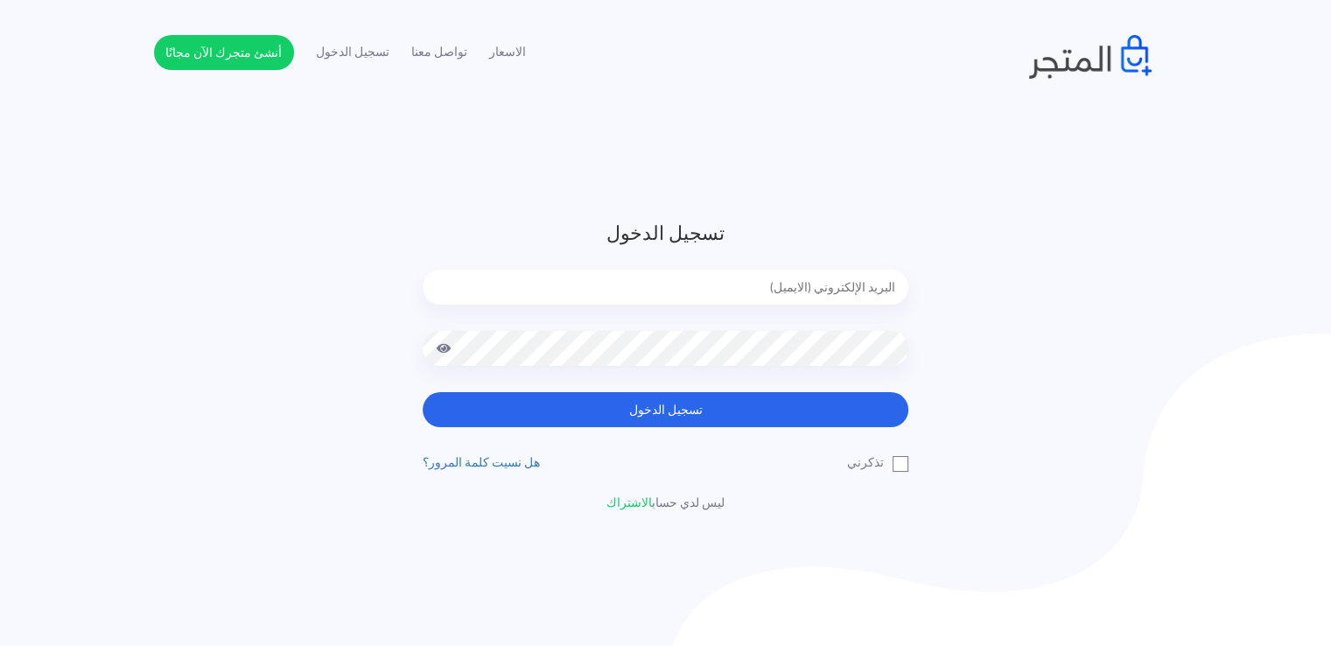
type input "[EMAIL_ADDRESS][DOMAIN_NAME]"
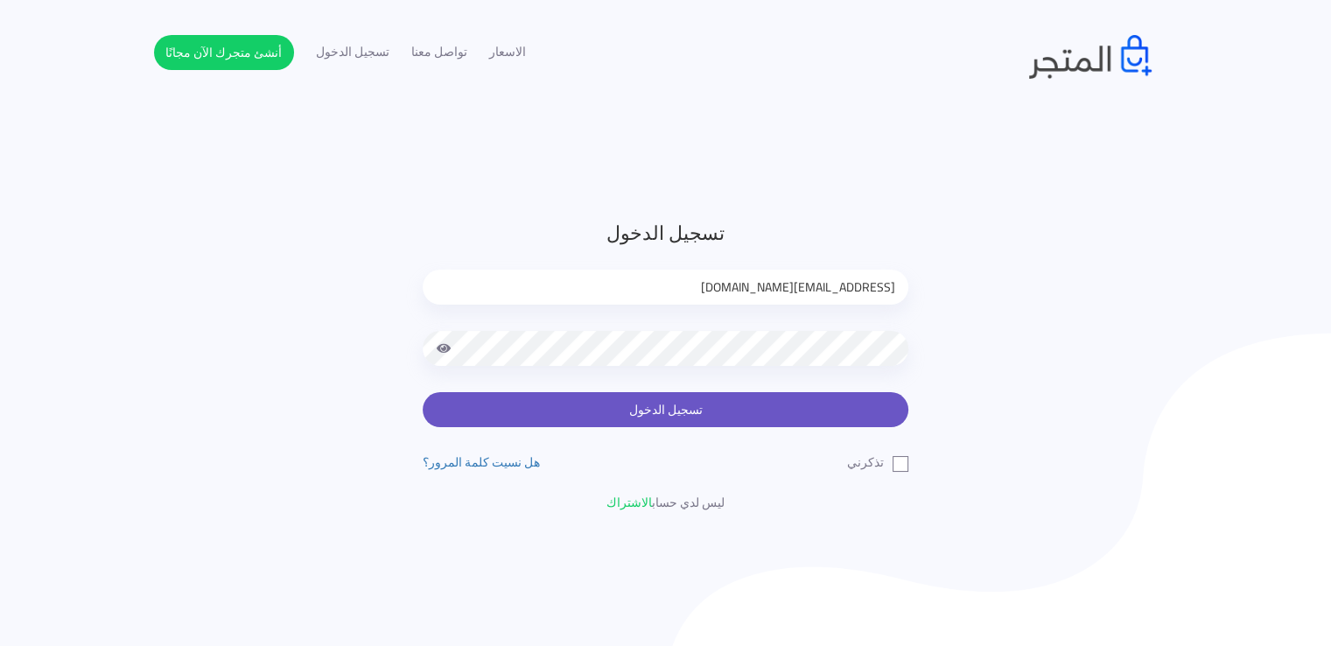
drag, startPoint x: 0, startPoint y: 0, endPoint x: 652, endPoint y: 415, distance: 772.5
click at [652, 415] on button "تسجيل الدخول" at bounding box center [666, 409] width 486 height 35
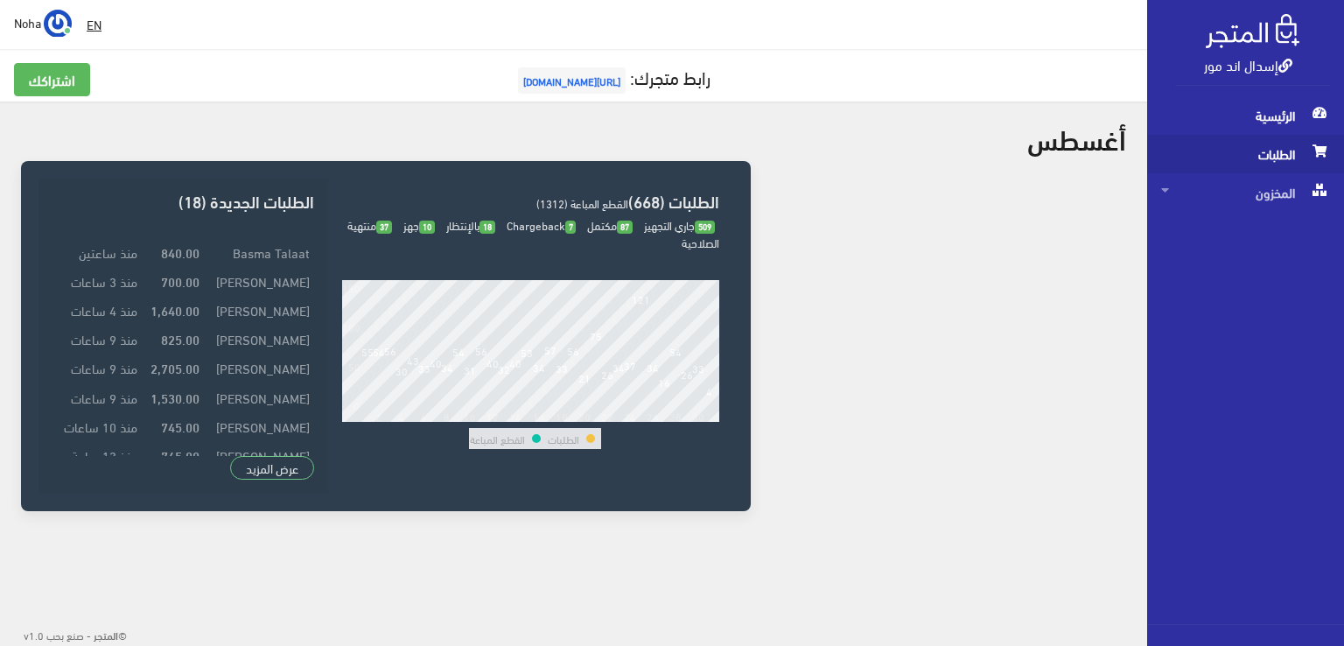
click at [1273, 157] on span "الطلبات" at bounding box center [1245, 154] width 169 height 38
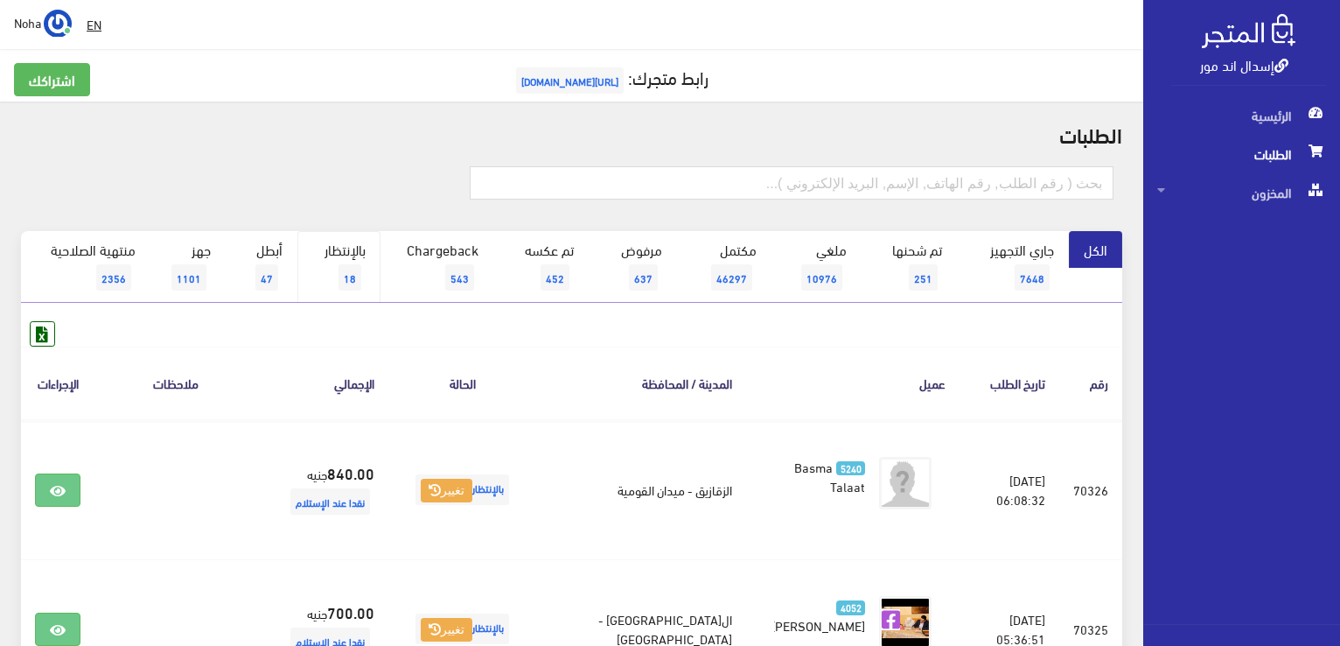
click at [359, 276] on span "18" at bounding box center [350, 277] width 23 height 26
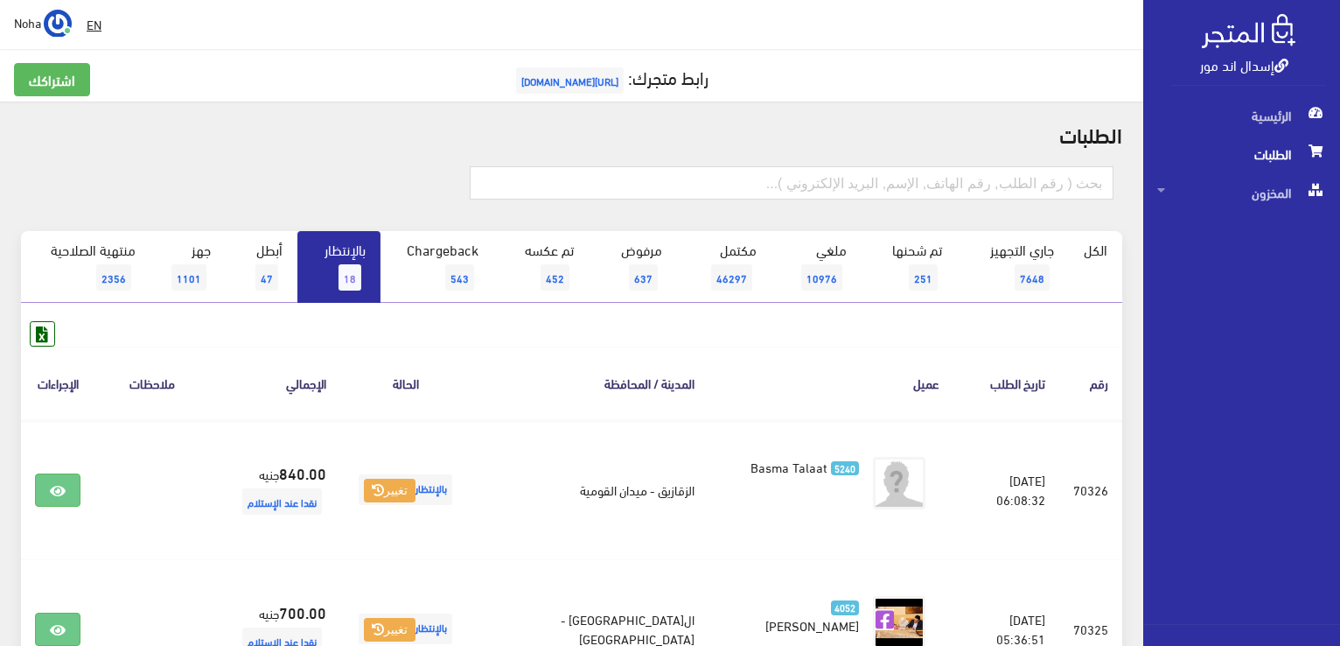
click at [352, 275] on span "18" at bounding box center [350, 277] width 23 height 26
click at [364, 260] on link "بالإنتظار 18" at bounding box center [338, 267] width 83 height 72
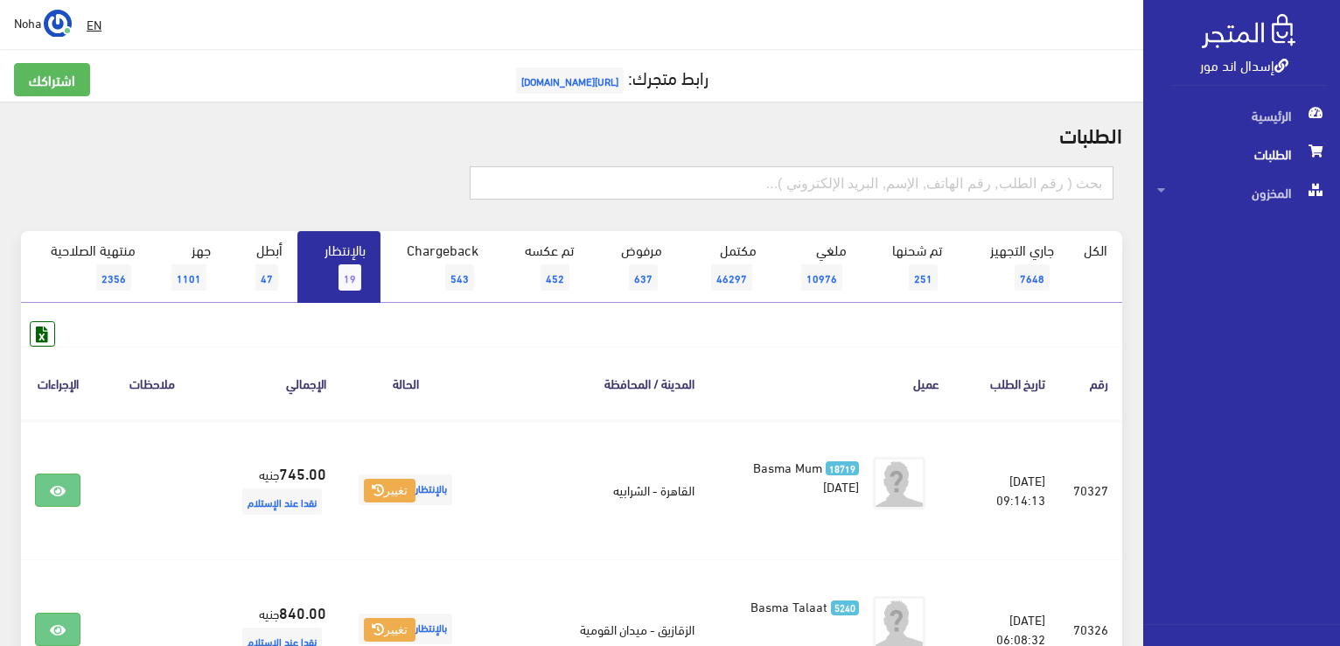
click at [761, 183] on input "text" at bounding box center [792, 182] width 644 height 33
type input "70266"
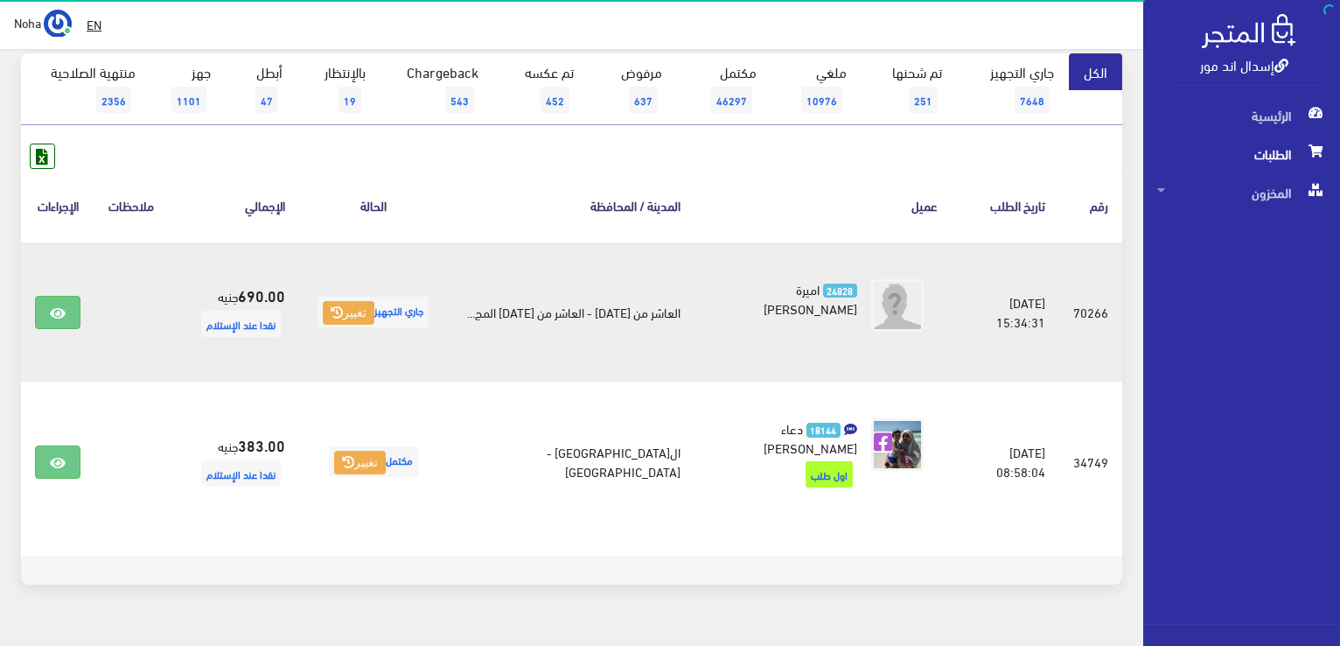
scroll to position [213, 0]
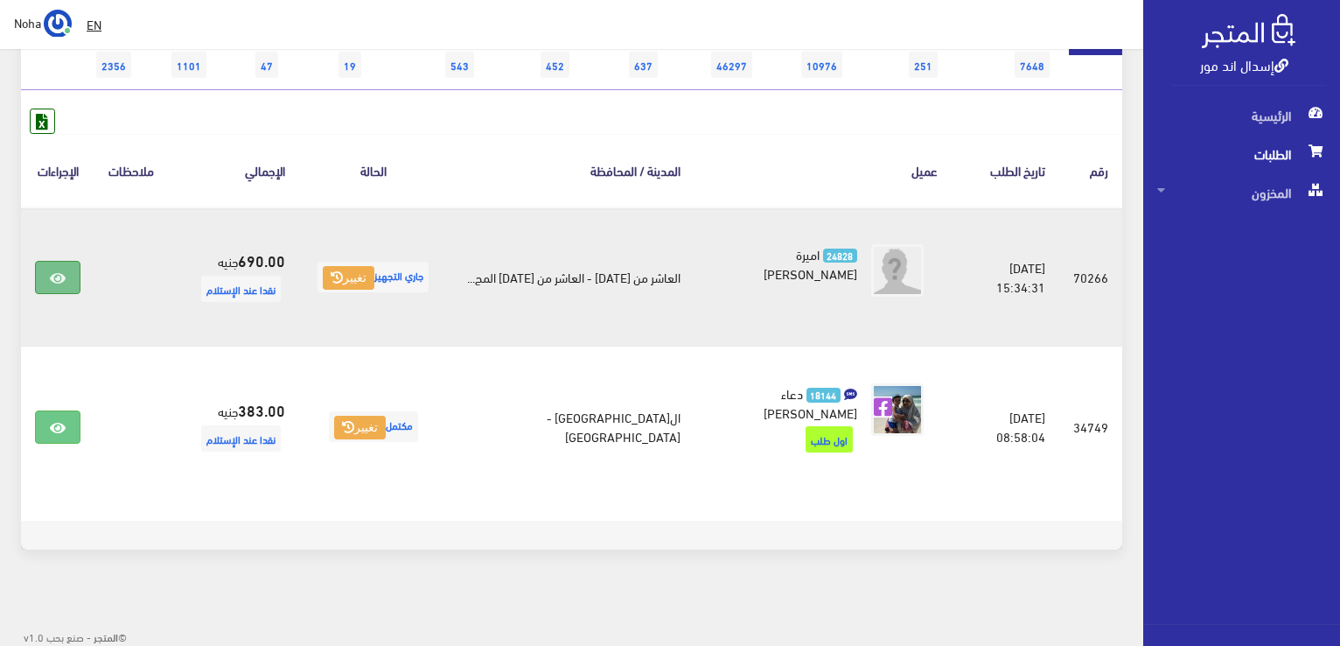
click at [66, 274] on link at bounding box center [57, 277] width 45 height 33
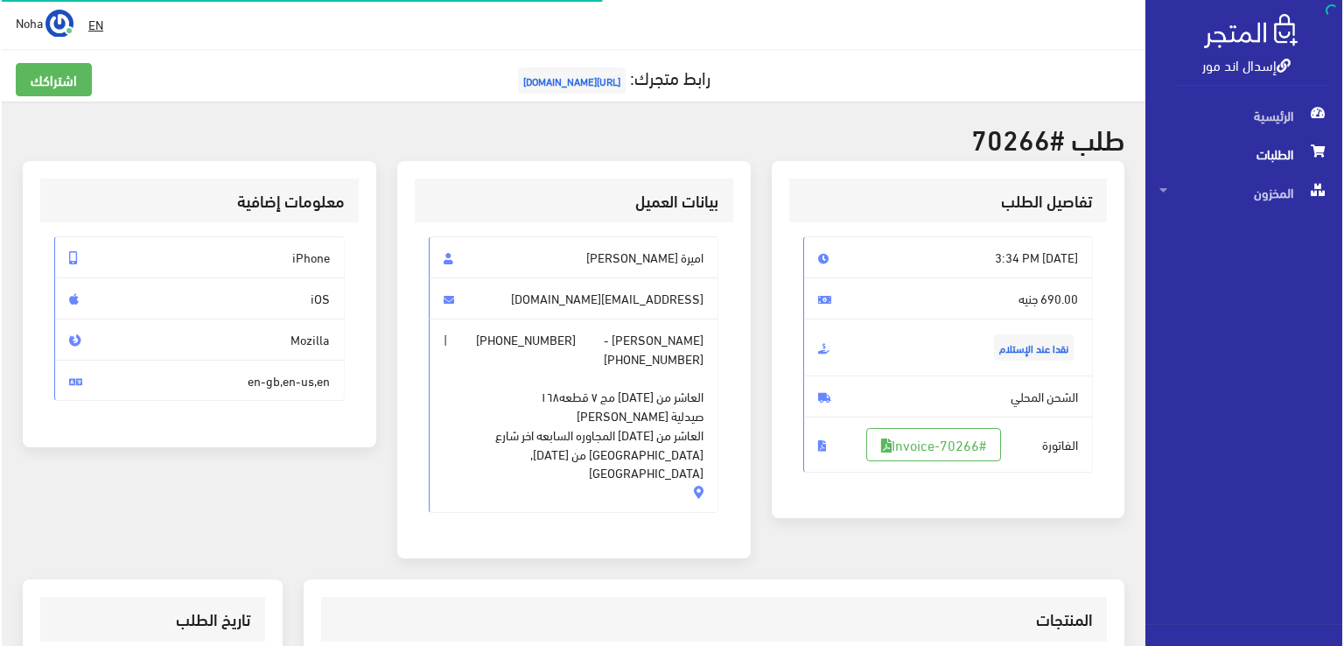
scroll to position [262, 0]
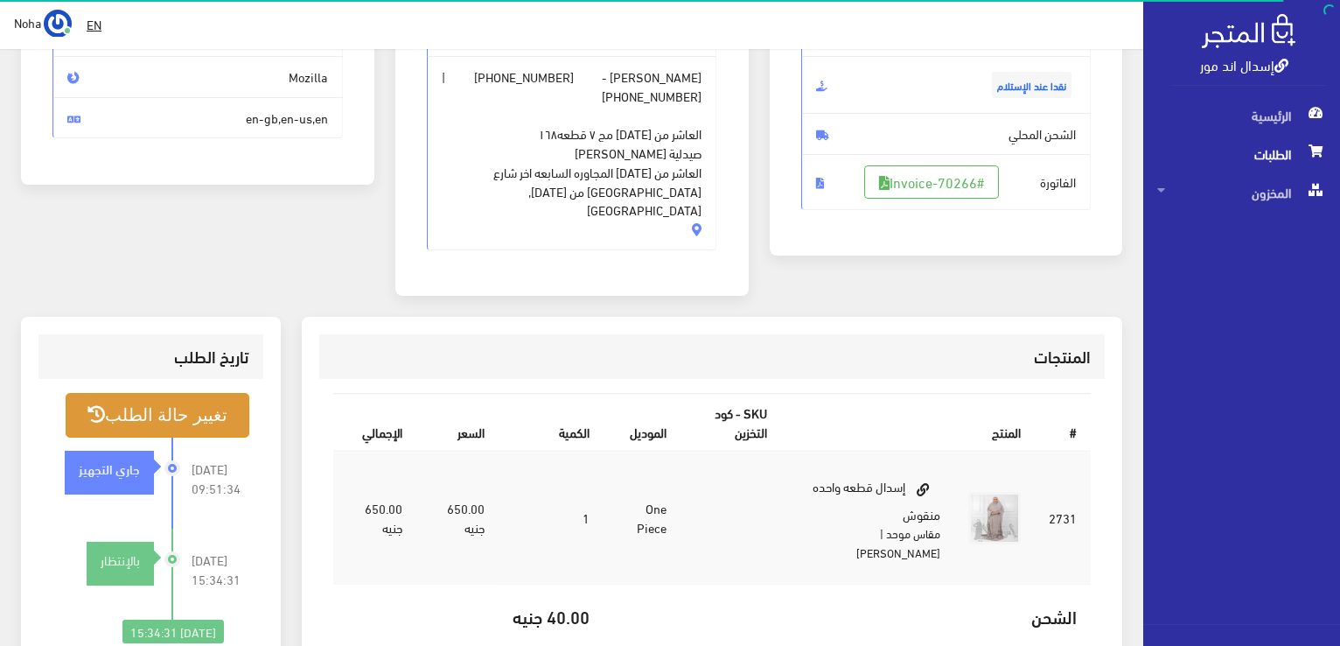
click at [213, 393] on button "تغيير حالة الطلب" at bounding box center [158, 415] width 184 height 45
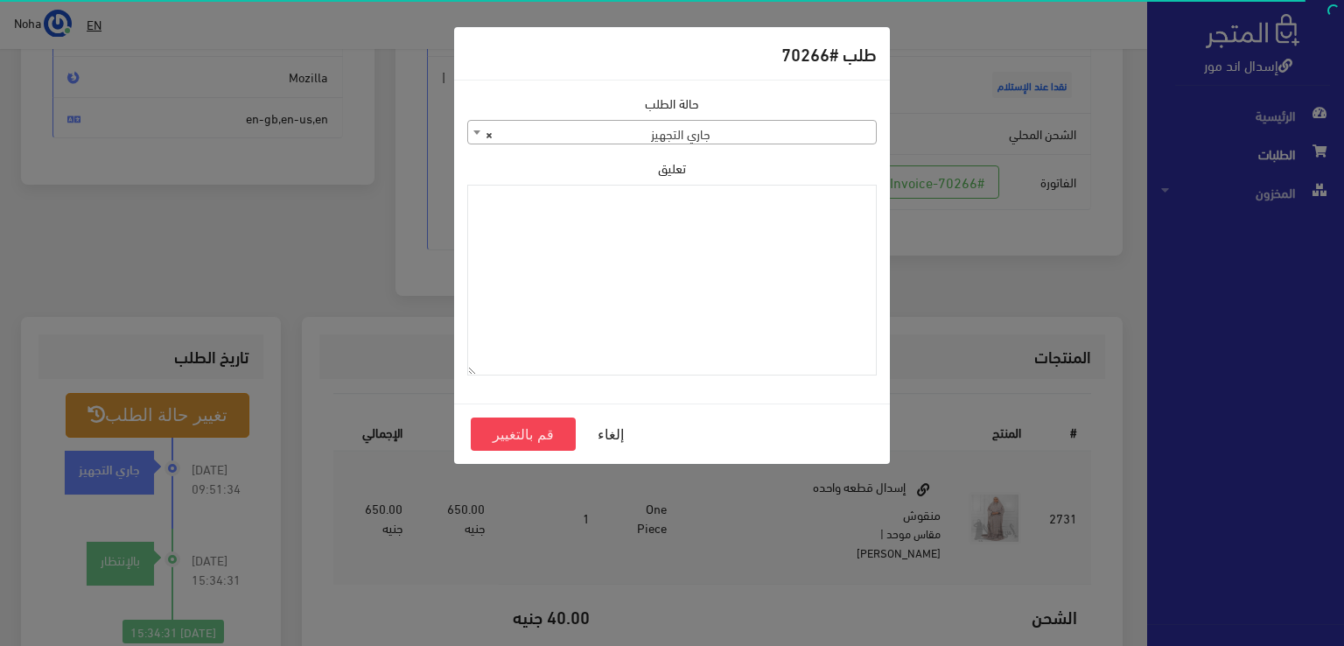
click at [638, 130] on span "× جاري التجهيز" at bounding box center [672, 133] width 408 height 24
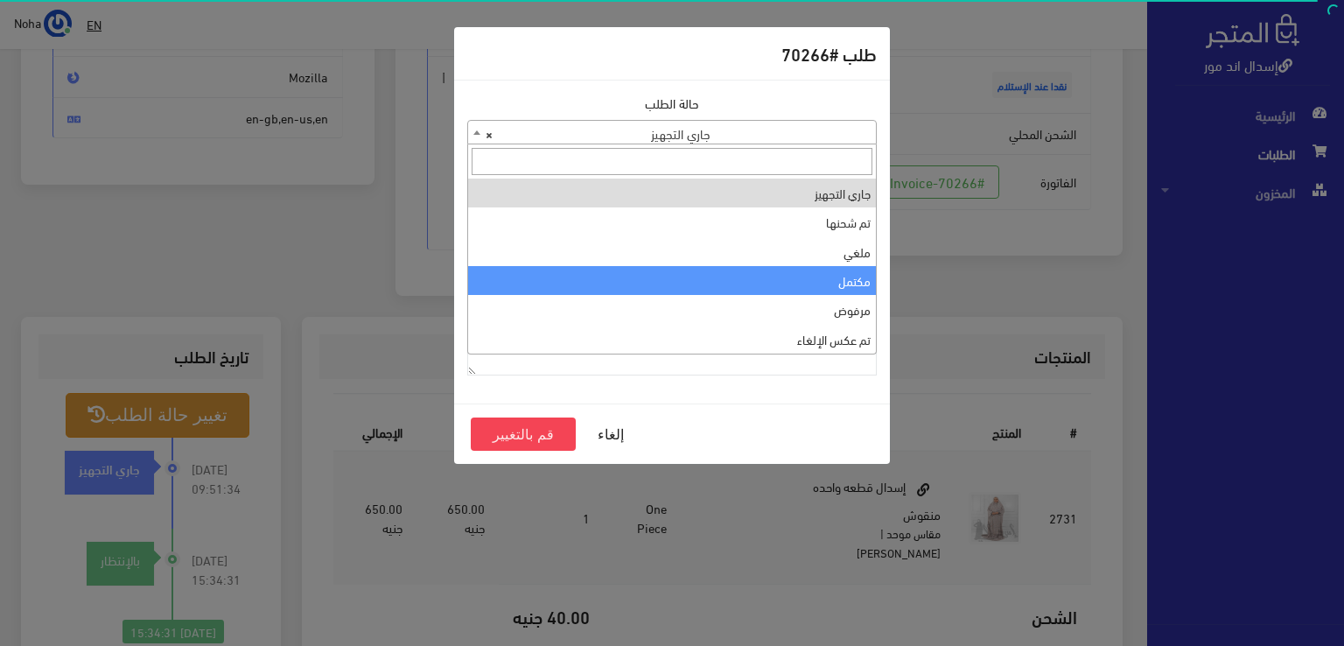
select select "4"
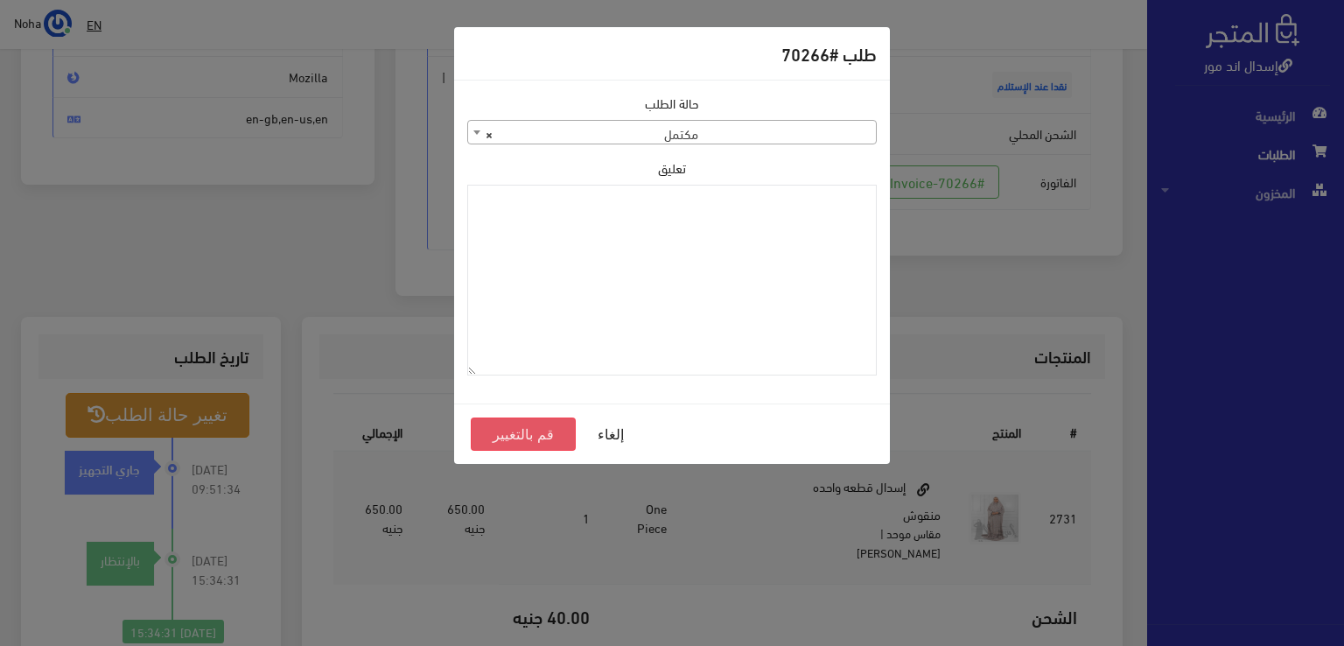
click at [551, 437] on button "قم بالتغيير" at bounding box center [523, 433] width 105 height 33
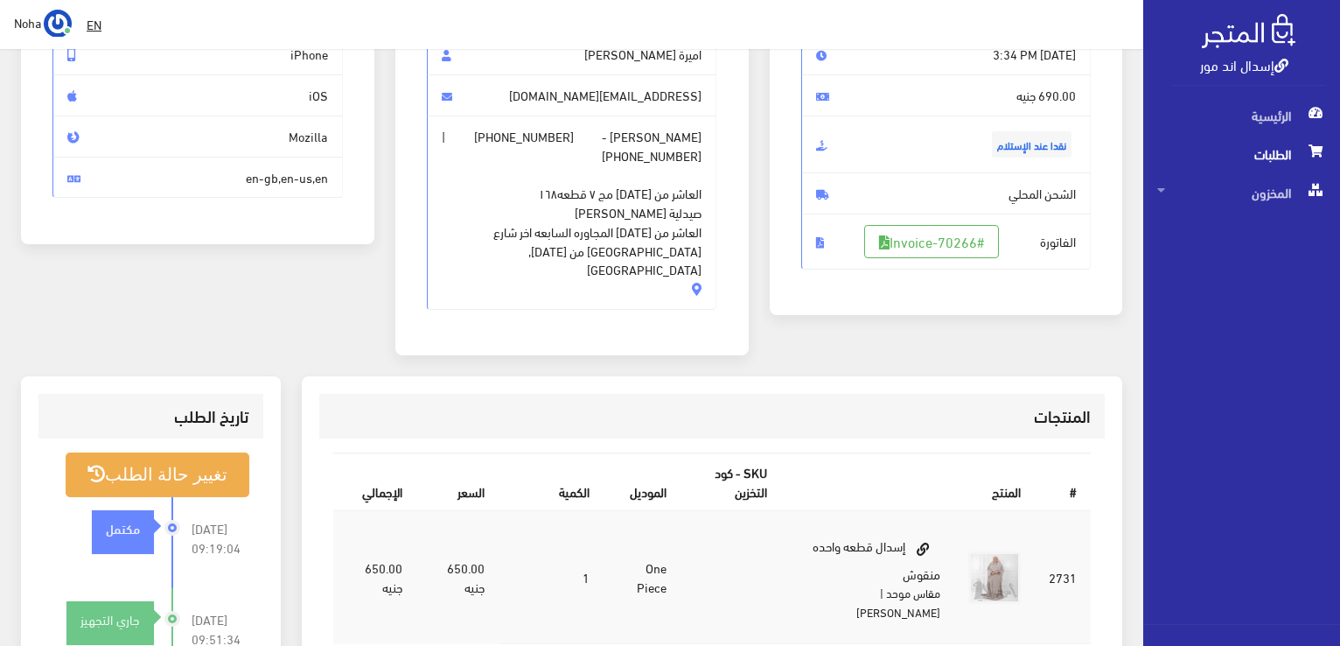
scroll to position [262, 0]
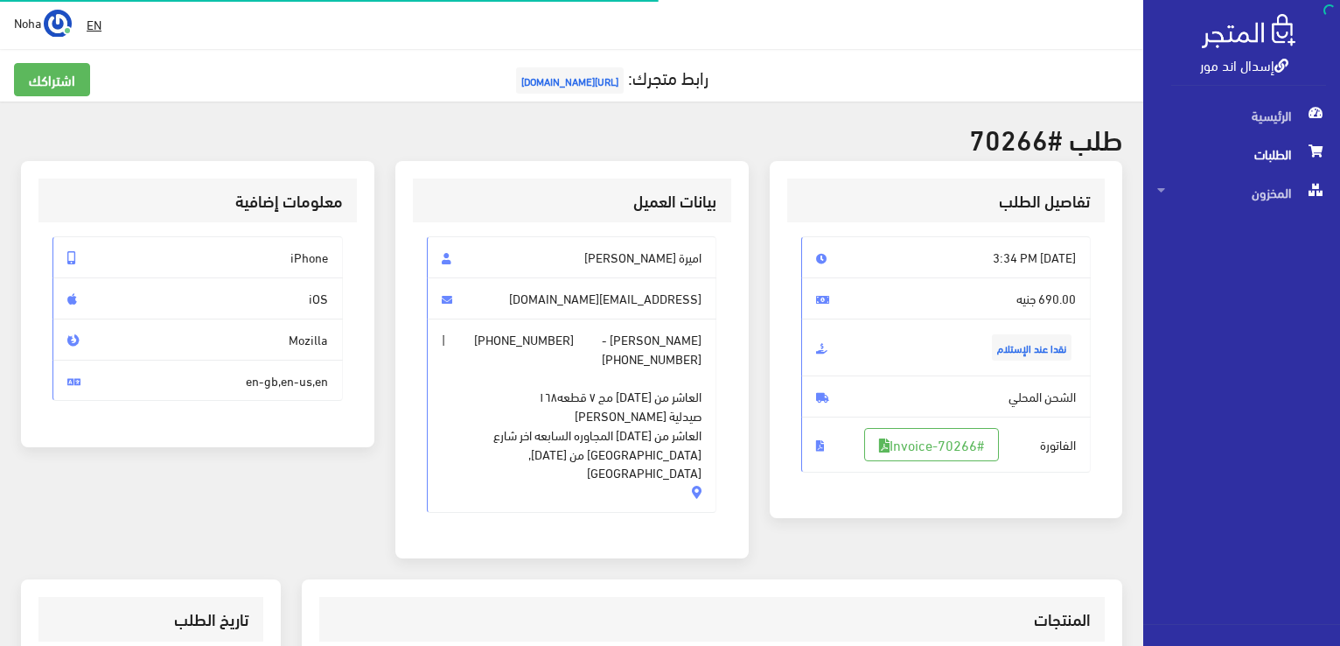
scroll to position [251, 0]
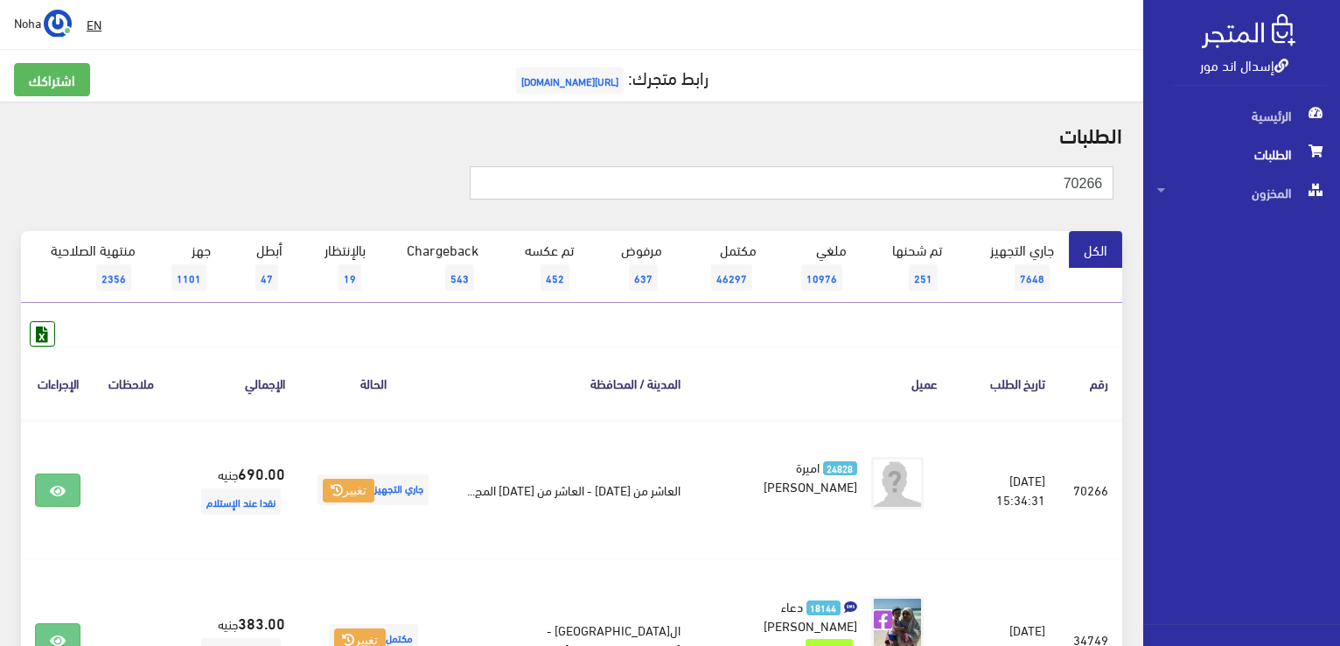
drag, startPoint x: 1022, startPoint y: 179, endPoint x: 1343, endPoint y: 148, distance: 322.6
click at [1339, 148] on html "إسدال اند مور الرئيسية الطلبات" at bounding box center [670, 323] width 1340 height 646
type input "01026969928"
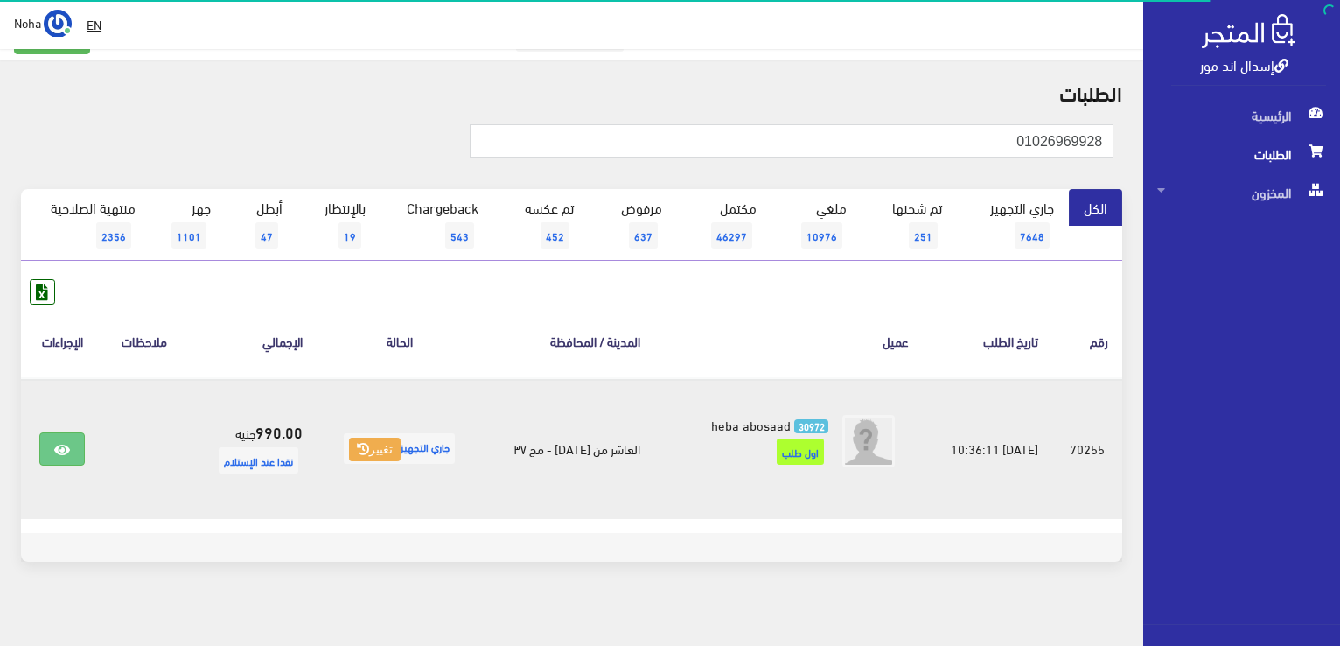
scroll to position [54, 0]
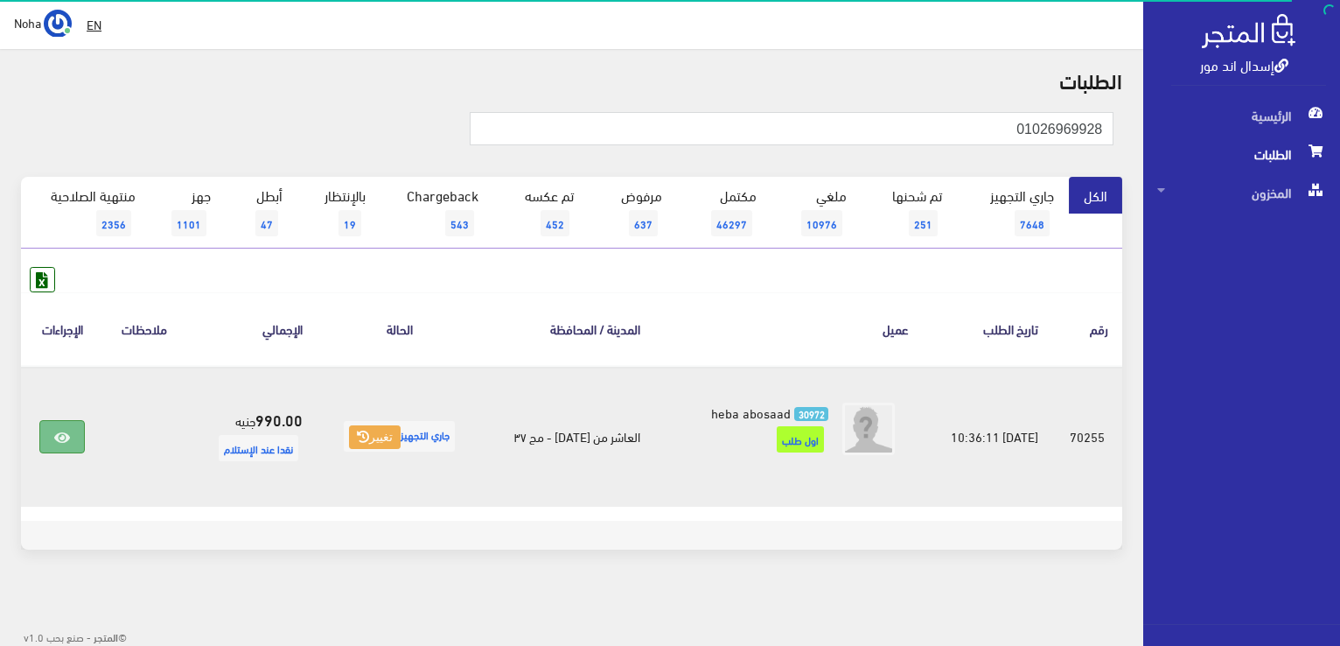
click at [65, 423] on link at bounding box center [61, 436] width 45 height 33
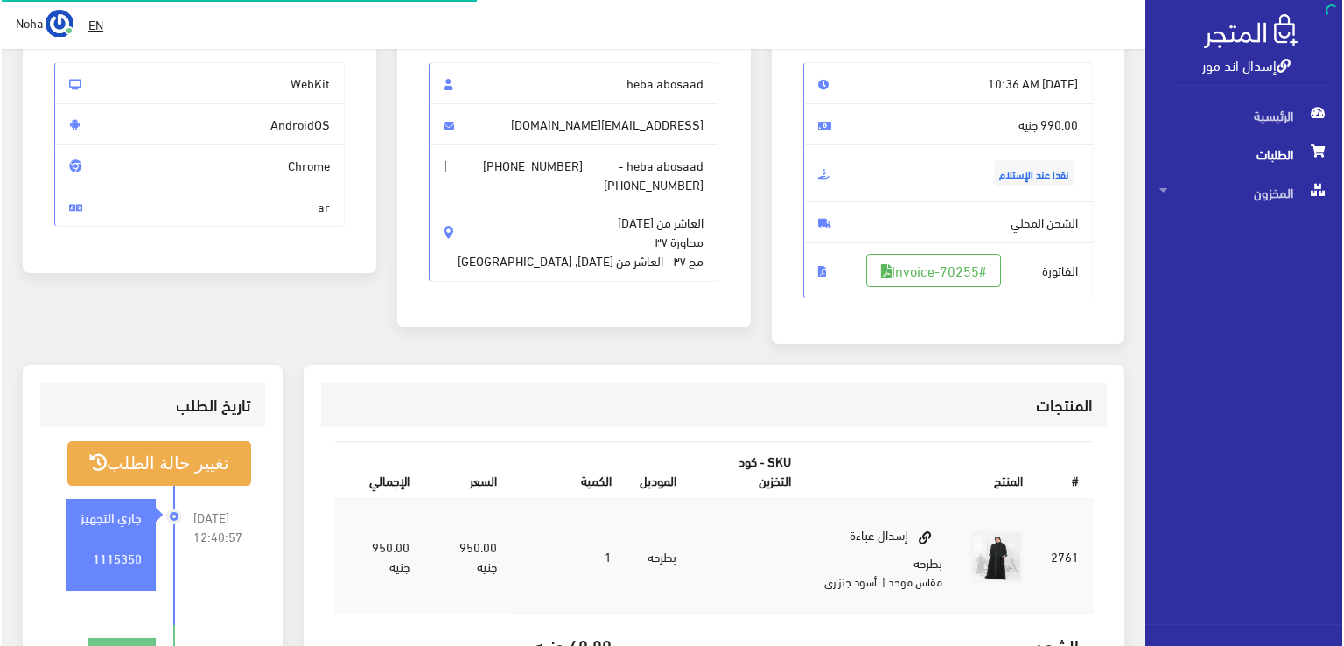
scroll to position [175, 0]
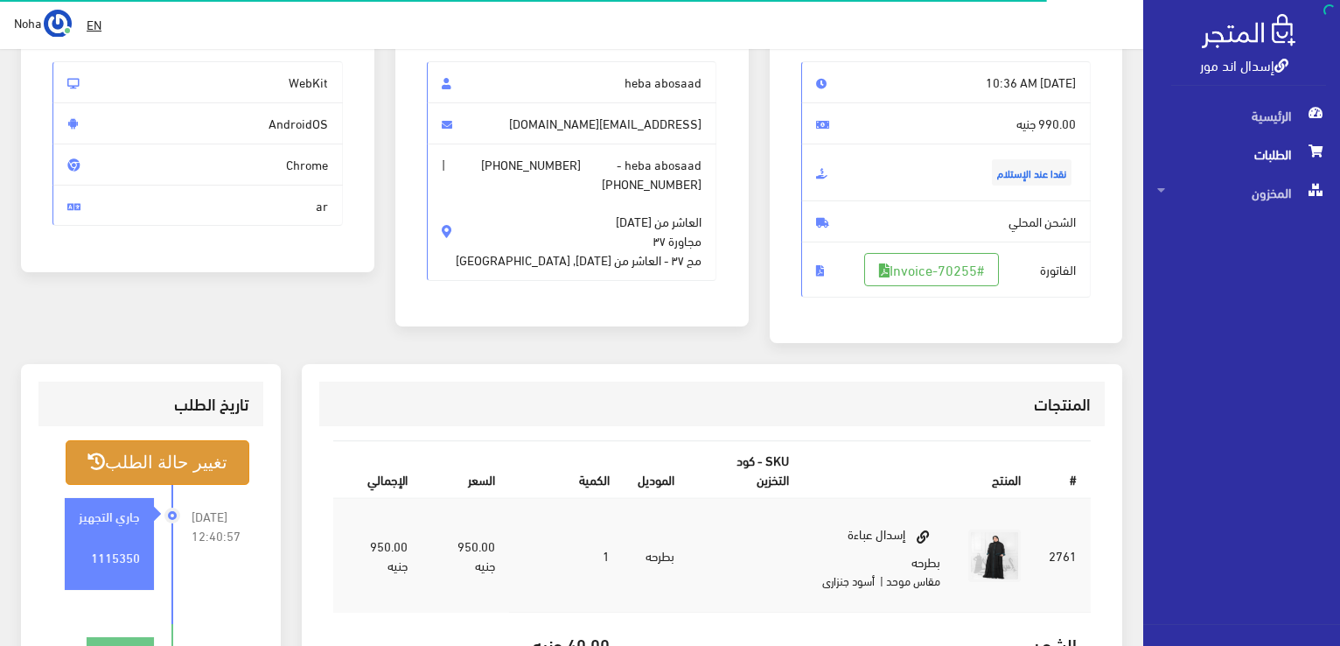
click at [178, 455] on button "تغيير حالة الطلب" at bounding box center [158, 462] width 184 height 45
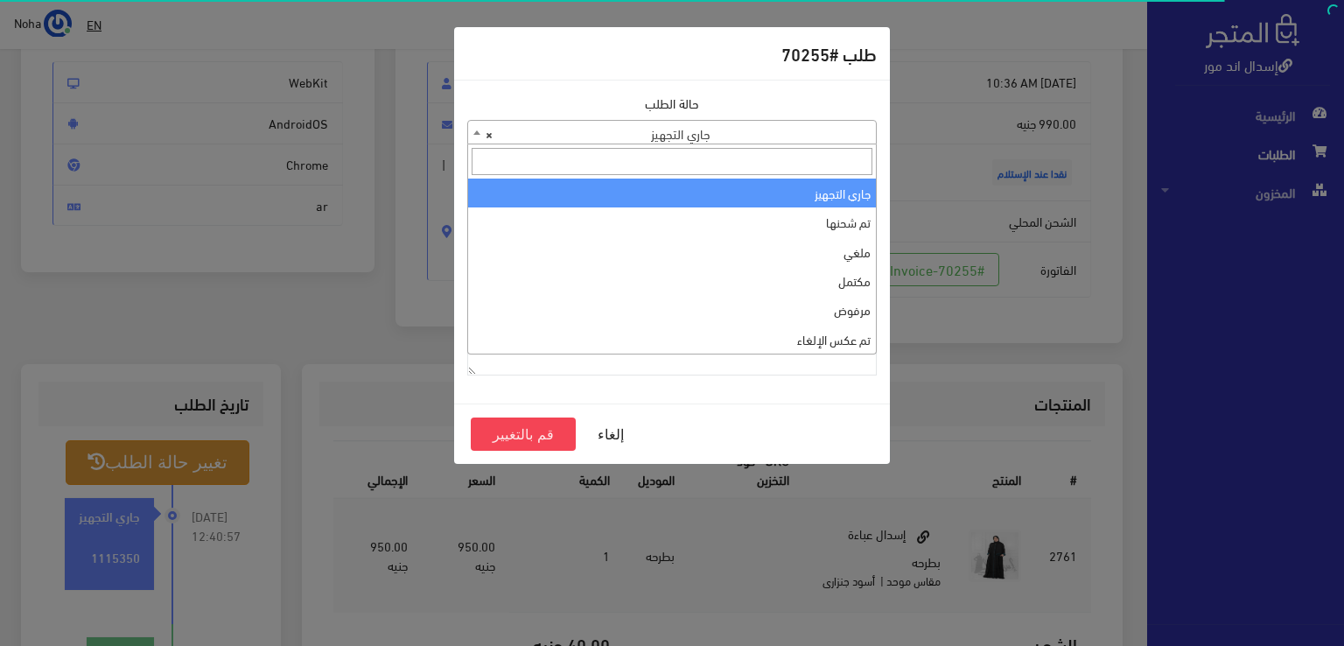
click at [780, 140] on span "× جاري التجهيز" at bounding box center [672, 133] width 408 height 24
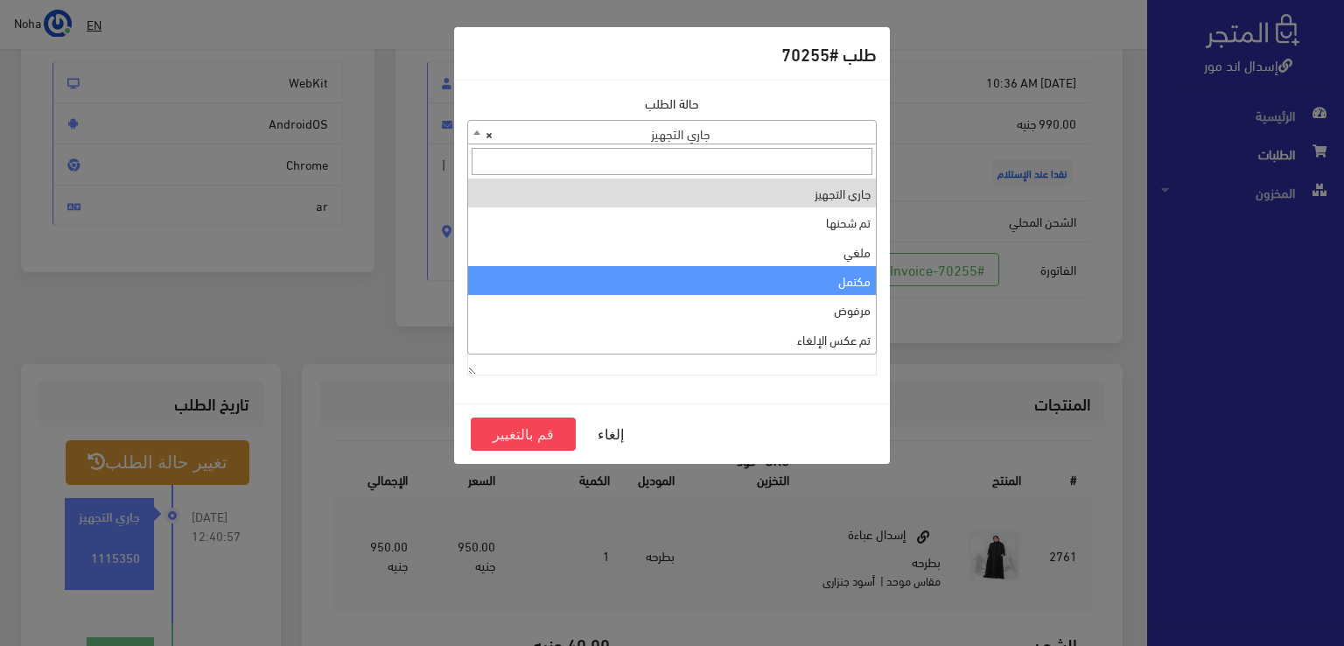
select select "4"
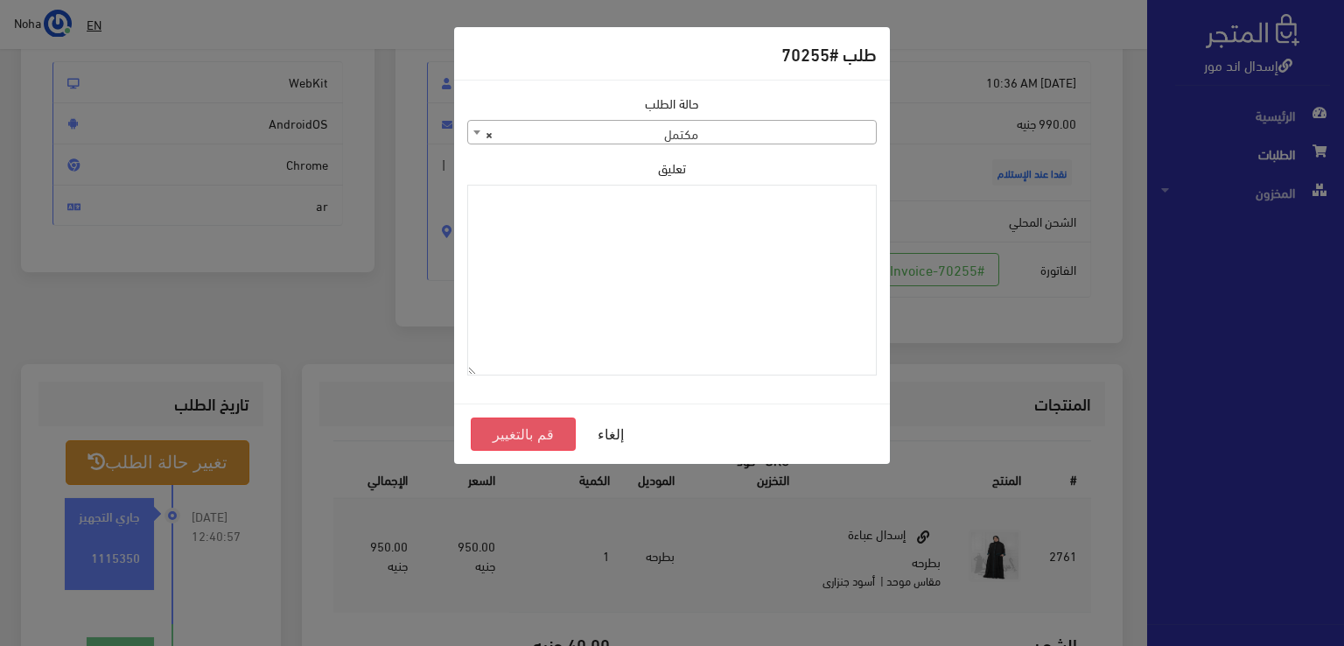
click at [500, 436] on button "قم بالتغيير" at bounding box center [523, 433] width 105 height 33
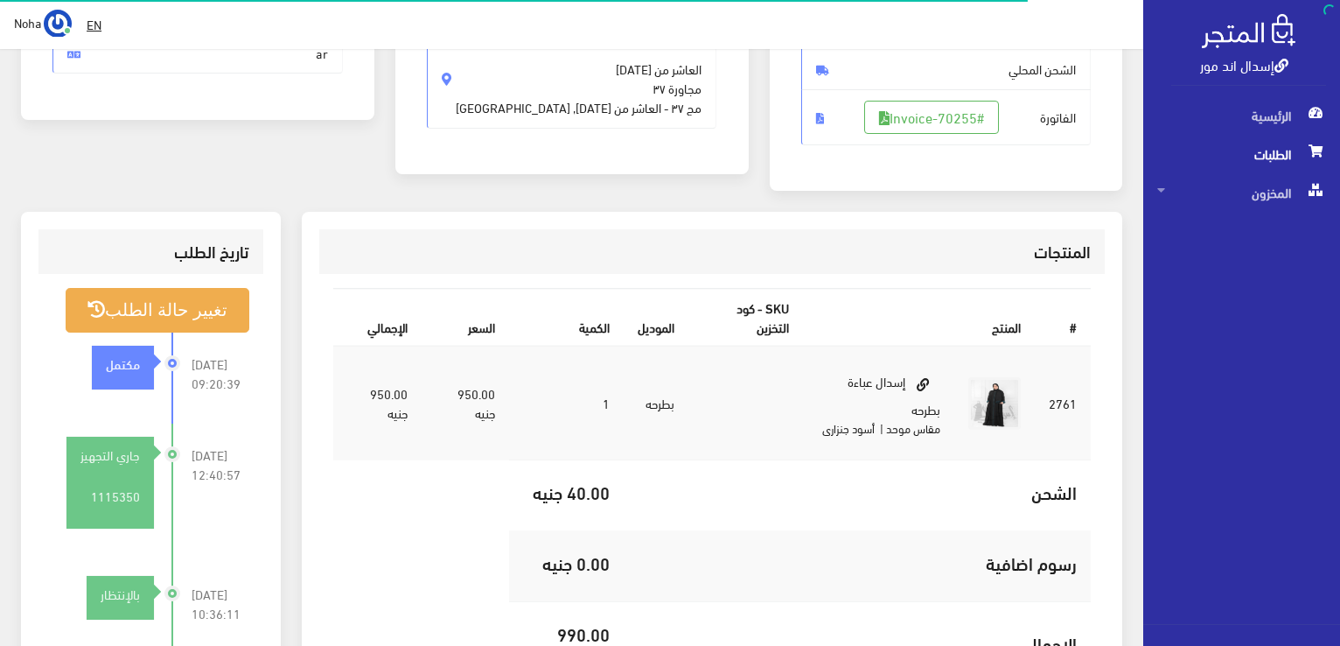
scroll to position [350, 0]
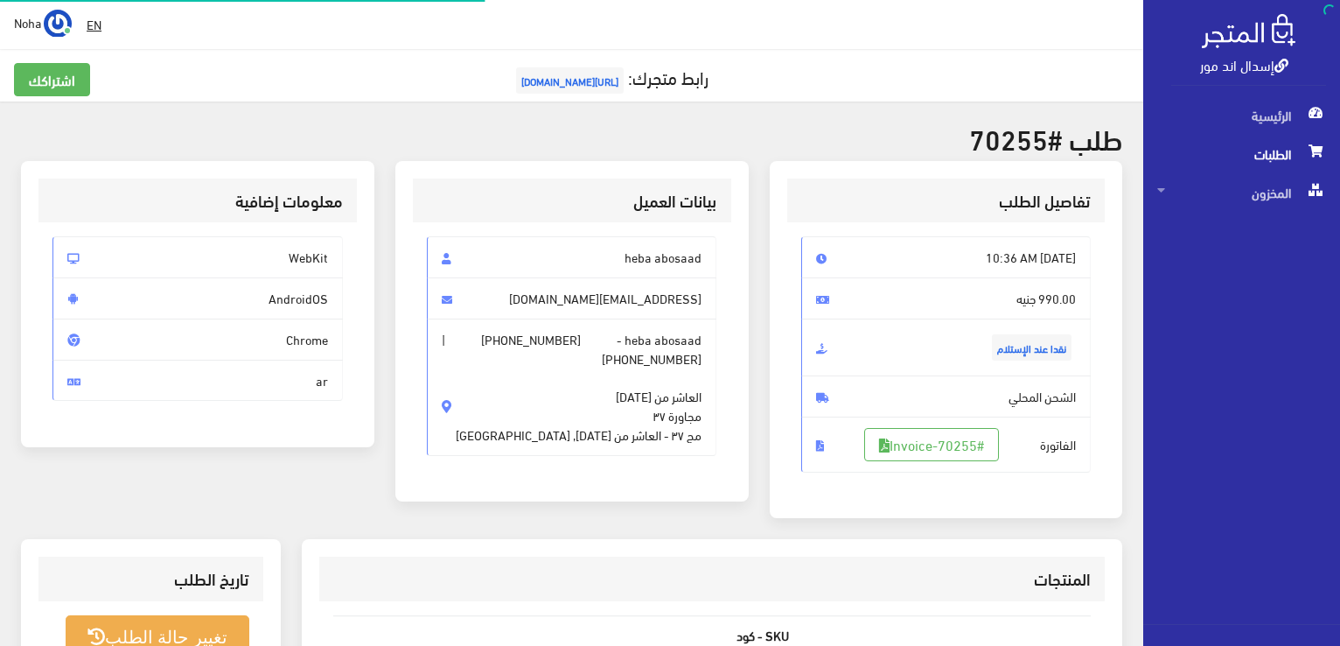
scroll to position [175, 0]
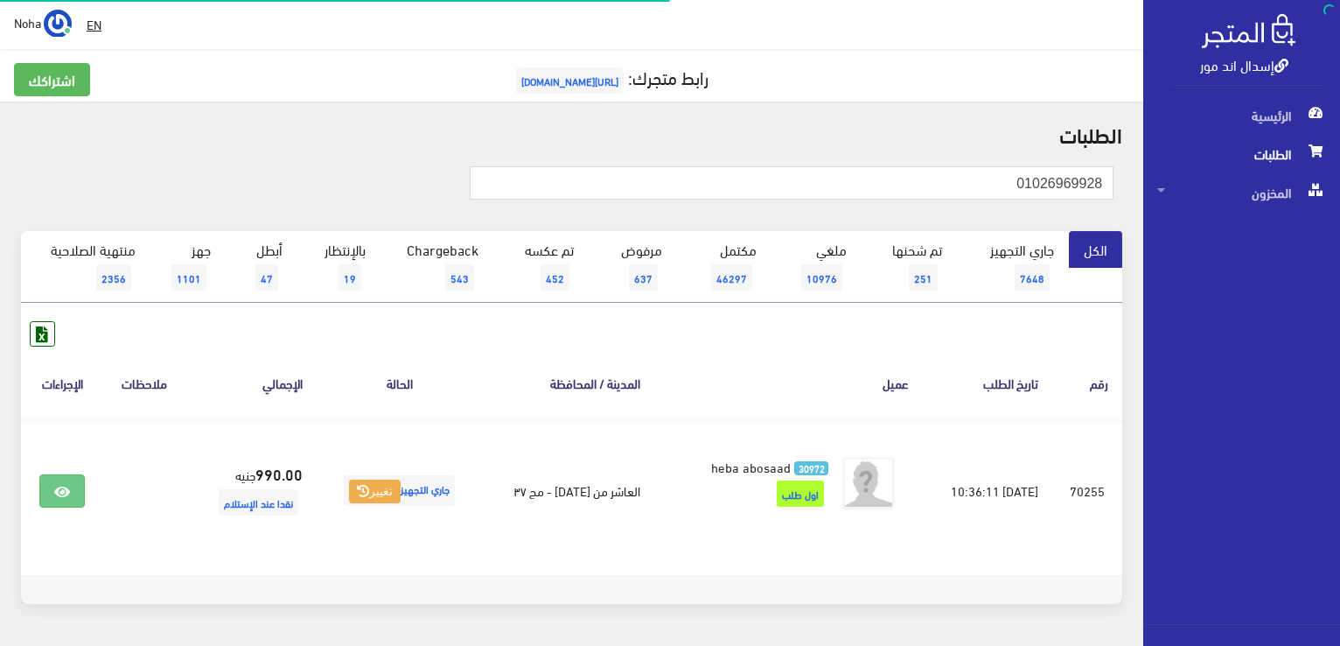
scroll to position [54, 0]
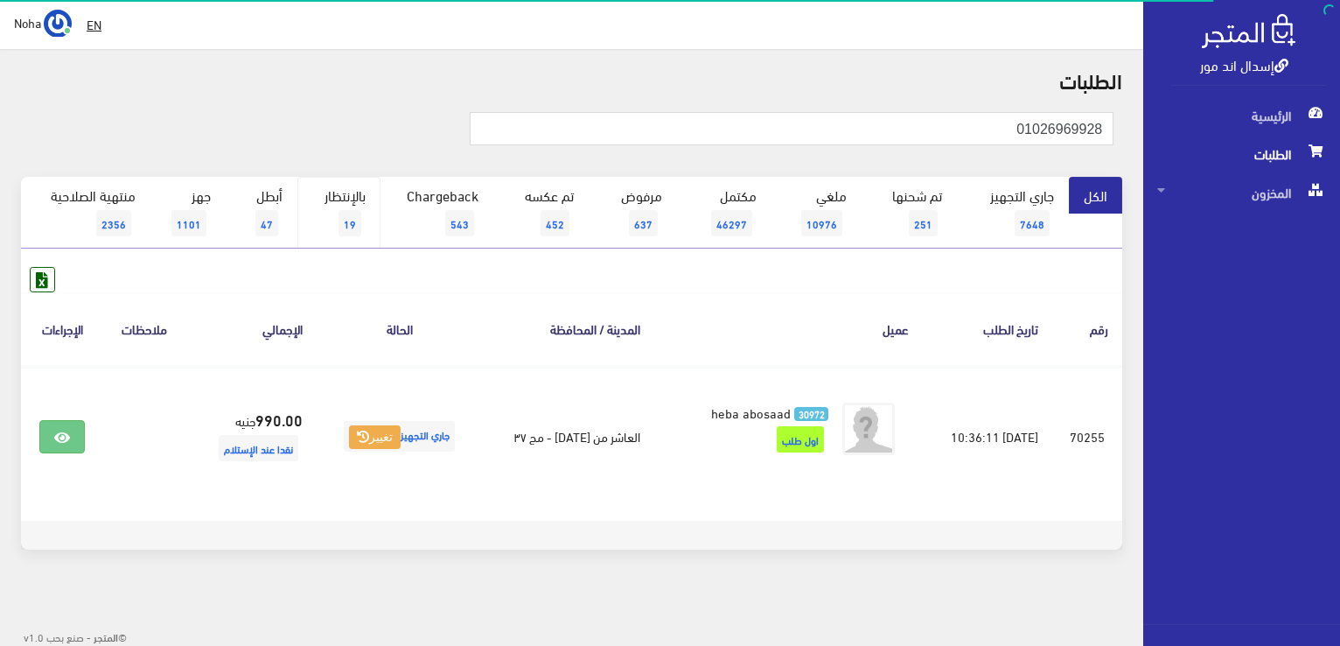
click at [336, 227] on link "بالإنتظار 19" at bounding box center [338, 213] width 83 height 72
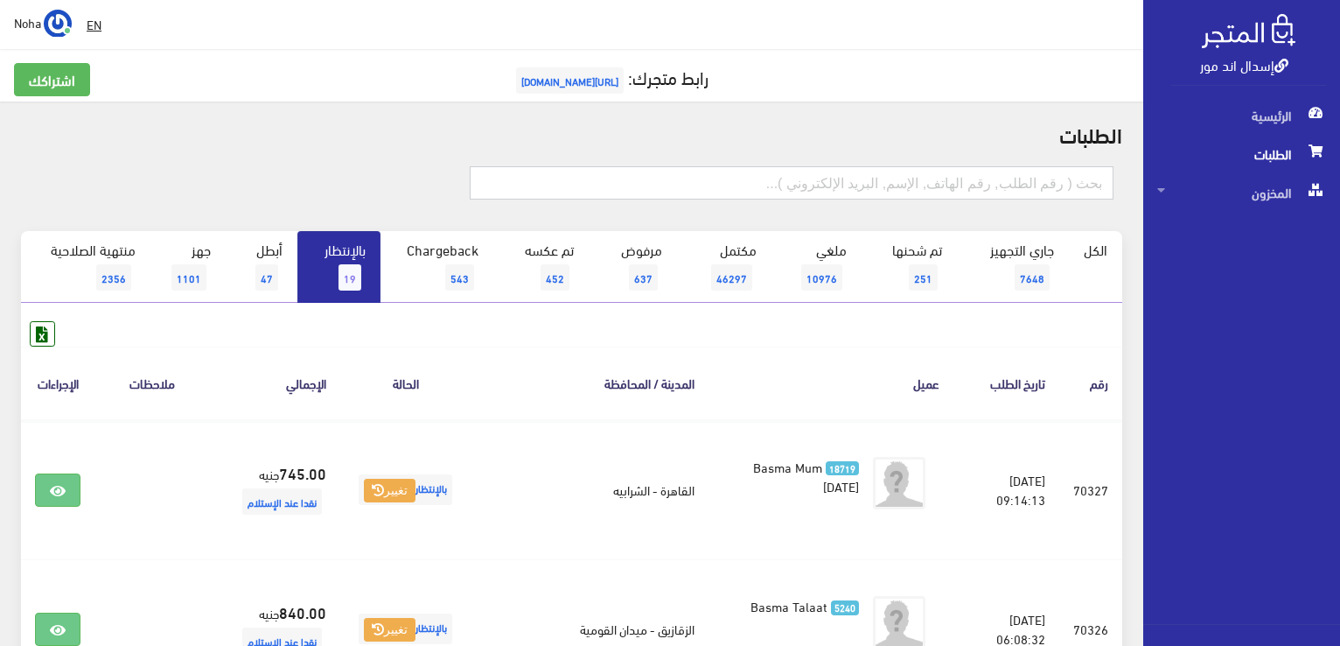
click at [956, 183] on input "text" at bounding box center [792, 182] width 644 height 33
type input "70324"
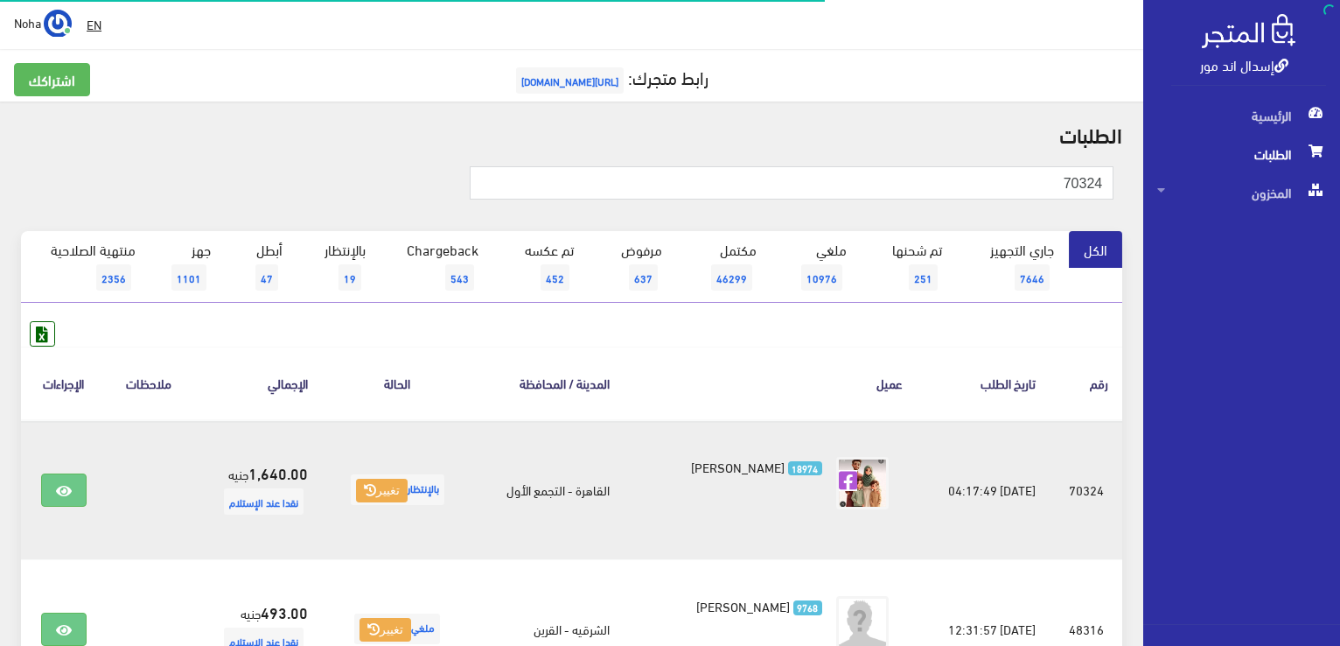
scroll to position [175, 0]
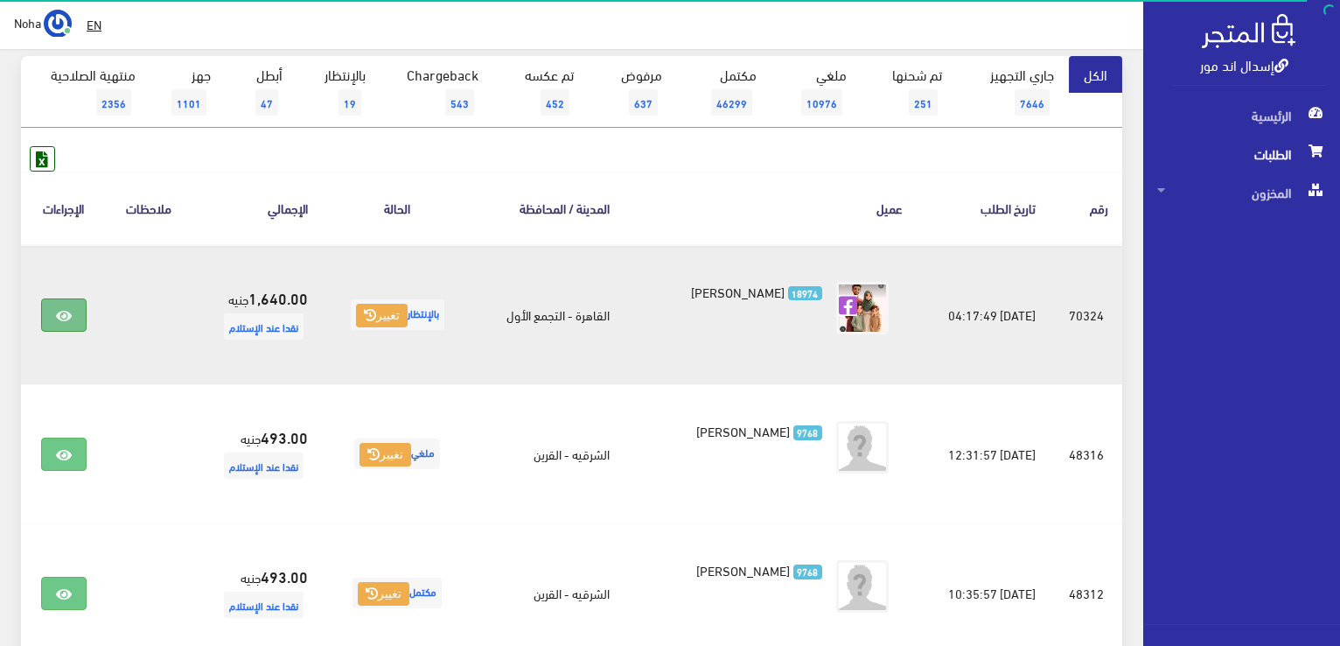
click at [58, 314] on icon at bounding box center [64, 316] width 16 height 14
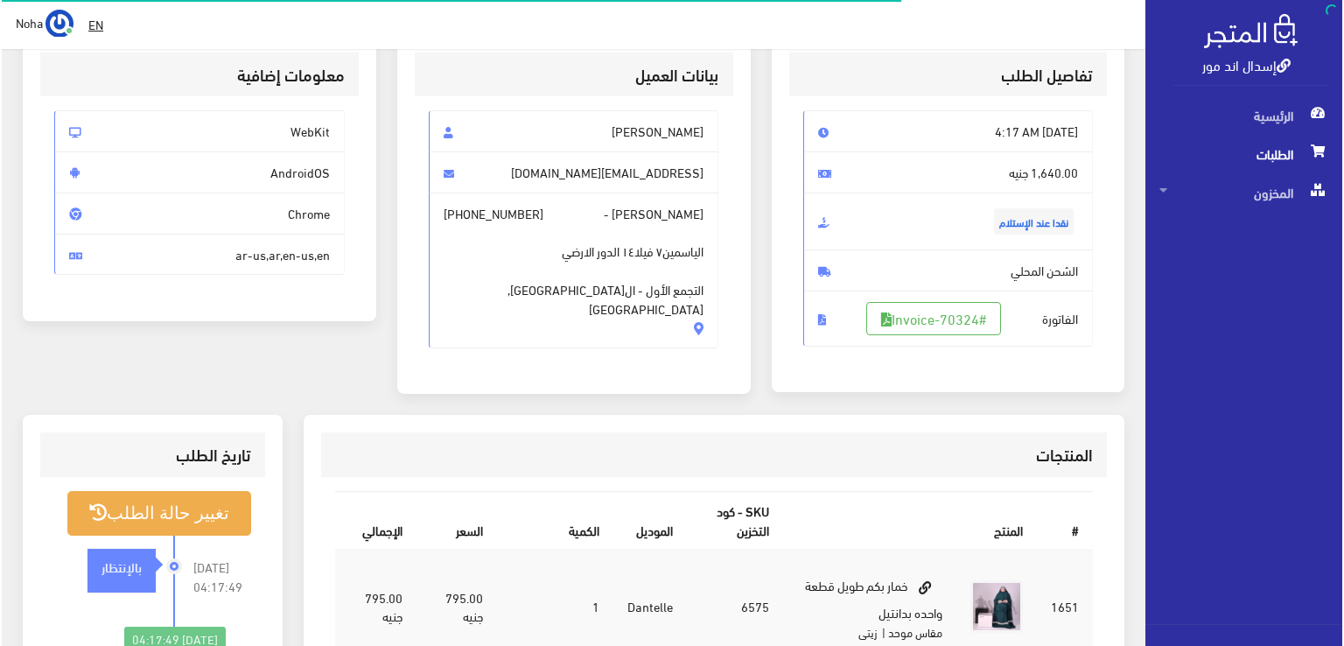
scroll to position [87, 0]
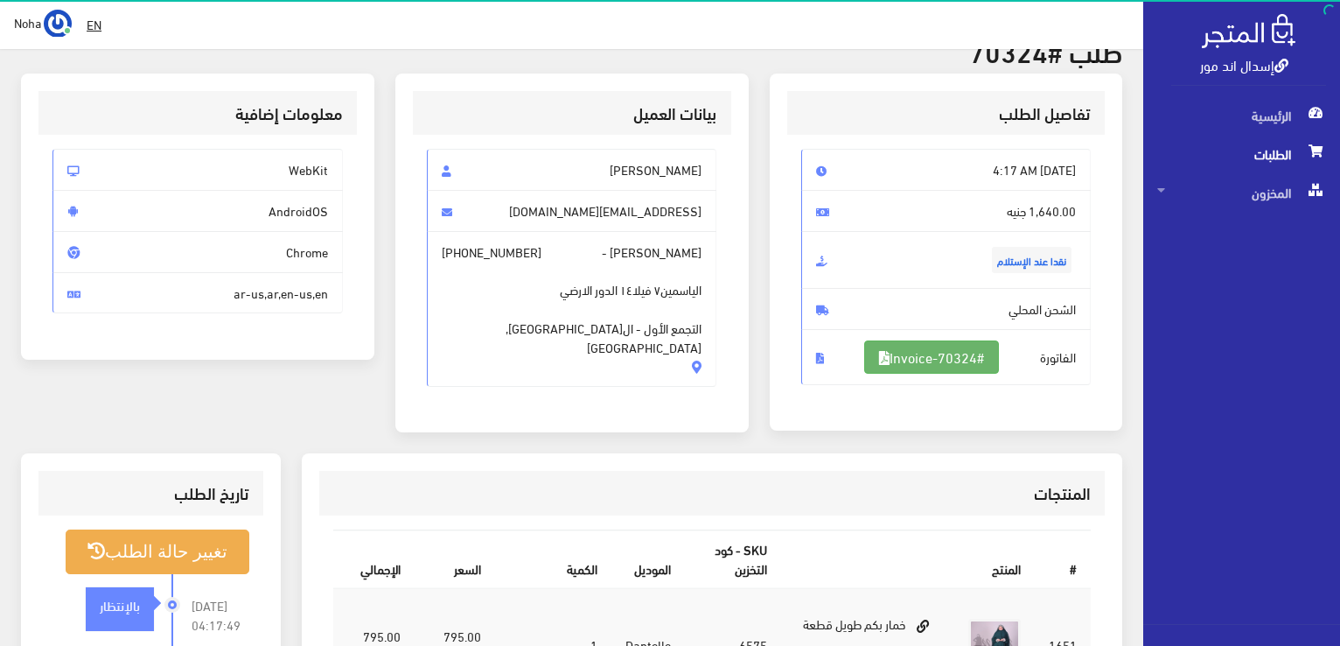
click at [931, 353] on link "#Invoice-70324" at bounding box center [931, 356] width 135 height 33
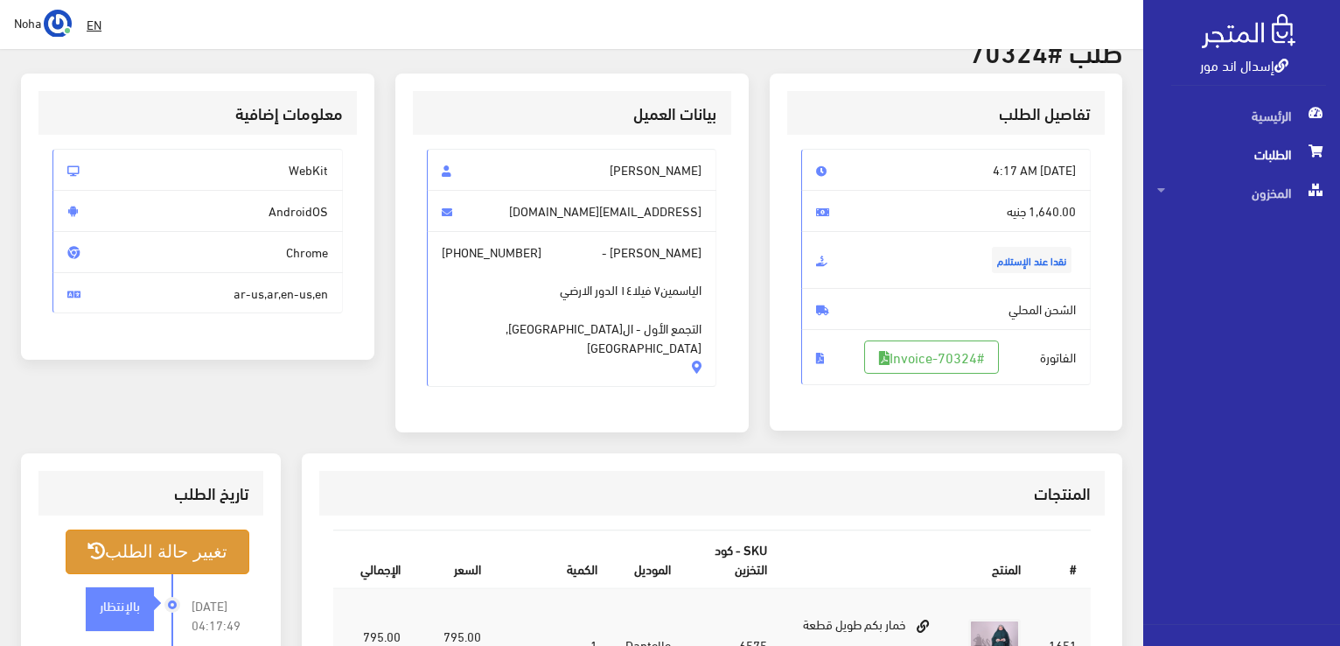
click at [229, 547] on button "تغيير حالة الطلب" at bounding box center [158, 551] width 184 height 45
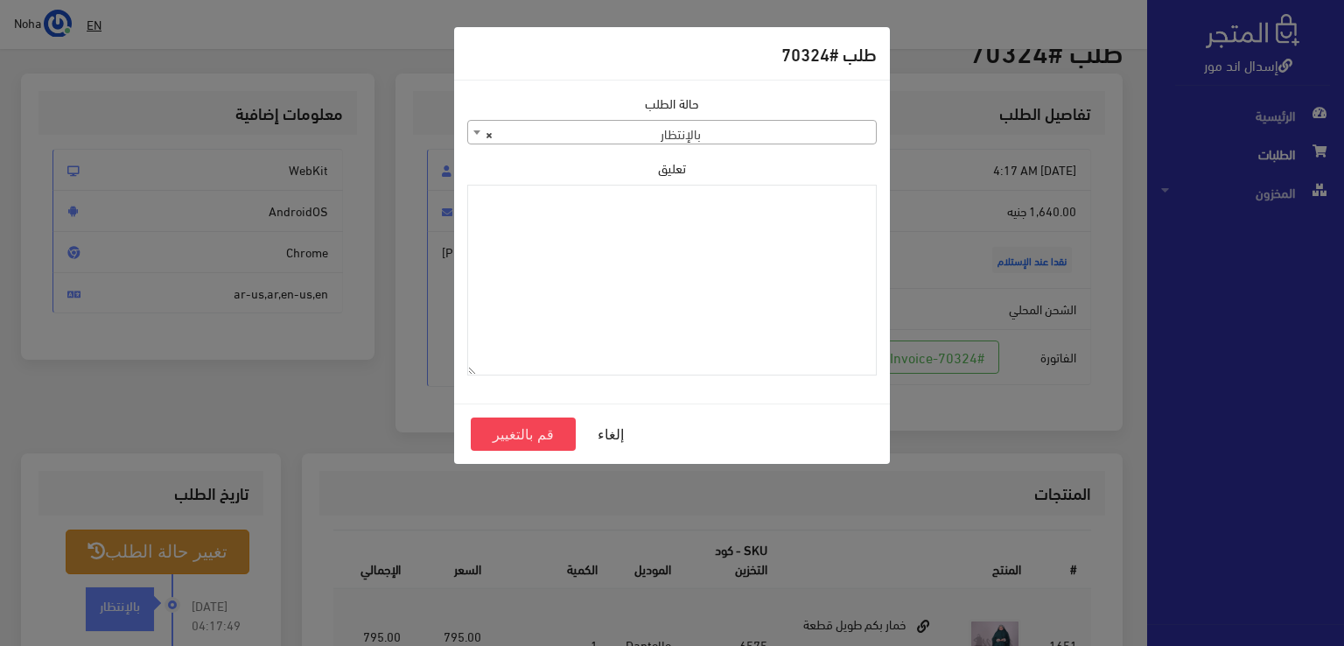
click at [701, 126] on span "× بالإنتظار" at bounding box center [672, 133] width 408 height 24
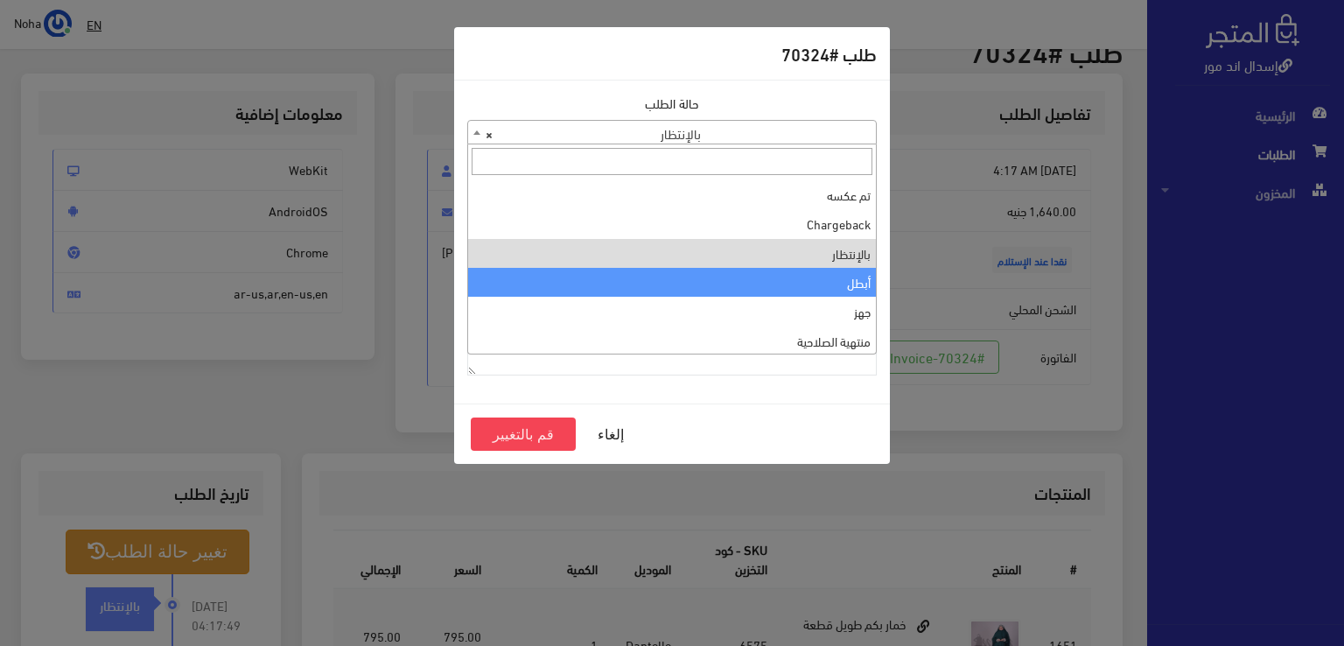
scroll to position [0, 0]
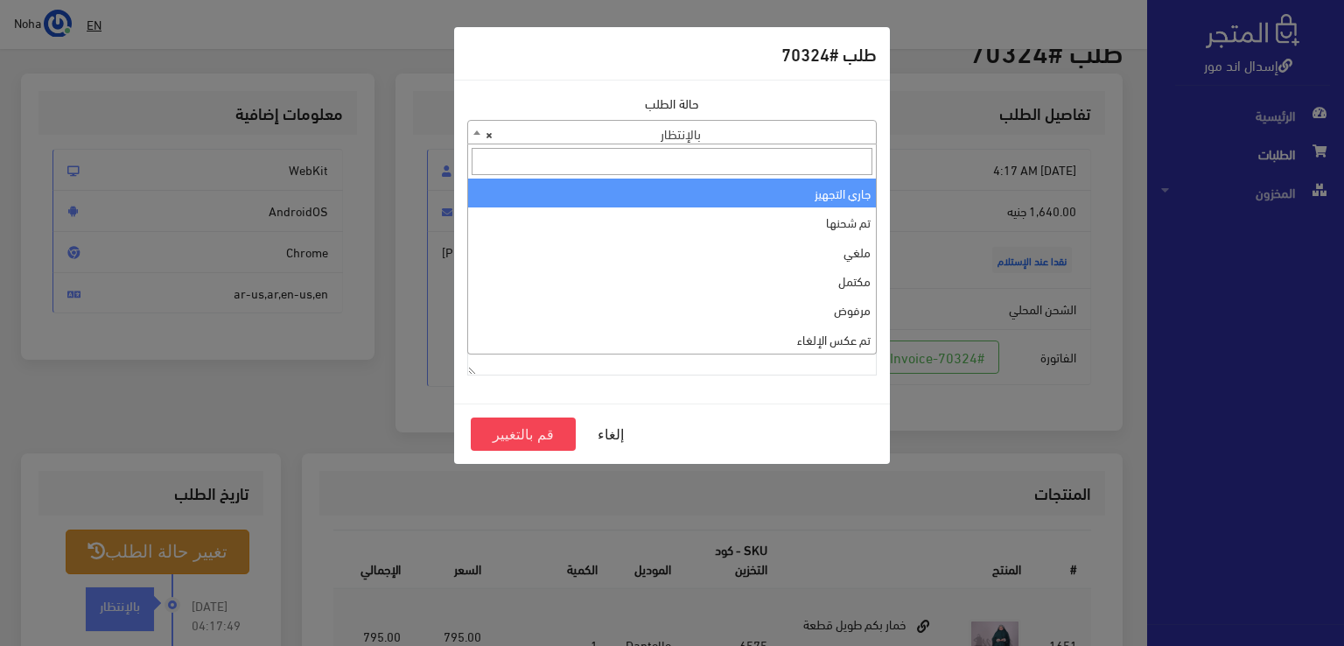
select select "1"
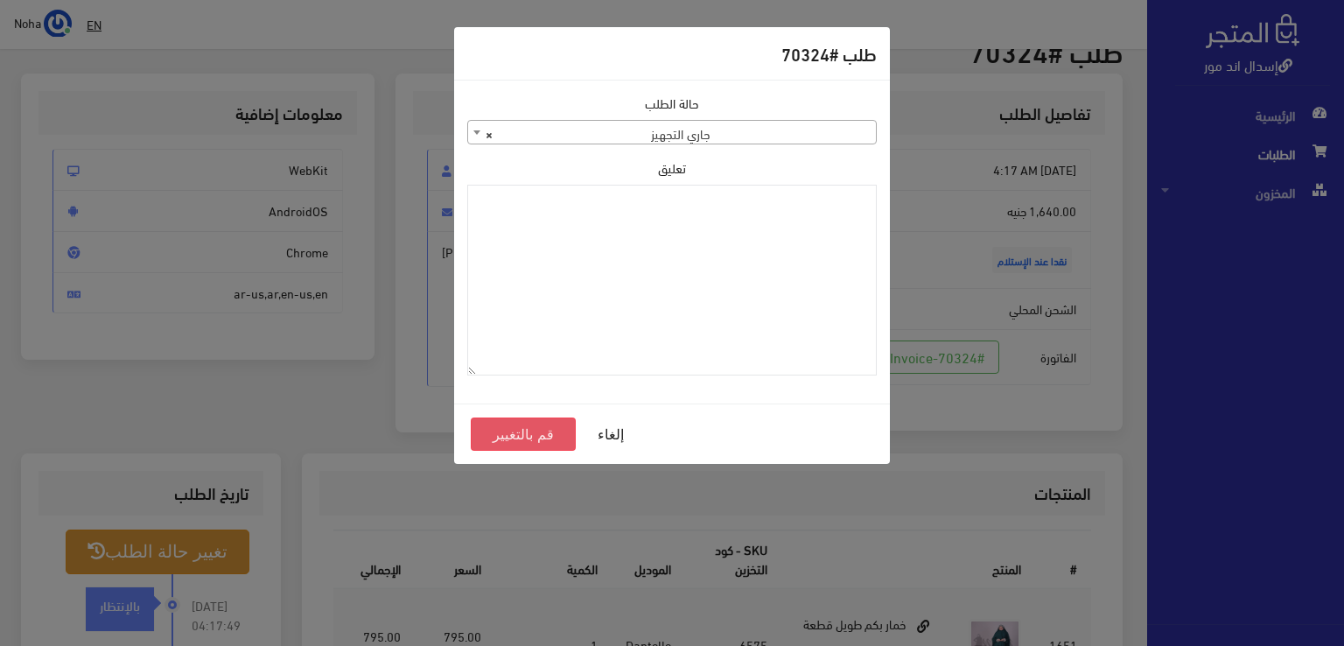
click at [537, 428] on button "قم بالتغيير" at bounding box center [523, 433] width 105 height 33
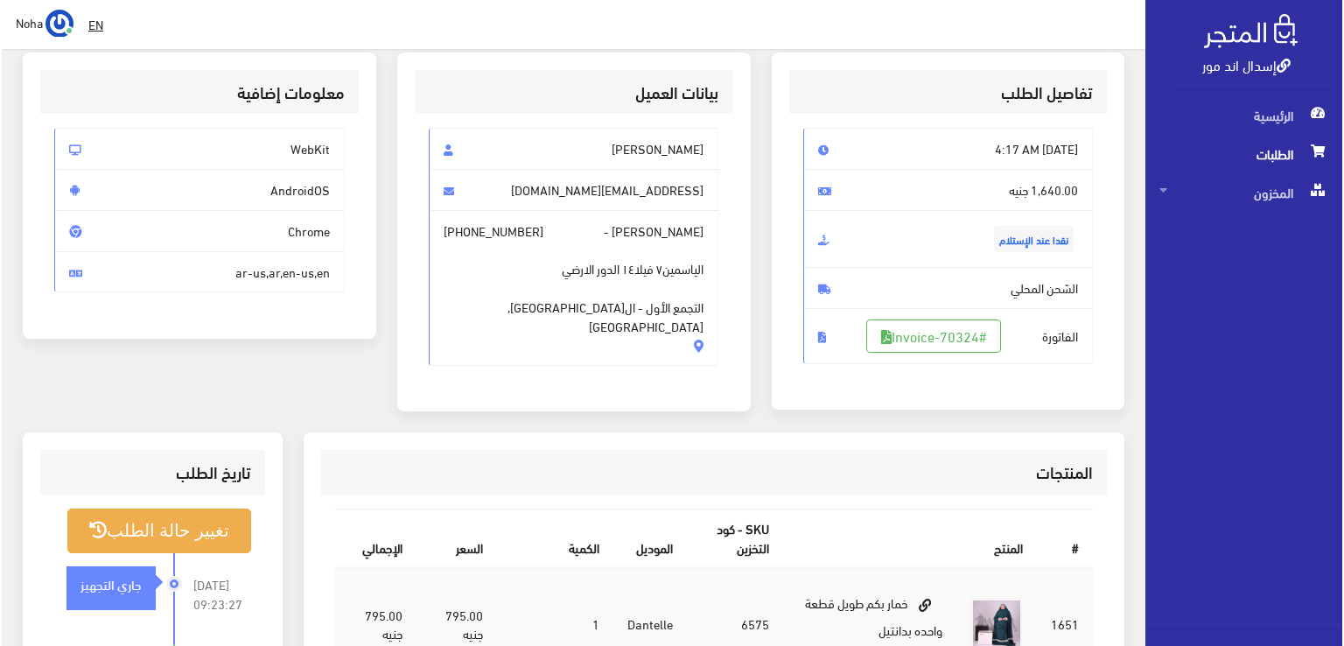
scroll to position [262, 0]
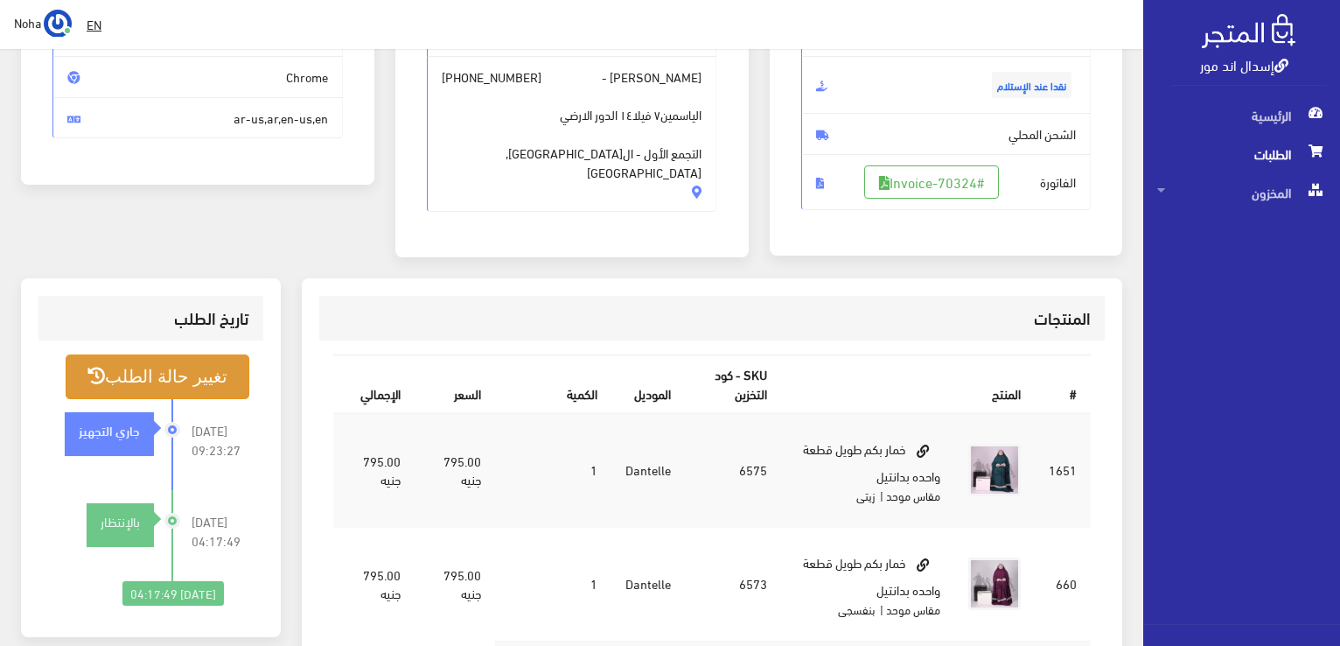
click at [172, 371] on button "تغيير حالة الطلب" at bounding box center [158, 376] width 184 height 45
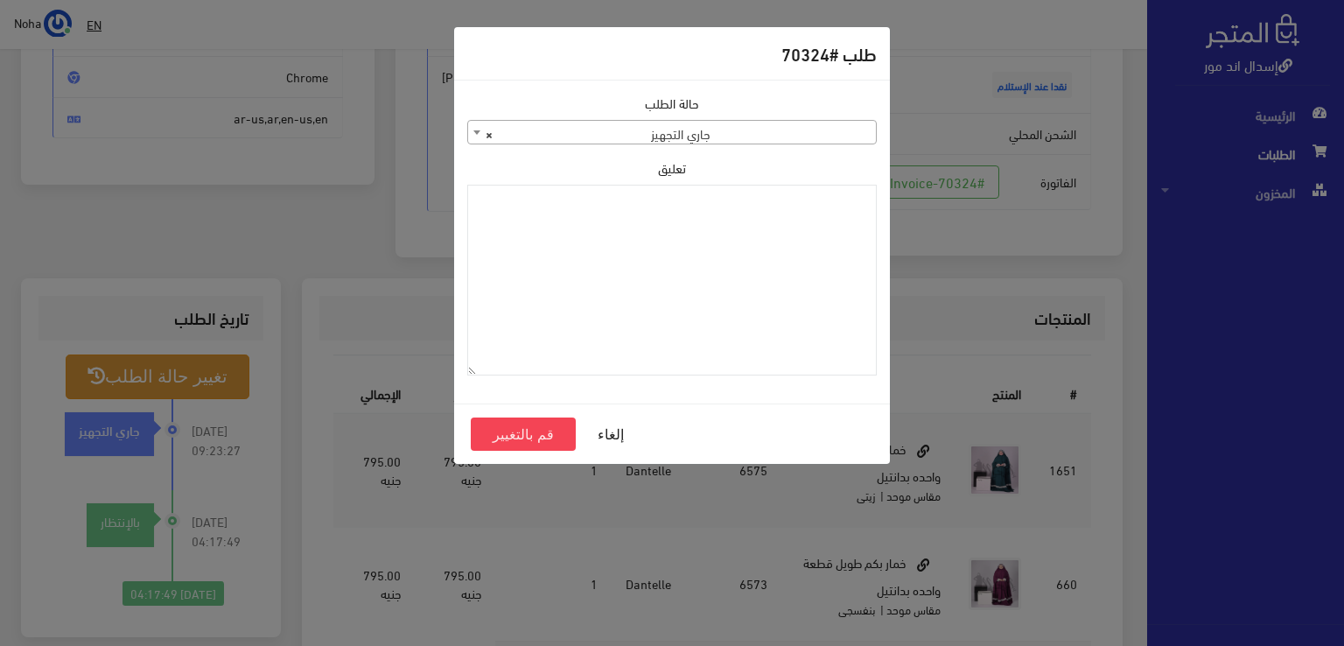
click at [662, 137] on span "× جاري التجهيز" at bounding box center [672, 133] width 408 height 24
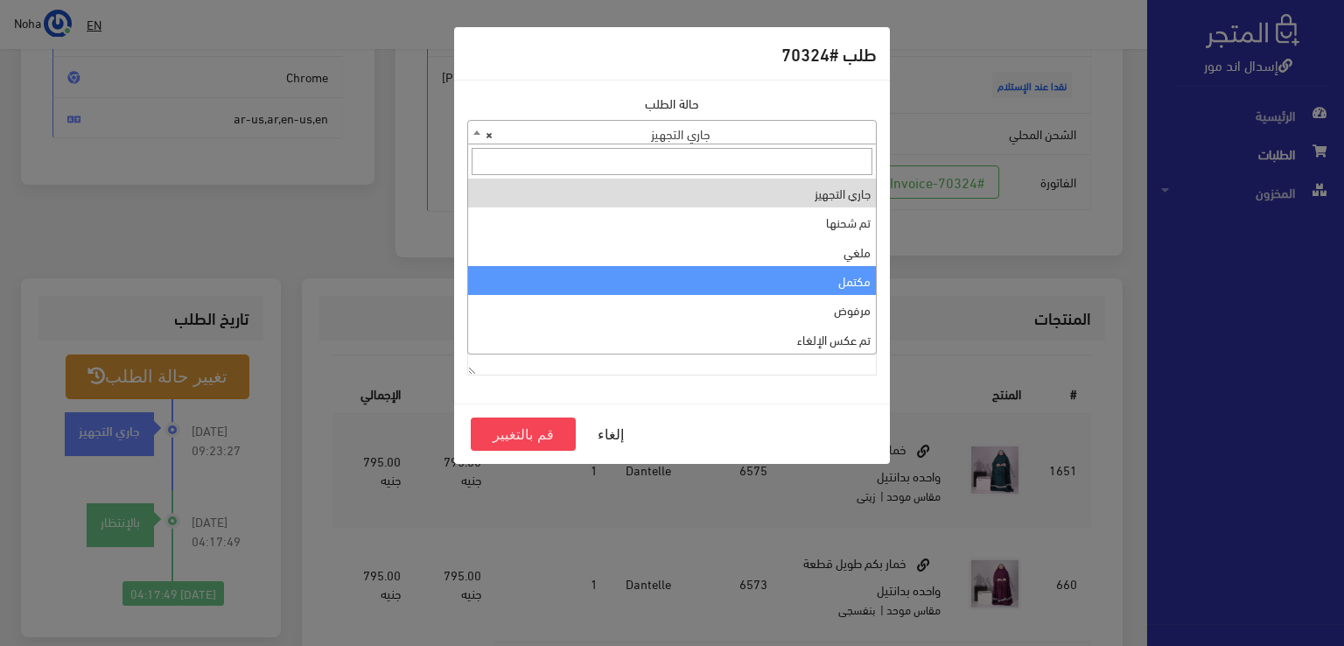
select select "4"
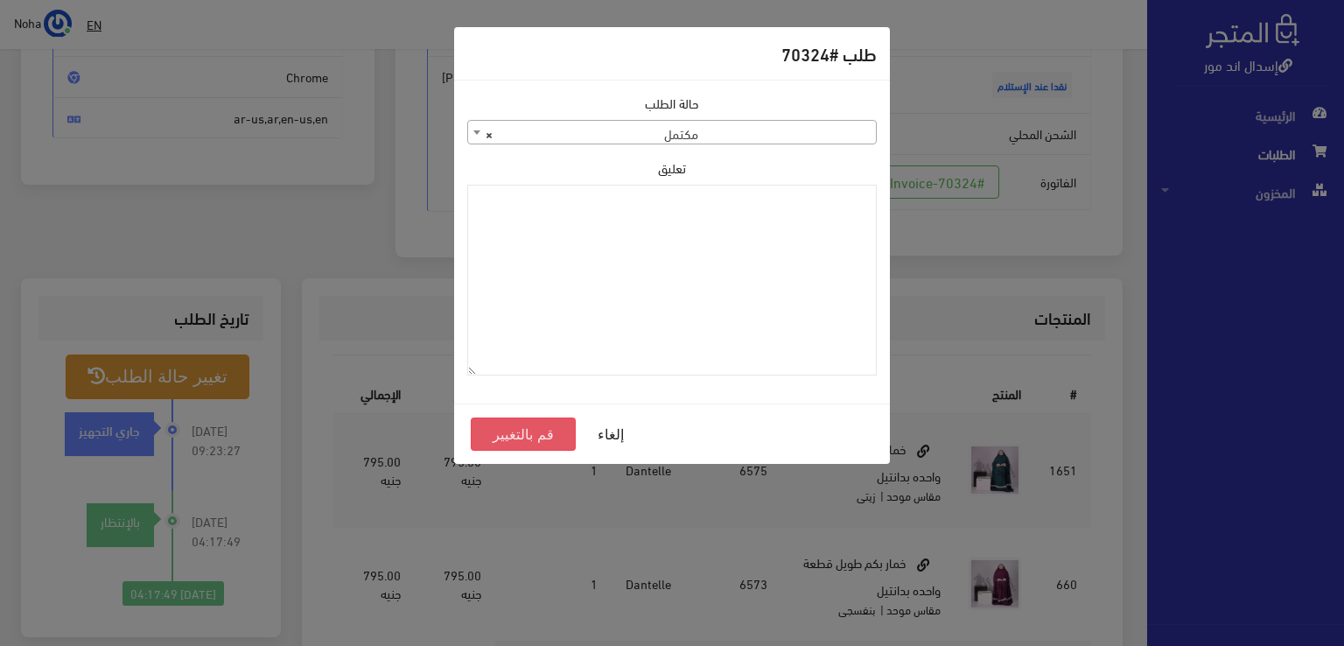
click at [507, 430] on button "قم بالتغيير" at bounding box center [523, 433] width 105 height 33
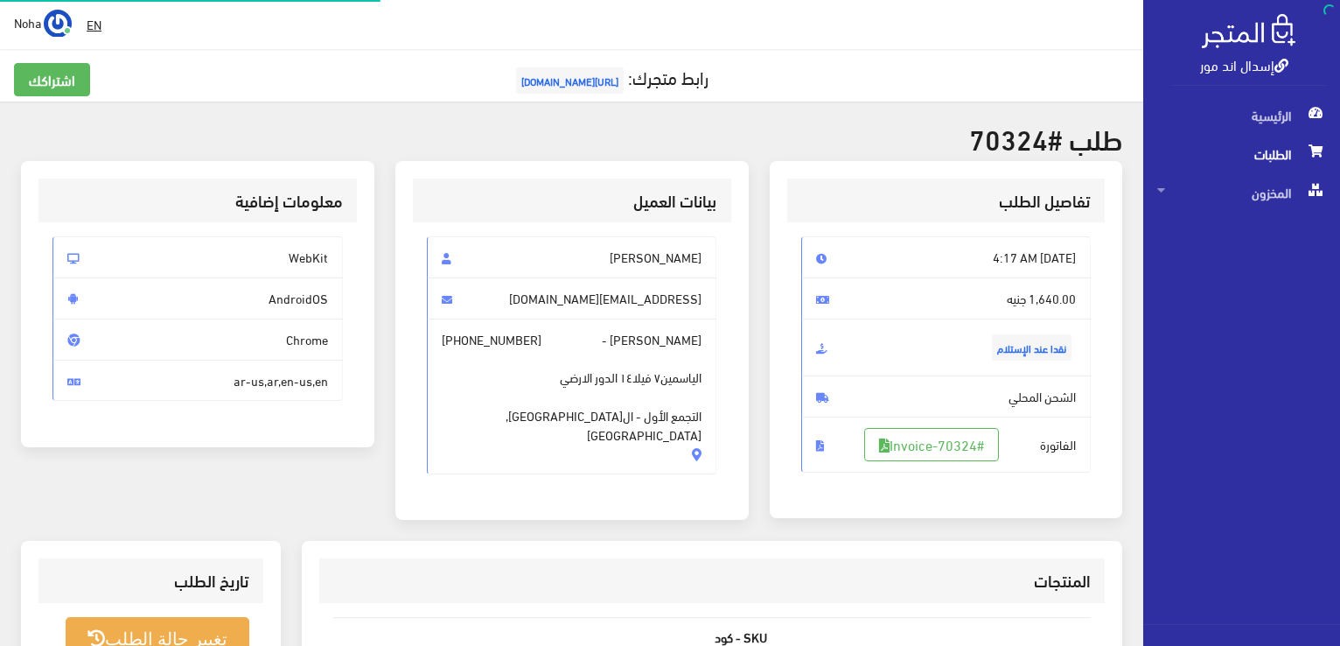
scroll to position [251, 0]
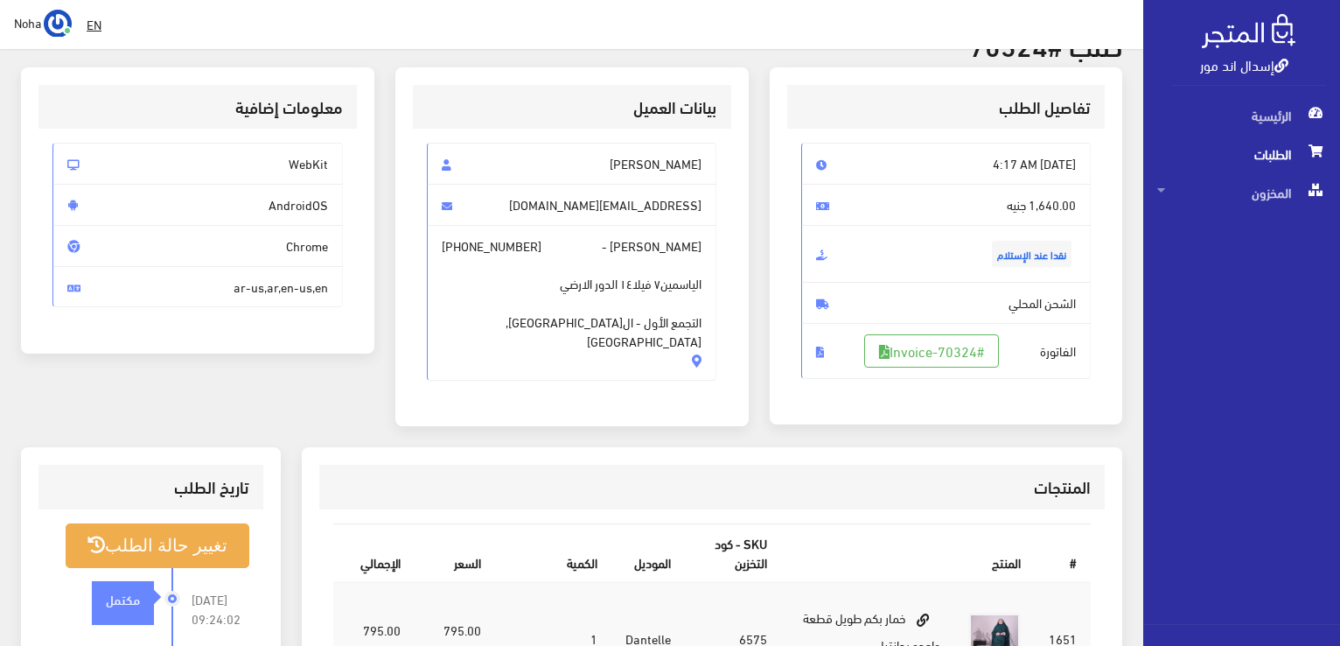
scroll to position [168, 0]
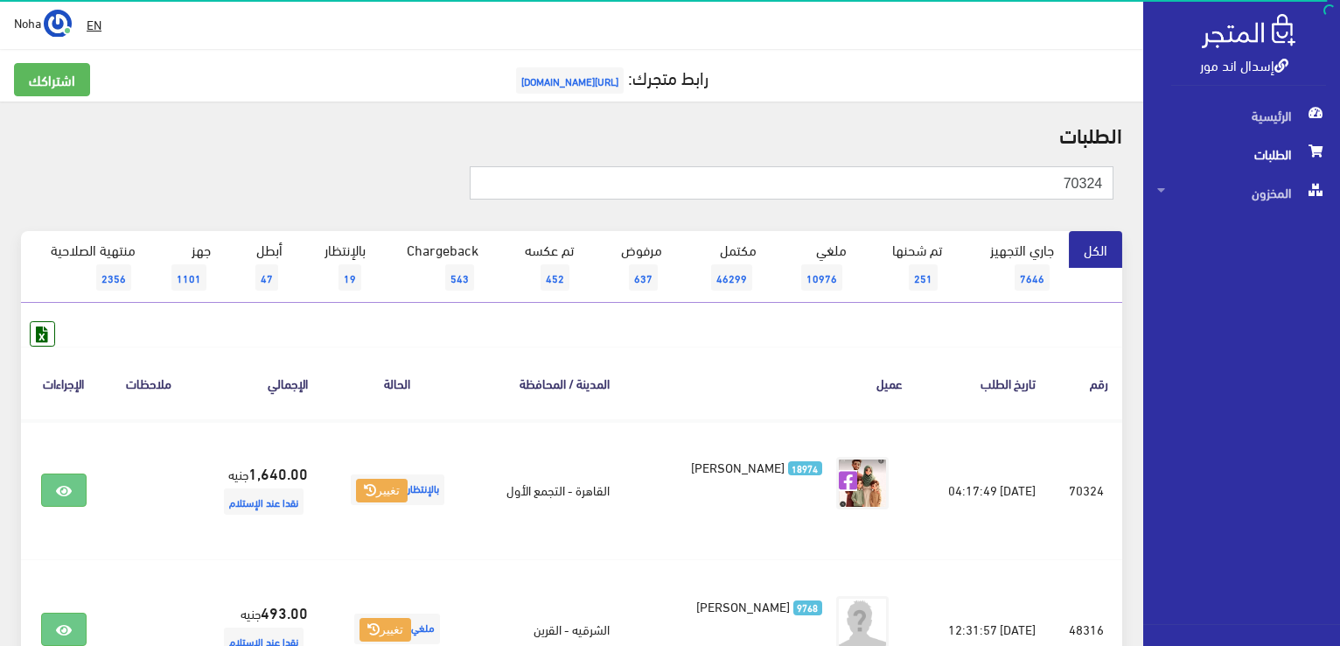
drag, startPoint x: 1018, startPoint y: 171, endPoint x: 1108, endPoint y: 201, distance: 94.3
click at [1108, 201] on form "70324" at bounding box center [792, 189] width 644 height 47
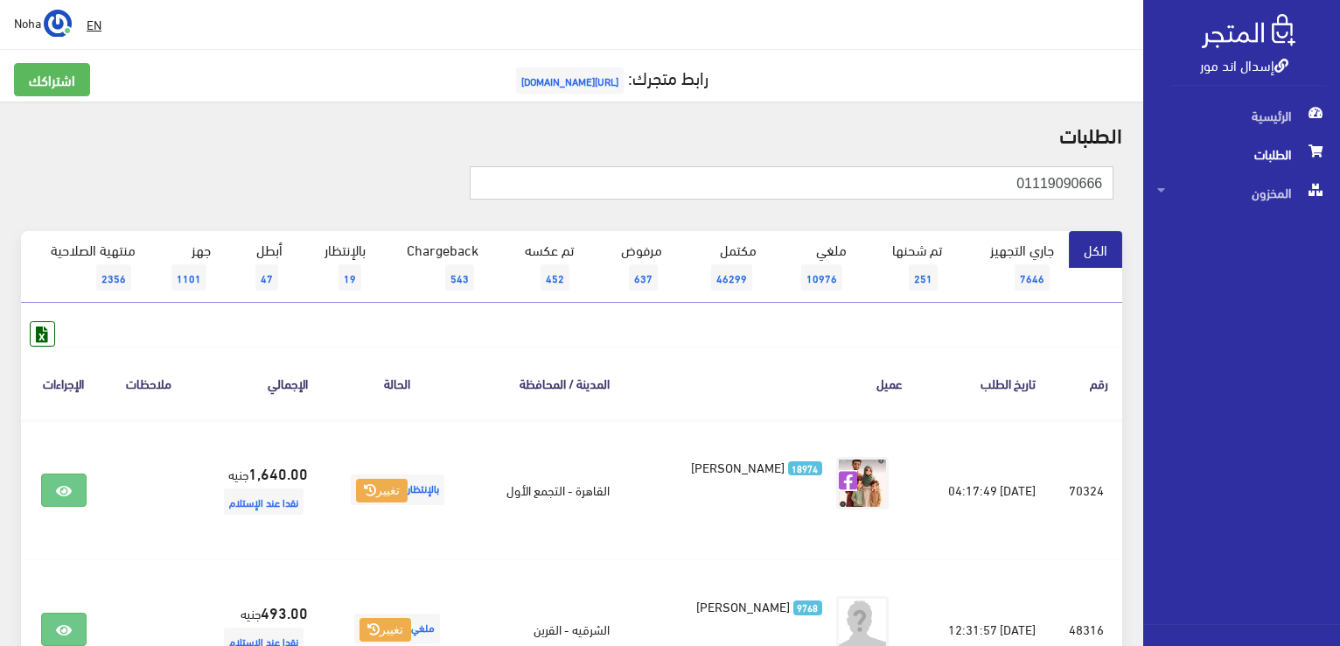
type input "01119090666"
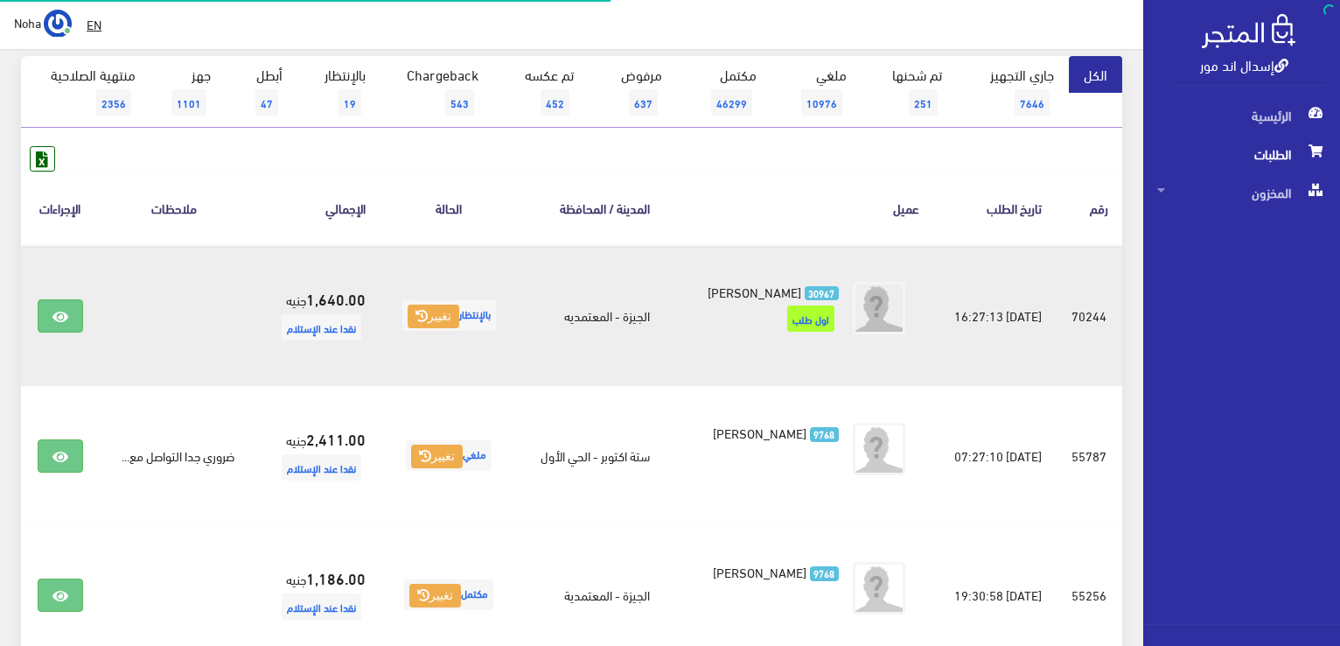
scroll to position [175, 0]
click at [43, 313] on link at bounding box center [60, 315] width 45 height 33
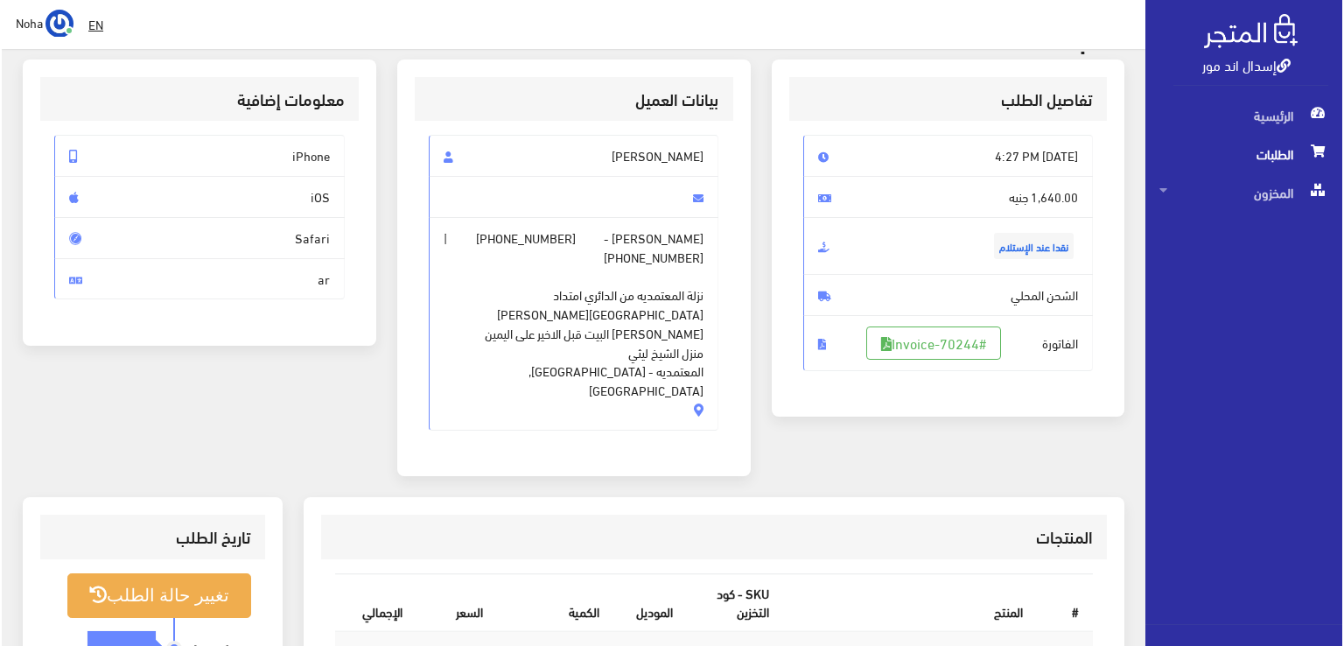
scroll to position [175, 0]
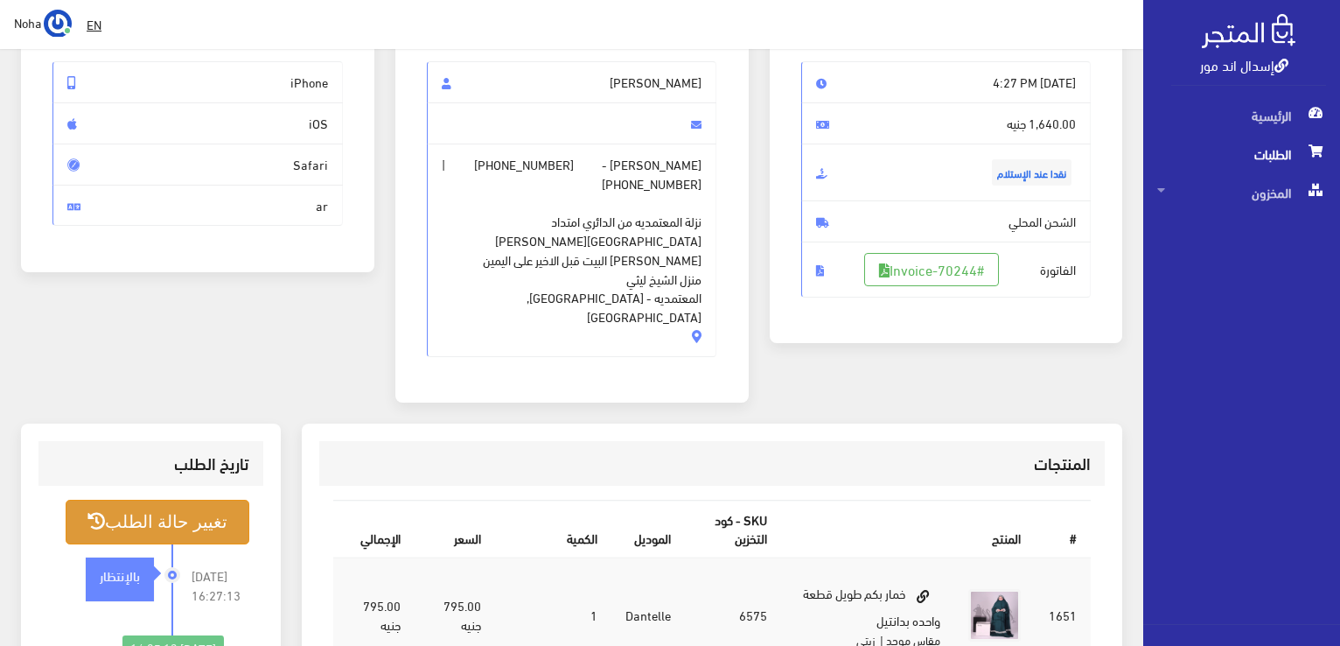
click at [224, 500] on button "تغيير حالة الطلب" at bounding box center [158, 522] width 184 height 45
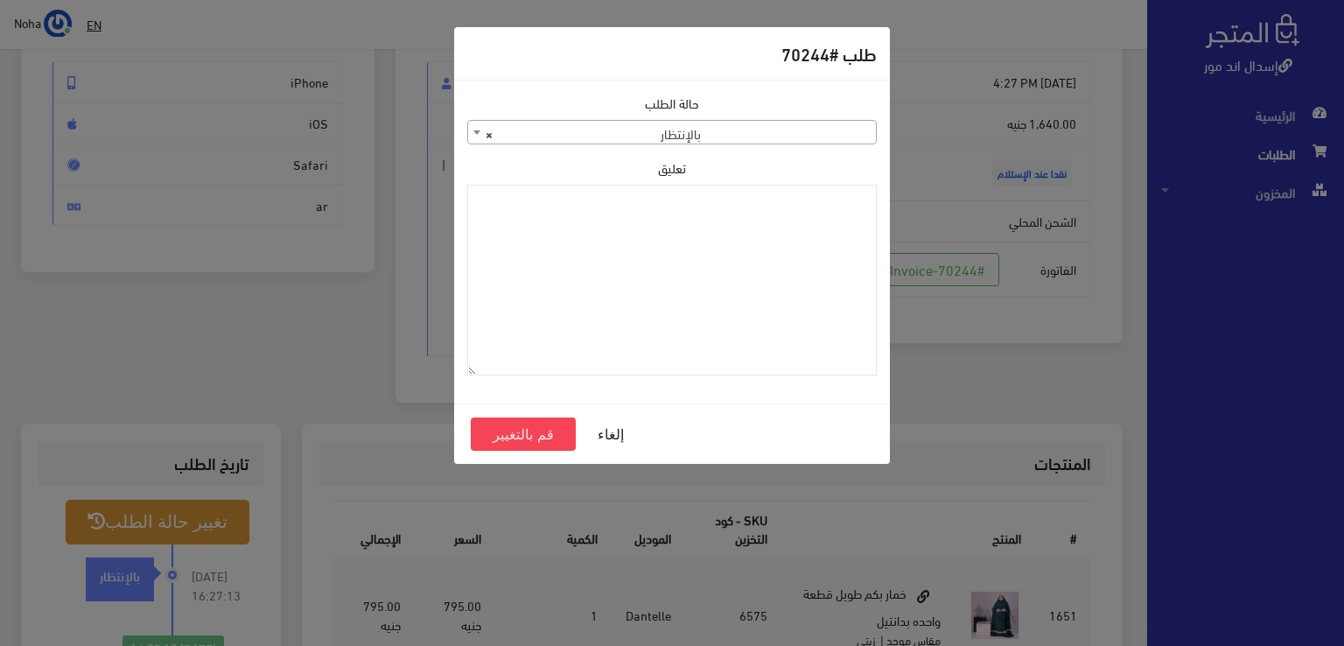
click at [686, 137] on span "× بالإنتظار" at bounding box center [672, 133] width 408 height 24
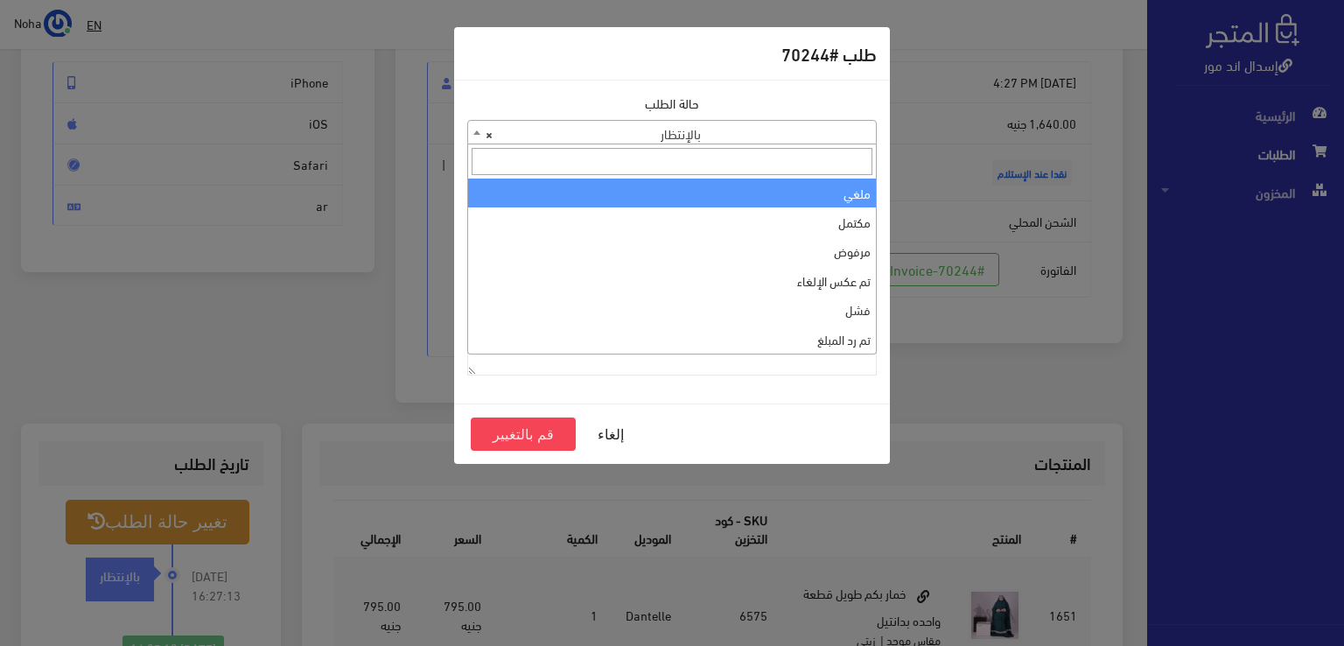
select select "3"
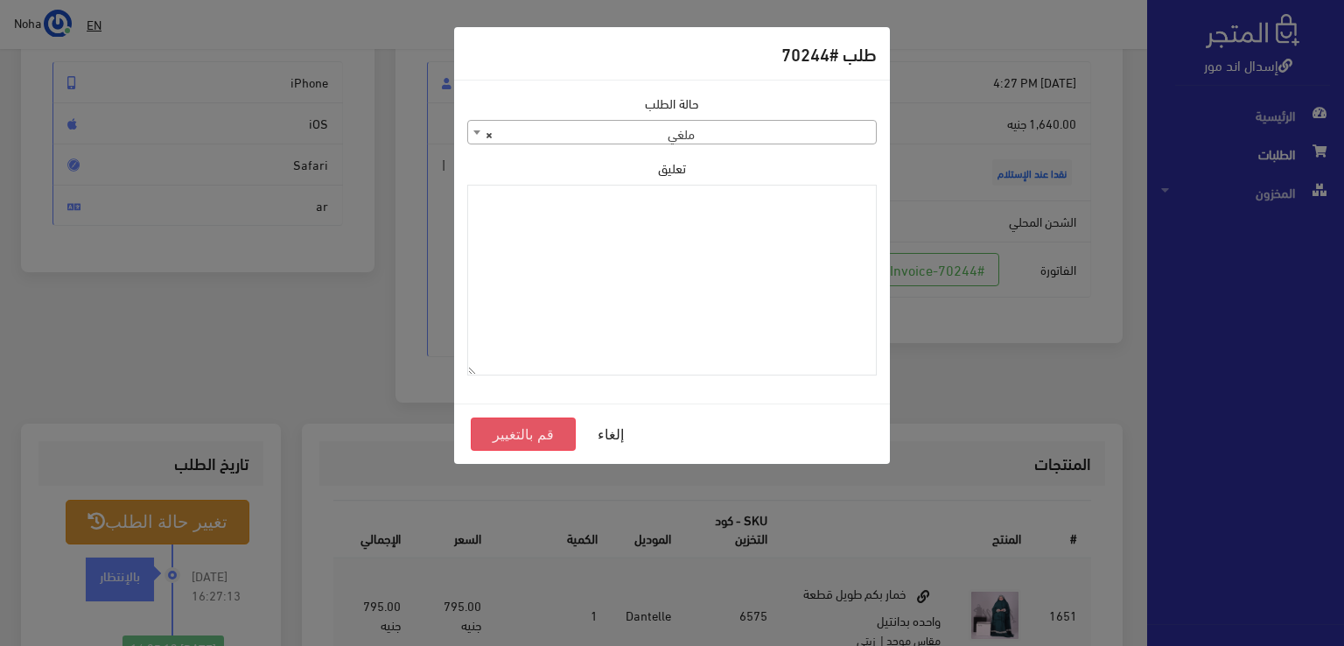
click at [551, 438] on button "قم بالتغيير" at bounding box center [523, 433] width 105 height 33
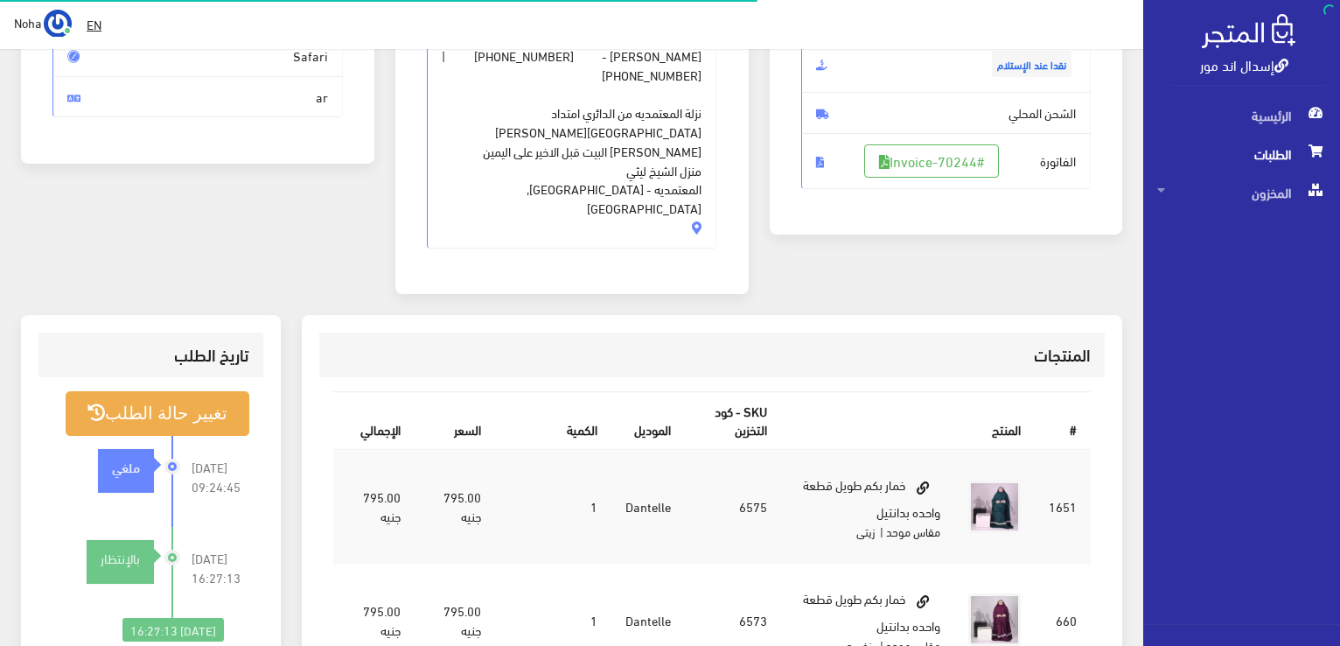
scroll to position [437, 0]
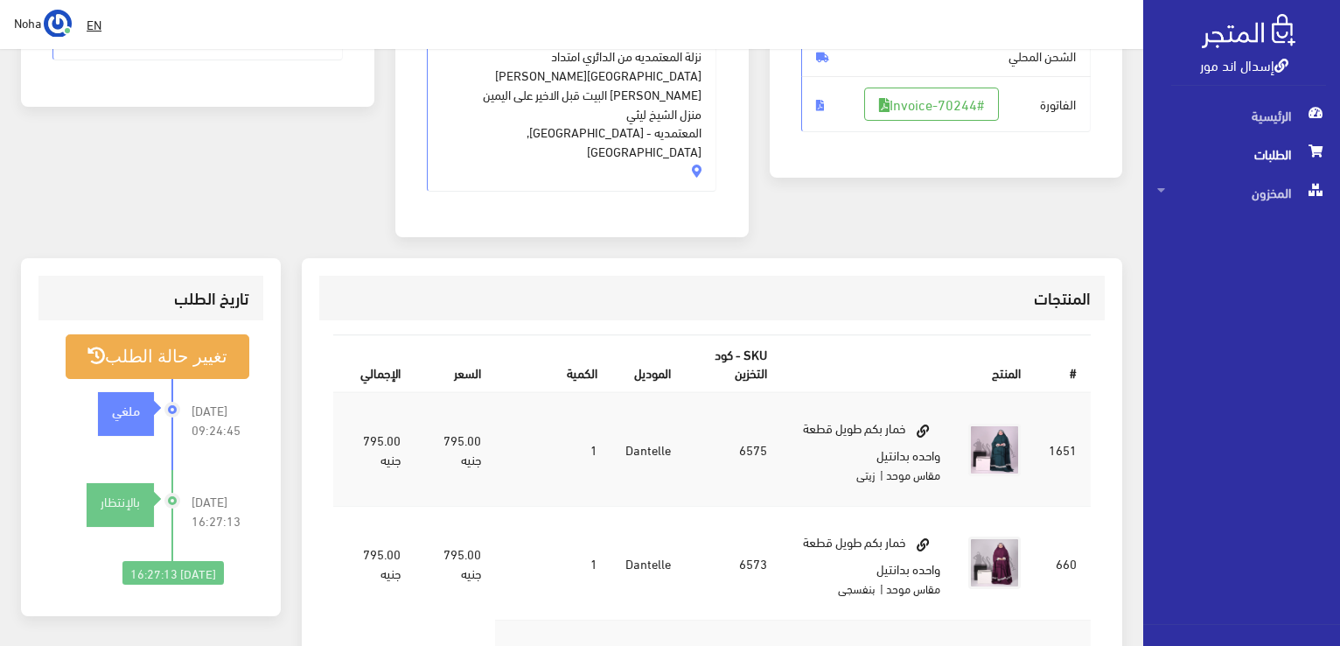
scroll to position [350, 0]
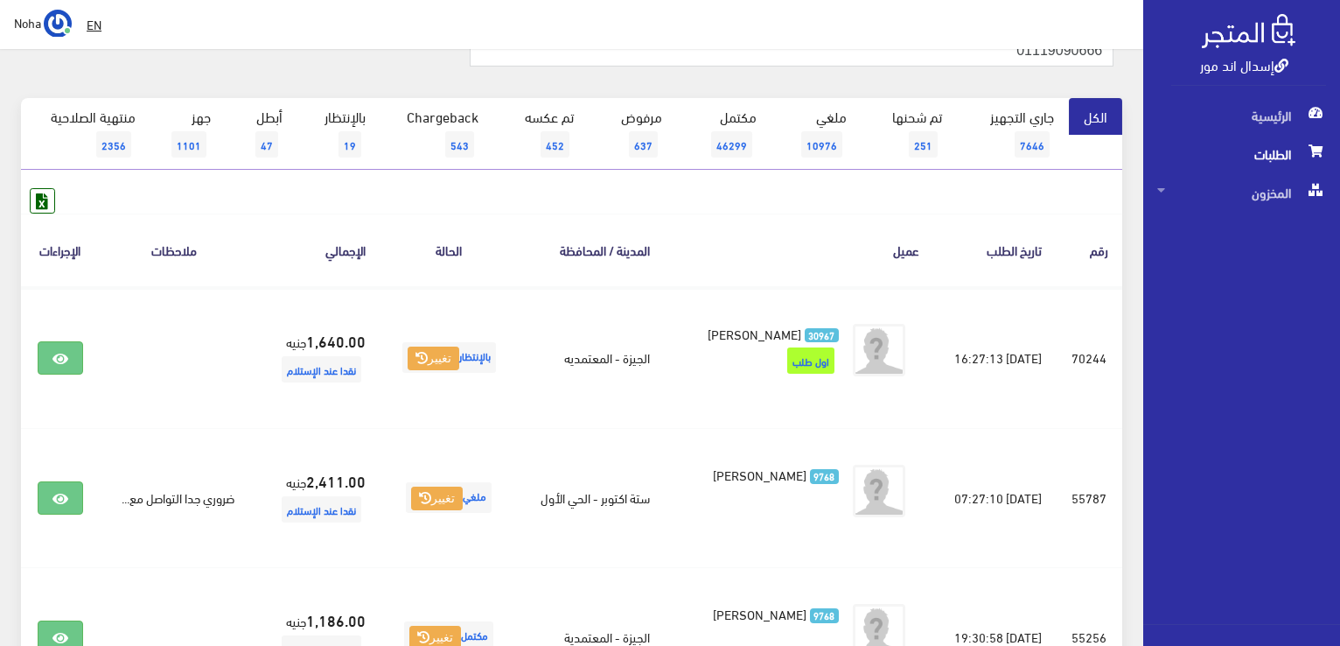
scroll to position [175, 0]
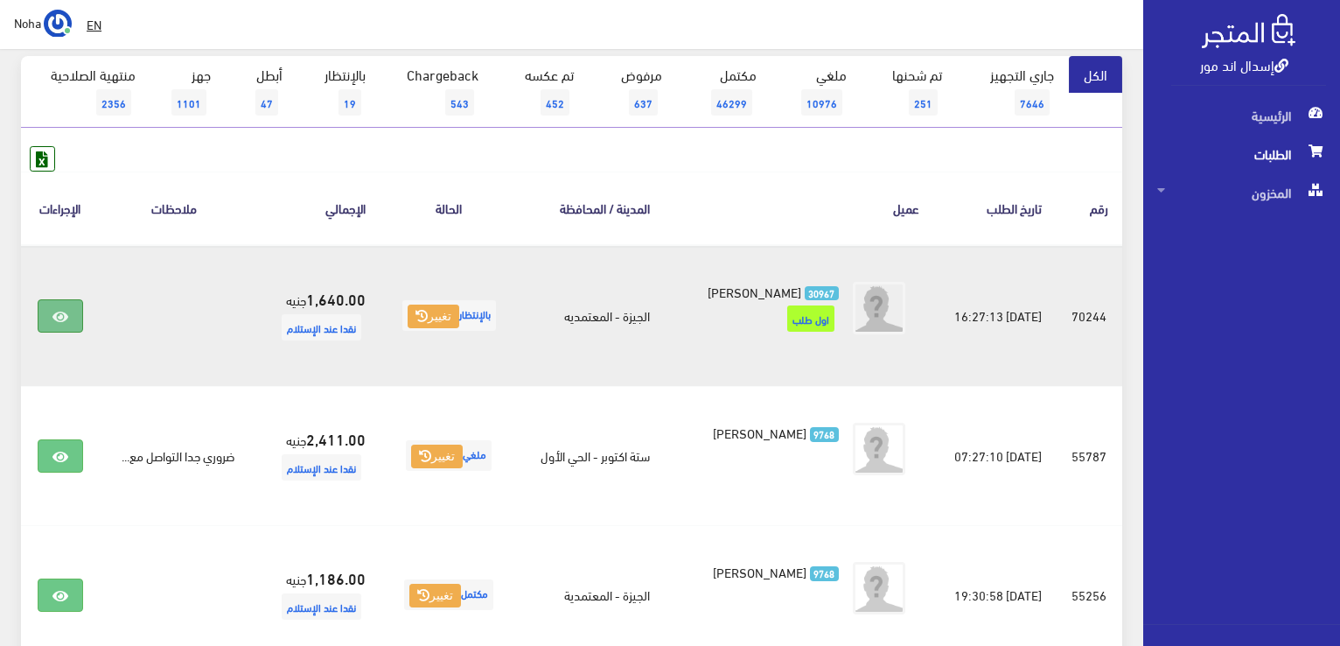
click at [69, 309] on link at bounding box center [60, 315] width 45 height 33
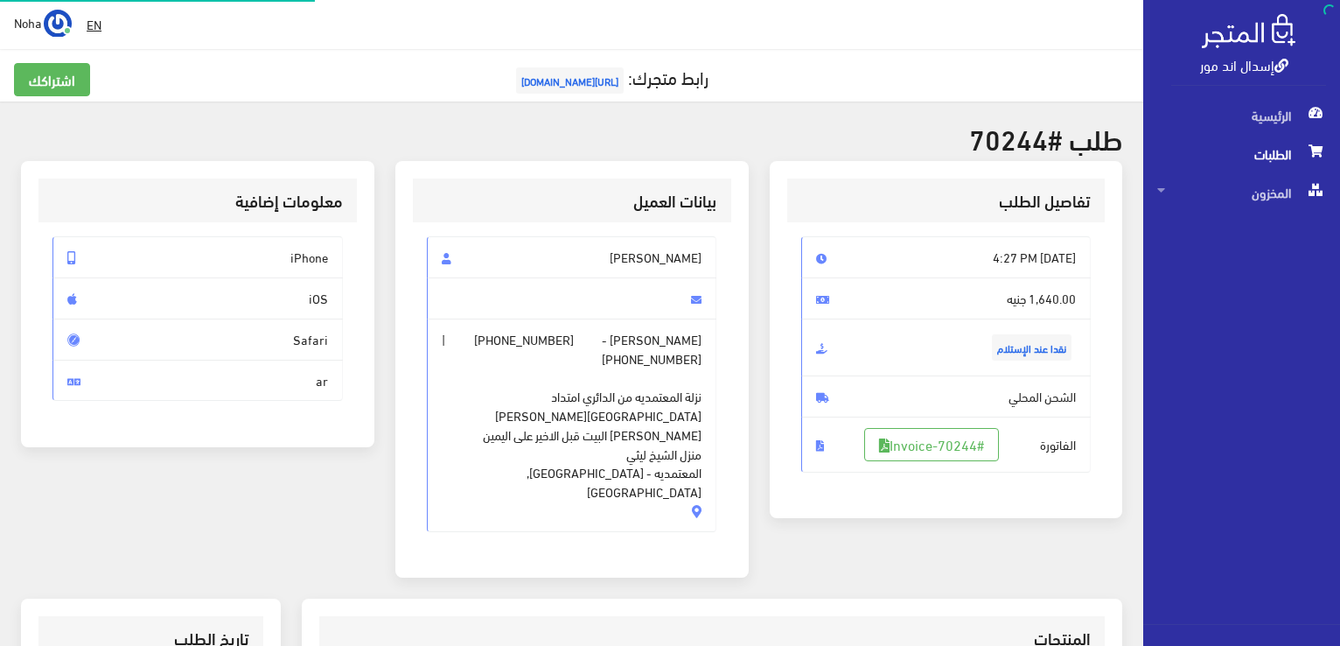
scroll to position [350, 0]
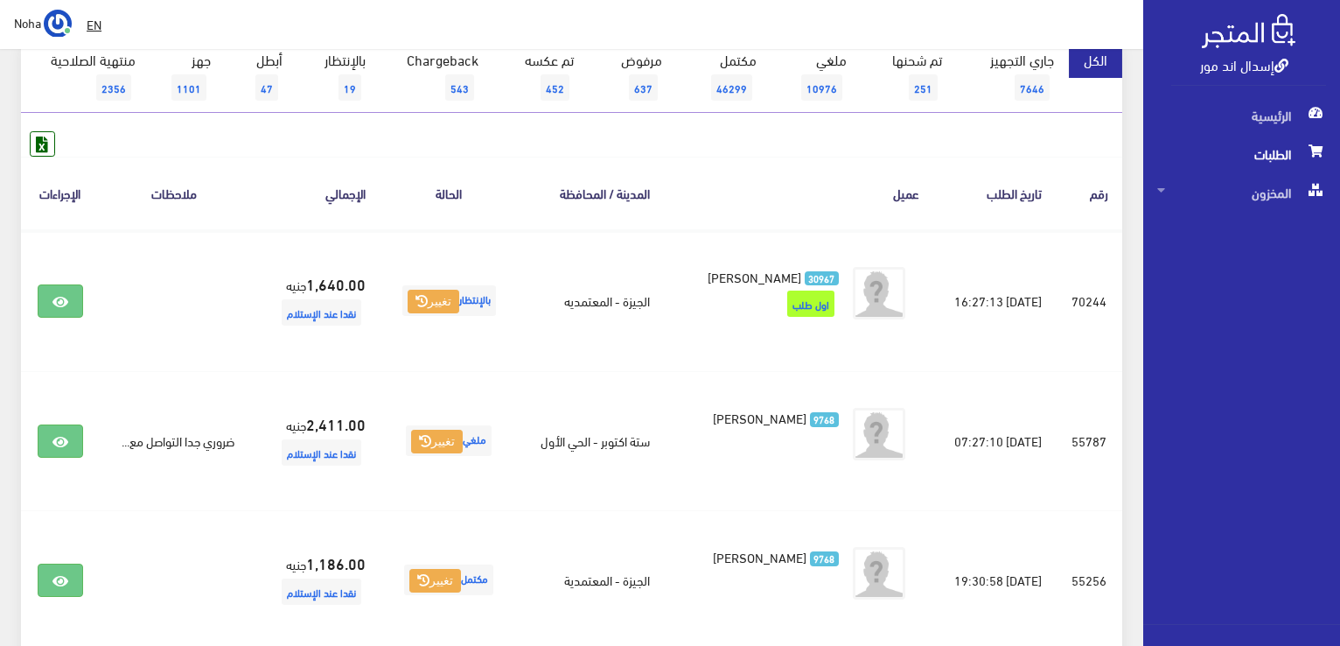
scroll to position [87, 0]
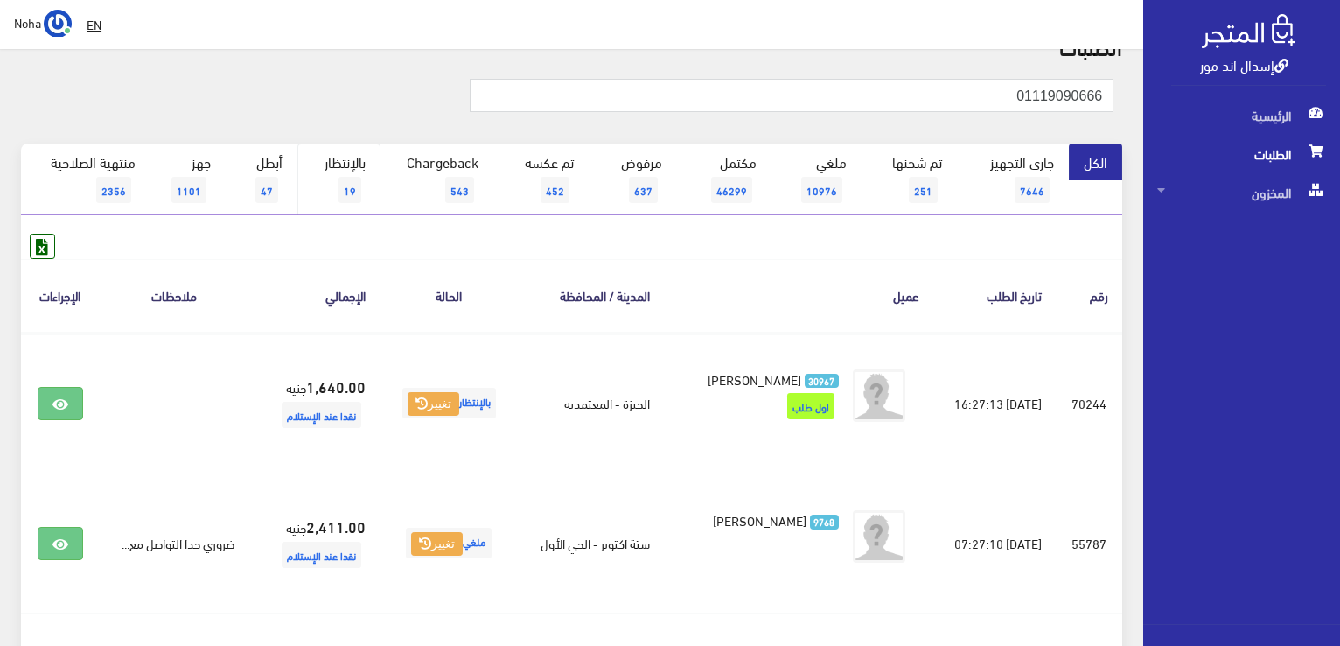
click at [351, 189] on span "19" at bounding box center [350, 190] width 23 height 26
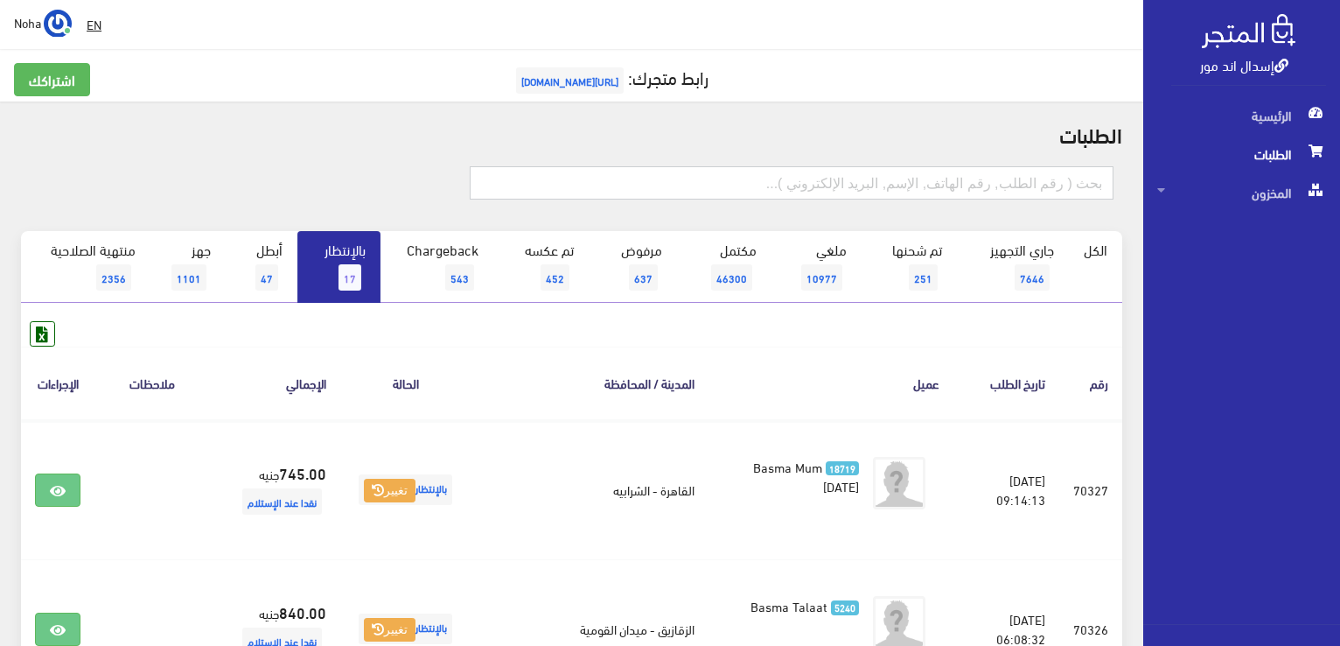
click at [825, 186] on input "text" at bounding box center [792, 182] width 644 height 33
type input "70322"
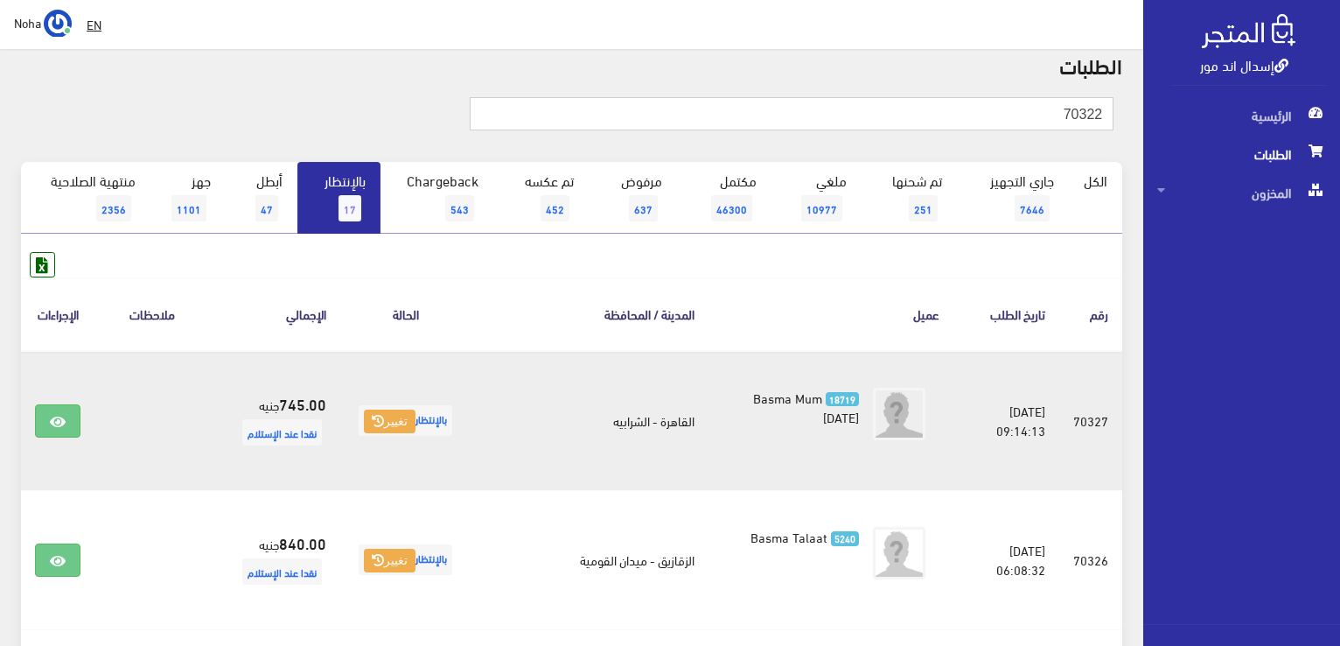
scroll to position [171, 0]
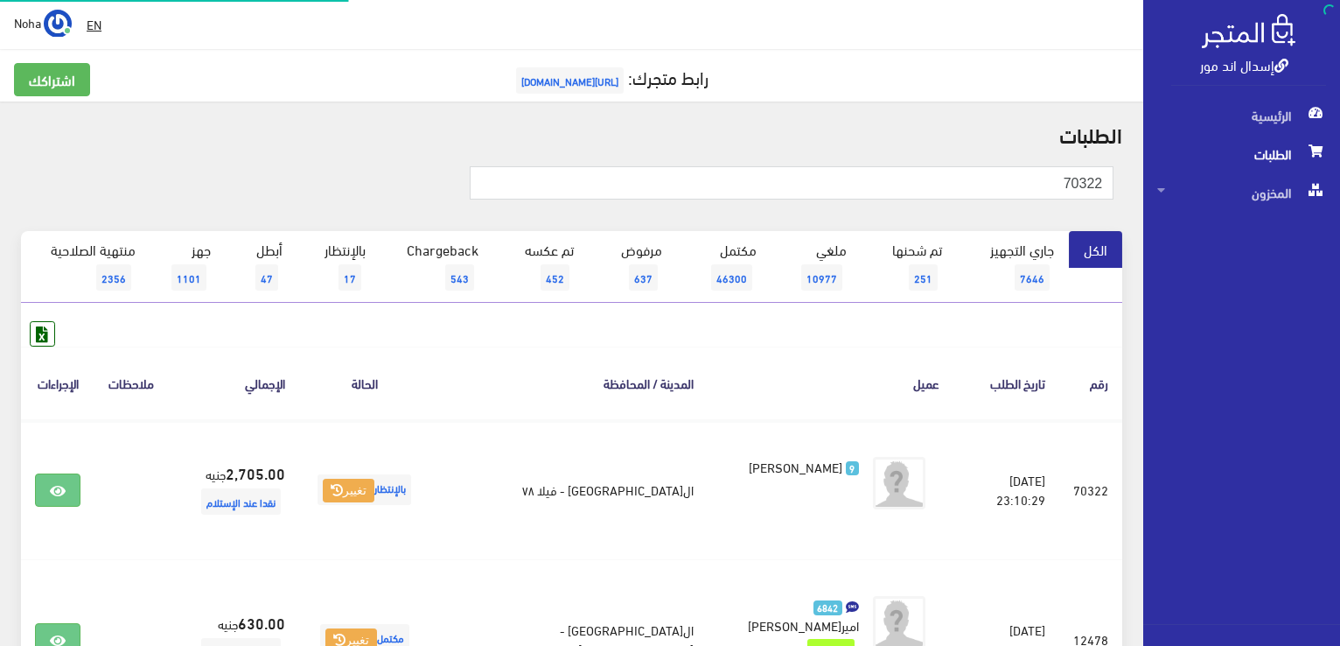
scroll to position [175, 0]
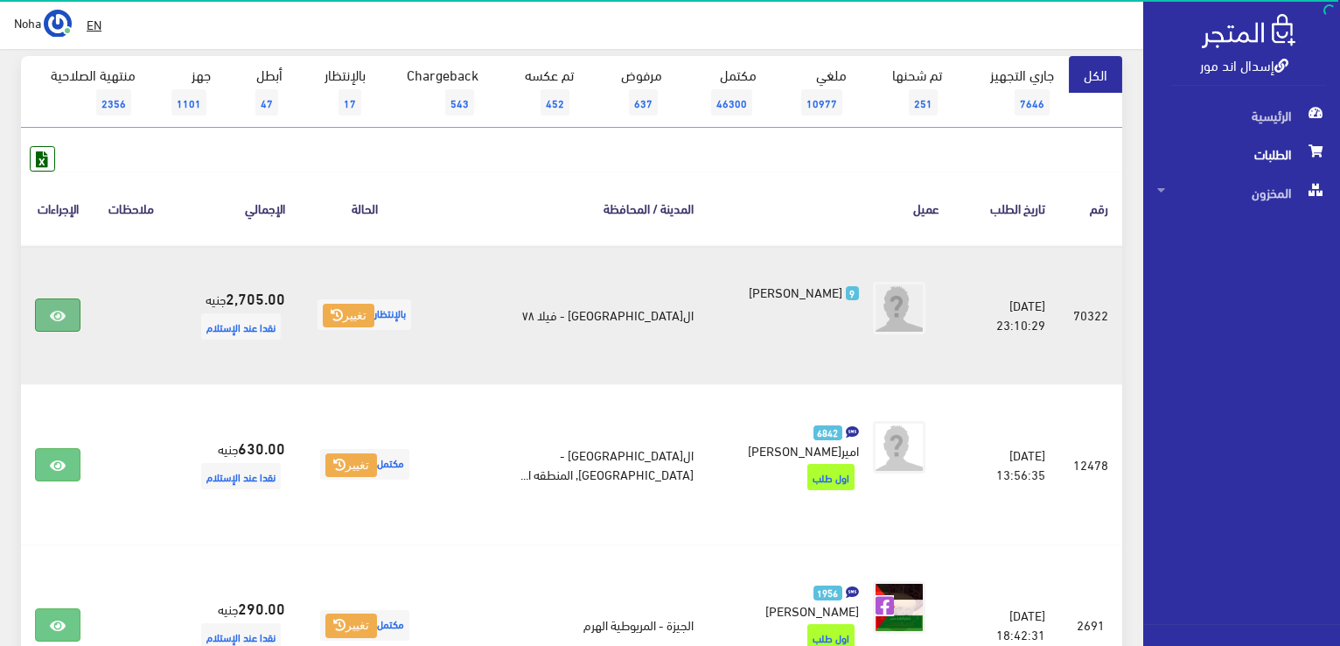
click at [65, 309] on icon at bounding box center [58, 316] width 16 height 14
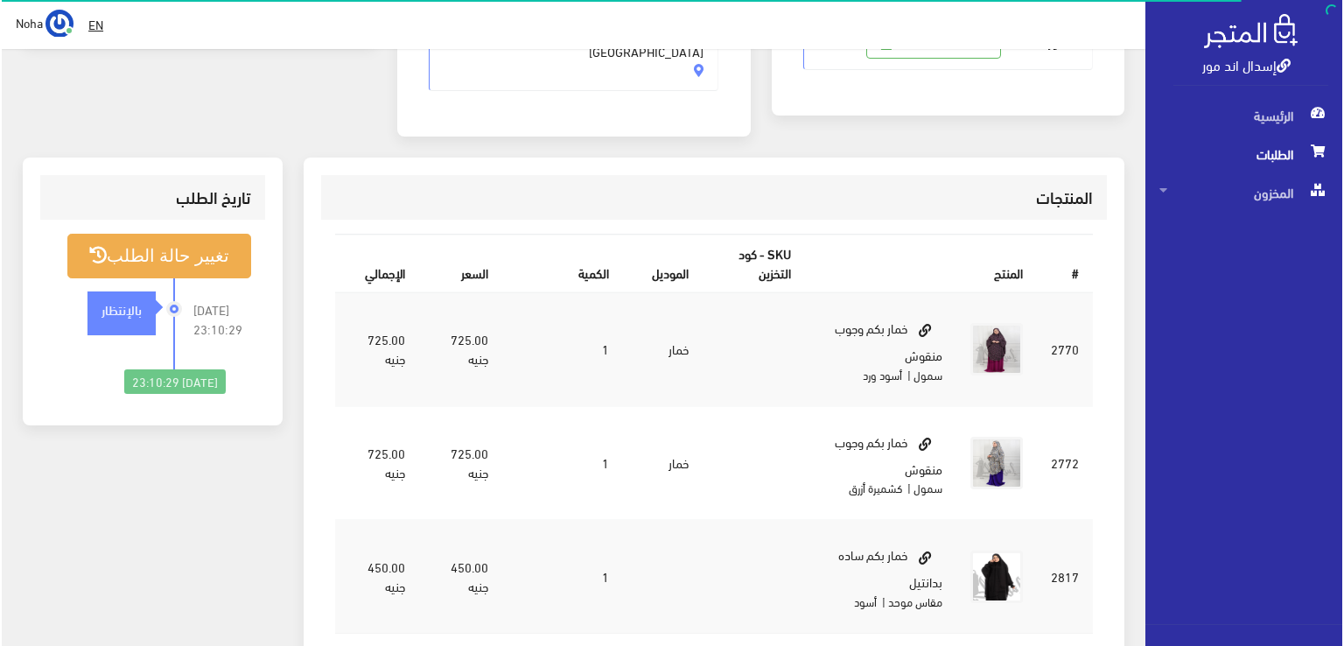
scroll to position [262, 0]
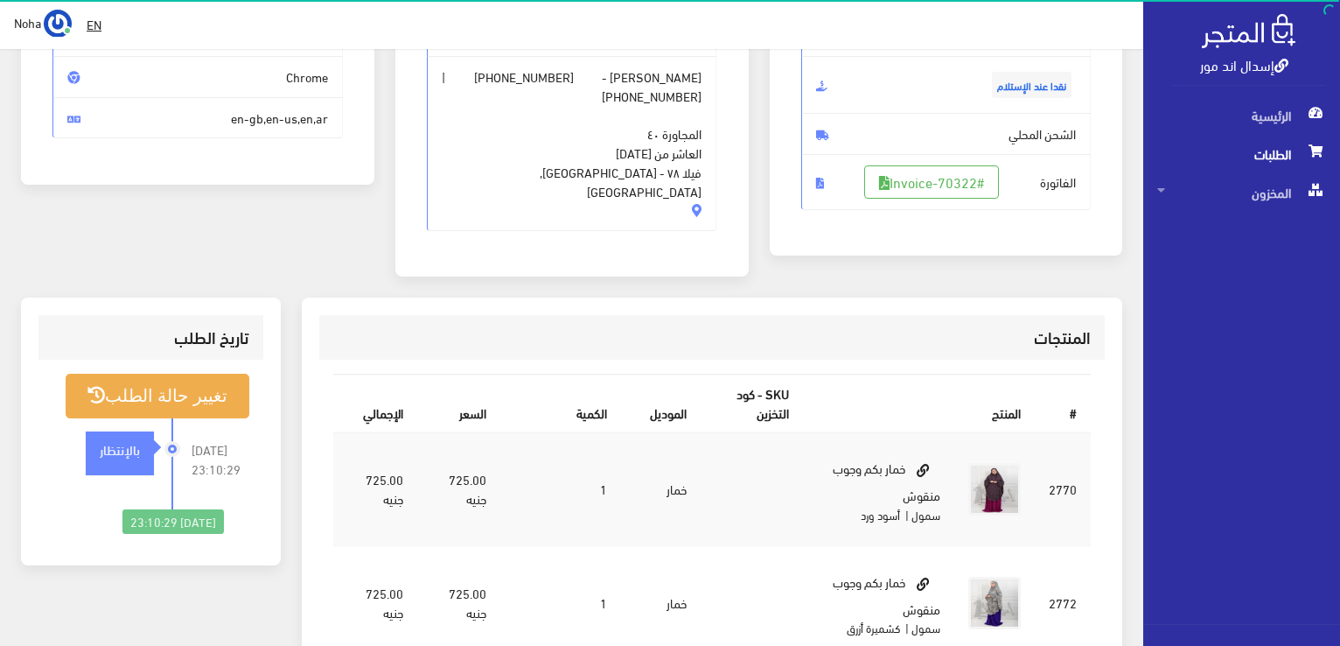
click at [914, 161] on span "الفاتورة #Invoice-70322" at bounding box center [946, 182] width 290 height 56
click at [918, 175] on link "#Invoice-70322" at bounding box center [931, 181] width 135 height 33
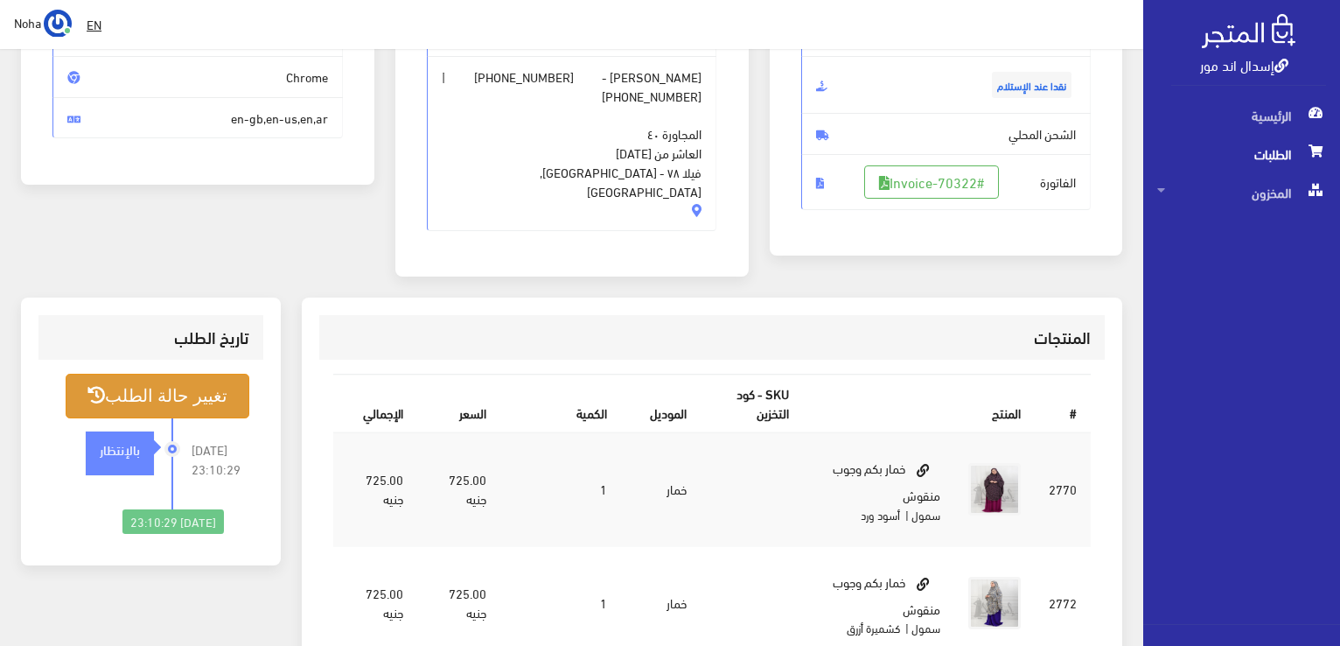
click at [174, 380] on button "تغيير حالة الطلب" at bounding box center [158, 396] width 184 height 45
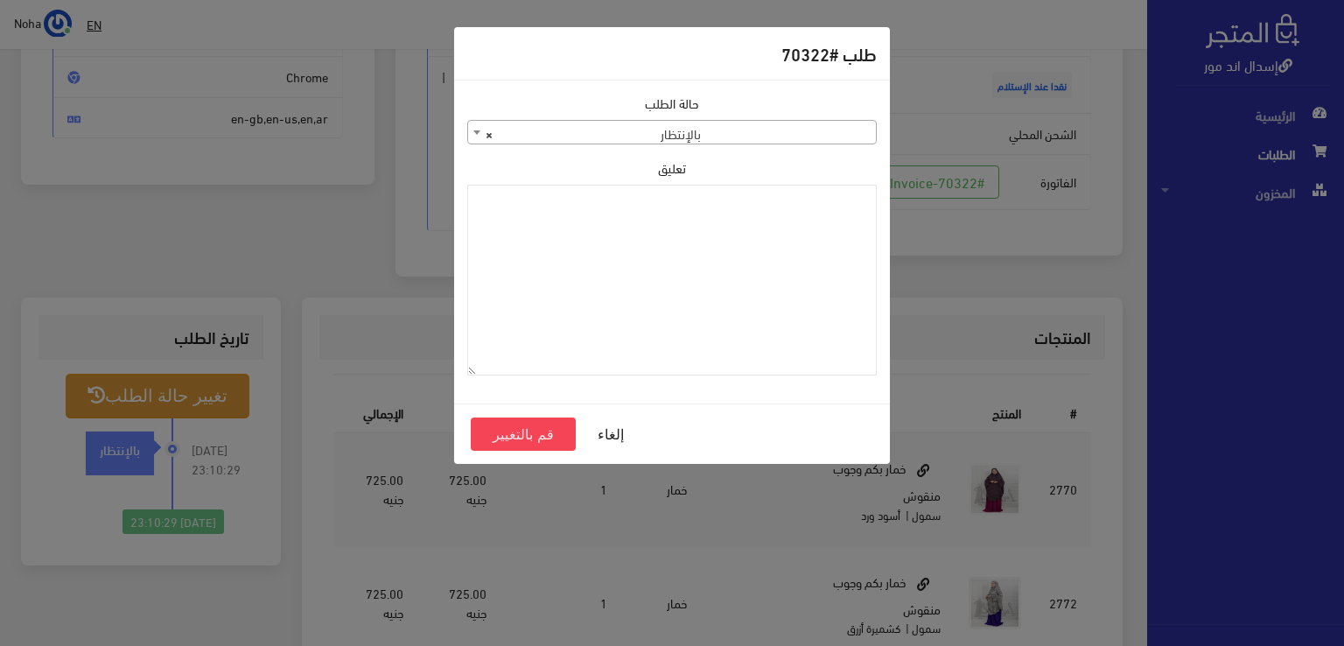
click at [695, 130] on span "× بالإنتظار" at bounding box center [672, 133] width 408 height 24
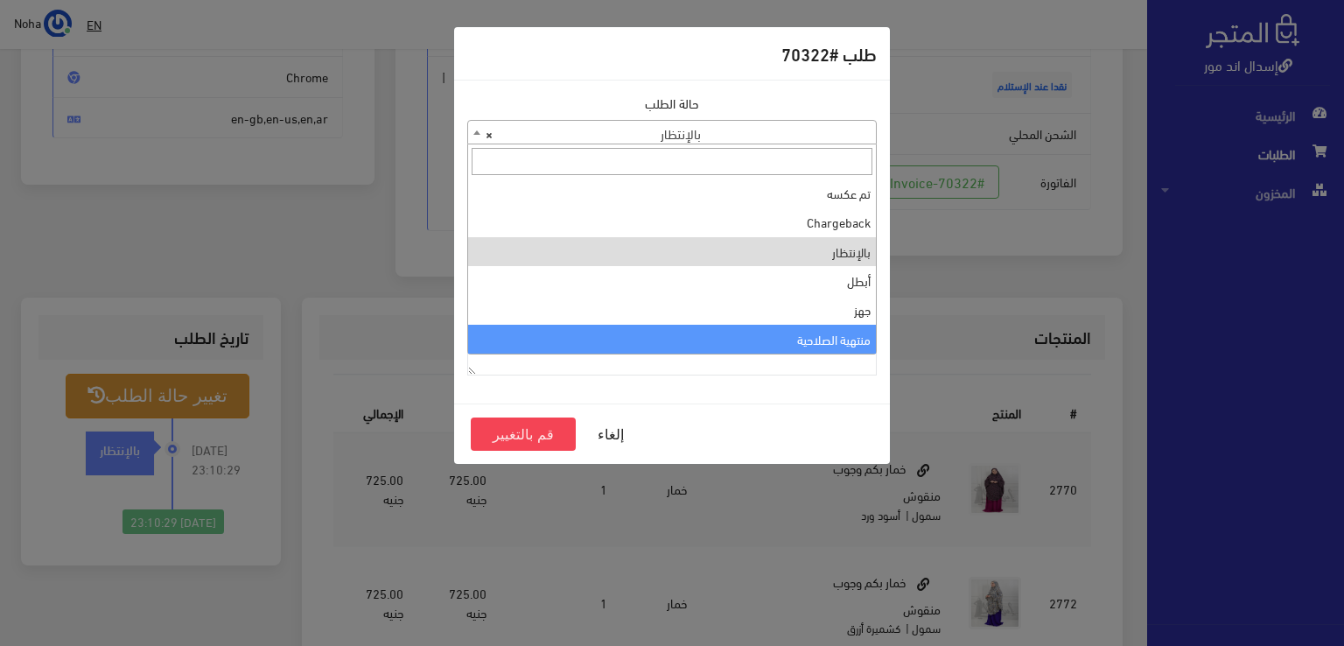
select select "14"
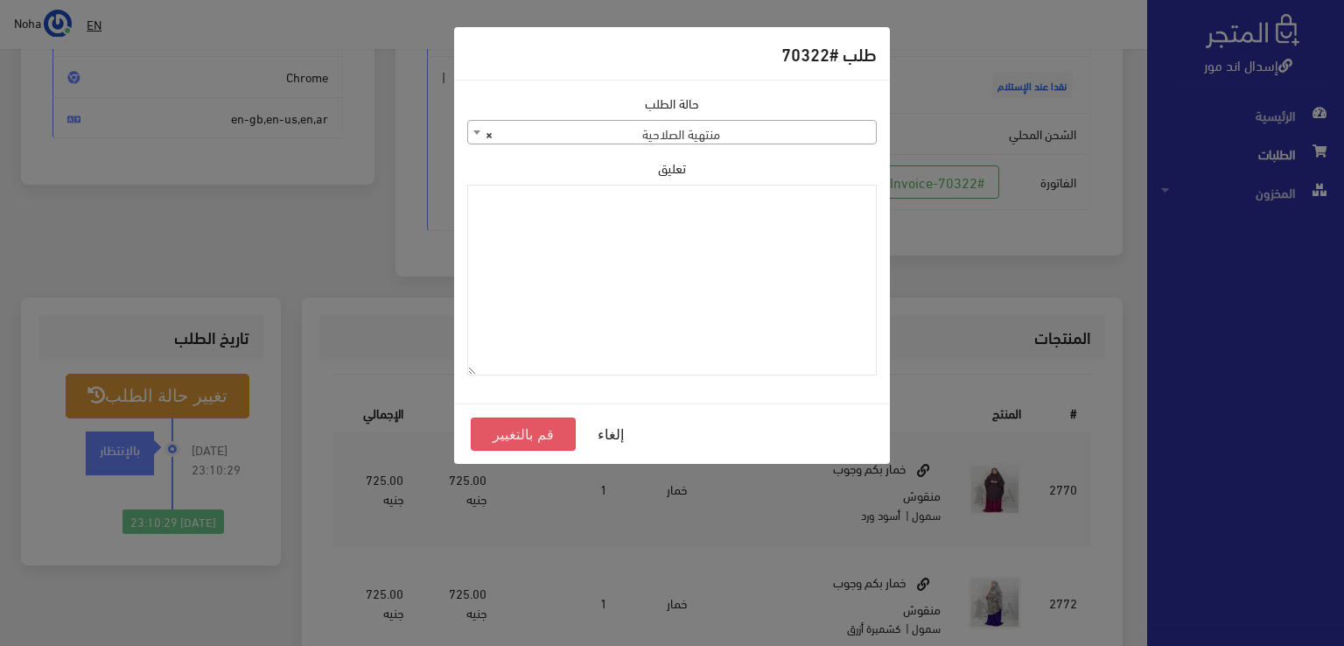
drag, startPoint x: 575, startPoint y: 306, endPoint x: 527, endPoint y: 429, distance: 131.6
click at [527, 429] on button "قم بالتغيير" at bounding box center [523, 433] width 105 height 33
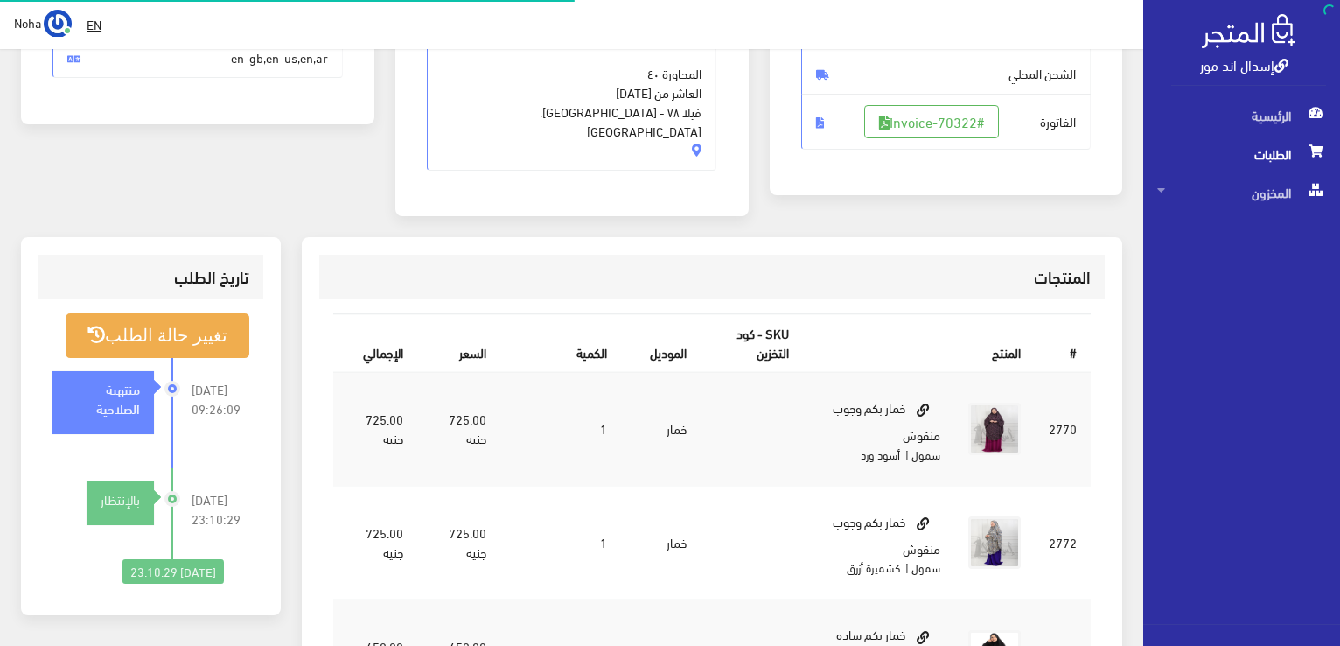
scroll to position [350, 0]
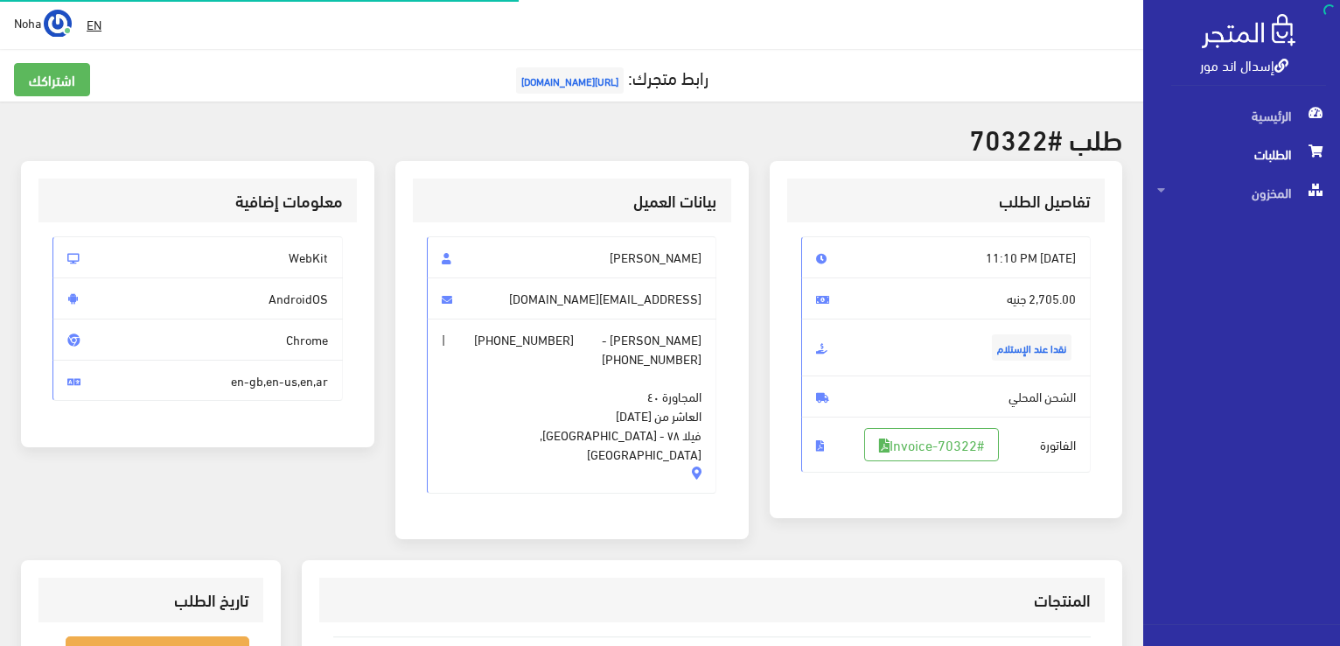
scroll to position [251, 0]
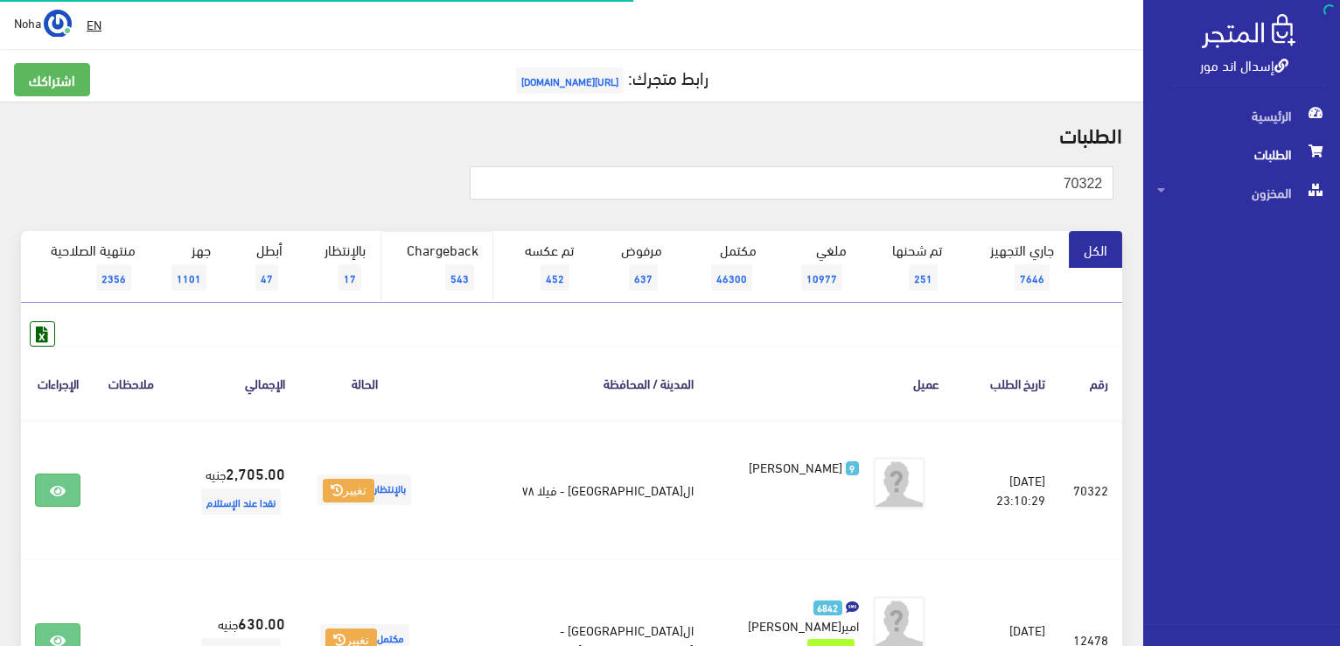
scroll to position [175, 0]
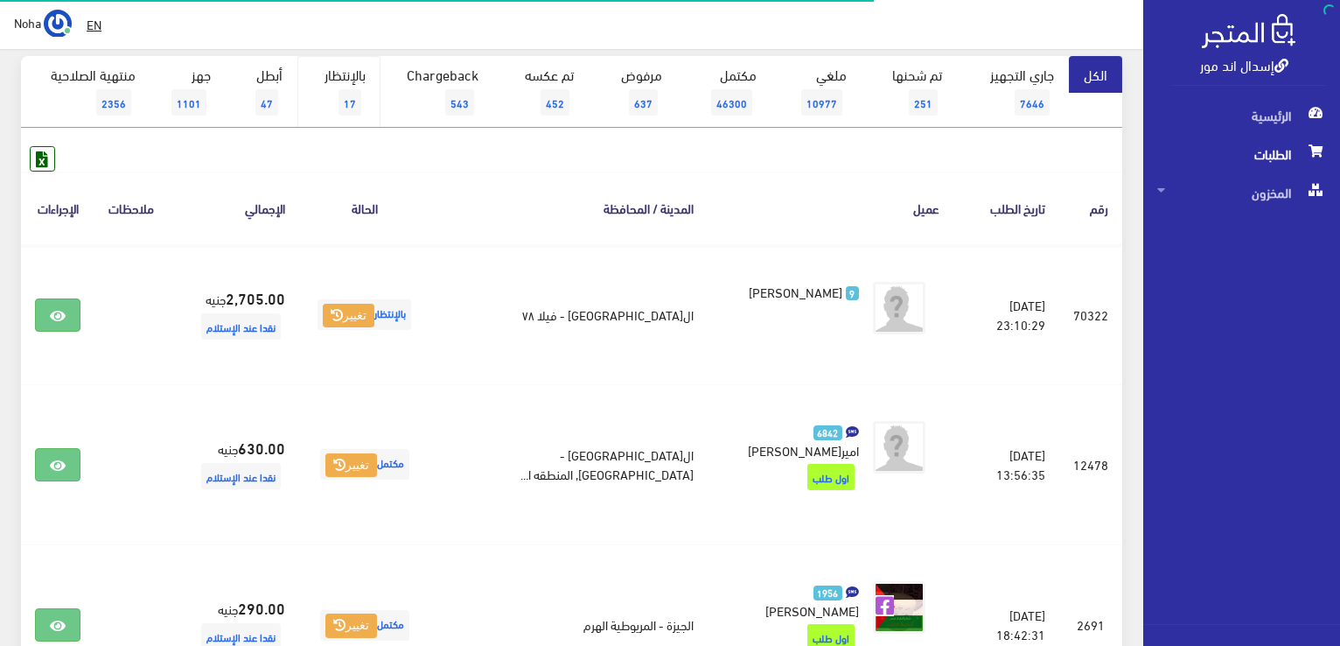
click at [367, 87] on link "بالإنتظار 17" at bounding box center [338, 92] width 83 height 72
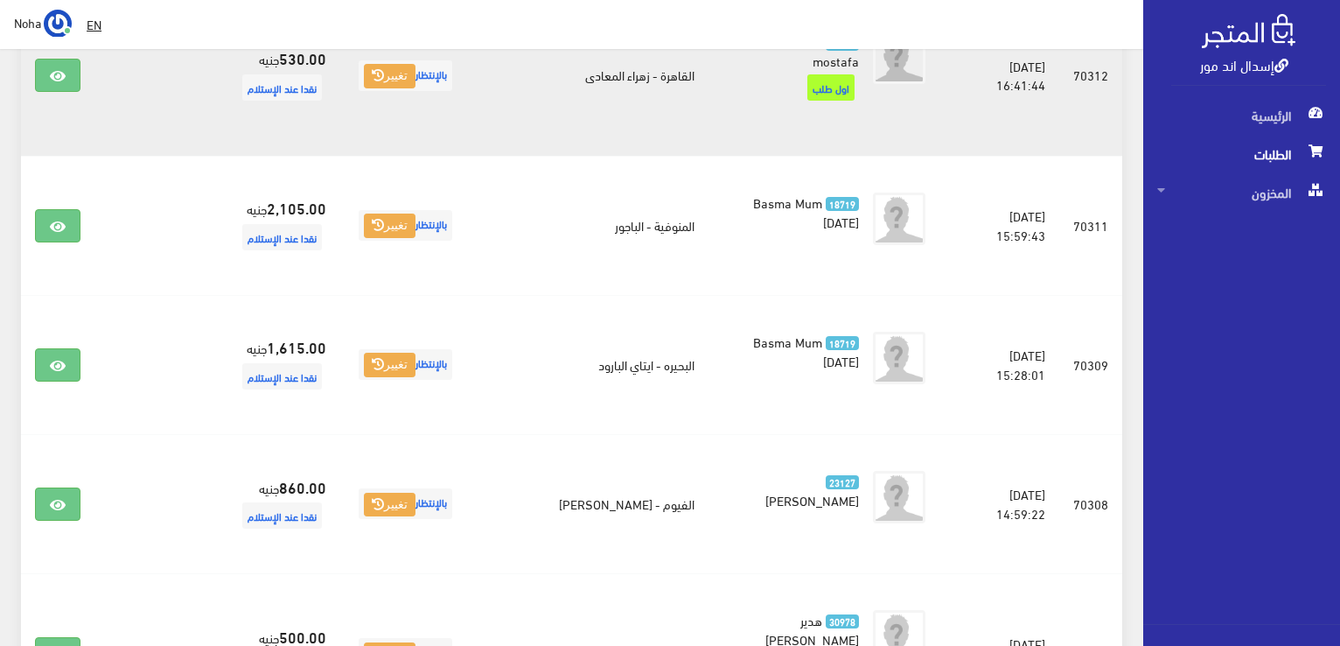
scroll to position [1925, 0]
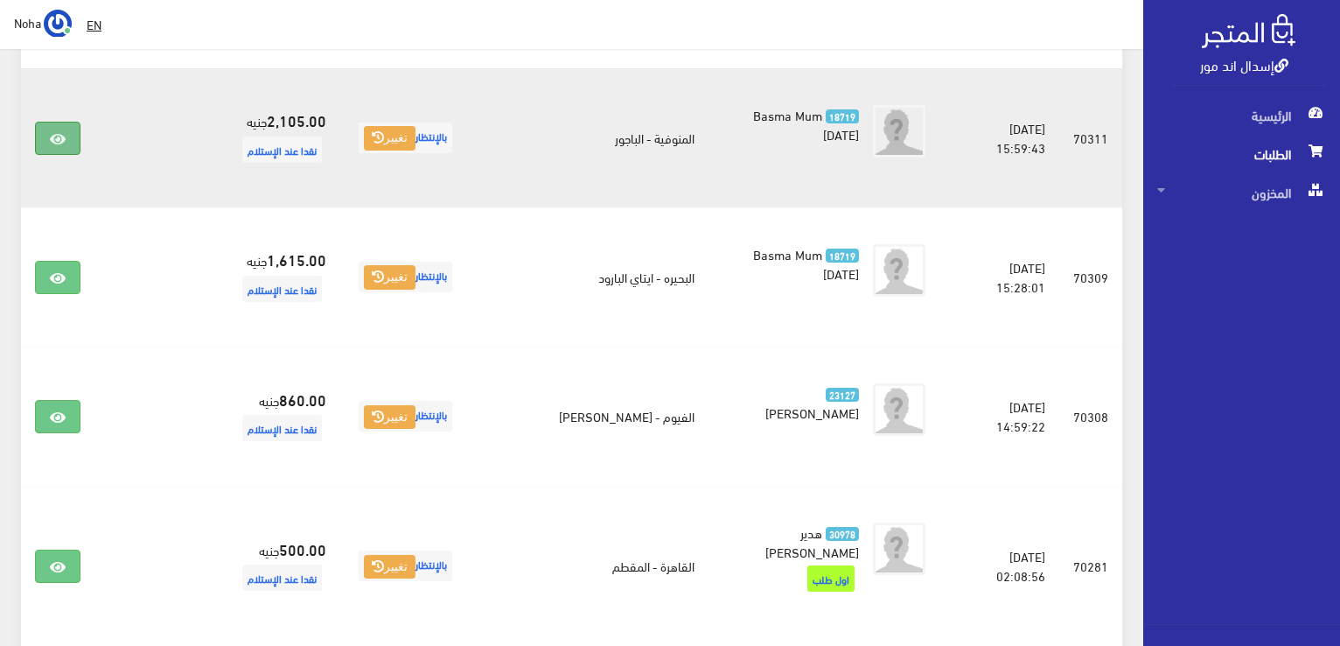
click at [44, 122] on link at bounding box center [57, 138] width 45 height 33
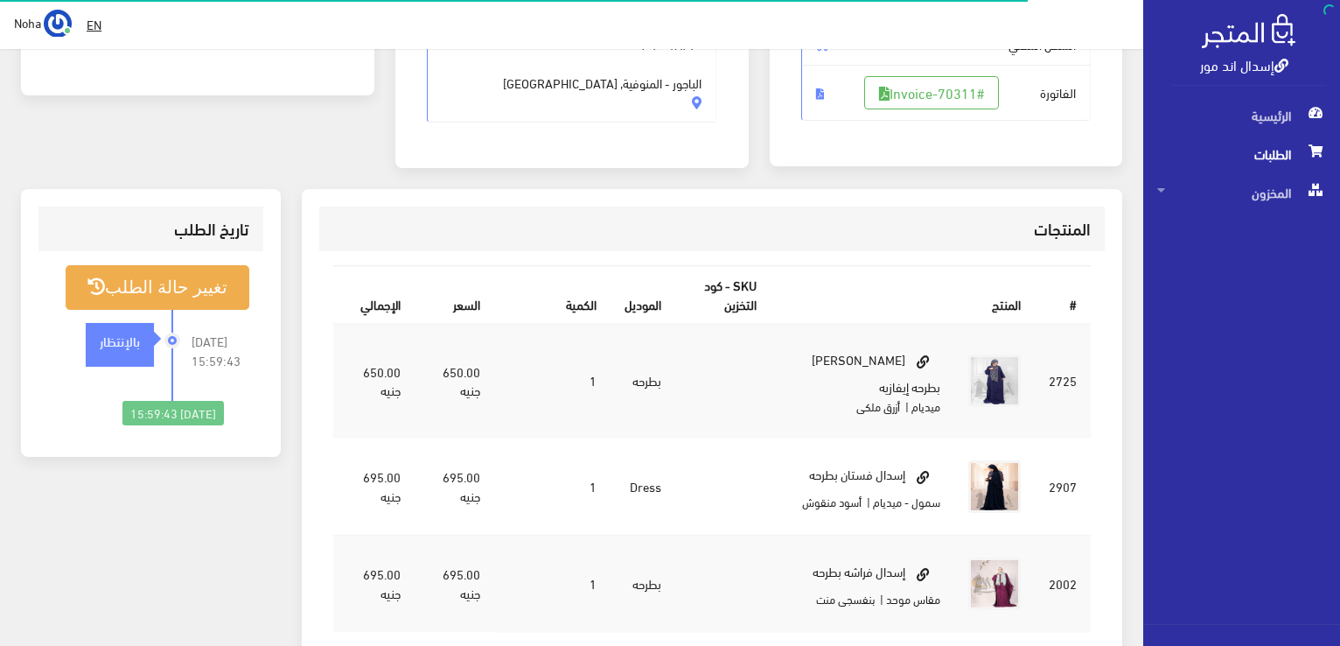
scroll to position [350, 0]
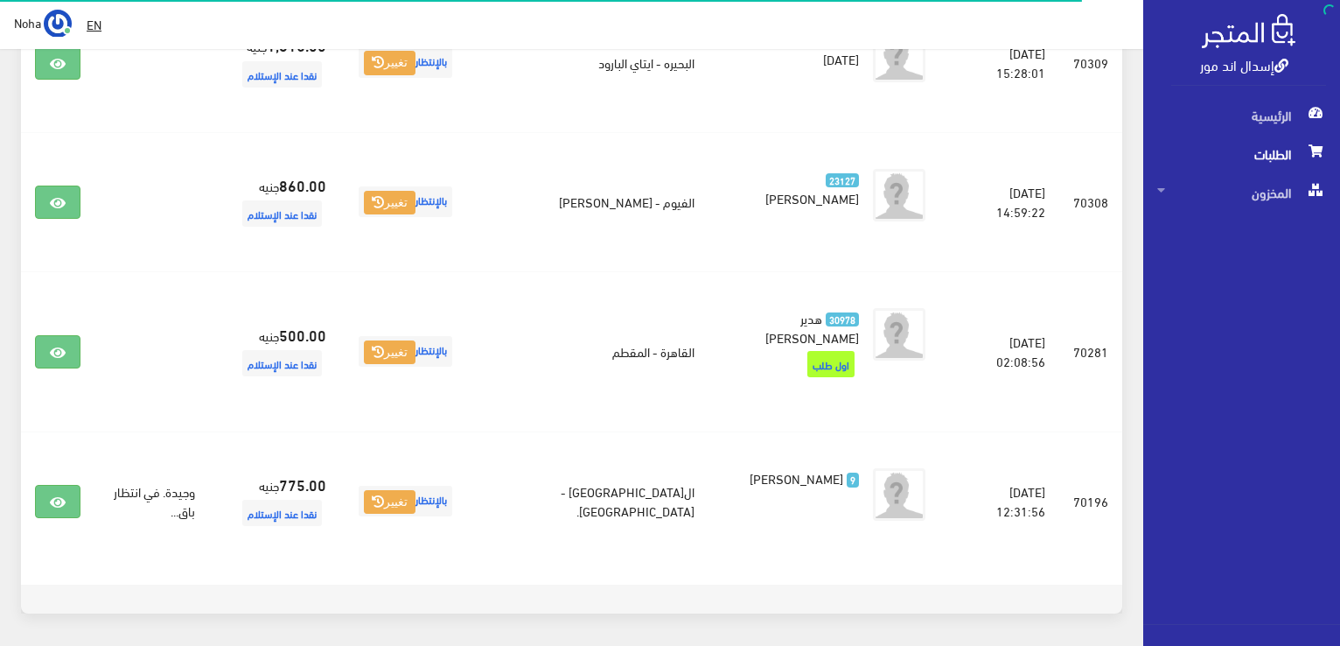
scroll to position [2162, 0]
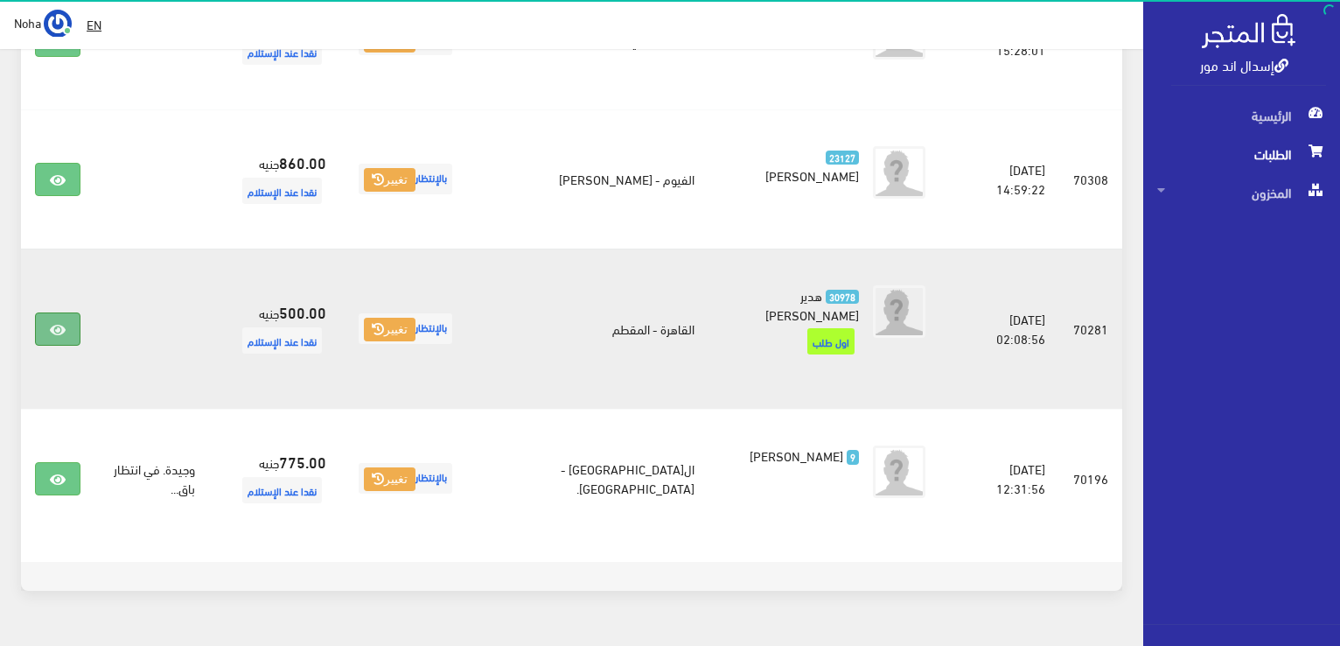
click at [46, 312] on link at bounding box center [57, 328] width 45 height 33
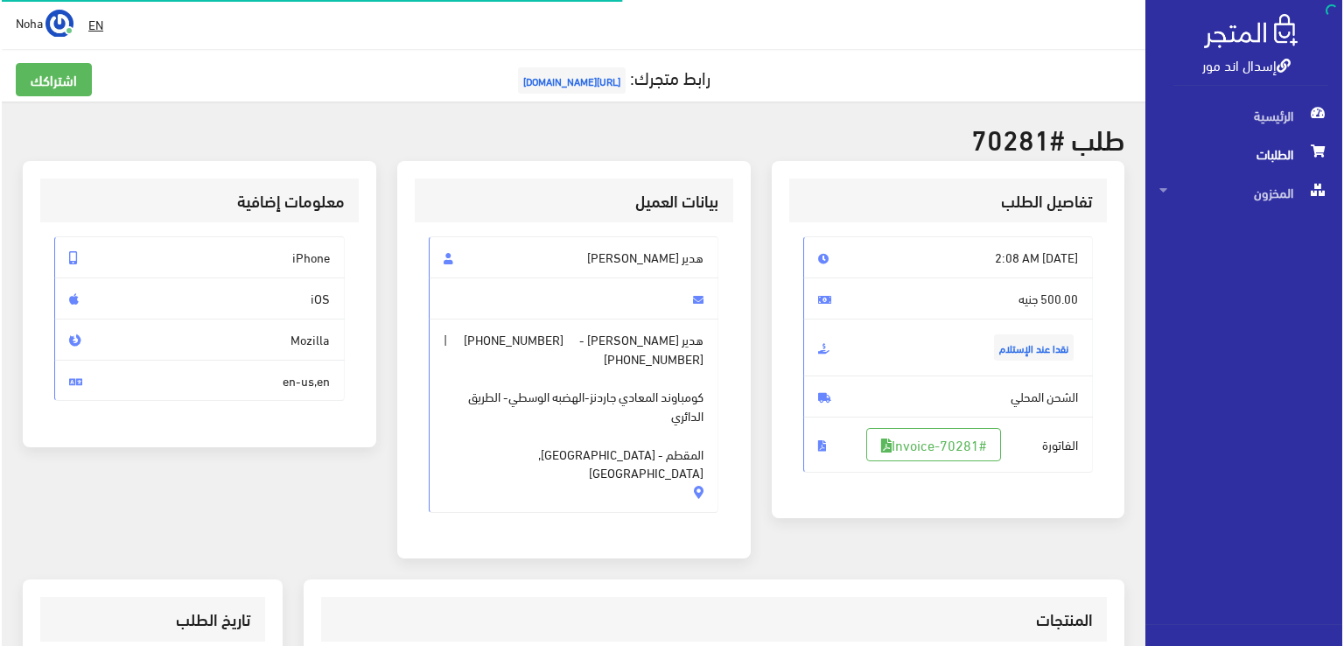
scroll to position [350, 0]
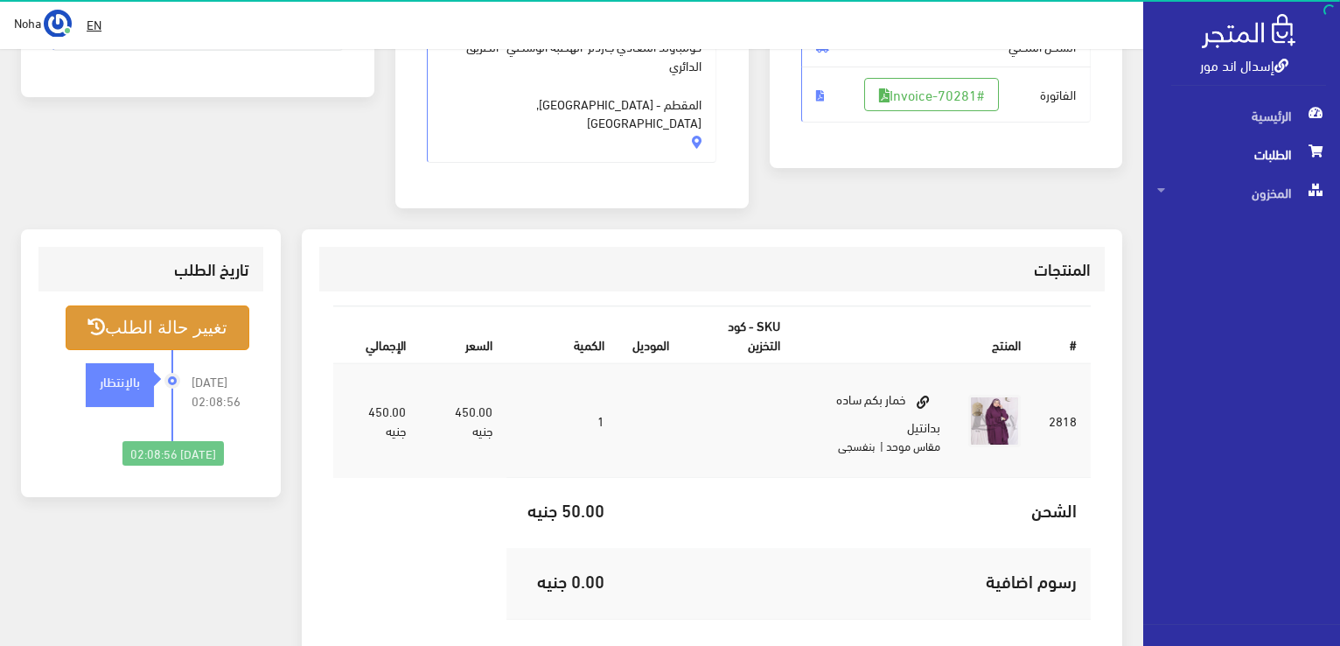
click at [182, 316] on button "تغيير حالة الطلب" at bounding box center [158, 327] width 184 height 45
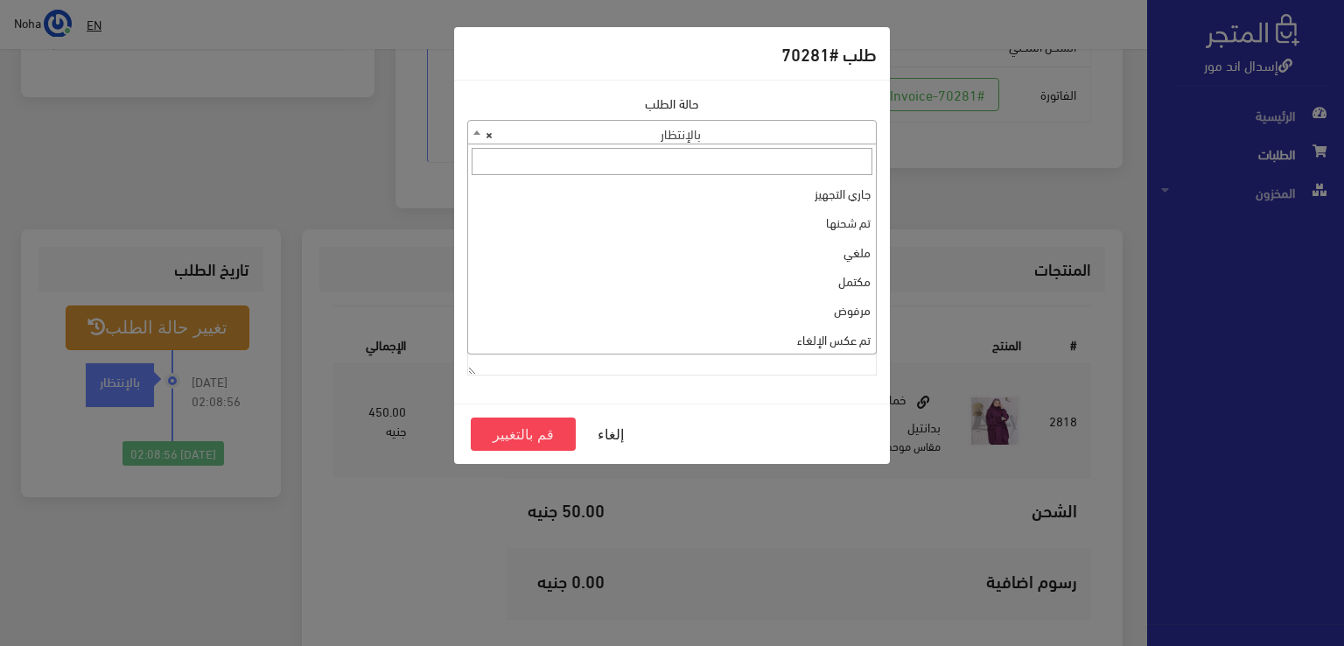
click at [714, 136] on span "× بالإنتظار" at bounding box center [672, 133] width 408 height 24
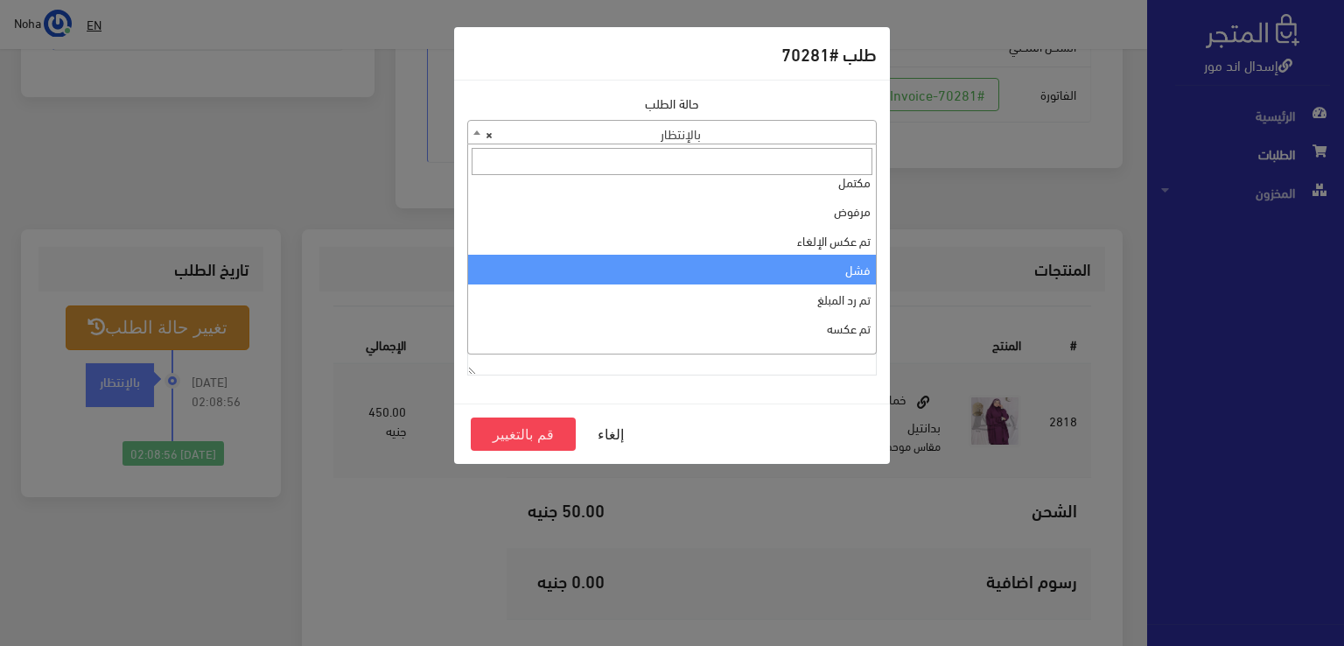
scroll to position [59, 0]
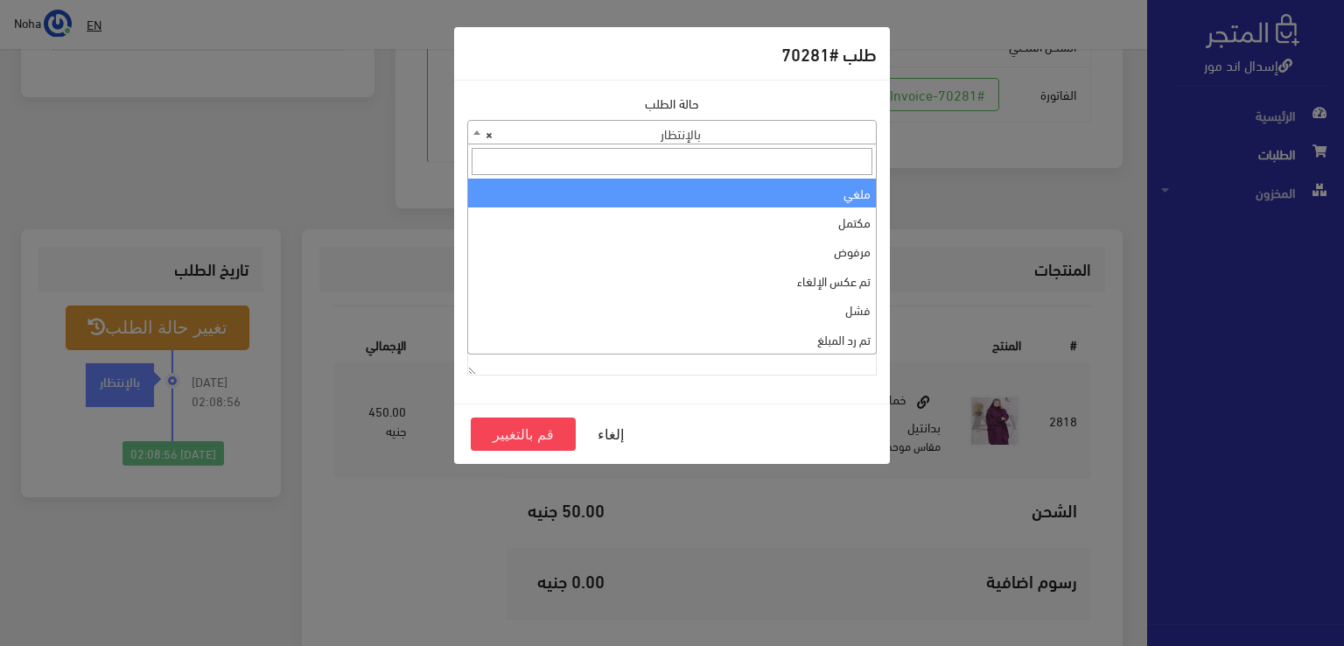
select select "3"
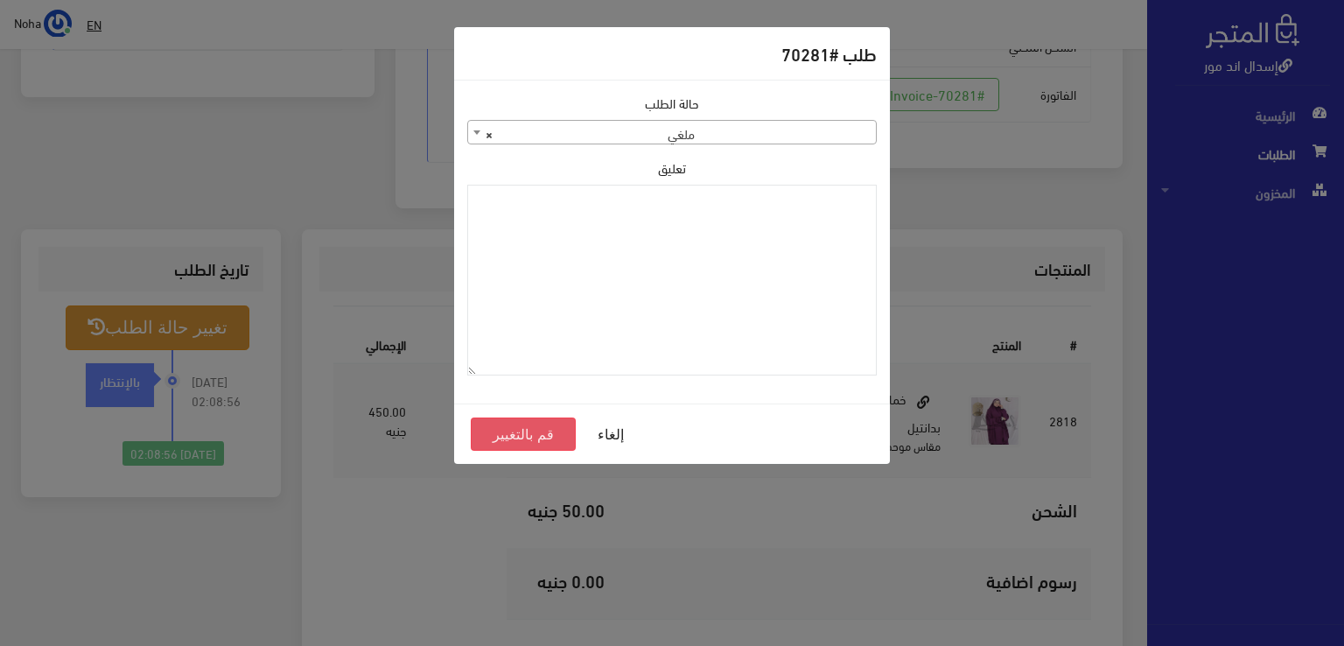
click at [535, 428] on button "قم بالتغيير" at bounding box center [523, 433] width 105 height 33
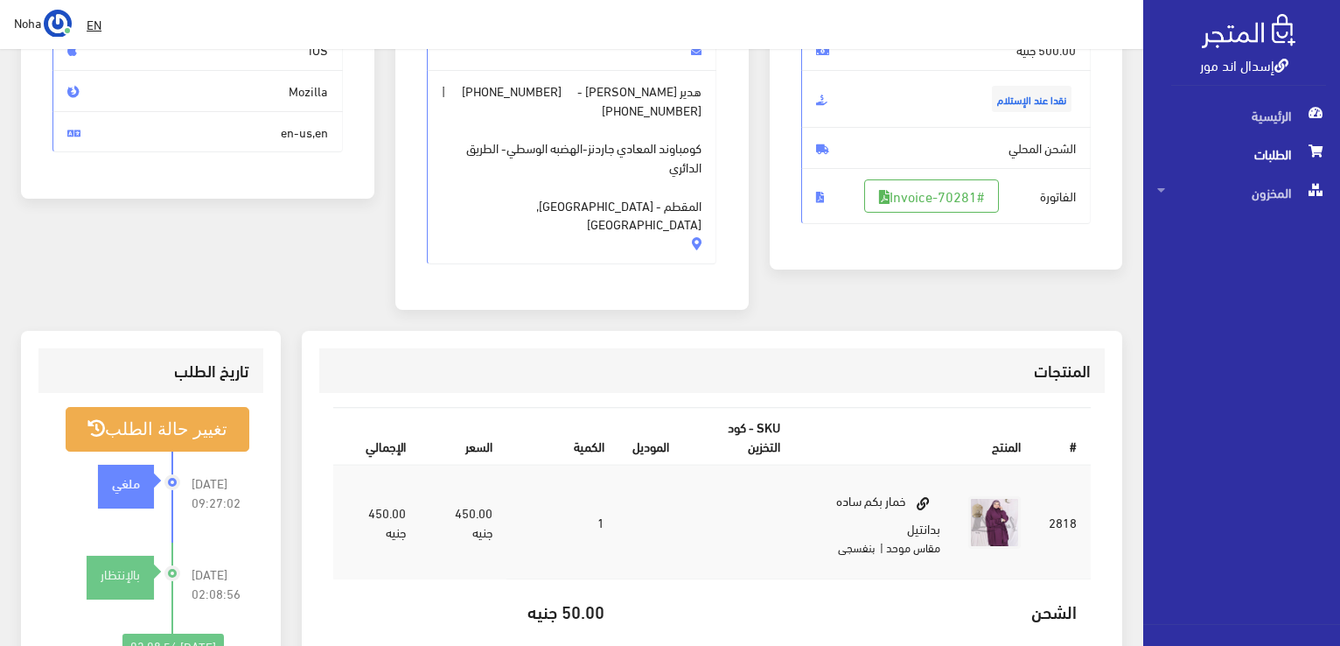
scroll to position [262, 0]
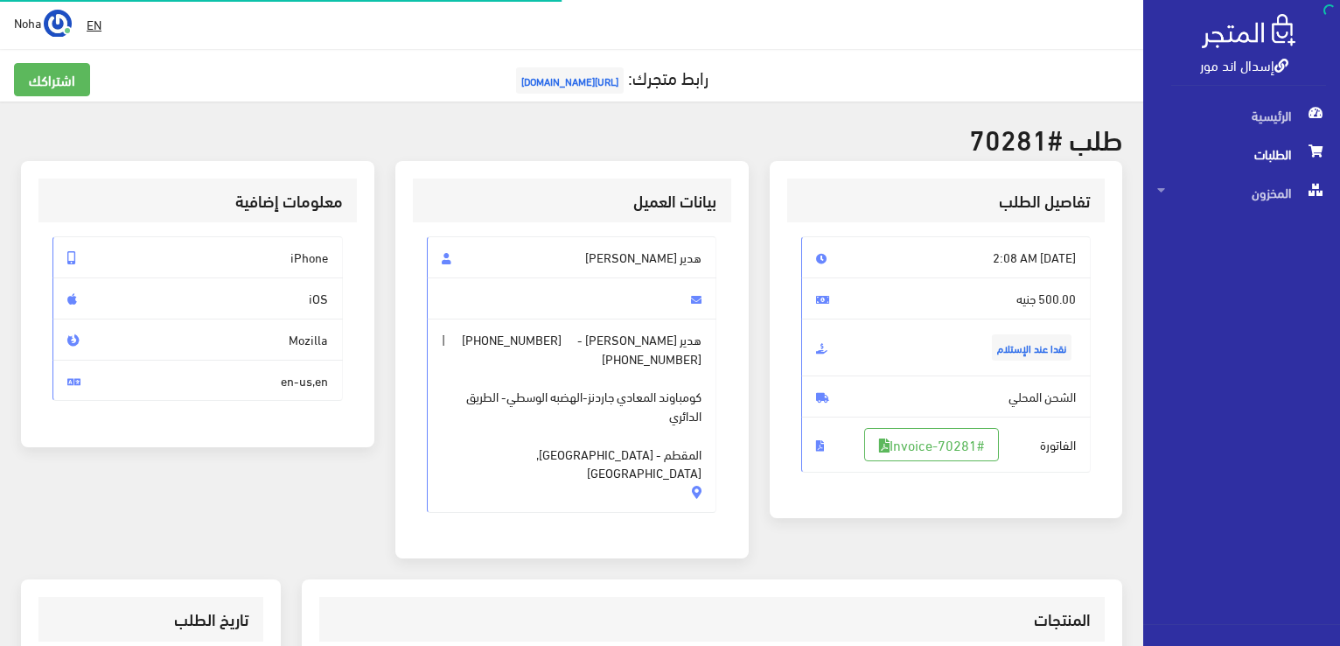
scroll to position [344, 0]
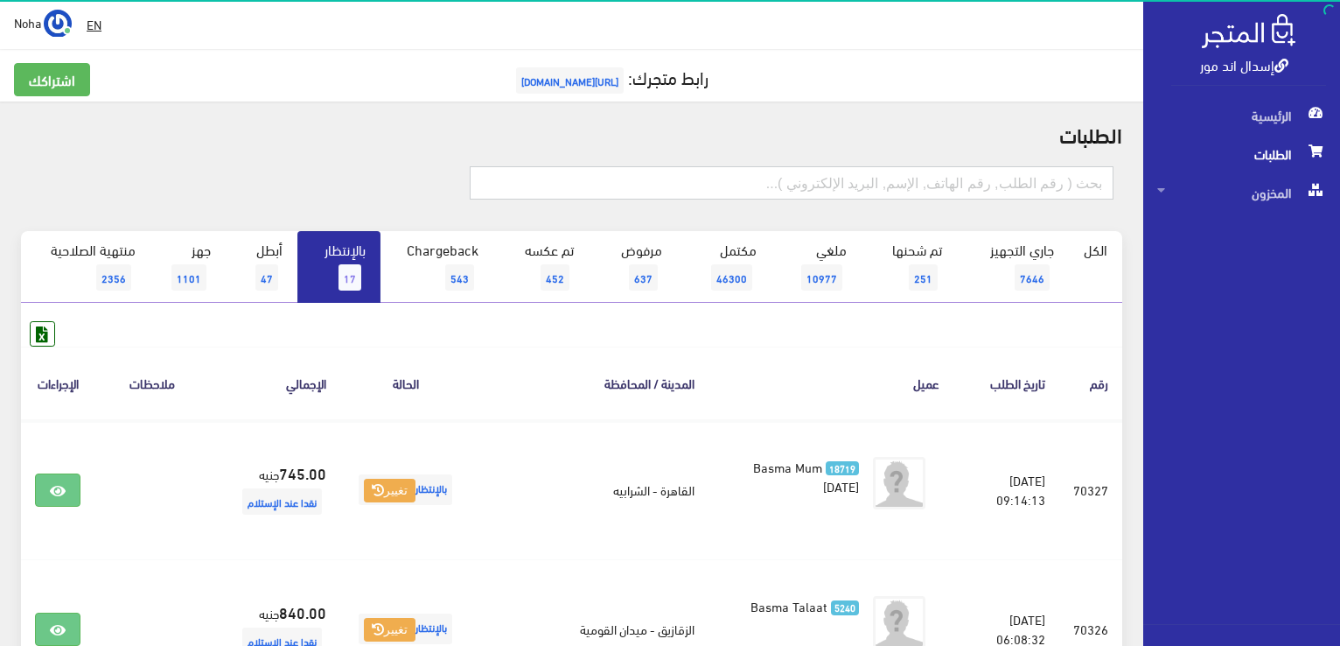
click at [987, 178] on input "text" at bounding box center [792, 182] width 644 height 33
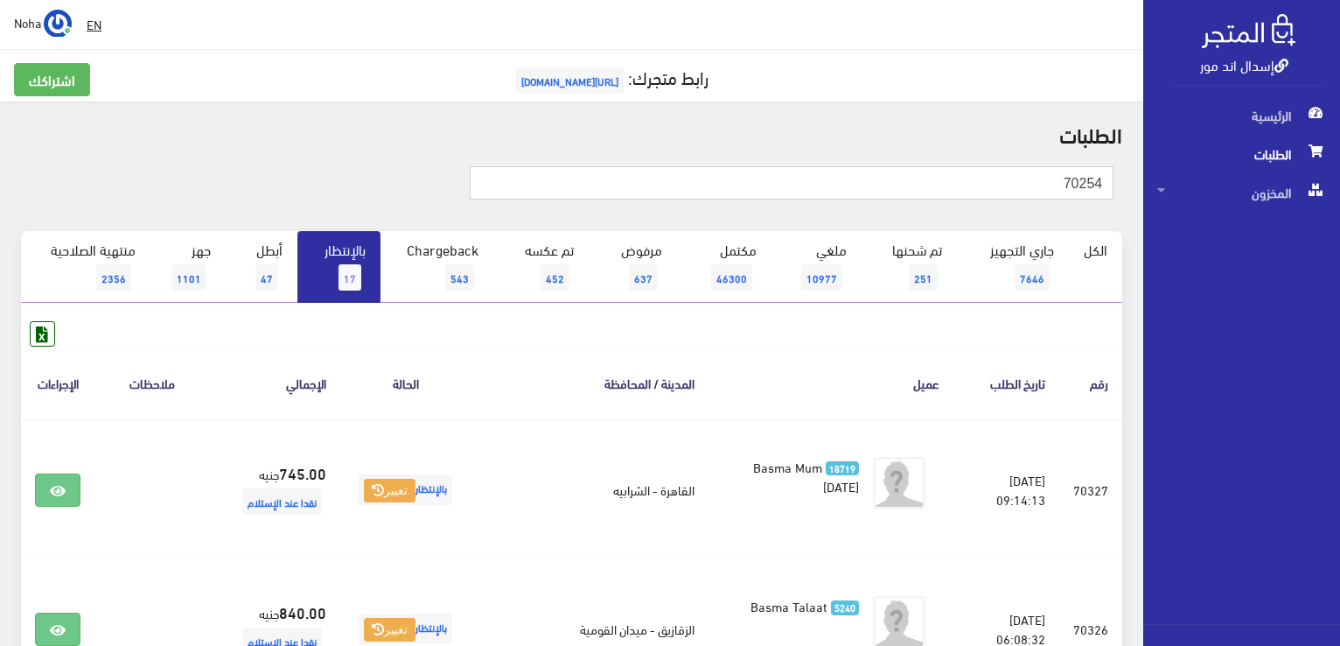
type input "70254"
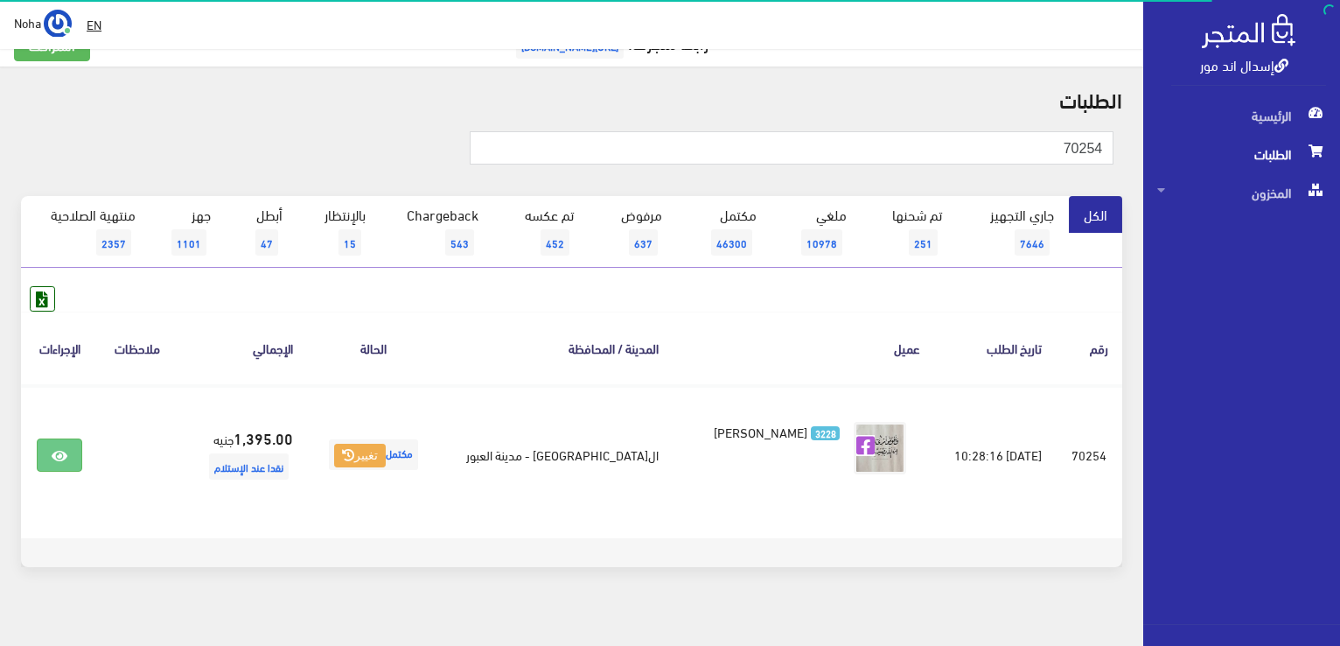
scroll to position [52, 0]
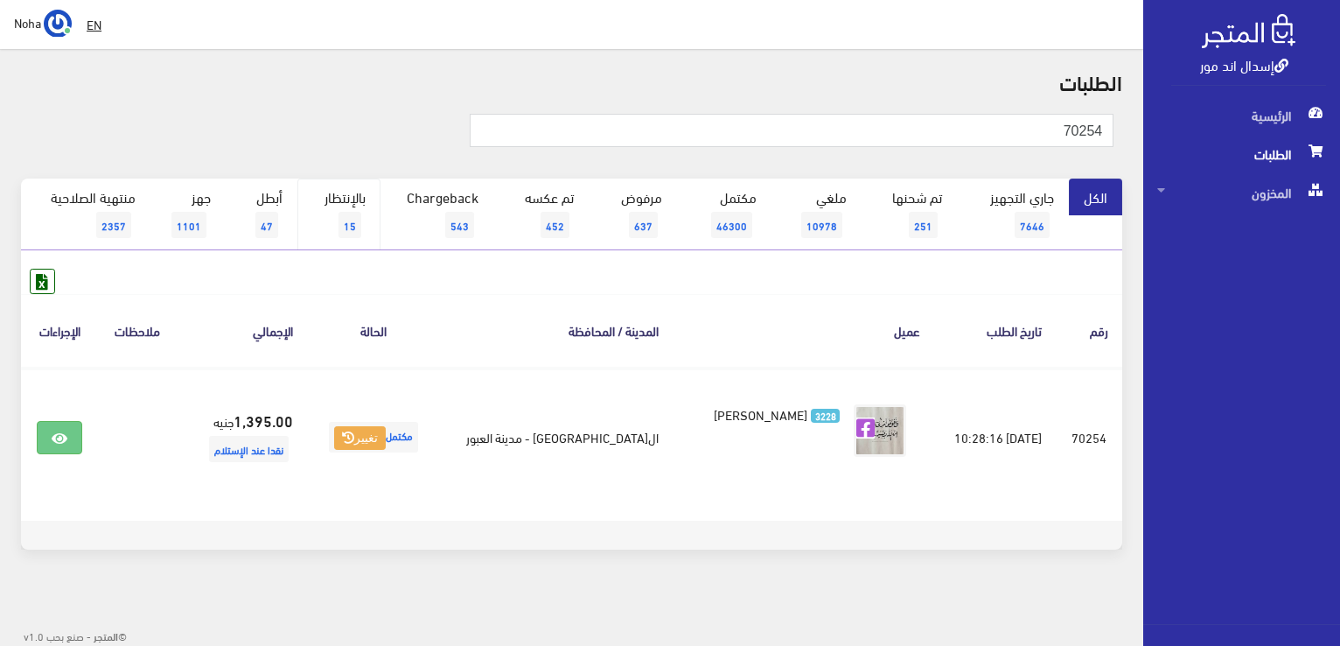
click at [345, 219] on span "15" at bounding box center [350, 225] width 23 height 26
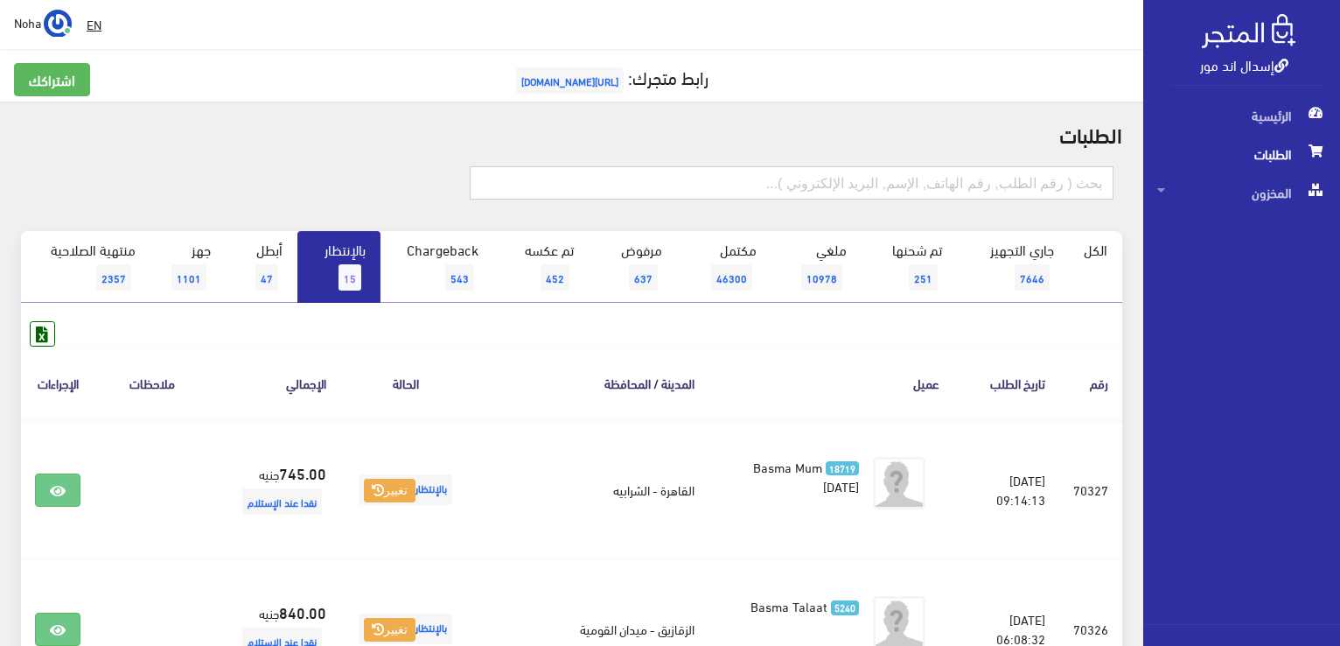
click at [659, 188] on input "text" at bounding box center [792, 182] width 644 height 33
type input "70259"
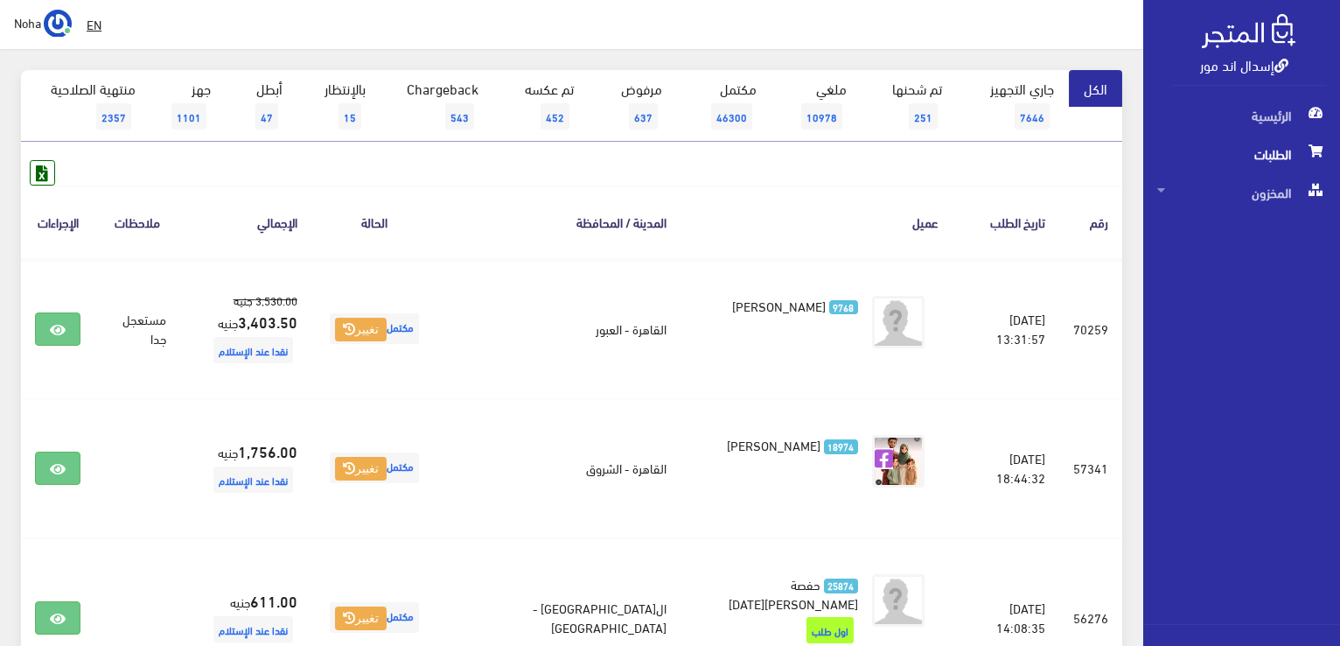
scroll to position [87, 0]
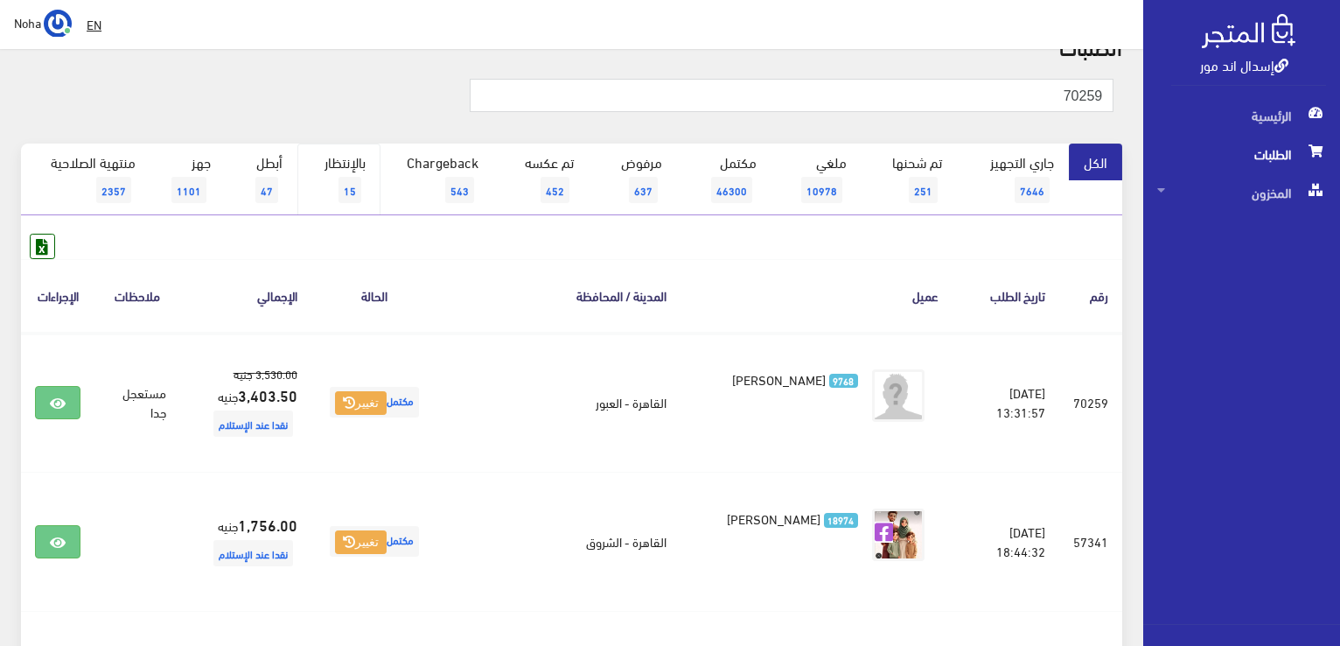
click at [356, 192] on span "15" at bounding box center [350, 190] width 23 height 26
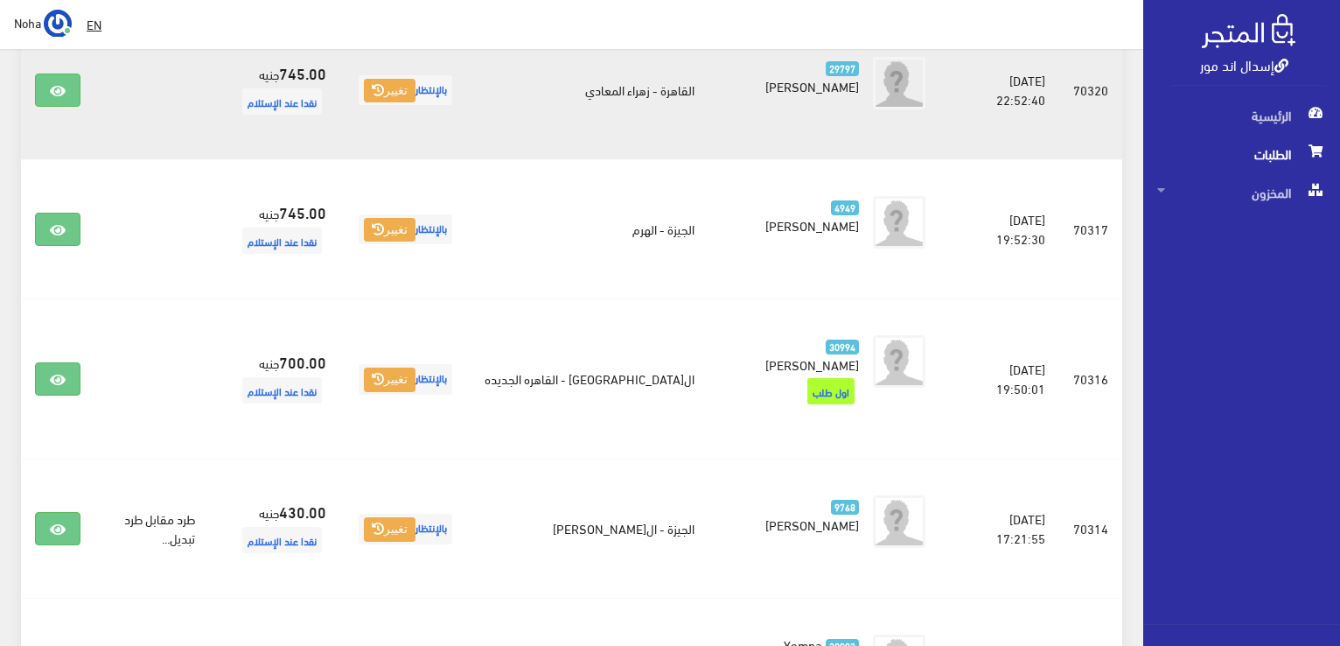
scroll to position [1127, 0]
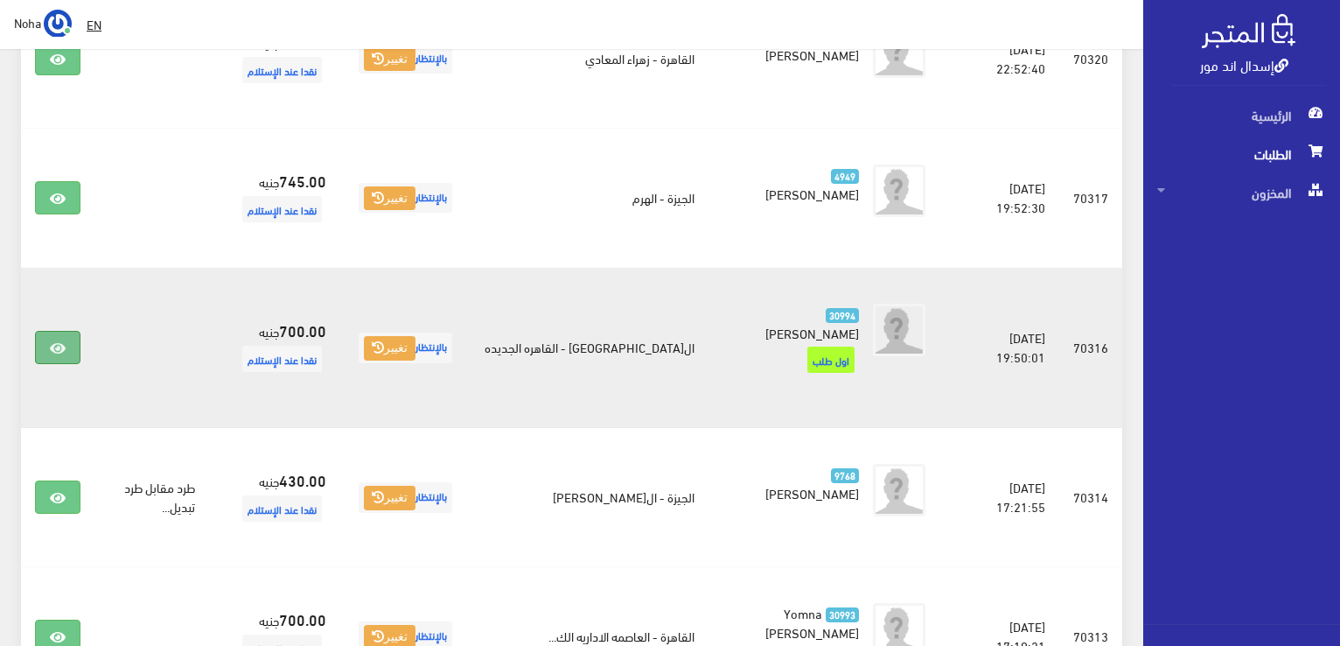
click at [42, 331] on link at bounding box center [57, 347] width 45 height 33
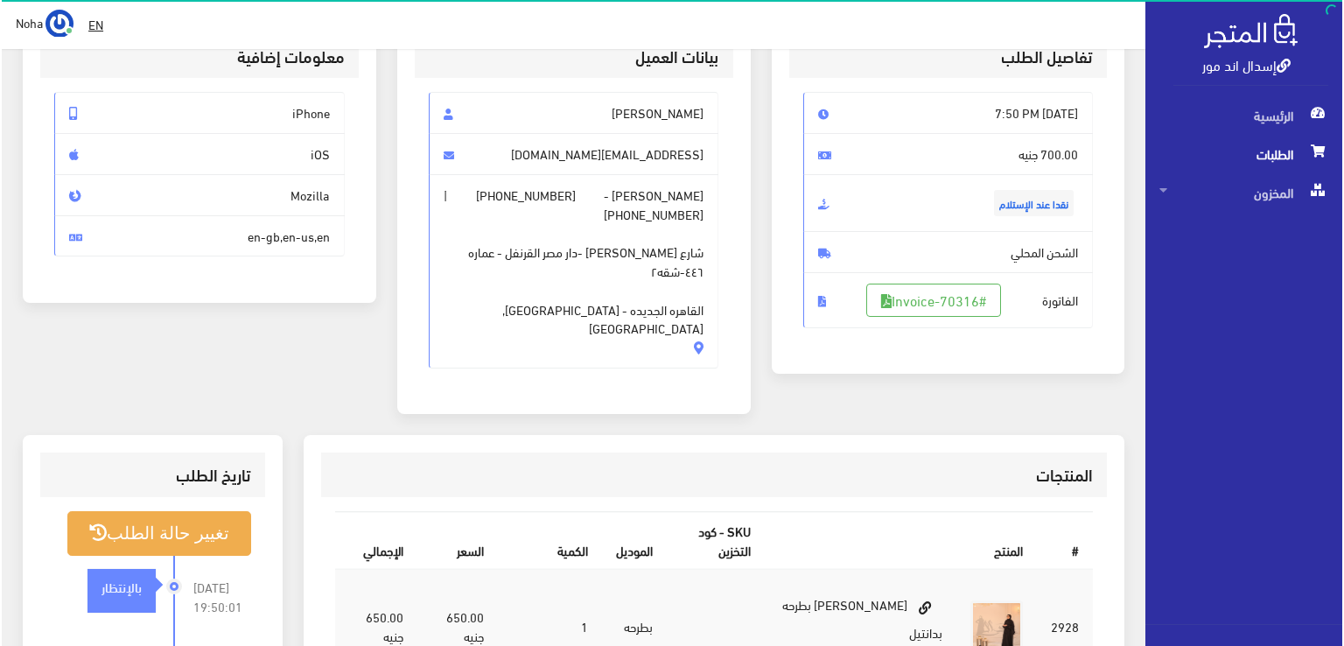
scroll to position [175, 0]
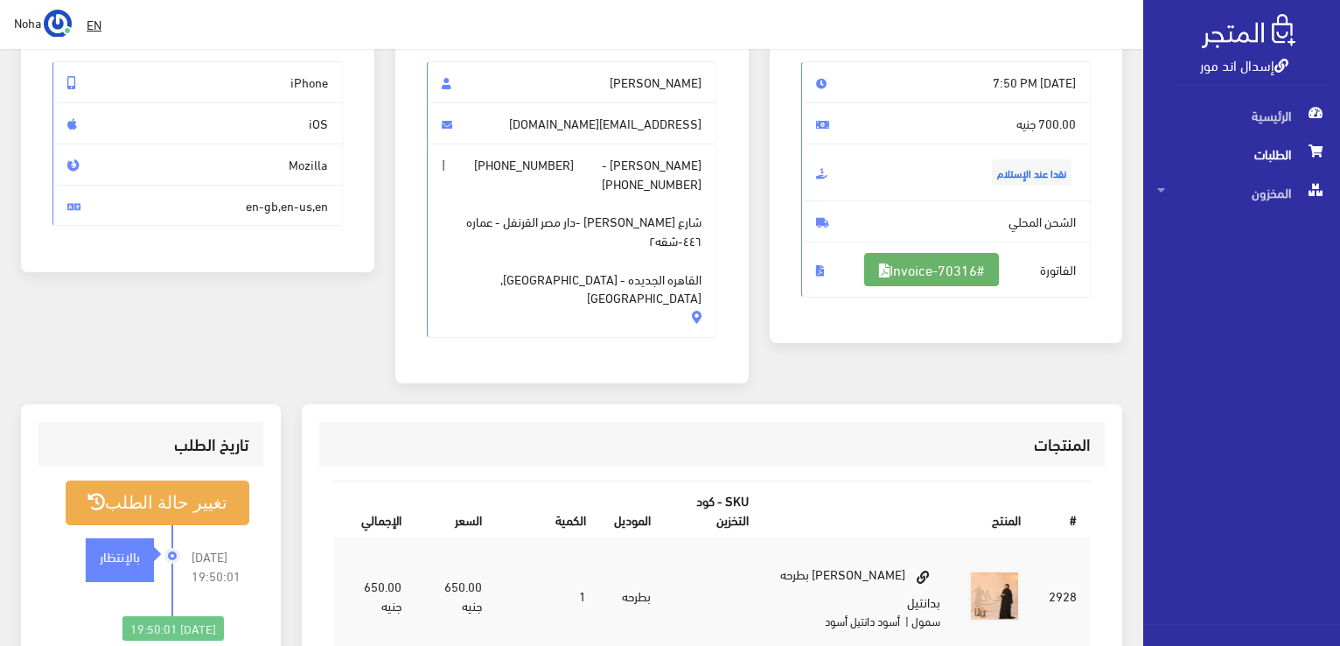
click at [912, 276] on link "#Invoice-70316" at bounding box center [931, 269] width 135 height 33
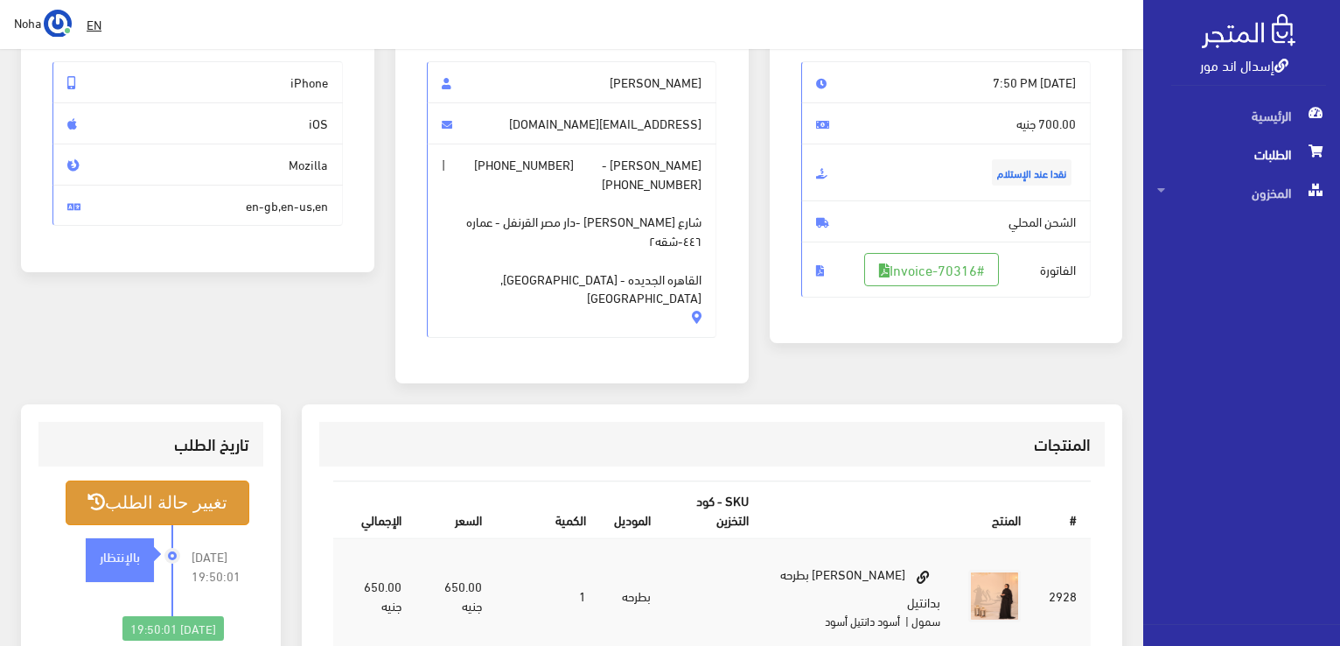
click at [203, 480] on button "تغيير حالة الطلب" at bounding box center [158, 502] width 184 height 45
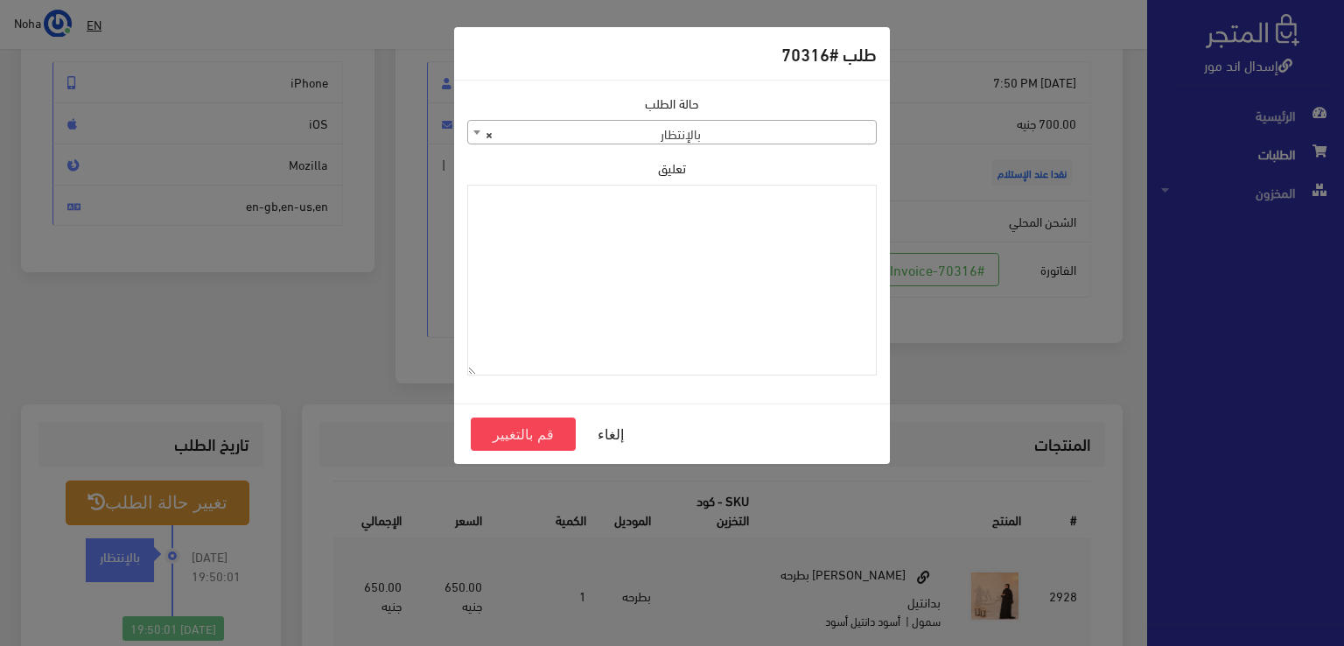
click at [759, 121] on span "× بالإنتظار" at bounding box center [672, 133] width 408 height 24
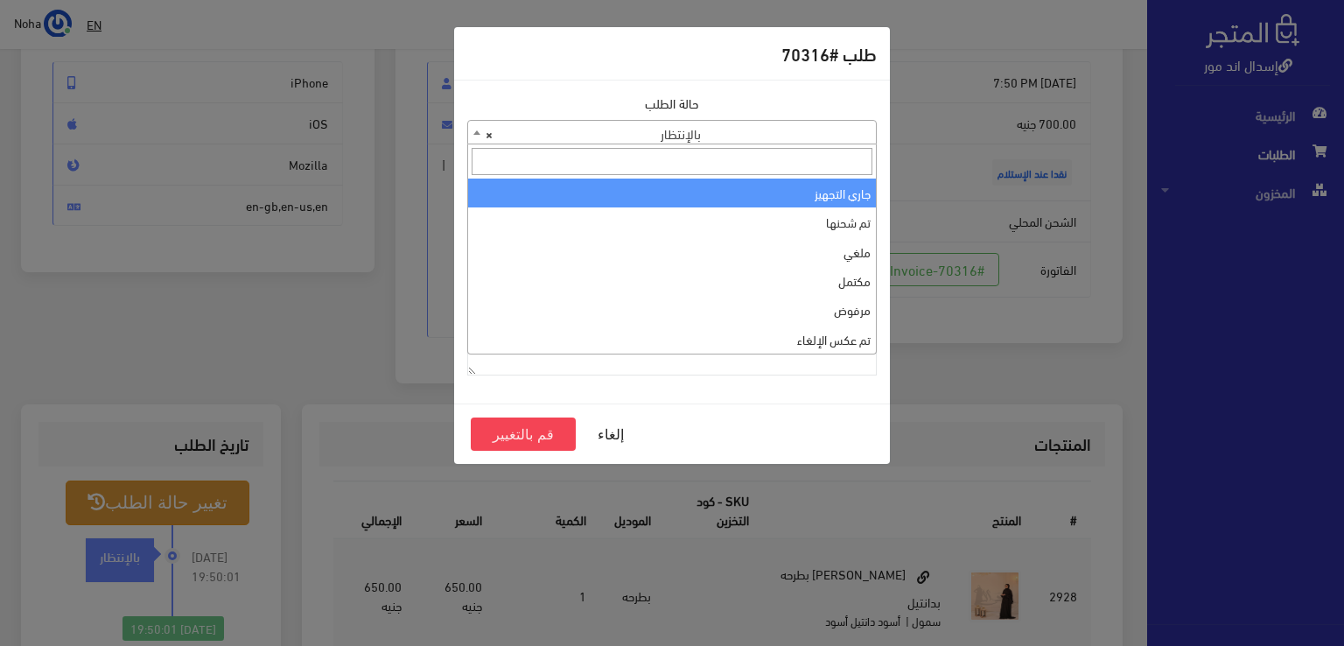
select select "1"
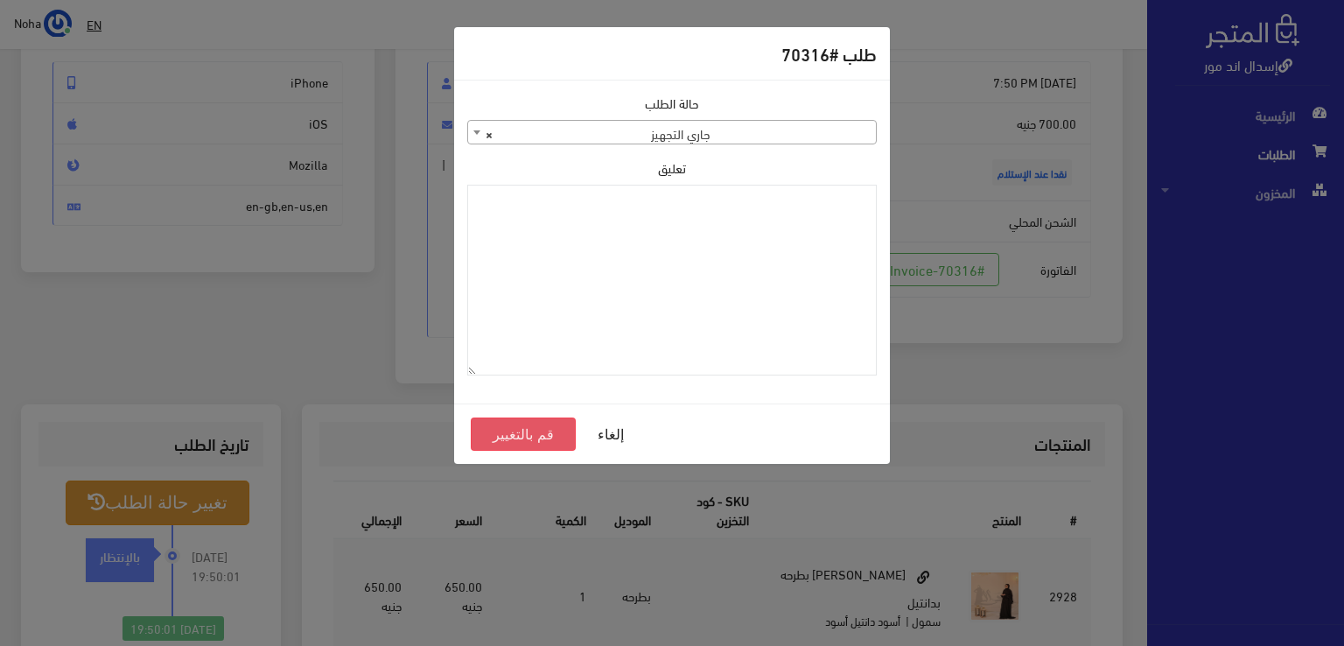
drag, startPoint x: 769, startPoint y: 240, endPoint x: 549, endPoint y: 430, distance: 290.9
click at [549, 430] on button "قم بالتغيير" at bounding box center [523, 433] width 105 height 33
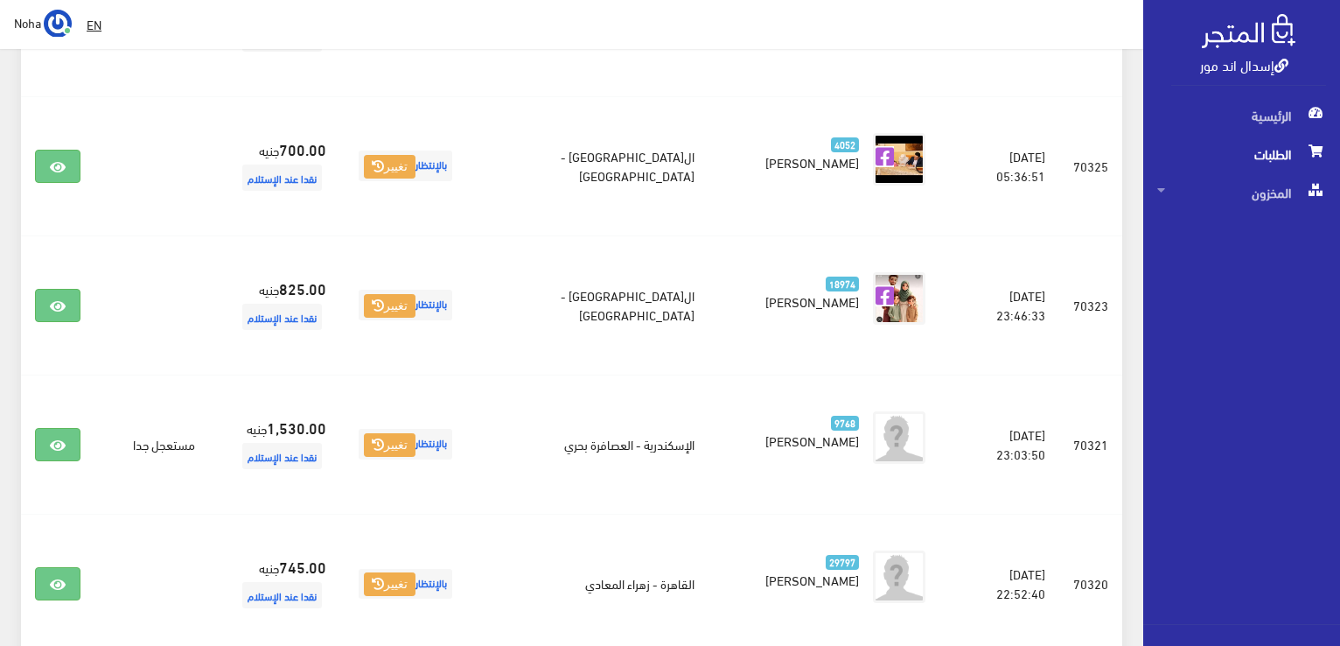
scroll to position [77, 0]
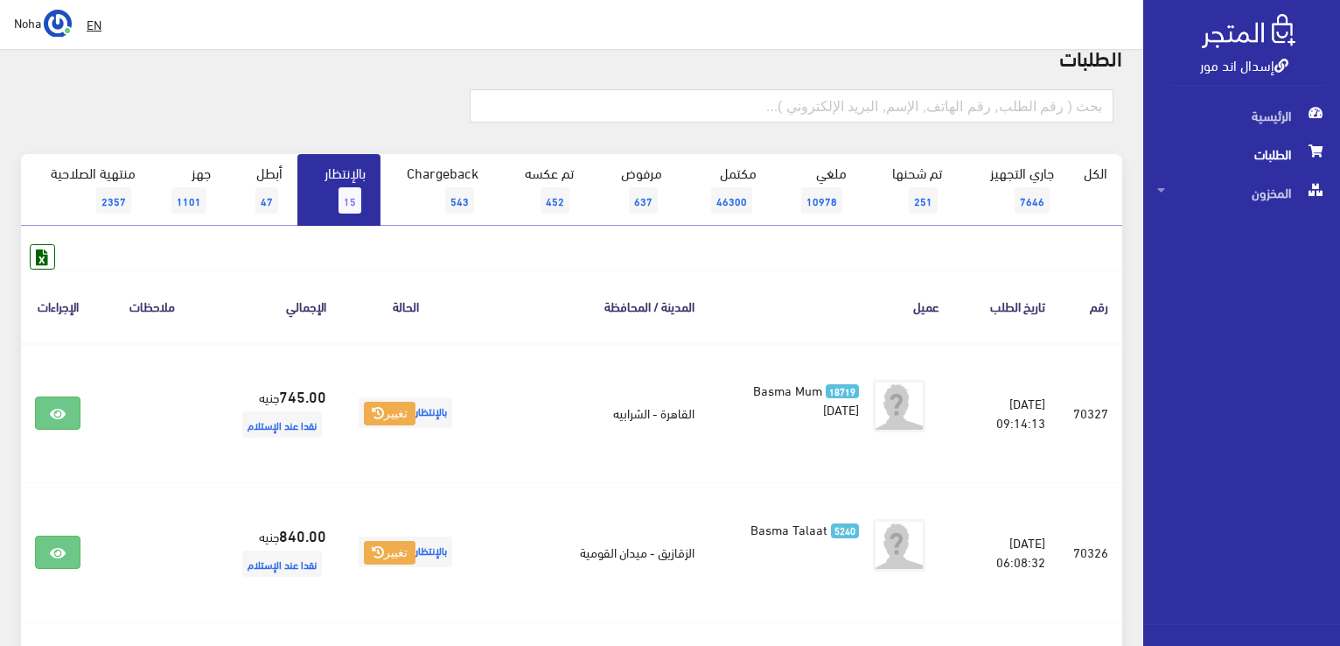
click at [333, 200] on link "بالإنتظار 15" at bounding box center [338, 190] width 83 height 72
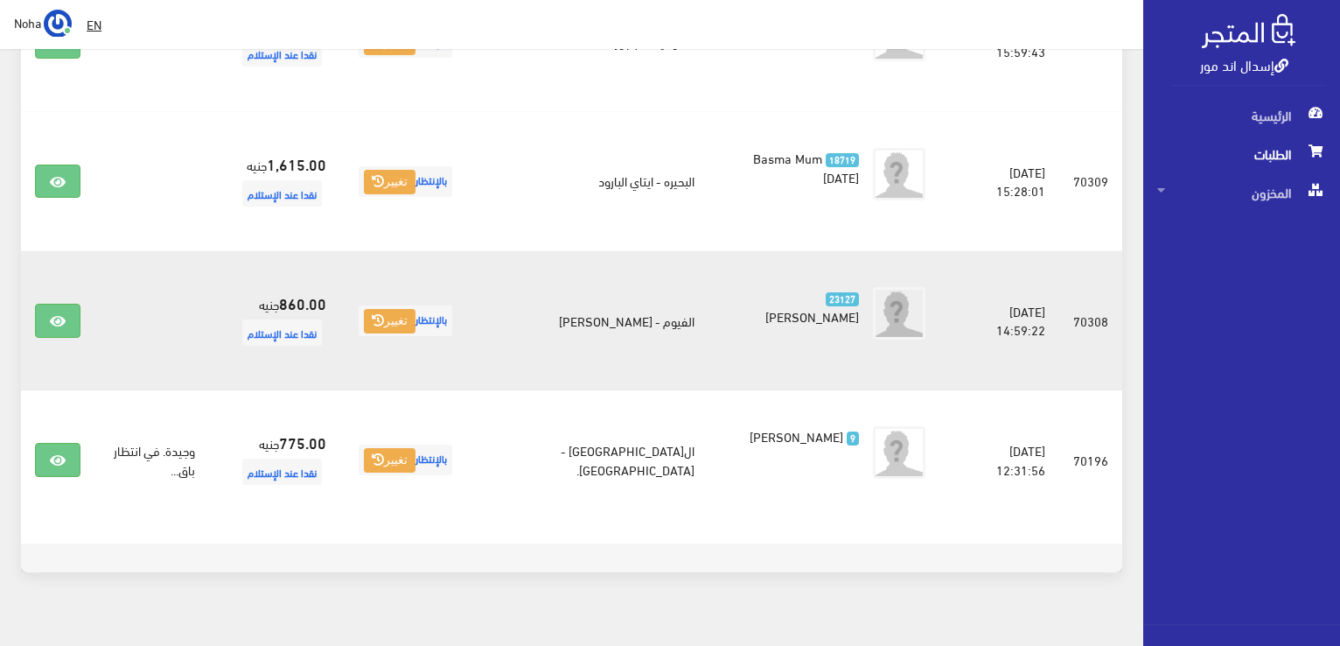
scroll to position [1861, 0]
click at [45, 303] on link at bounding box center [57, 319] width 45 height 33
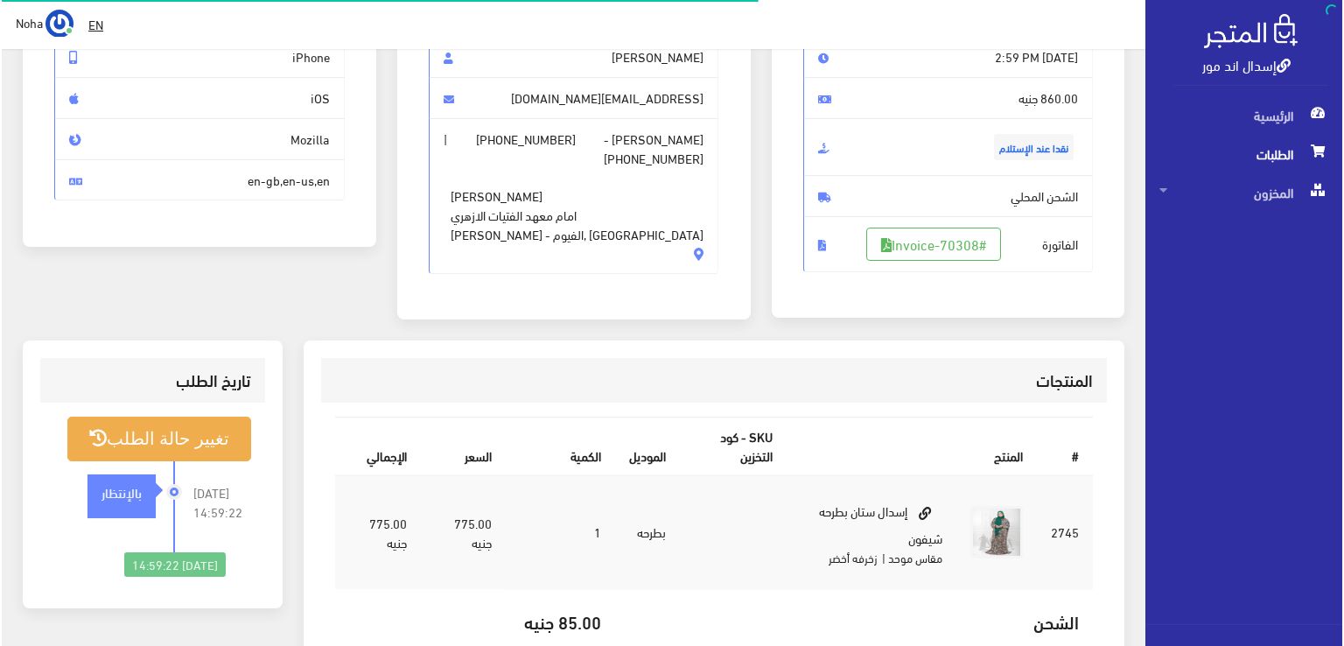
scroll to position [262, 0]
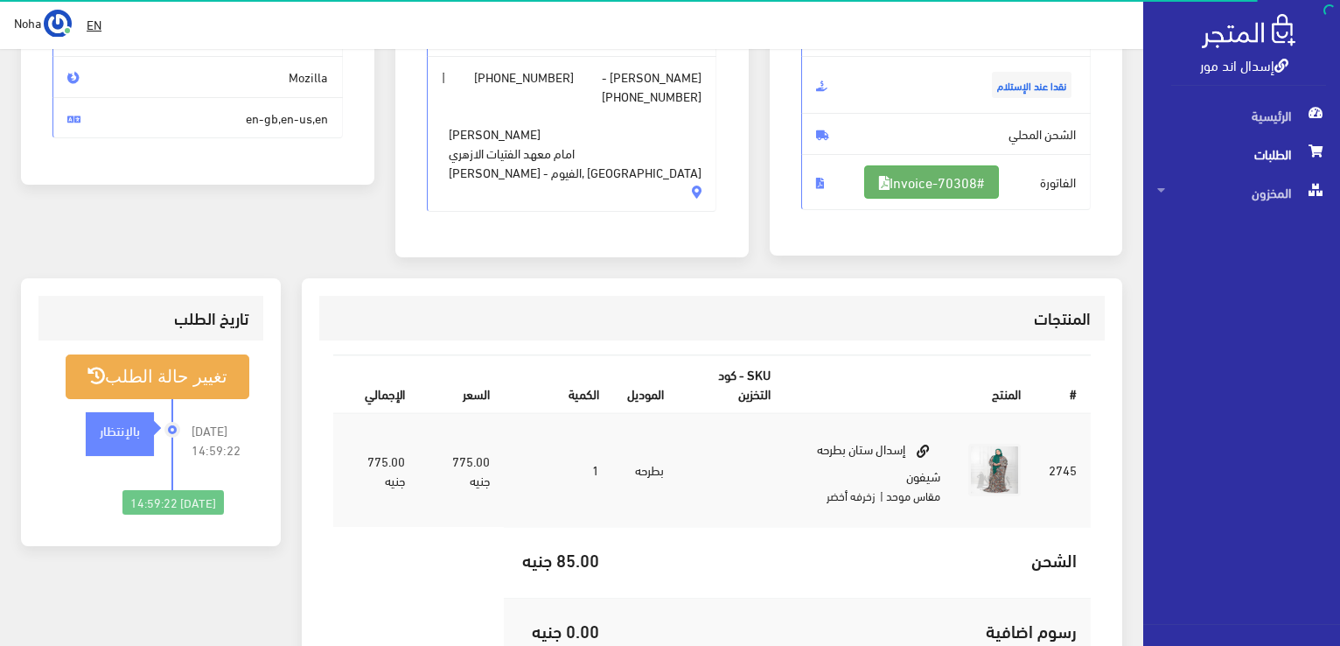
click at [980, 187] on link "#Invoice-70308" at bounding box center [931, 181] width 135 height 33
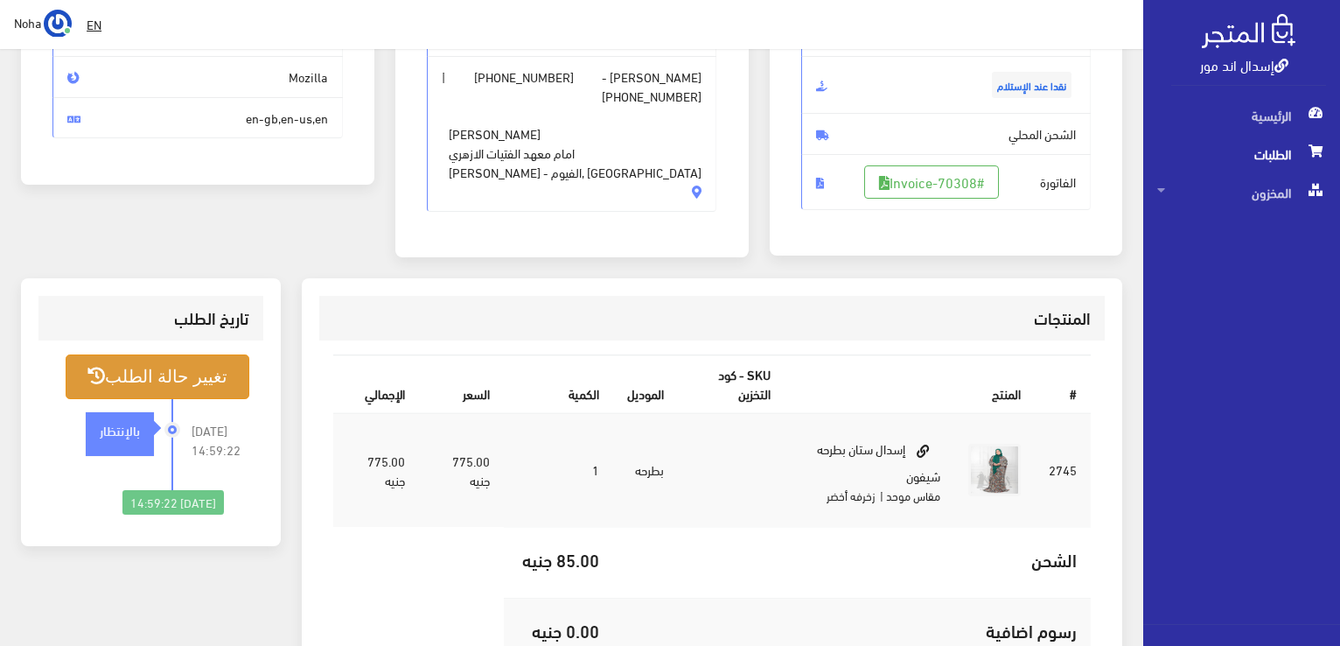
click at [206, 381] on button "تغيير حالة الطلب" at bounding box center [158, 376] width 184 height 45
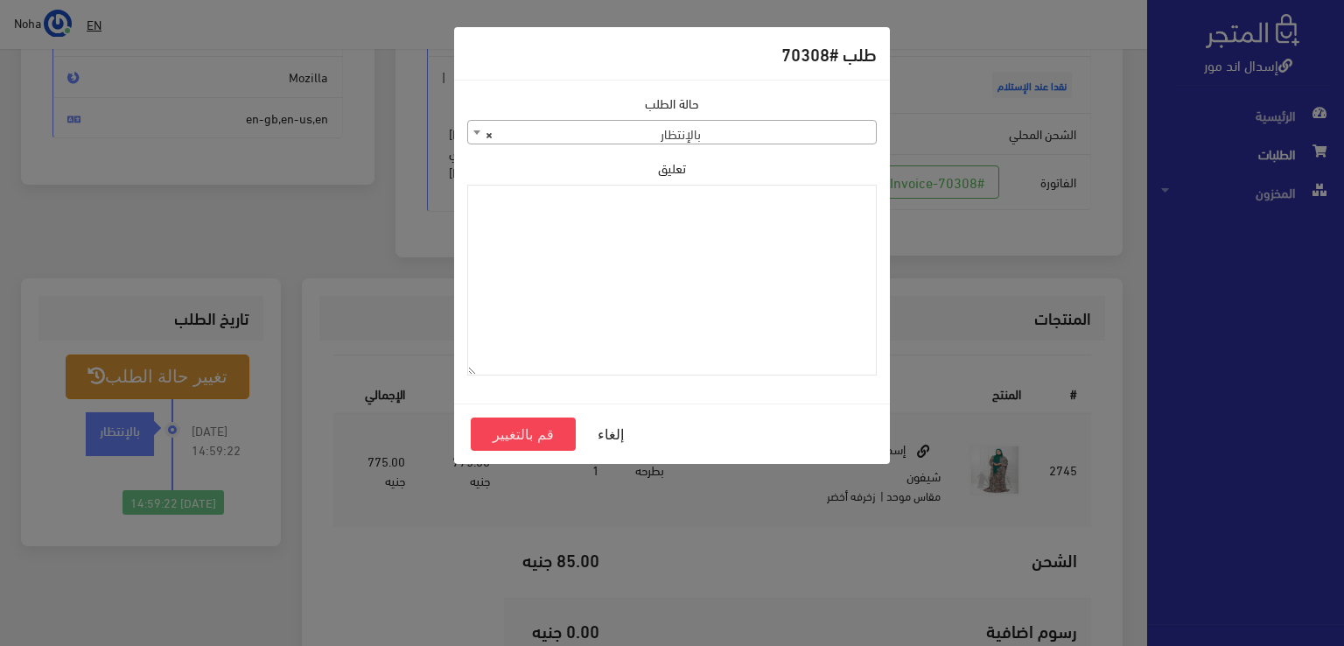
click at [705, 124] on span "× بالإنتظار" at bounding box center [672, 133] width 408 height 24
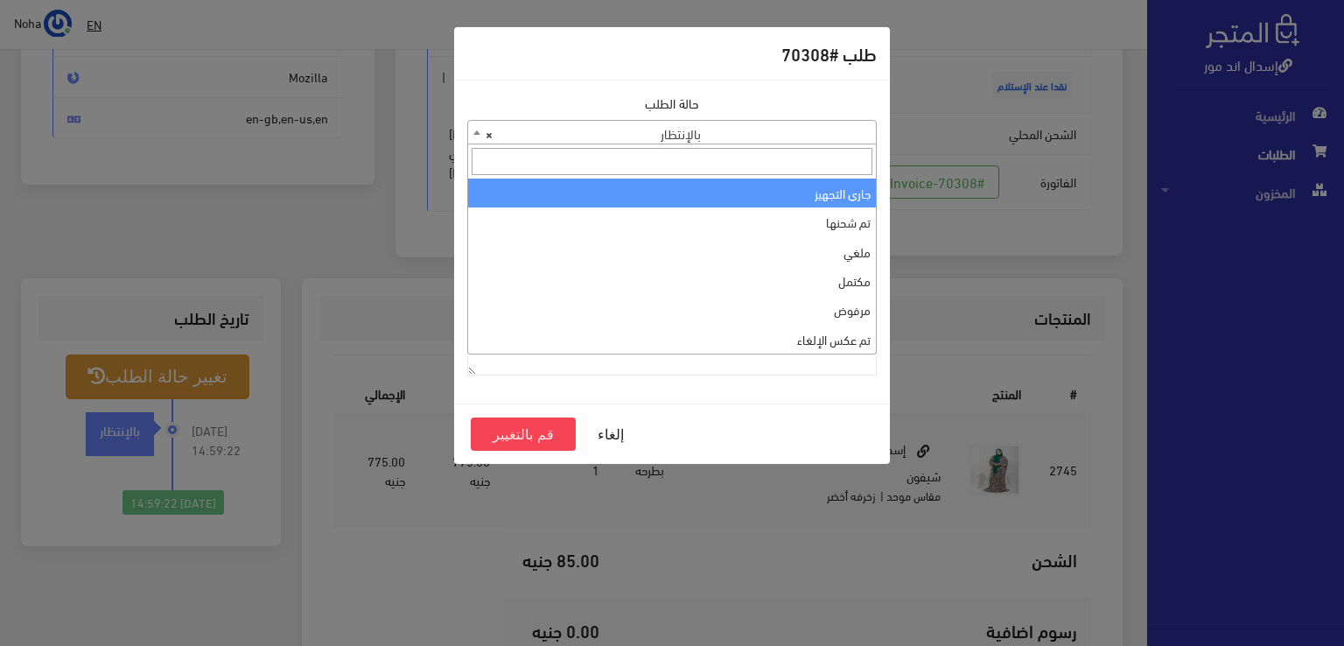
select select "1"
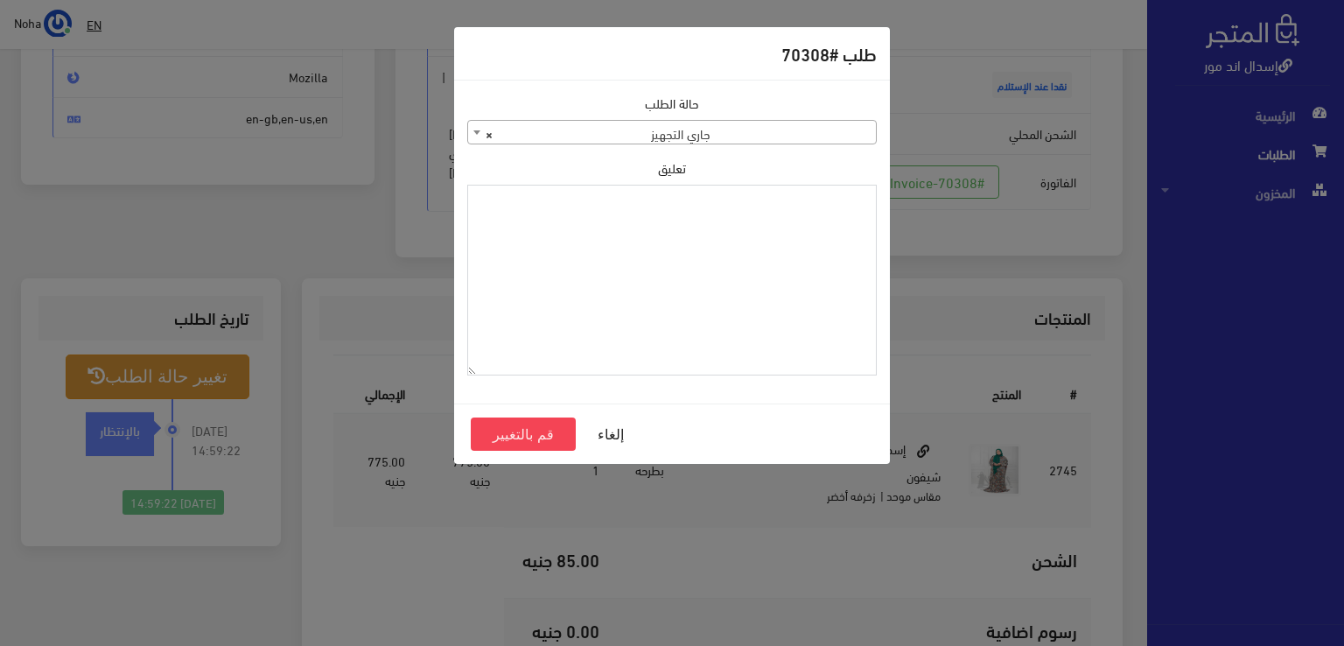
drag, startPoint x: 770, startPoint y: 234, endPoint x: 660, endPoint y: 291, distance: 123.7
click at [660, 291] on textarea "تعليق" at bounding box center [671, 281] width 409 height 192
click at [849, 198] on textarea "1118131" at bounding box center [671, 281] width 409 height 192
type textarea "1118131"
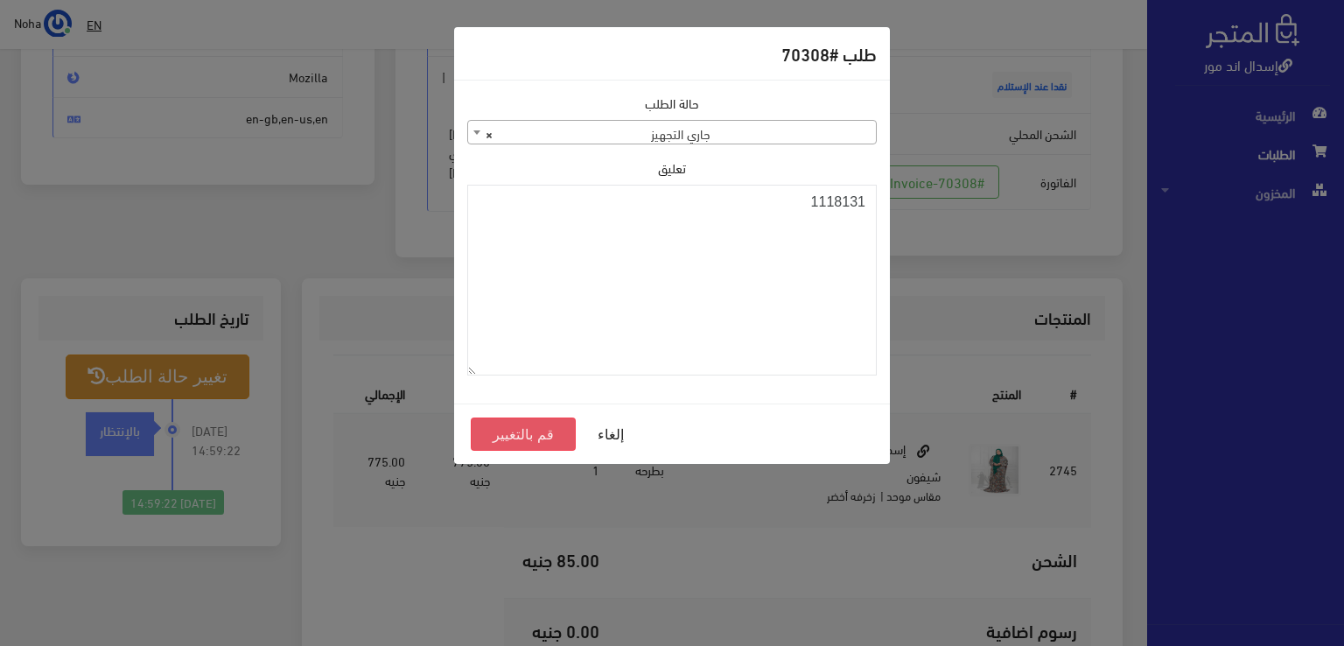
click at [543, 443] on button "قم بالتغيير" at bounding box center [523, 433] width 105 height 33
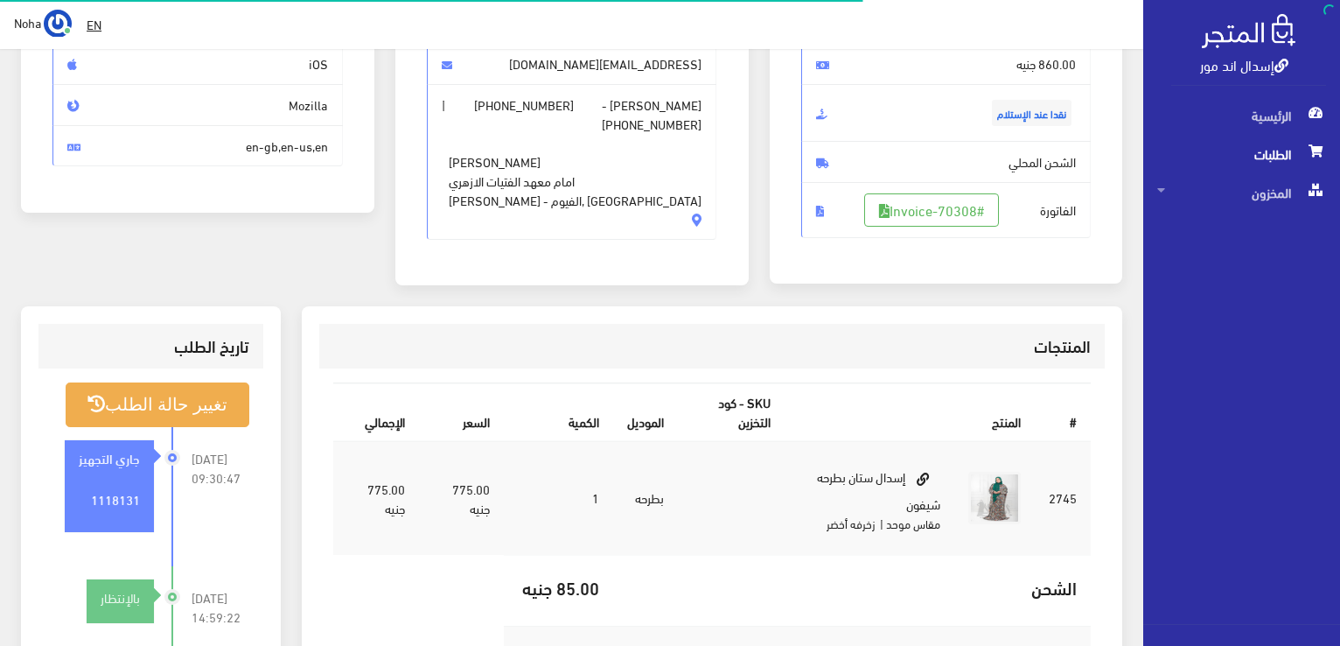
scroll to position [262, 0]
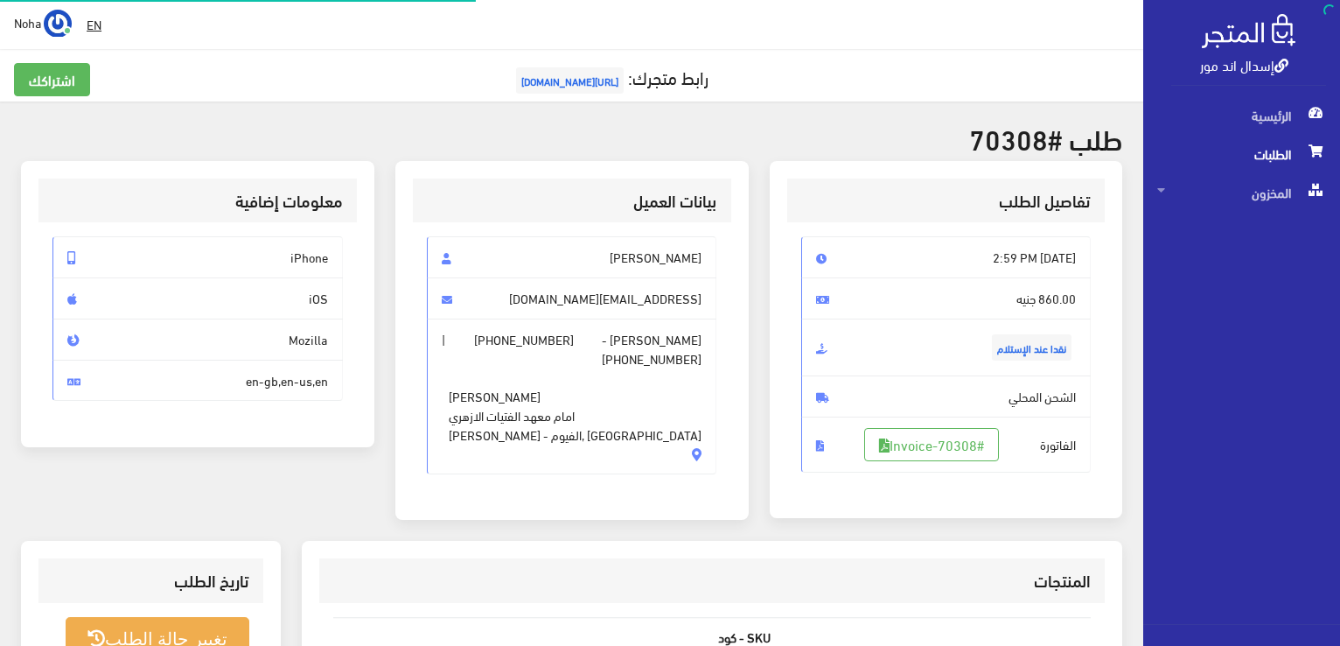
scroll to position [251, 0]
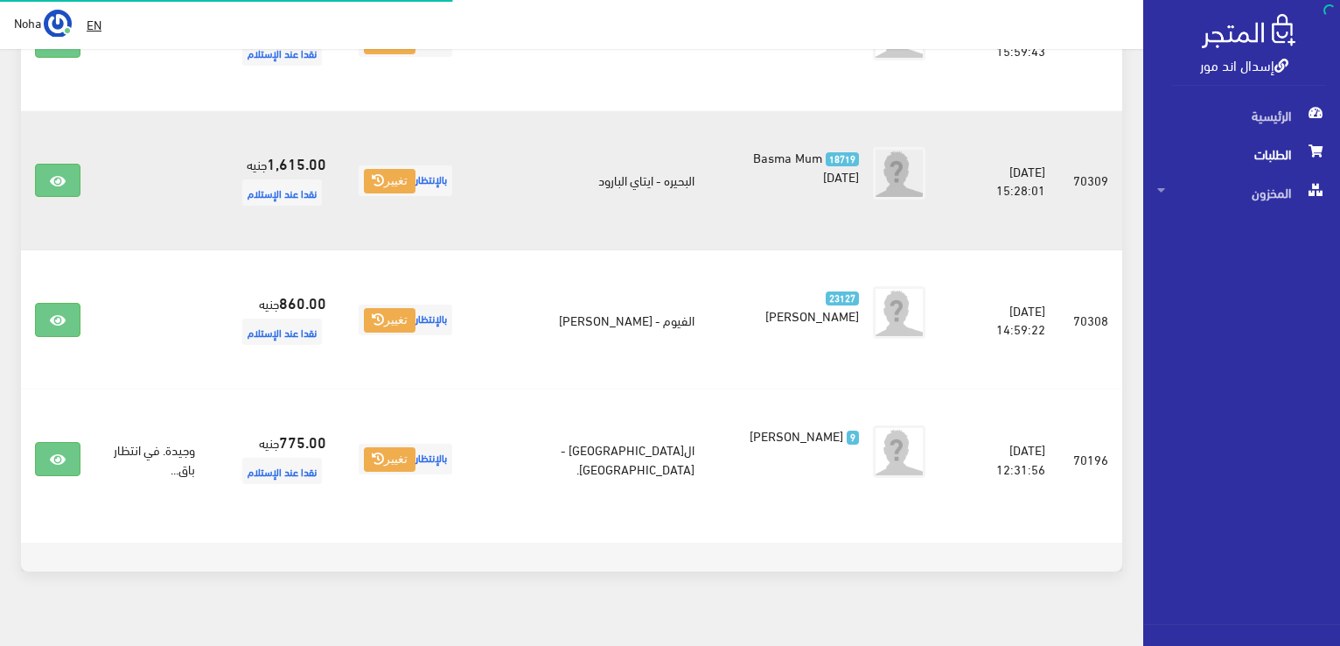
scroll to position [1861, 0]
click at [43, 164] on link at bounding box center [57, 180] width 45 height 33
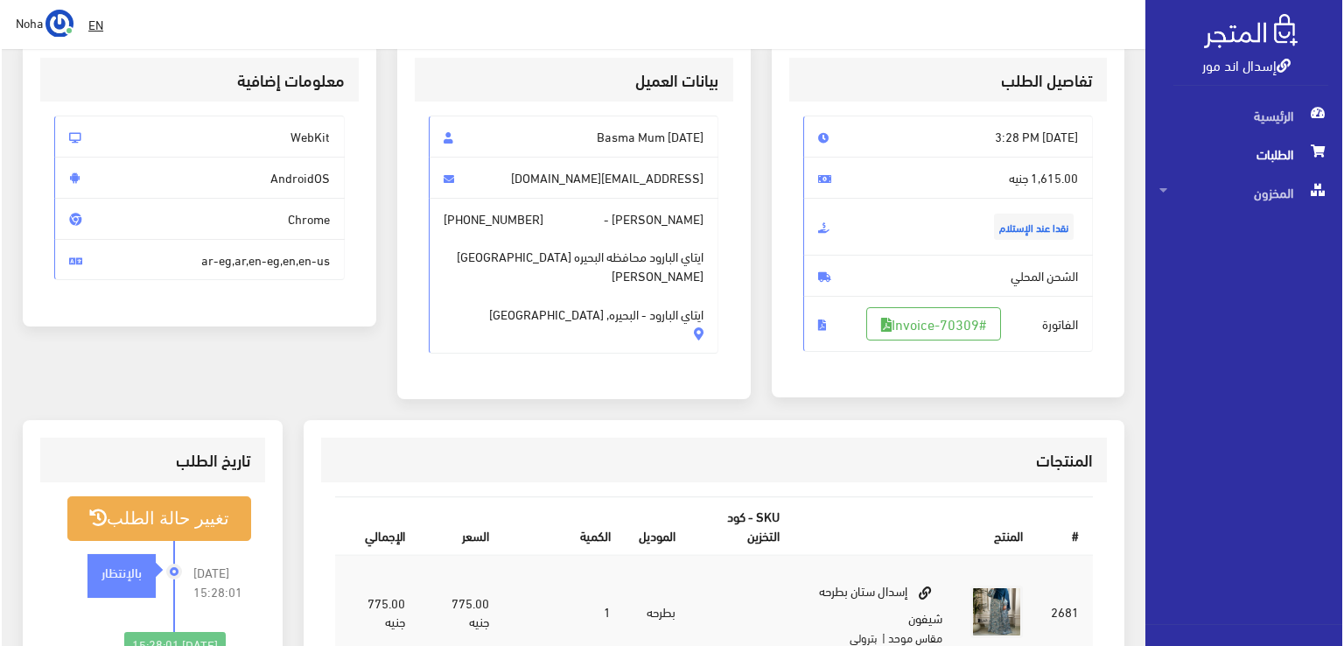
scroll to position [350, 0]
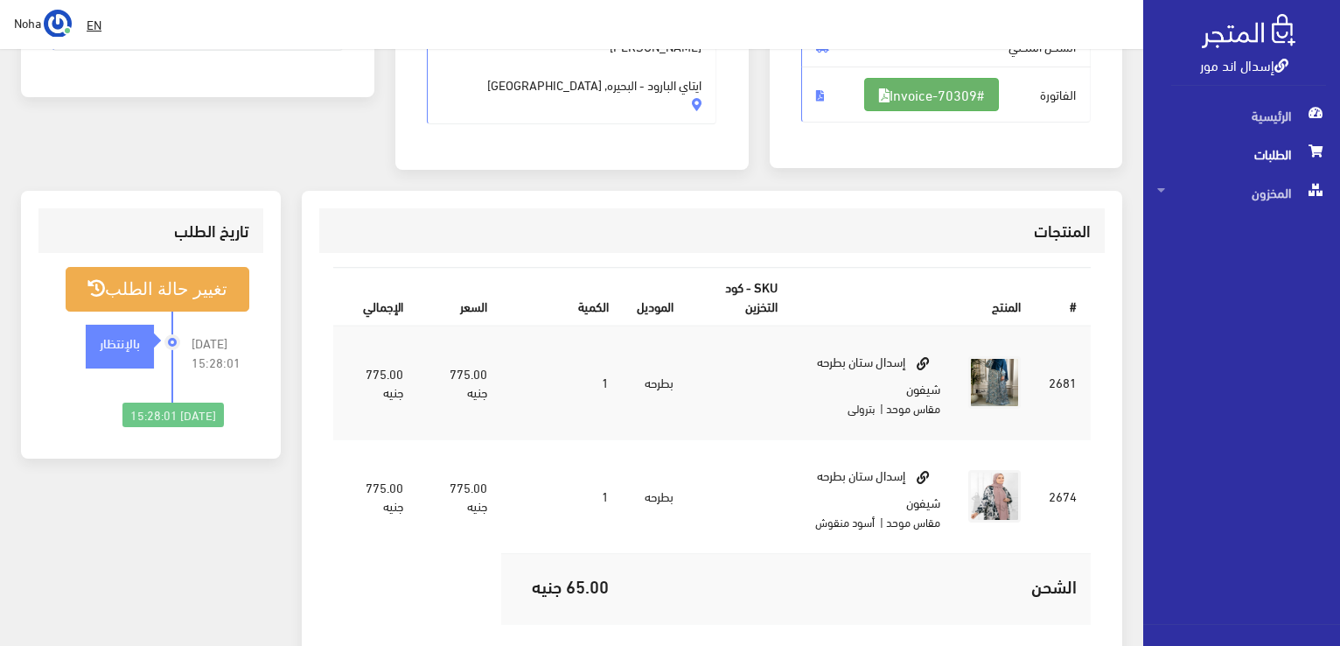
click at [953, 91] on link "#Invoice-70309" at bounding box center [931, 94] width 135 height 33
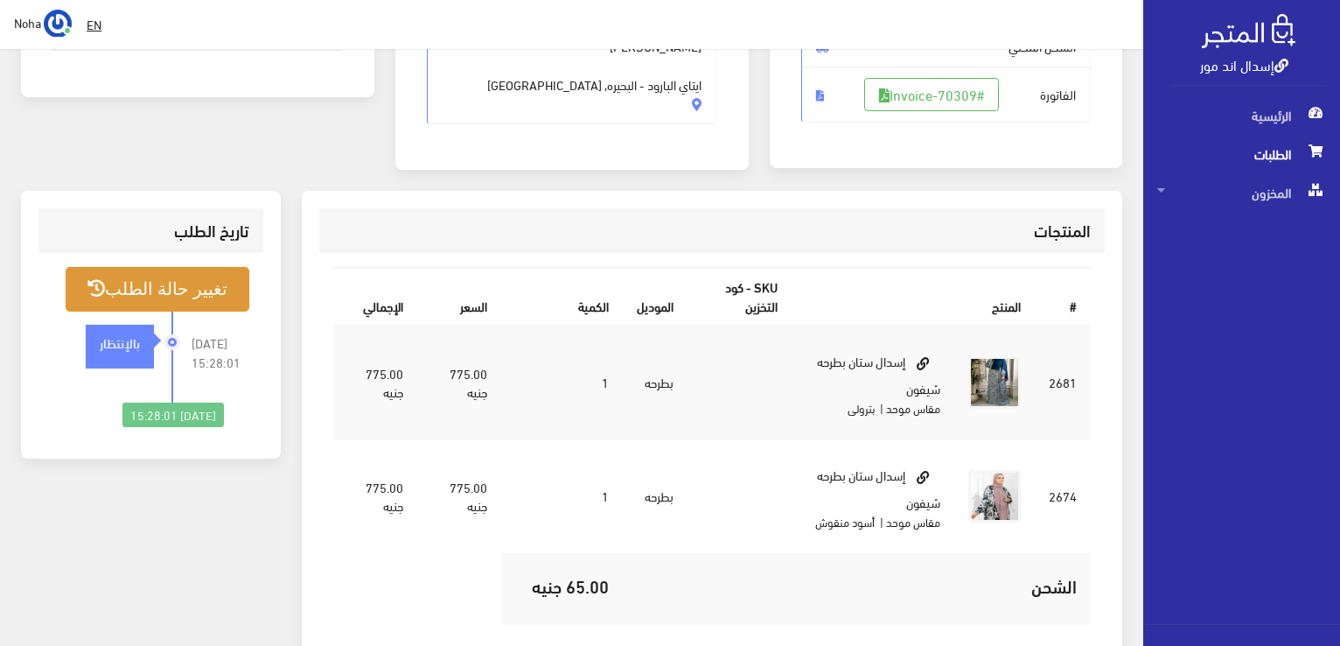
click at [185, 290] on button "تغيير حالة الطلب" at bounding box center [158, 289] width 184 height 45
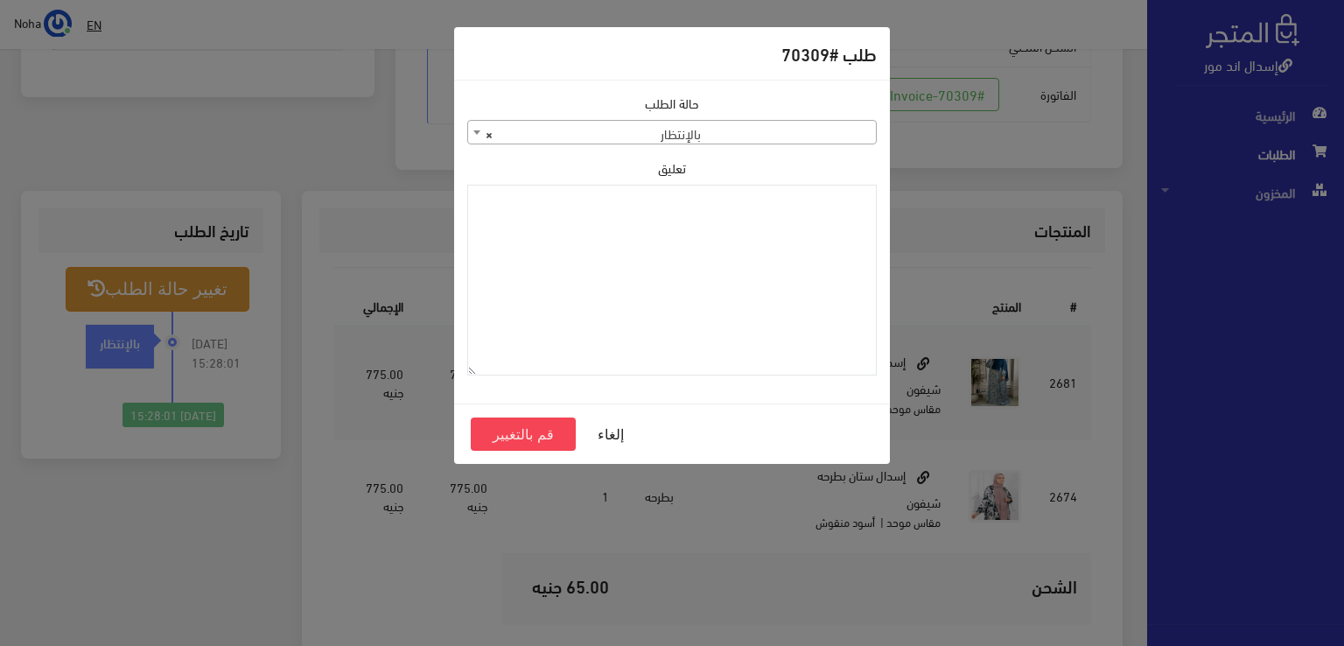
click at [801, 128] on span "× بالإنتظار" at bounding box center [672, 133] width 408 height 24
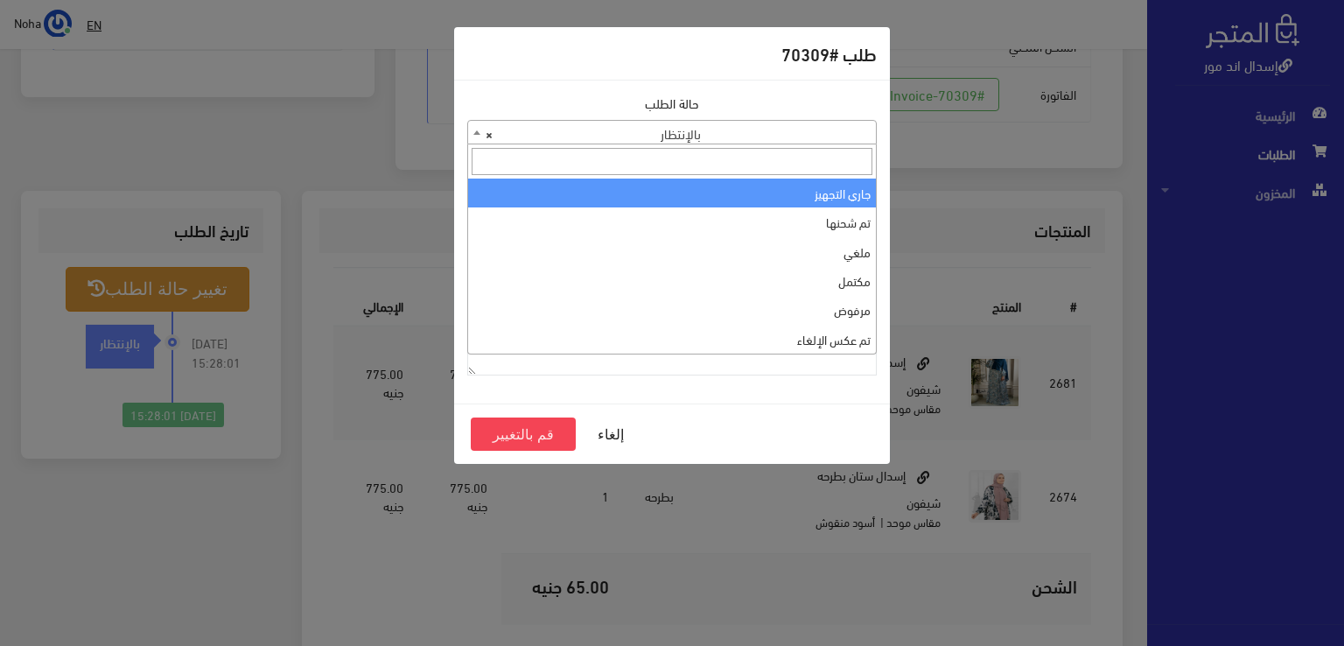
select select "1"
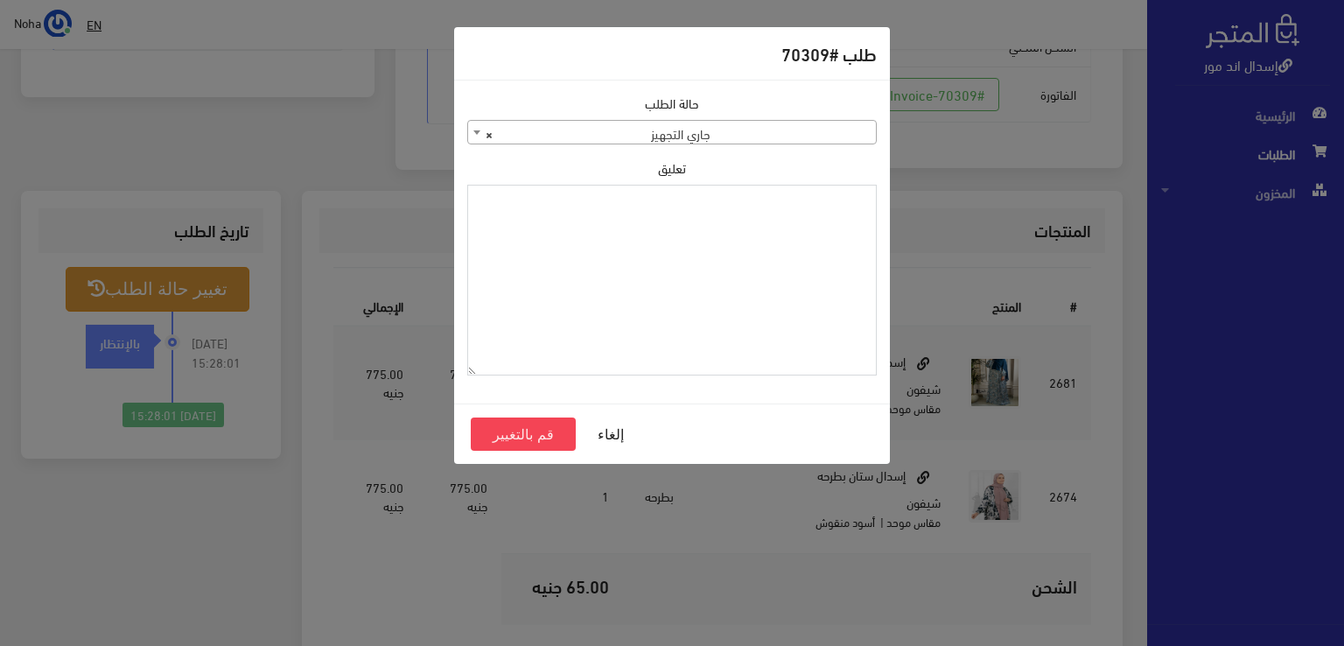
paste textarea "1118131"
type textarea "1118131"
click at [551, 433] on button "قم بالتغيير" at bounding box center [523, 433] width 105 height 33
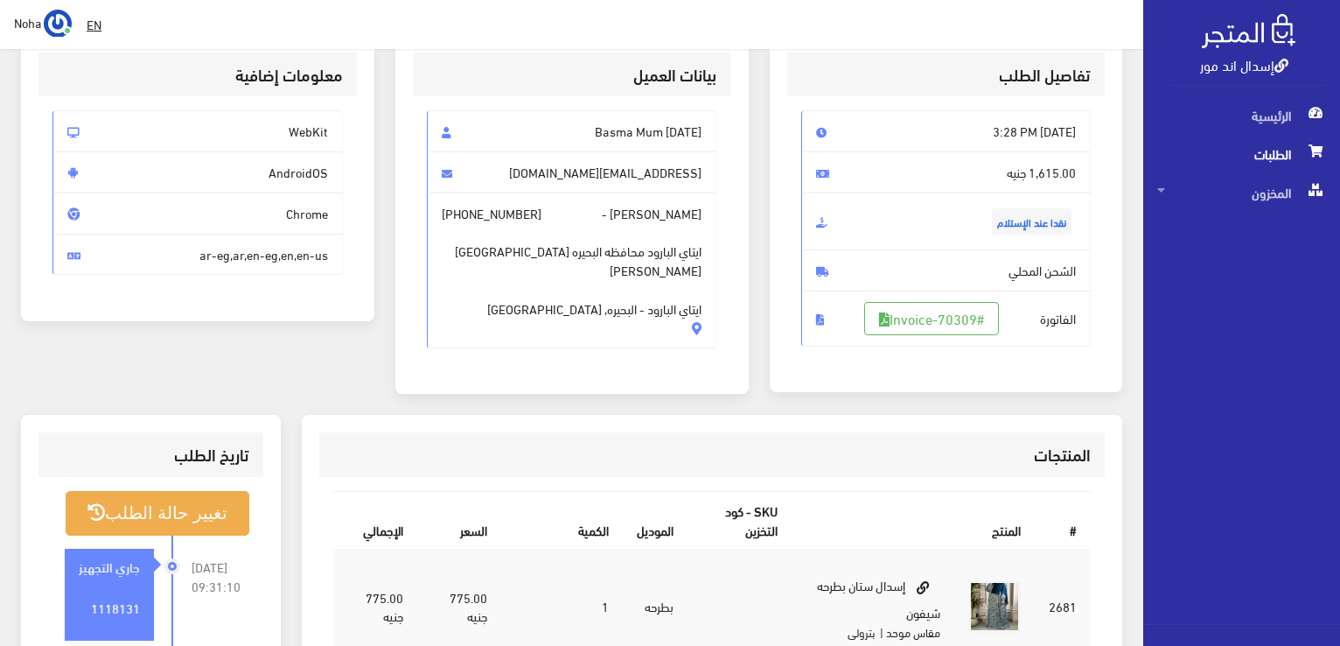
scroll to position [175, 0]
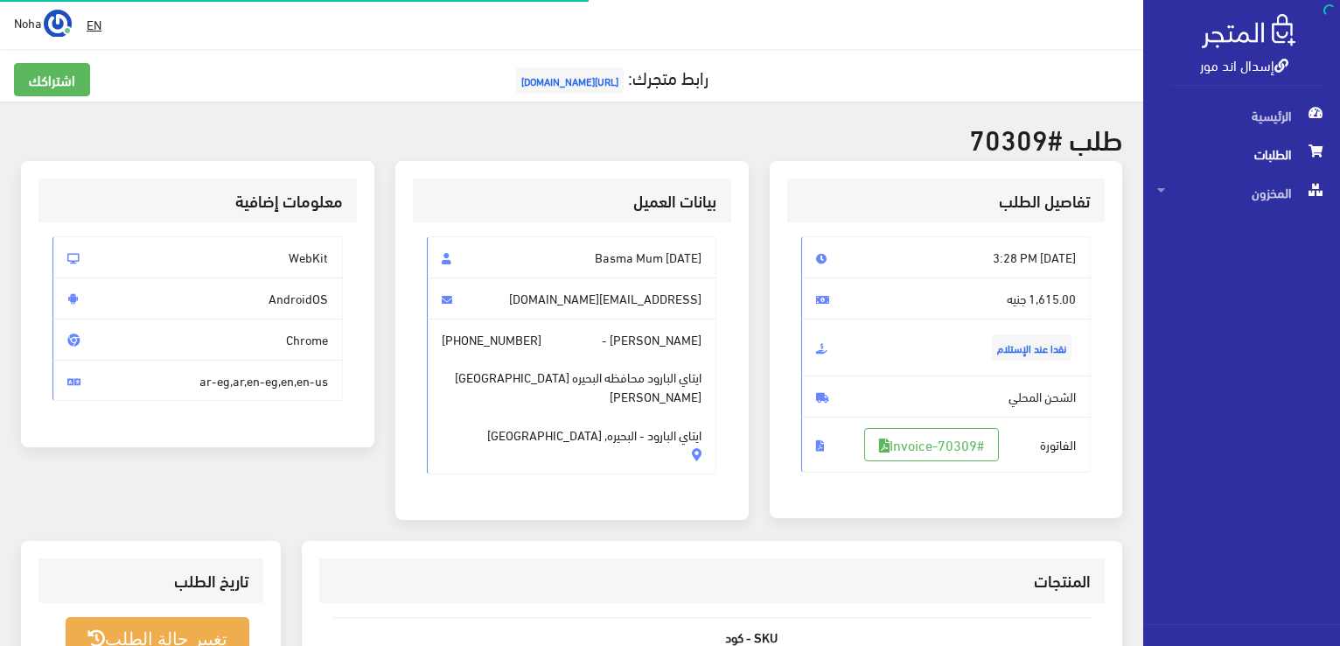
scroll to position [344, 0]
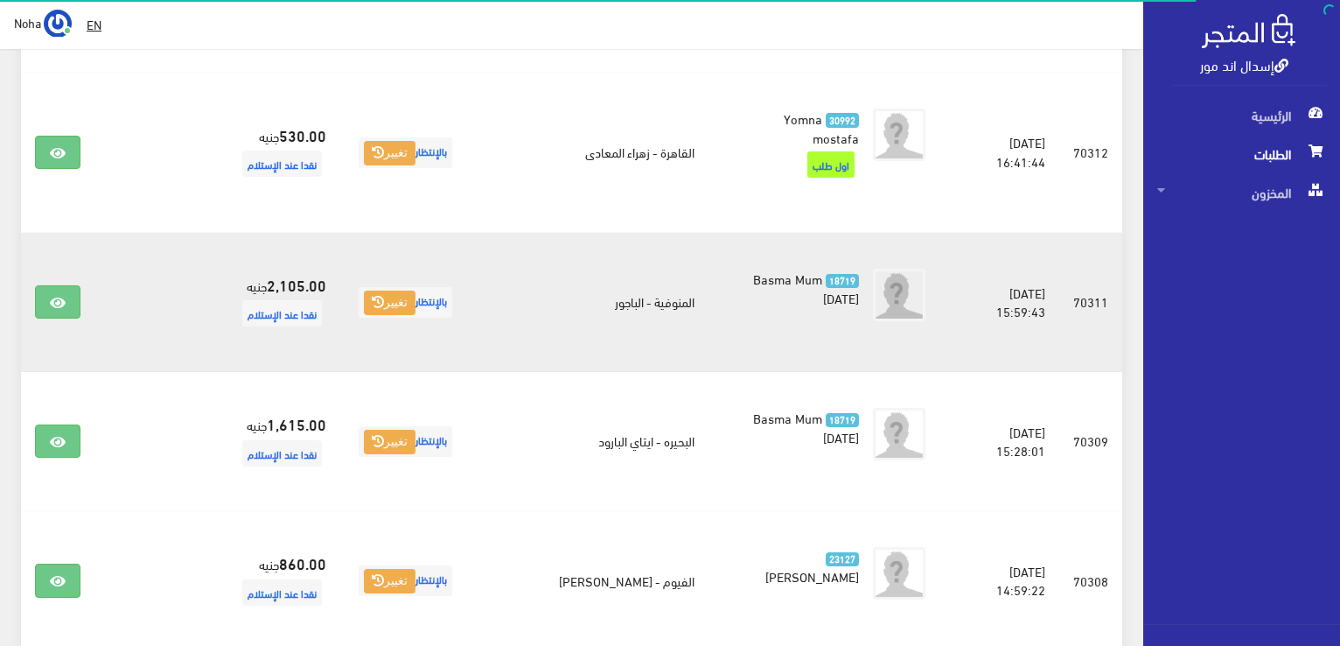
scroll to position [1598, 0]
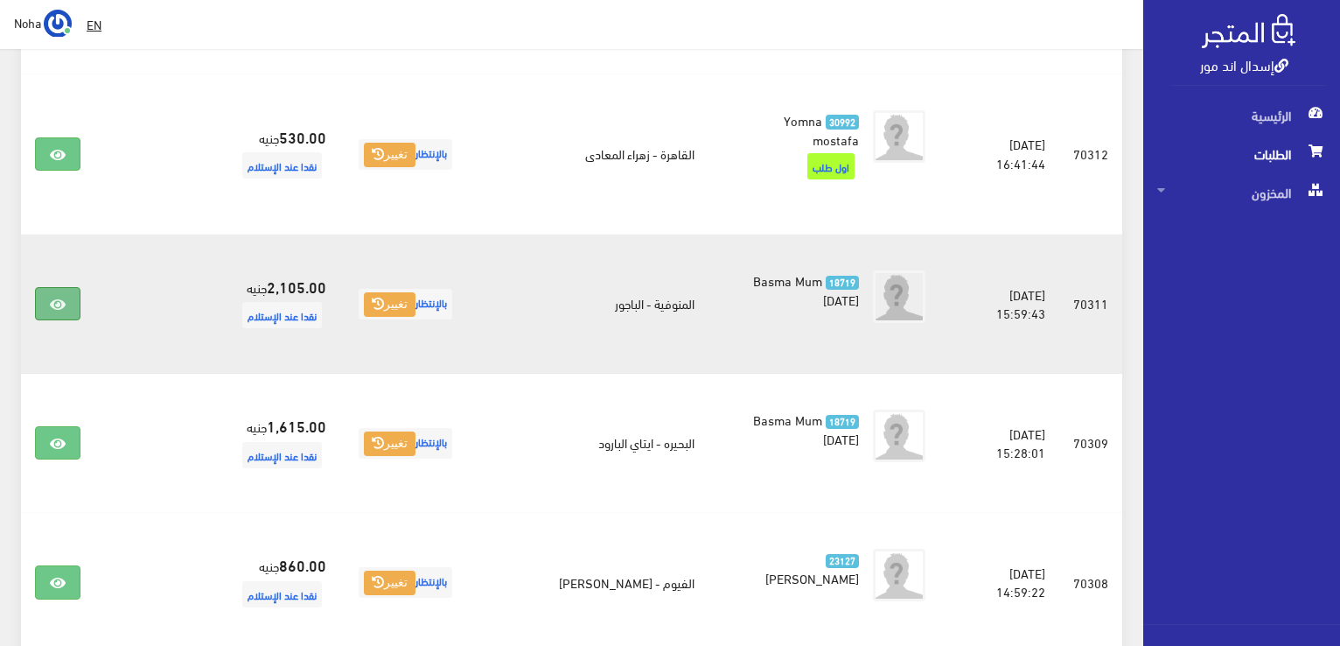
click at [42, 287] on link at bounding box center [57, 303] width 45 height 33
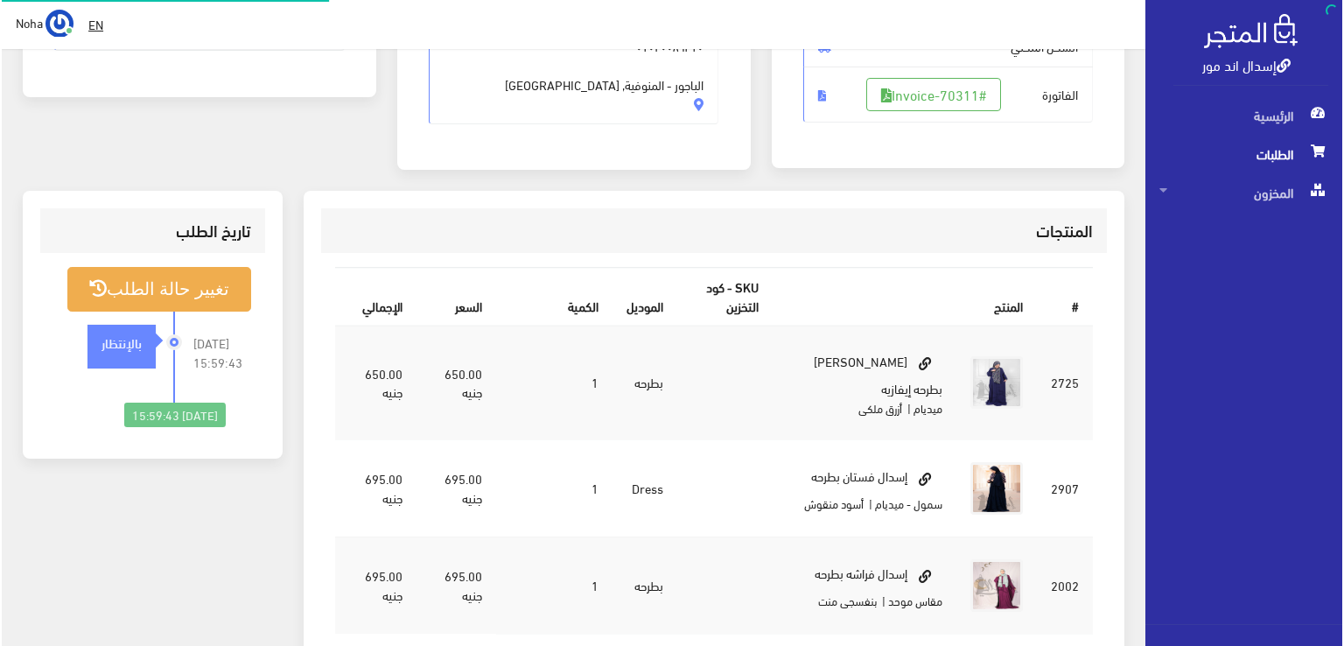
scroll to position [350, 0]
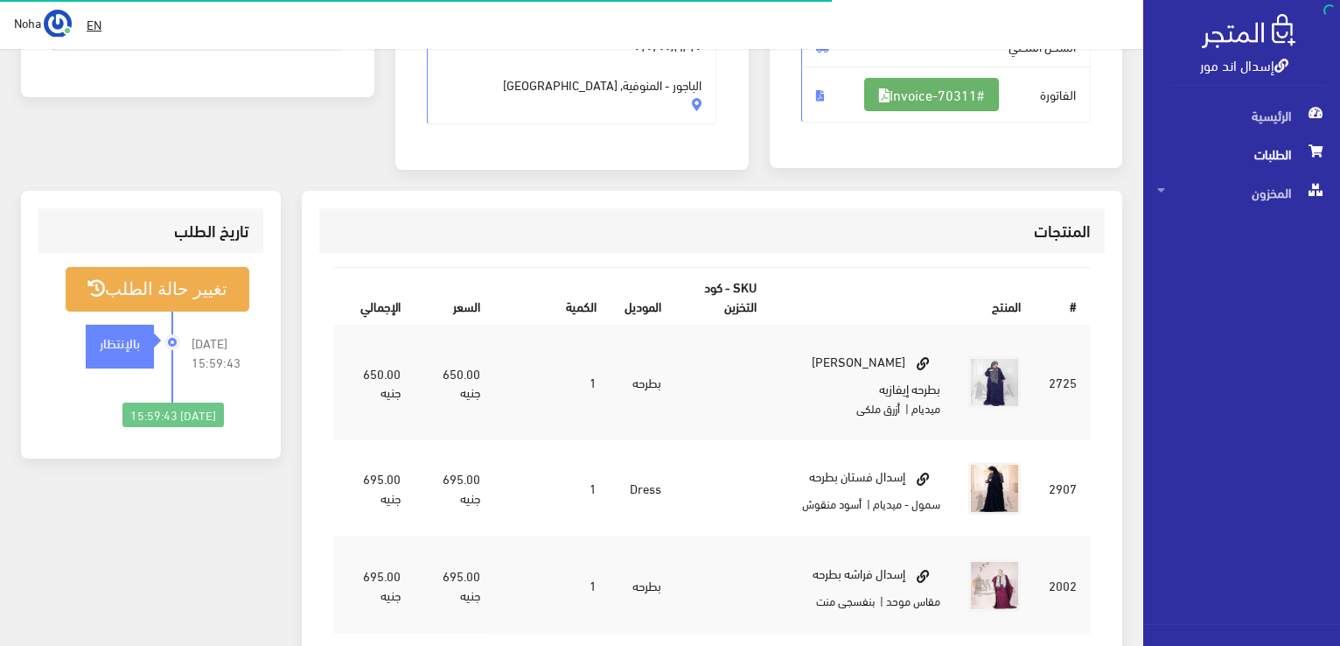
click at [911, 103] on link "#Invoice-70311" at bounding box center [931, 94] width 135 height 33
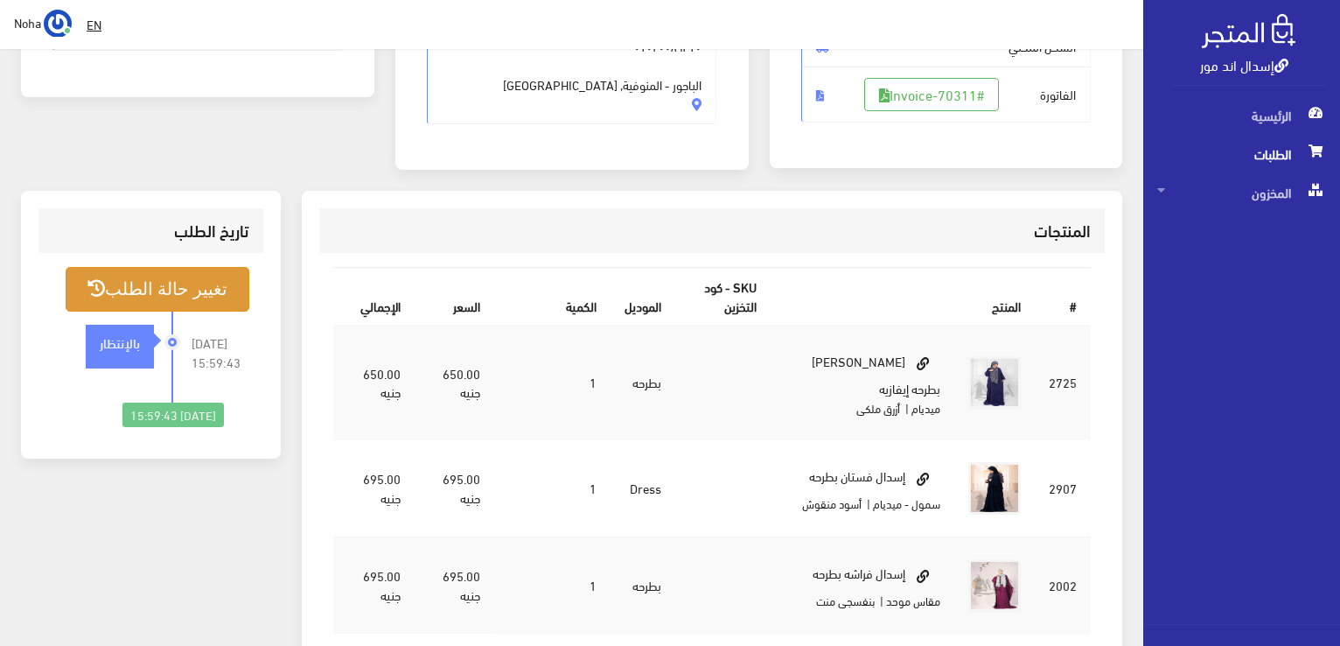
click at [192, 290] on button "تغيير حالة الطلب" at bounding box center [158, 289] width 184 height 45
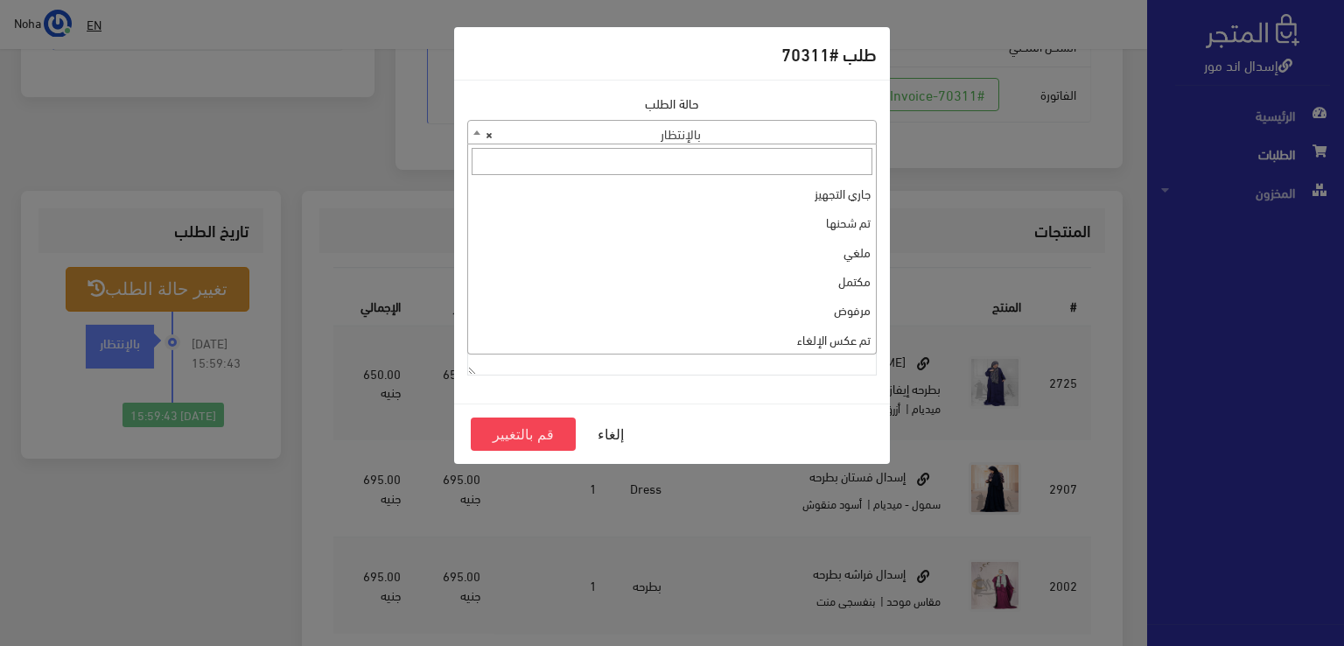
click at [704, 140] on span "× بالإنتظار" at bounding box center [672, 133] width 408 height 24
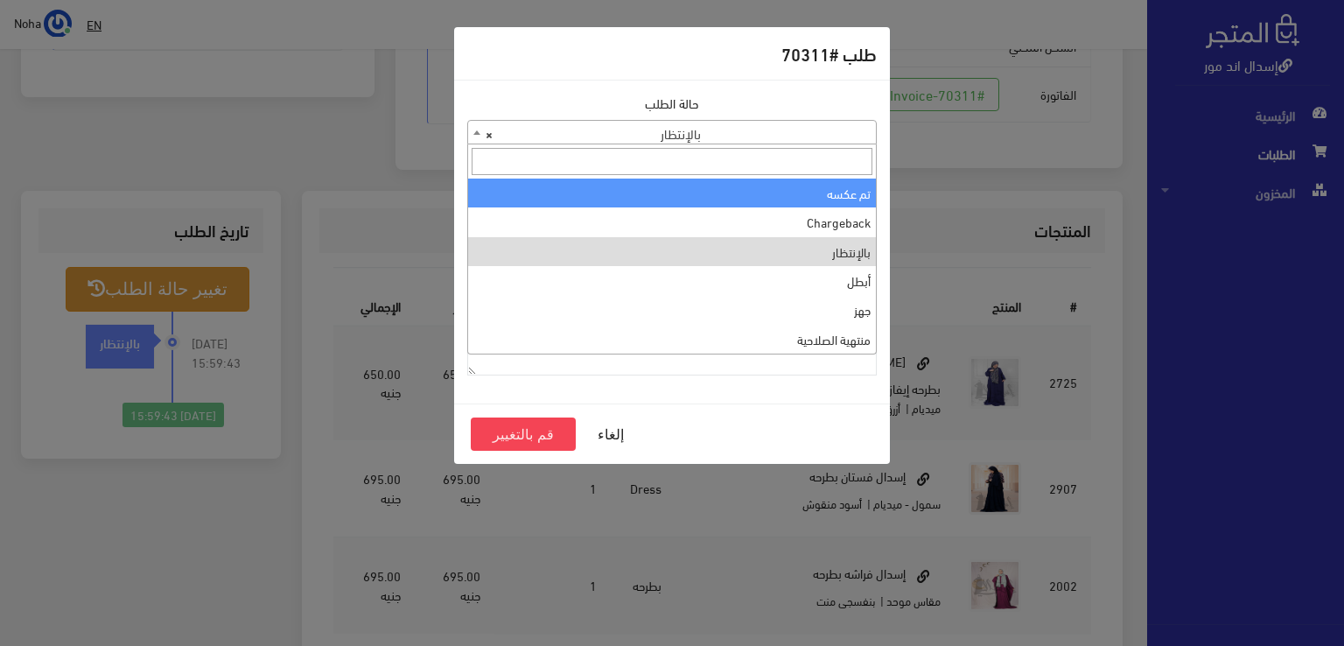
scroll to position [0, 0]
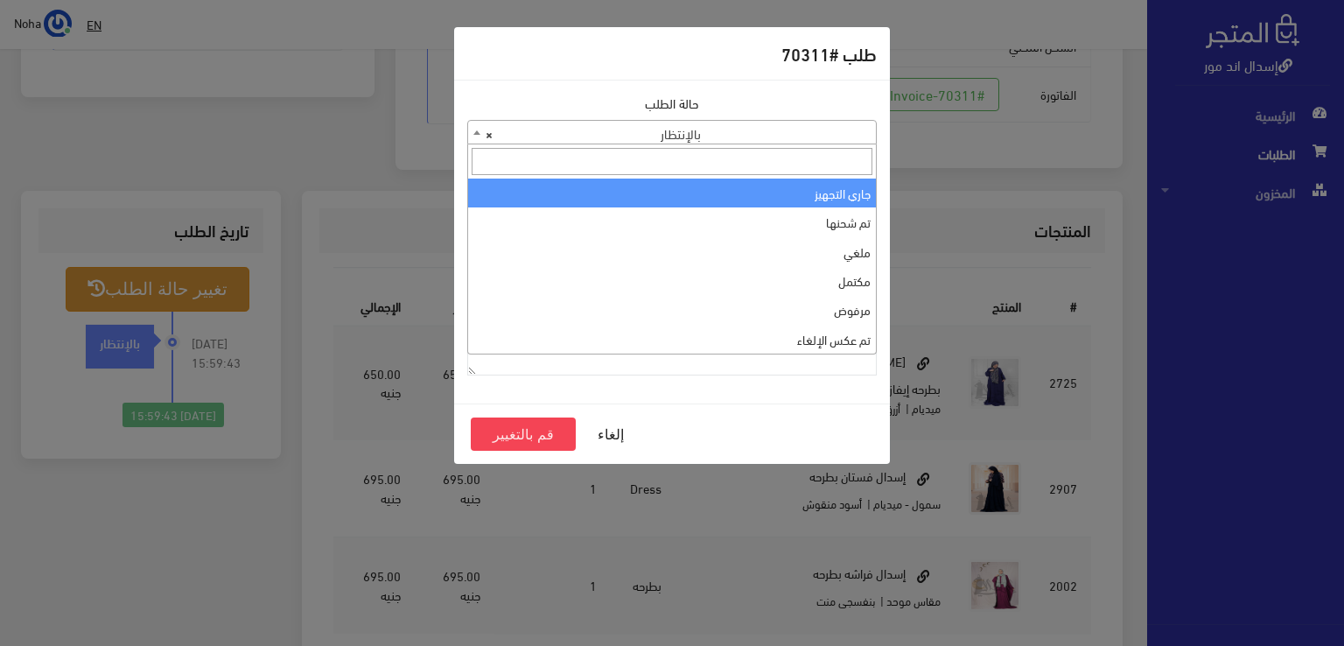
select select "1"
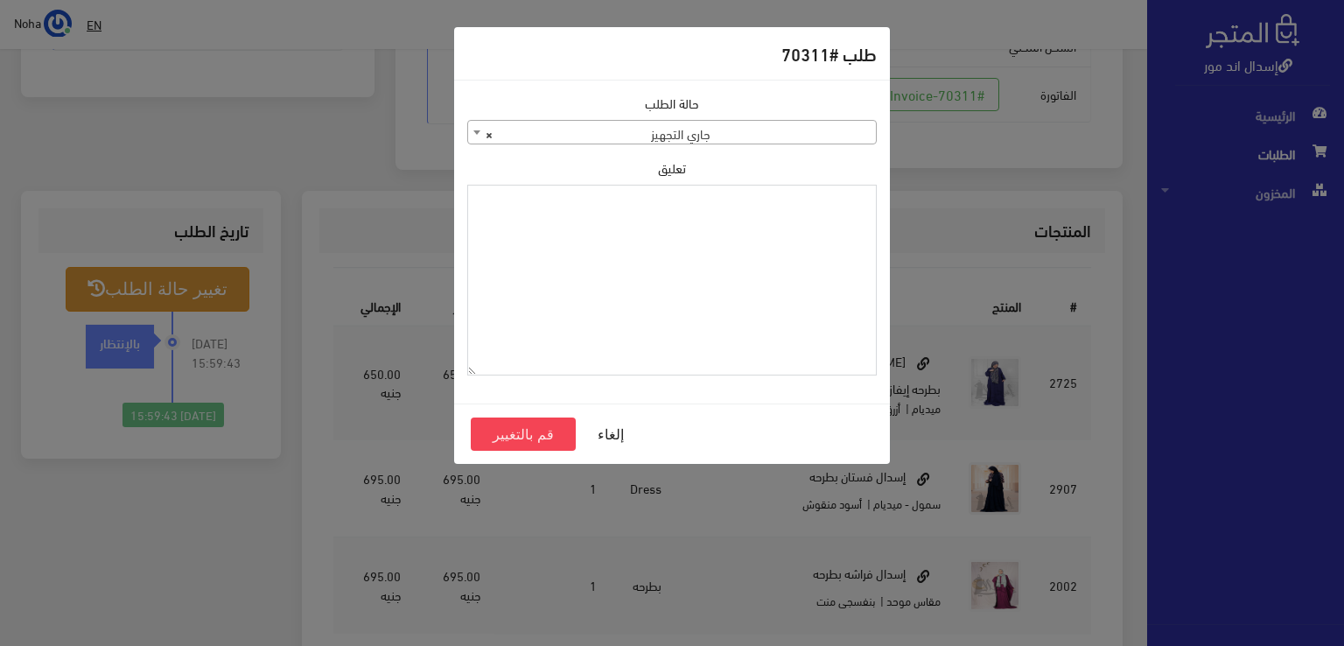
paste textarea "1118131"
type textarea "1118131"
click at [530, 428] on button "قم بالتغيير" at bounding box center [523, 433] width 105 height 33
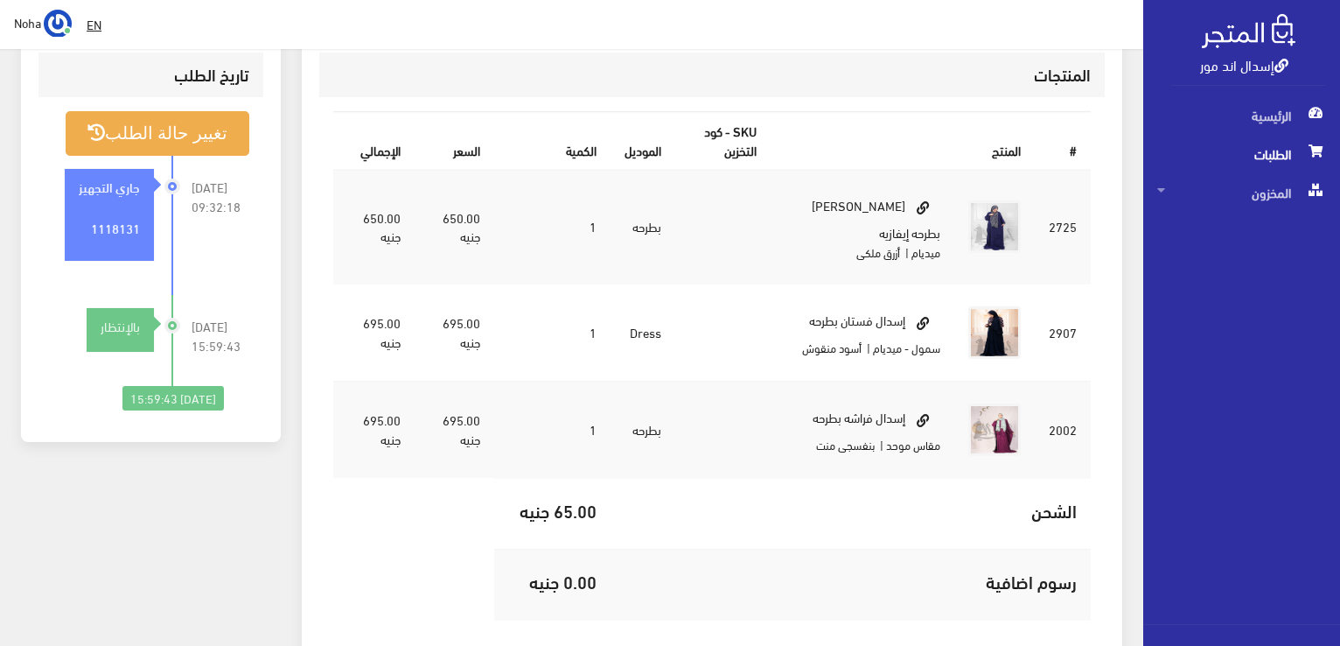
scroll to position [525, 0]
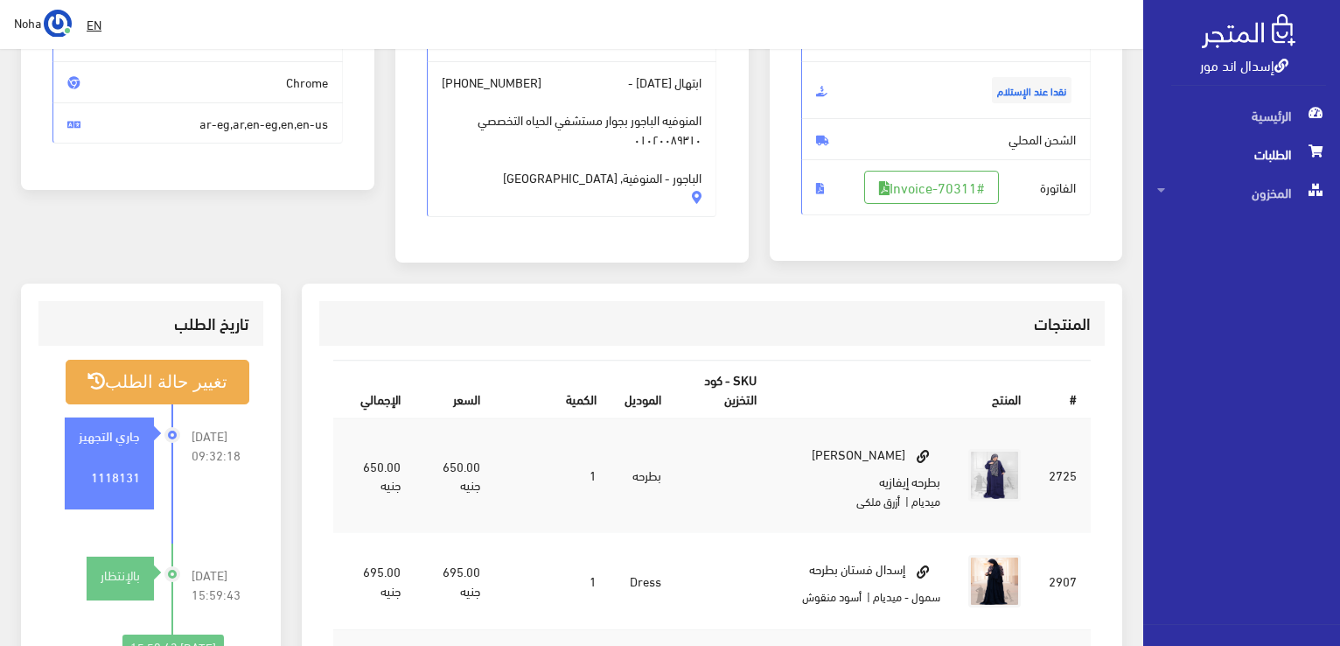
scroll to position [256, 0]
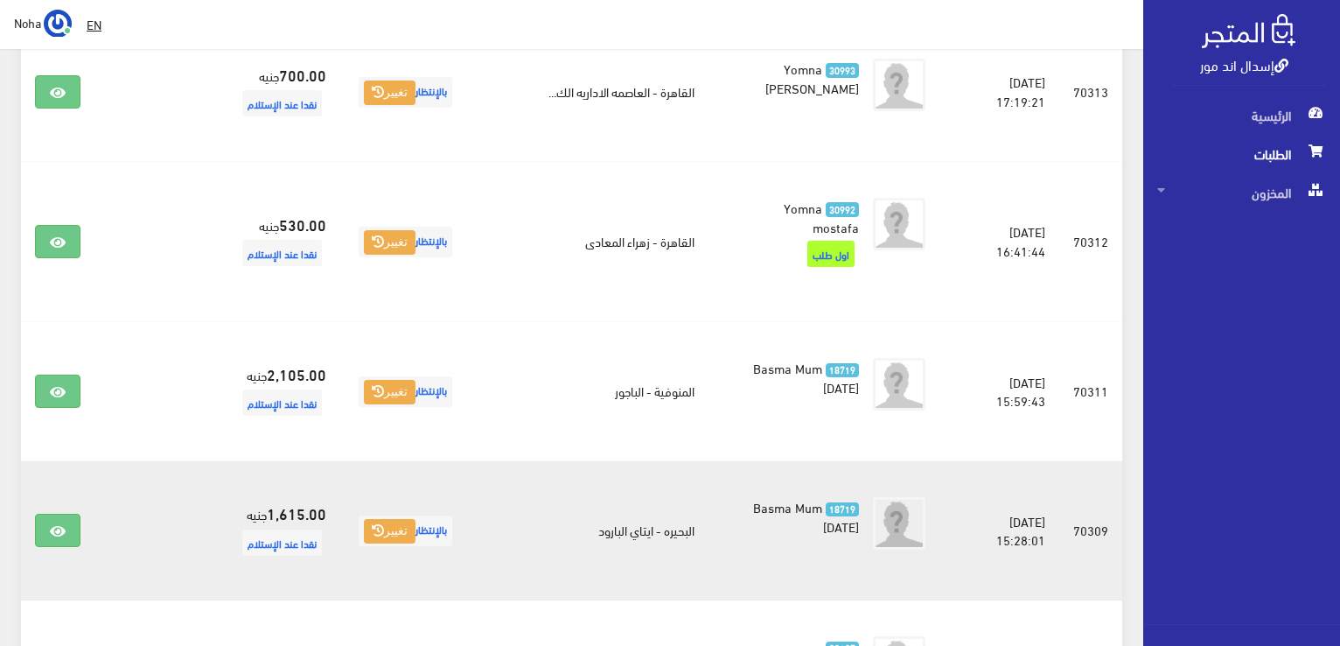
scroll to position [1073, 0]
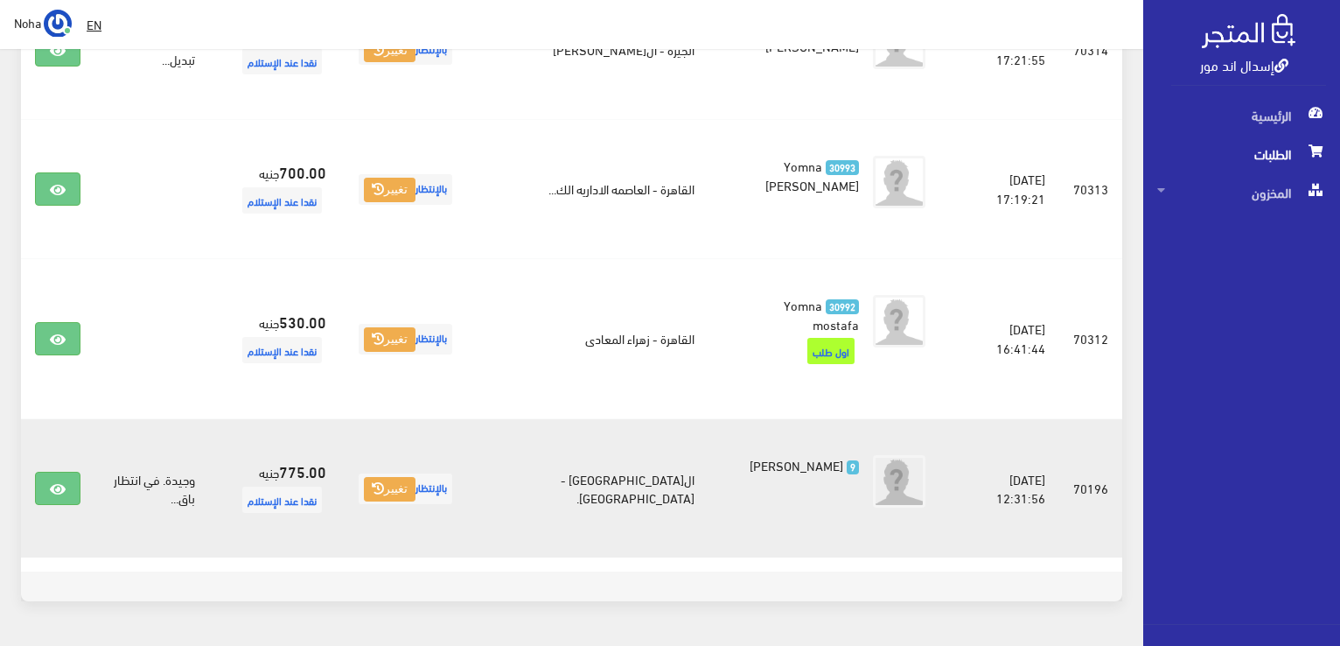
scroll to position [1443, 0]
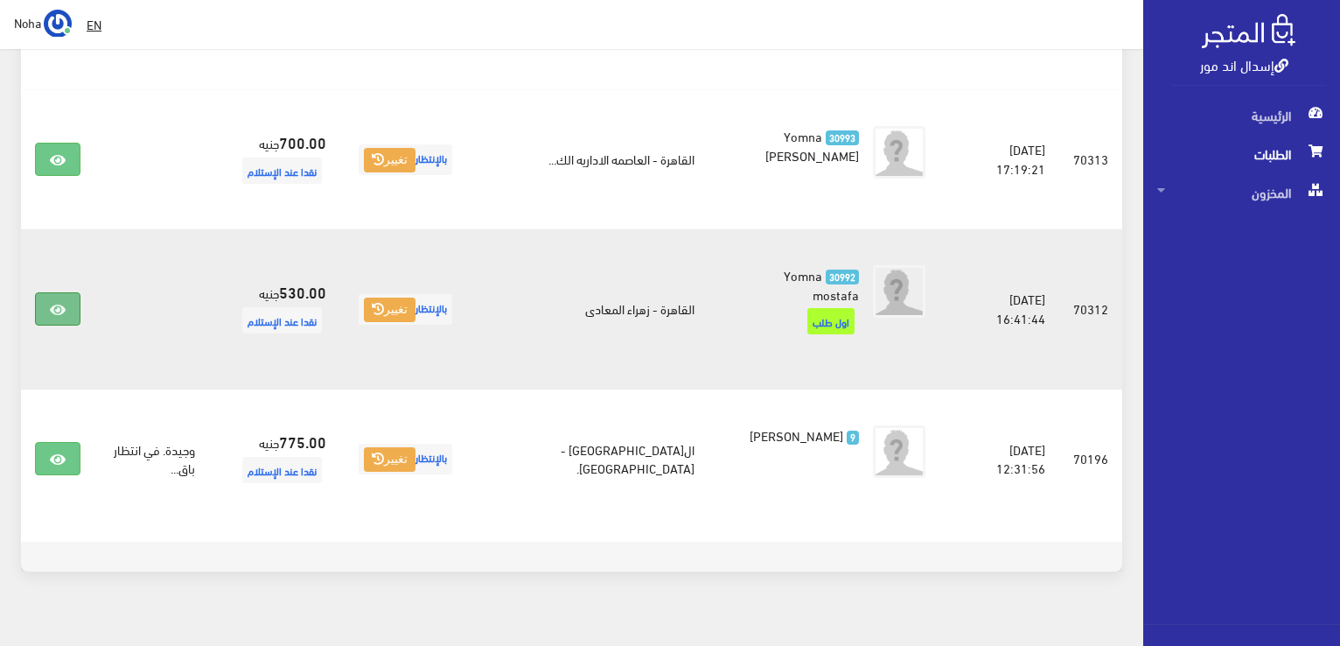
click at [61, 303] on icon at bounding box center [58, 310] width 16 height 14
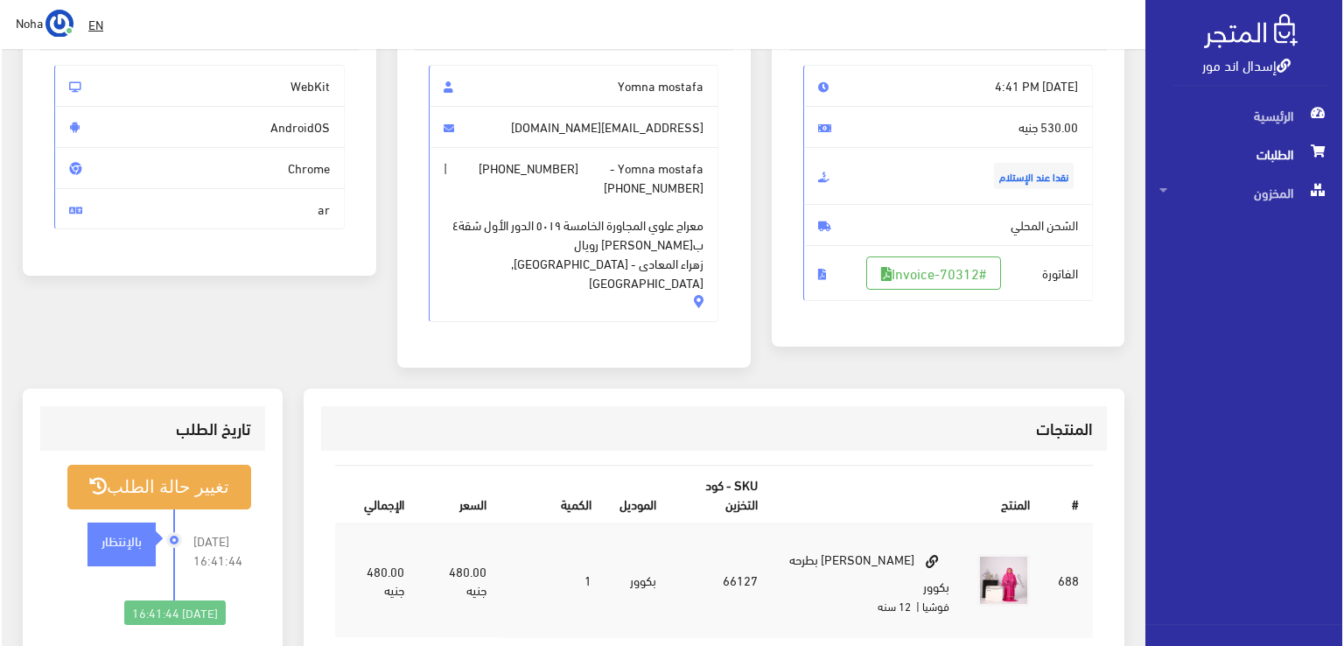
scroll to position [175, 0]
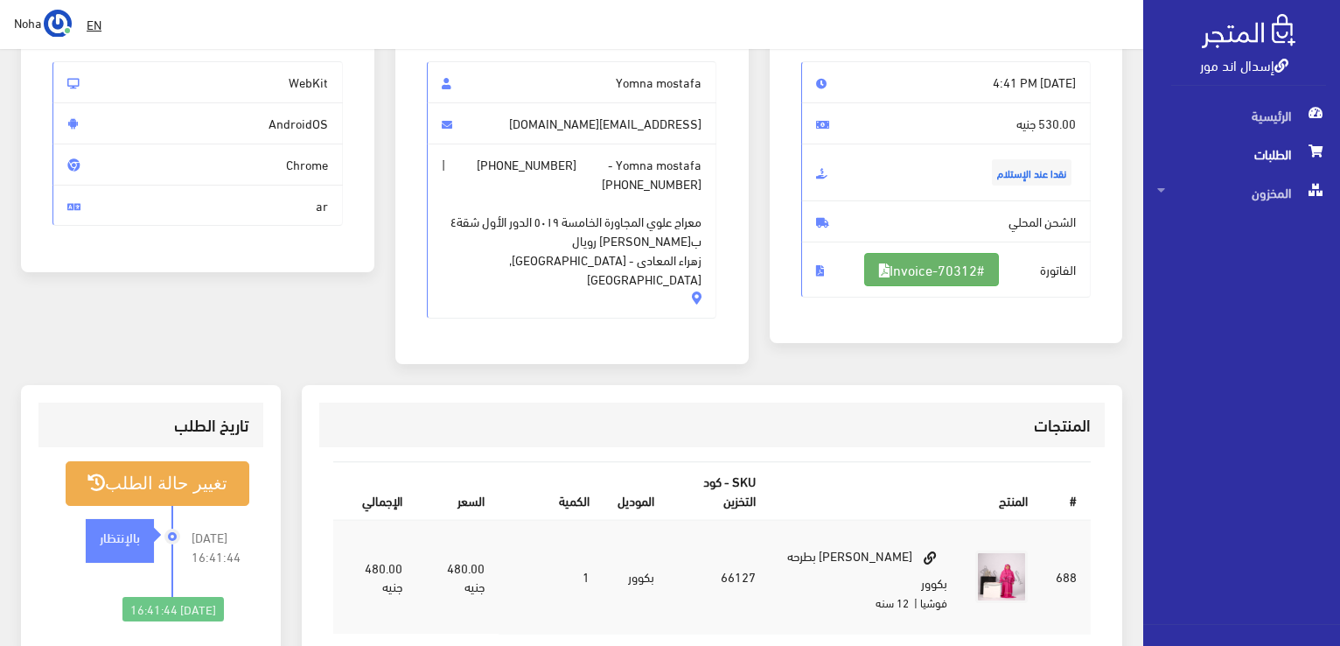
click at [934, 275] on link "#Invoice-70312" at bounding box center [931, 269] width 135 height 33
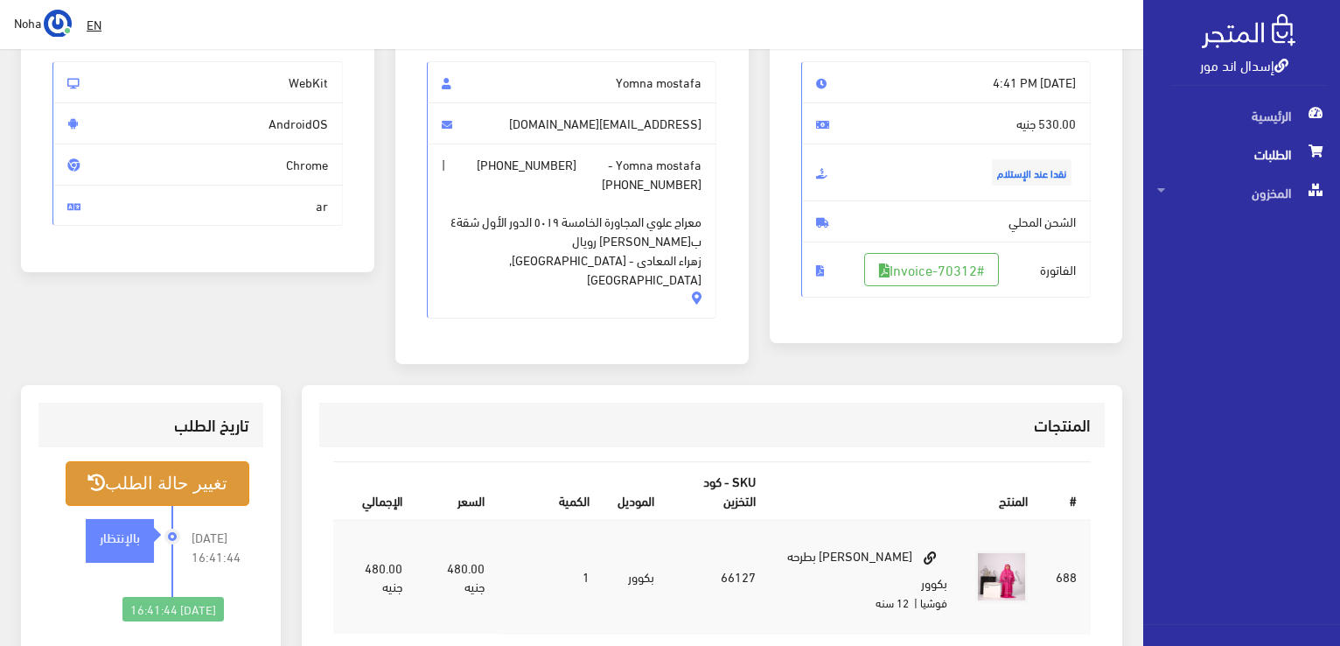
click at [129, 472] on button "تغيير حالة الطلب" at bounding box center [158, 483] width 184 height 45
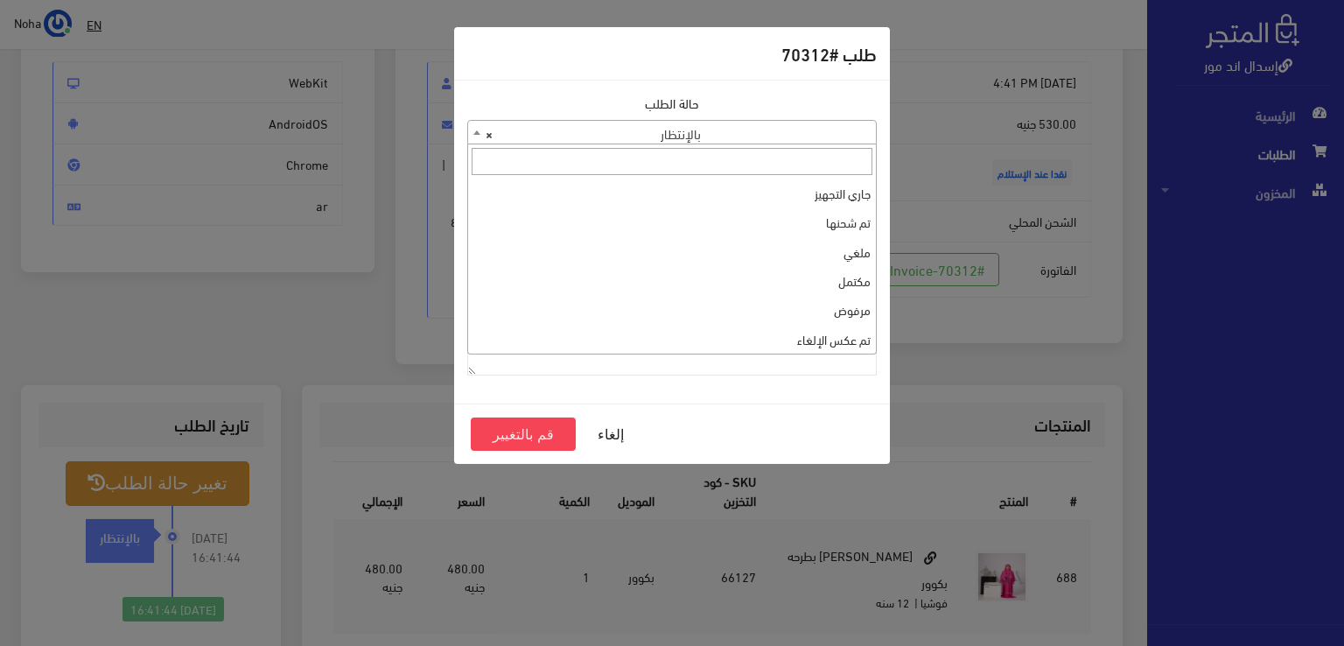
click at [567, 134] on span "× بالإنتظار" at bounding box center [672, 133] width 408 height 24
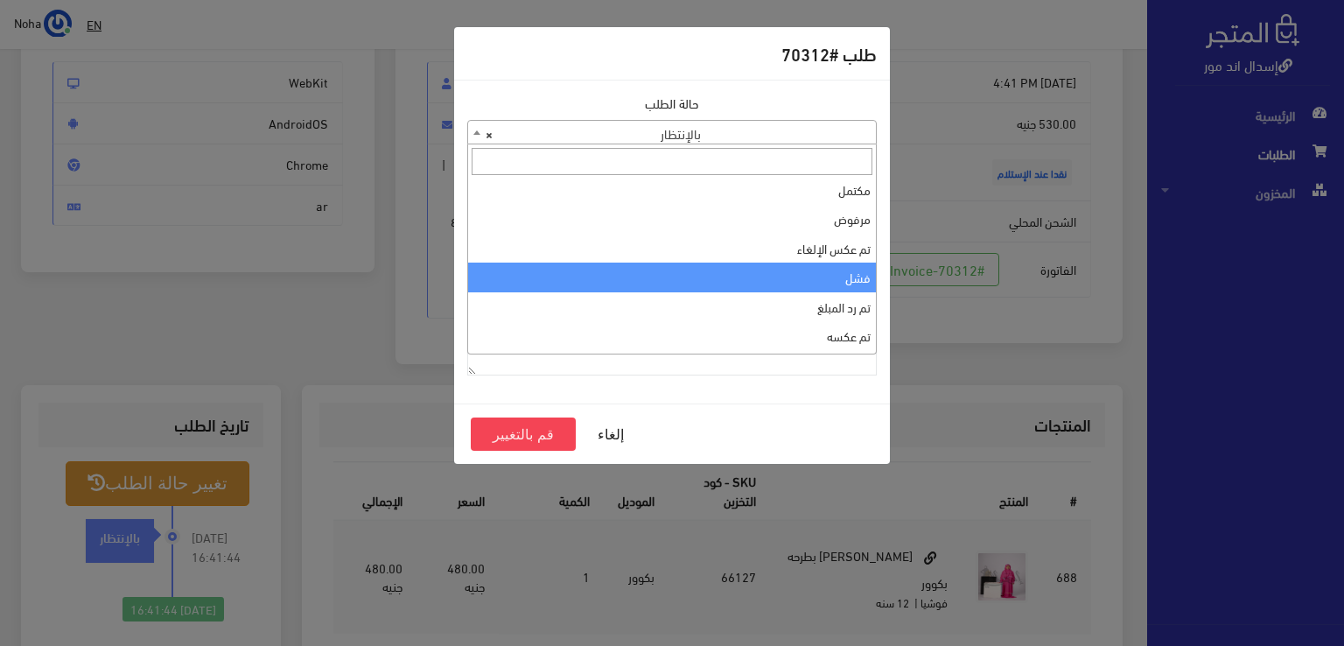
scroll to position [0, 0]
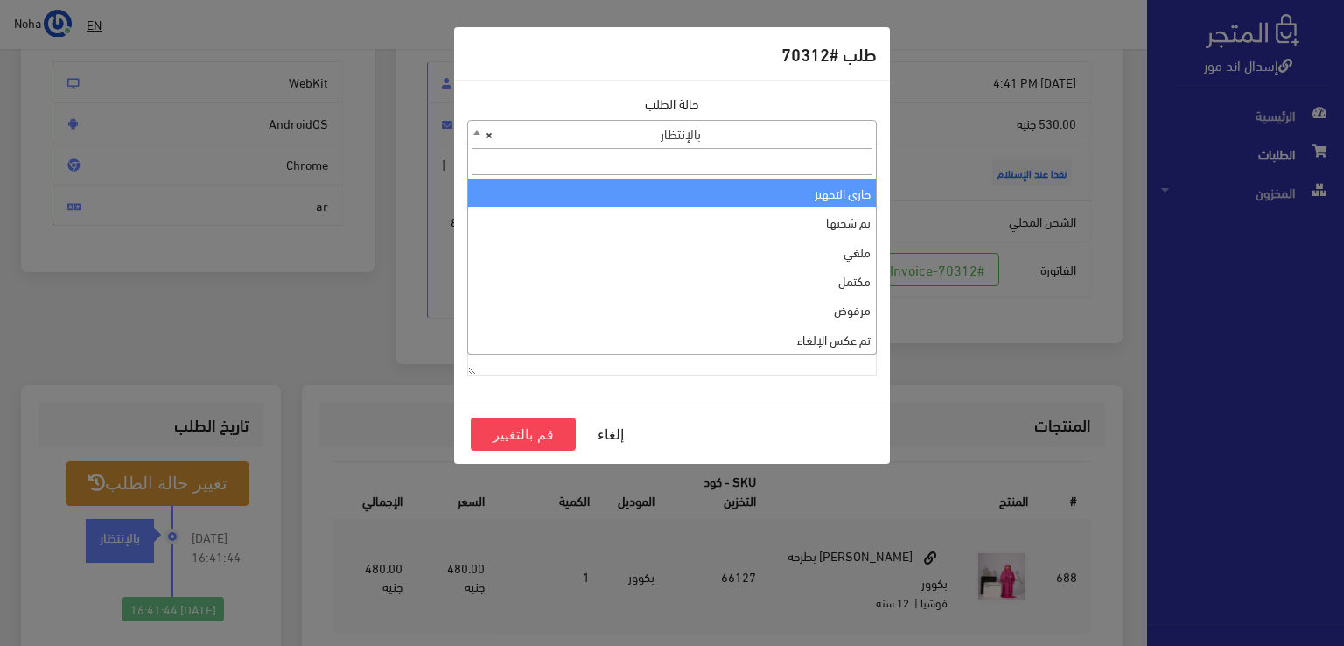
select select "1"
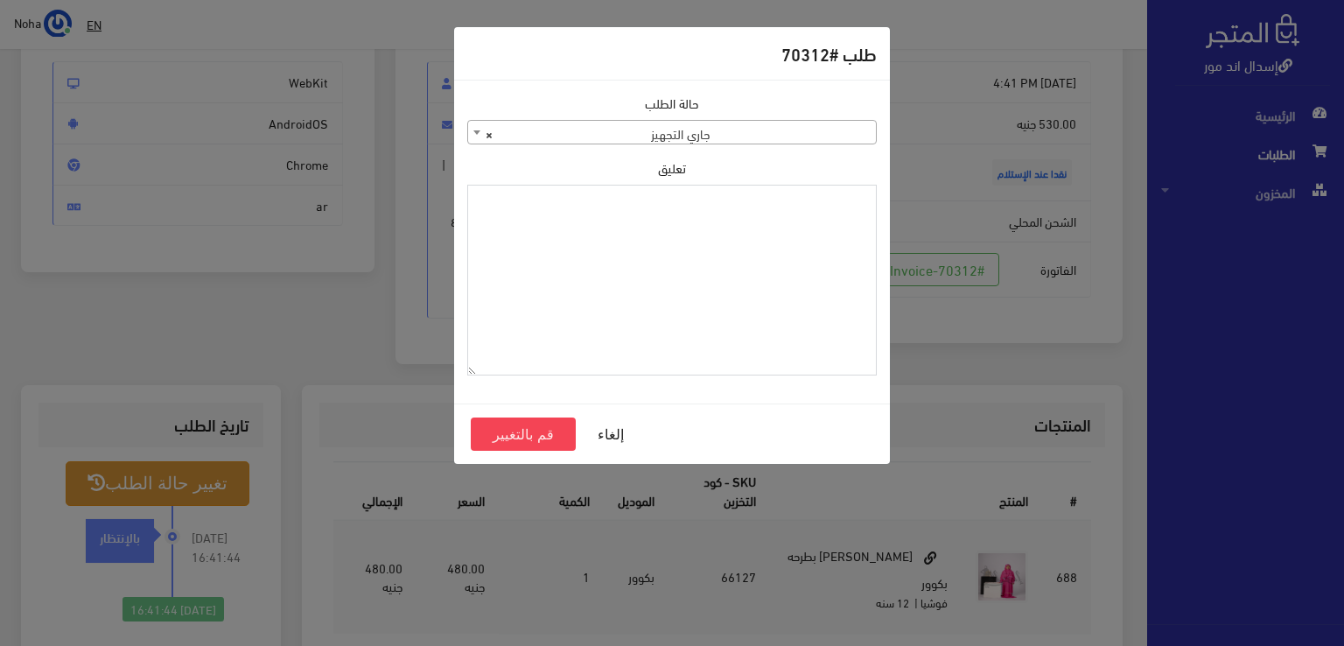
paste textarea "1118131"
type textarea "1118131"
click at [535, 442] on button "قم بالتغيير" at bounding box center [523, 433] width 105 height 33
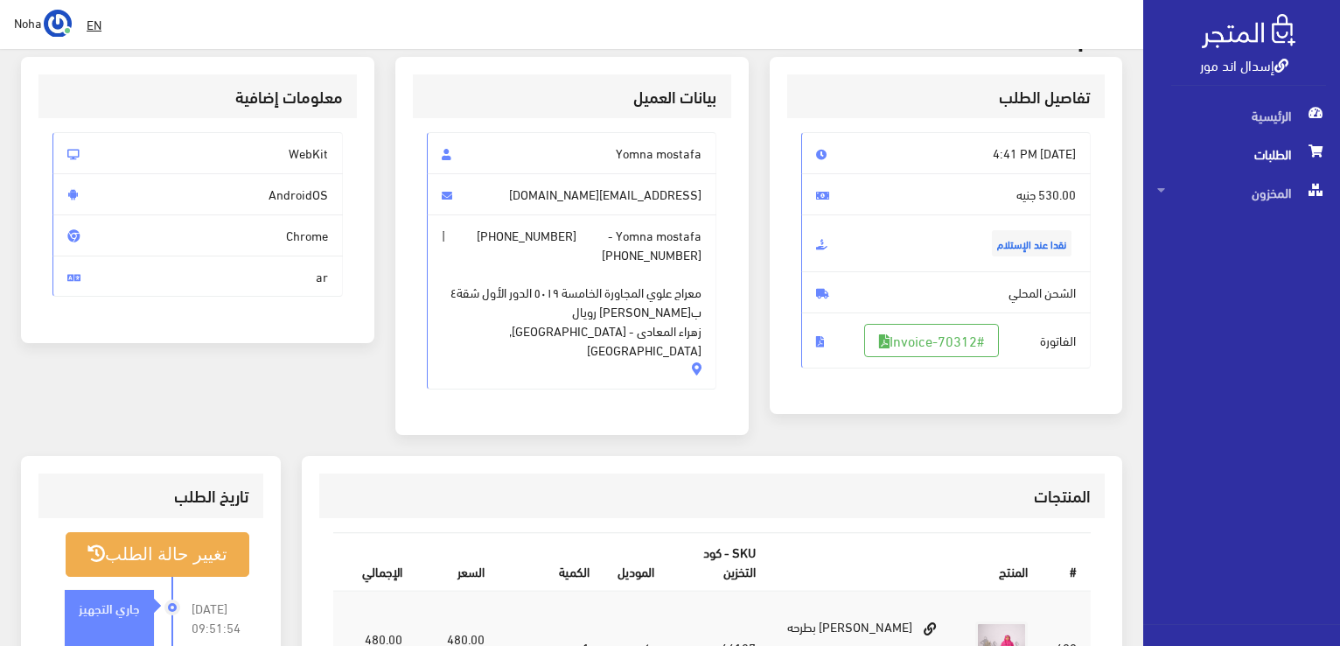
scroll to position [175, 0]
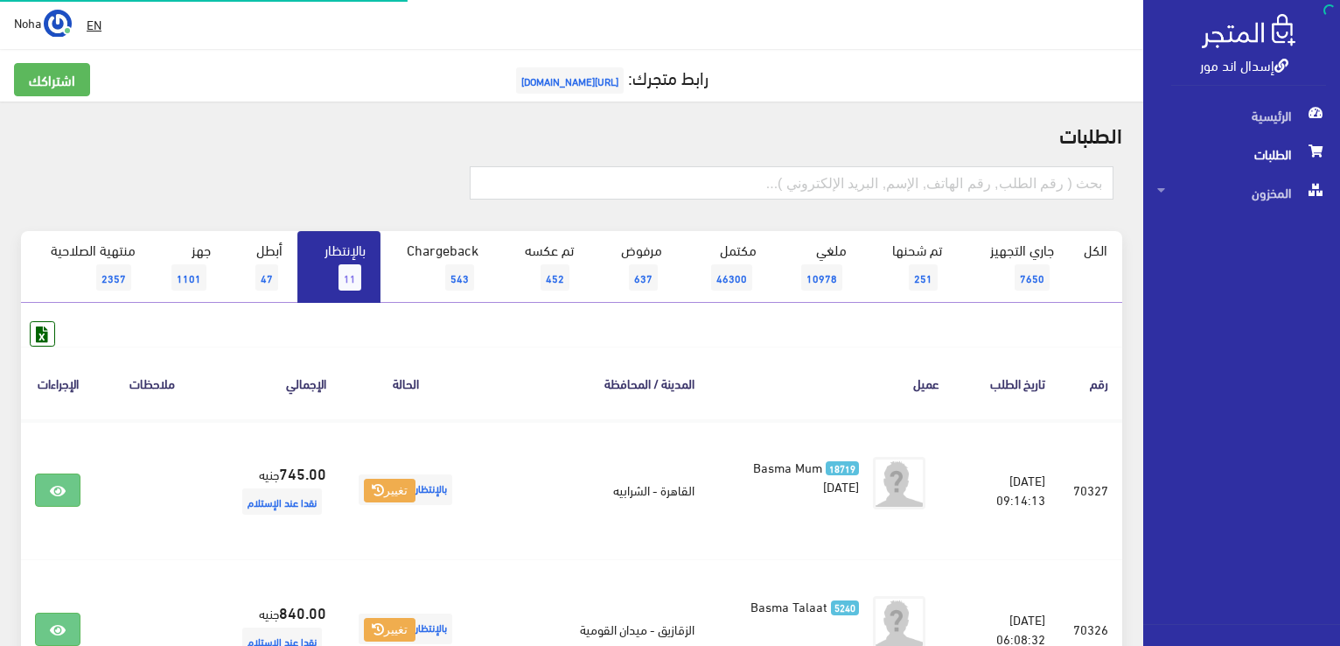
scroll to position [1443, 0]
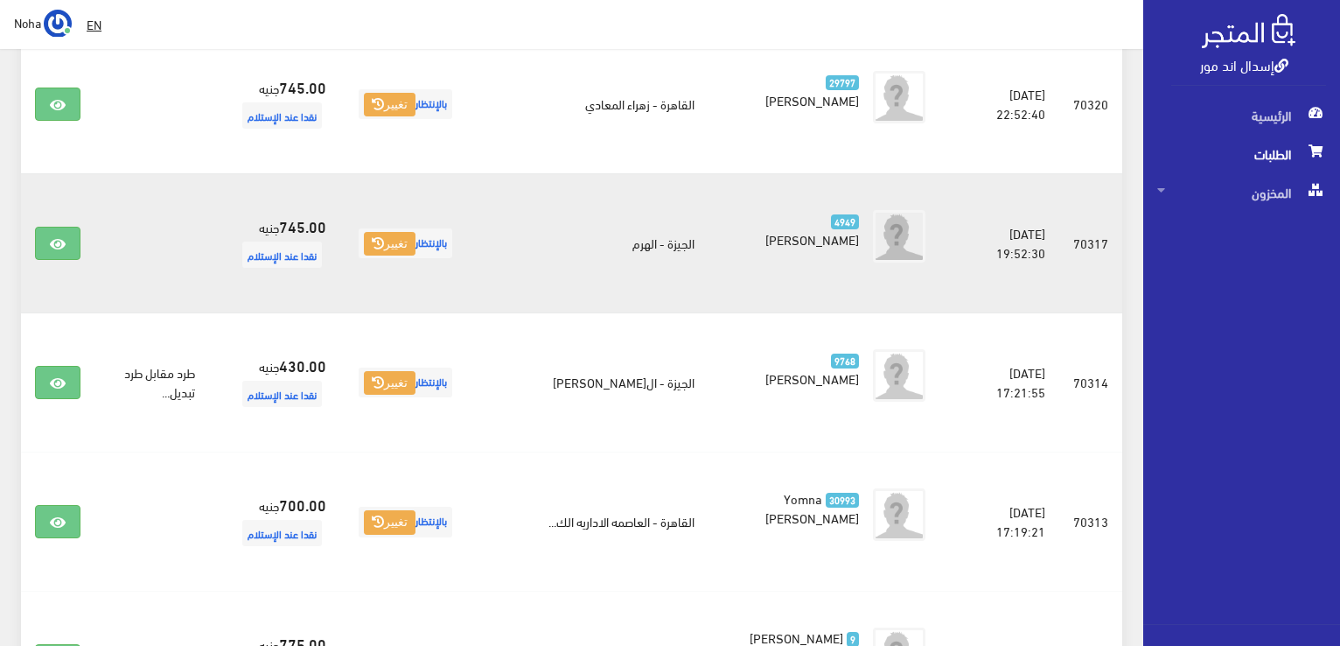
scroll to position [1303, 0]
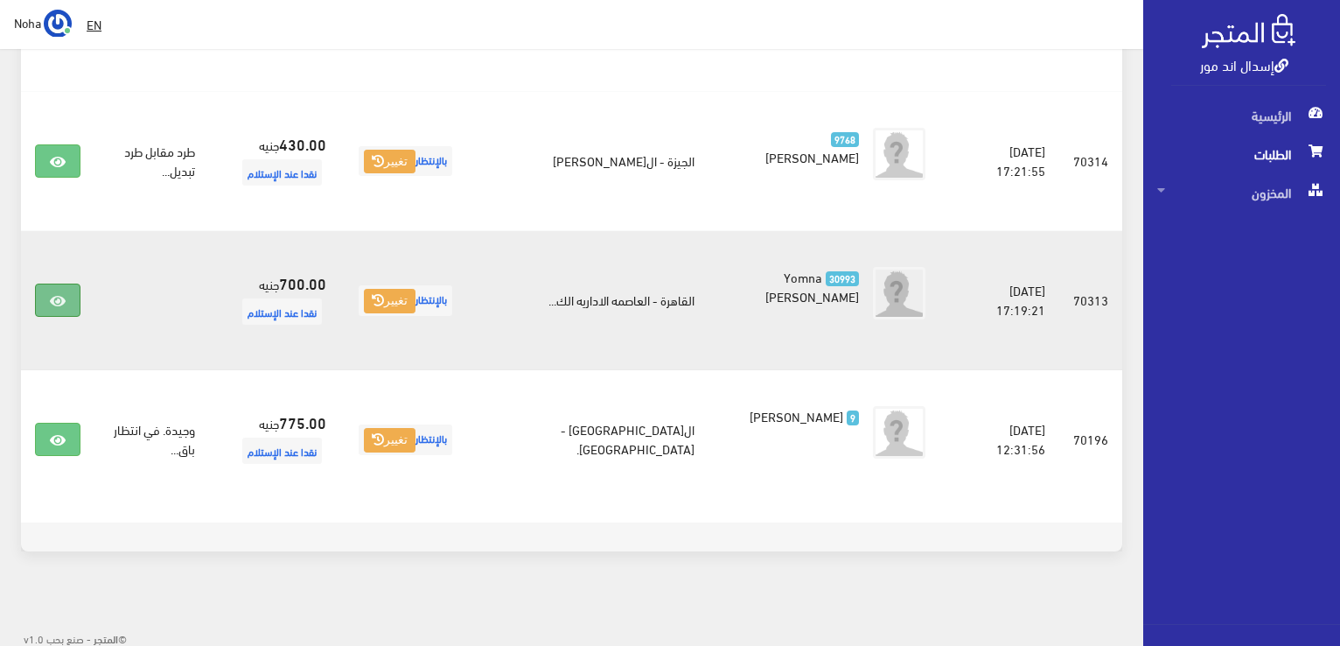
click at [70, 299] on link at bounding box center [57, 299] width 45 height 33
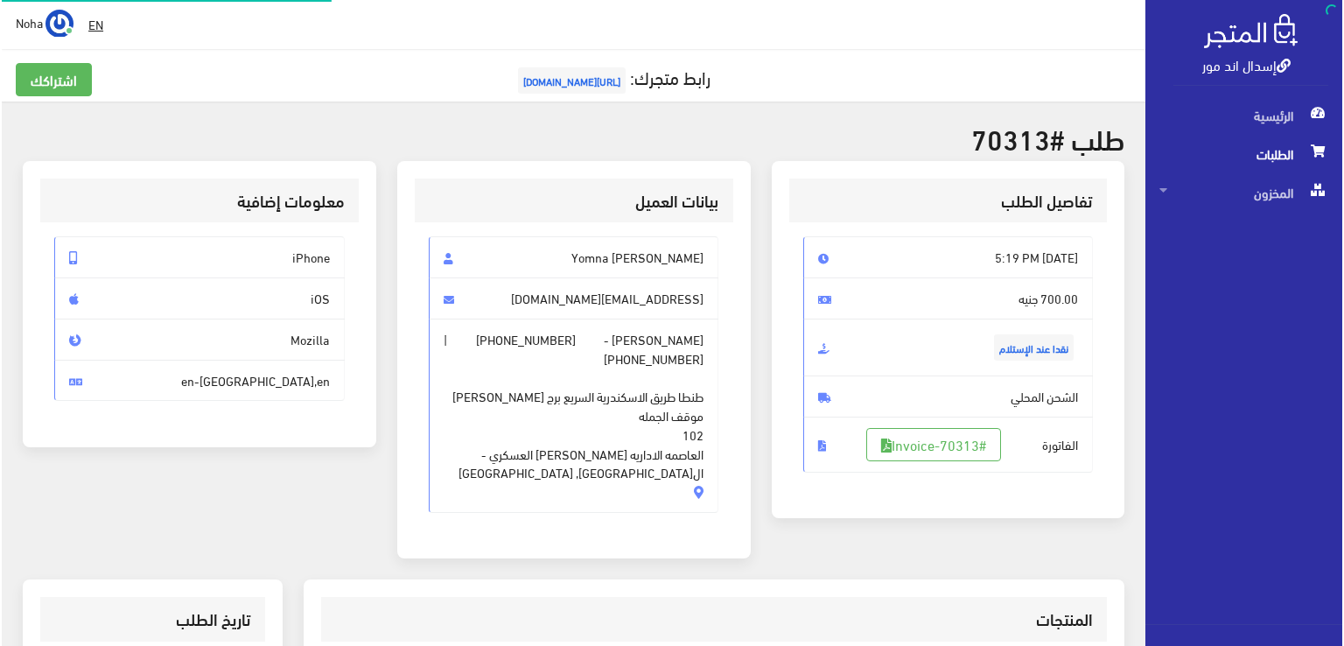
scroll to position [262, 0]
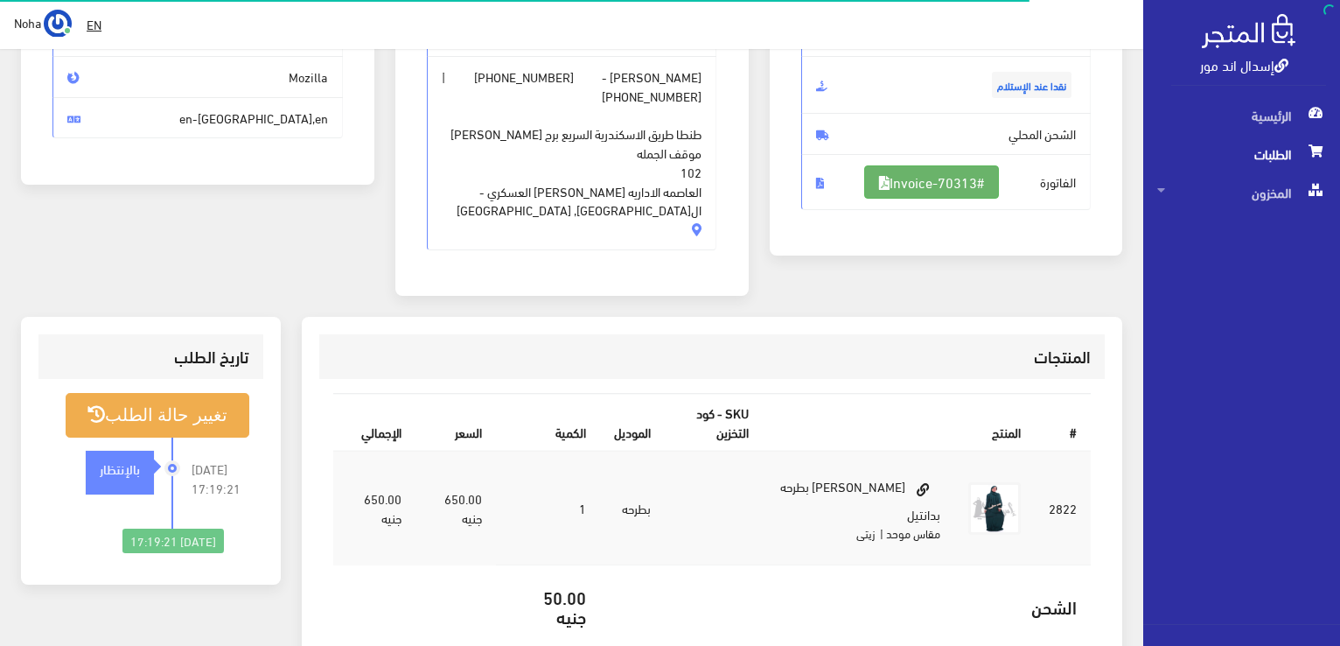
click at [918, 182] on link "#Invoice-70313" at bounding box center [931, 181] width 135 height 33
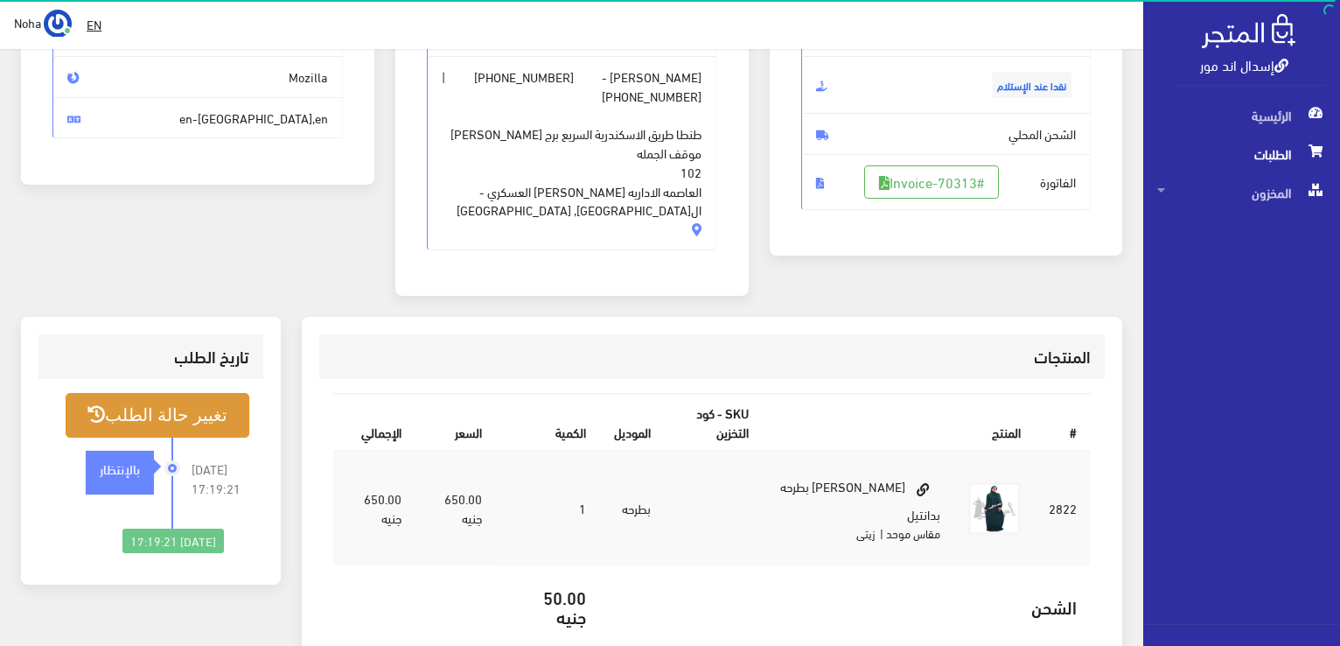
click at [215, 393] on button "تغيير حالة الطلب" at bounding box center [158, 415] width 184 height 45
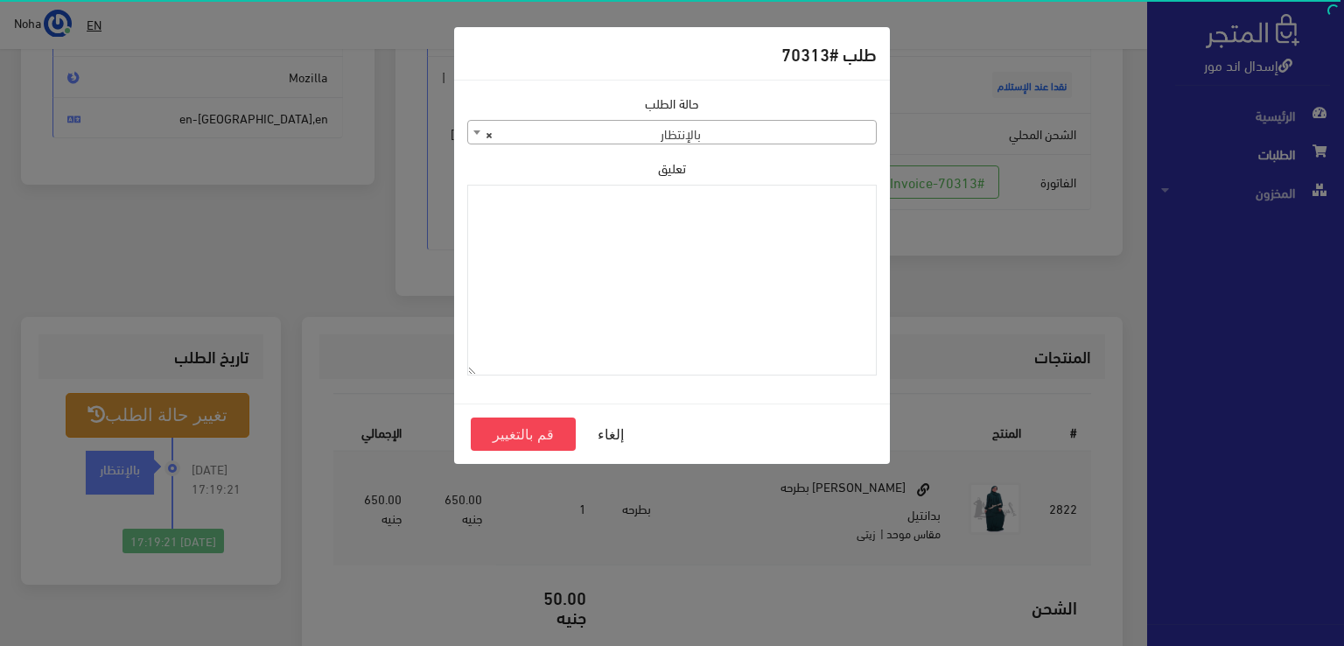
click at [571, 121] on span "× بالإنتظار" at bounding box center [672, 133] width 408 height 24
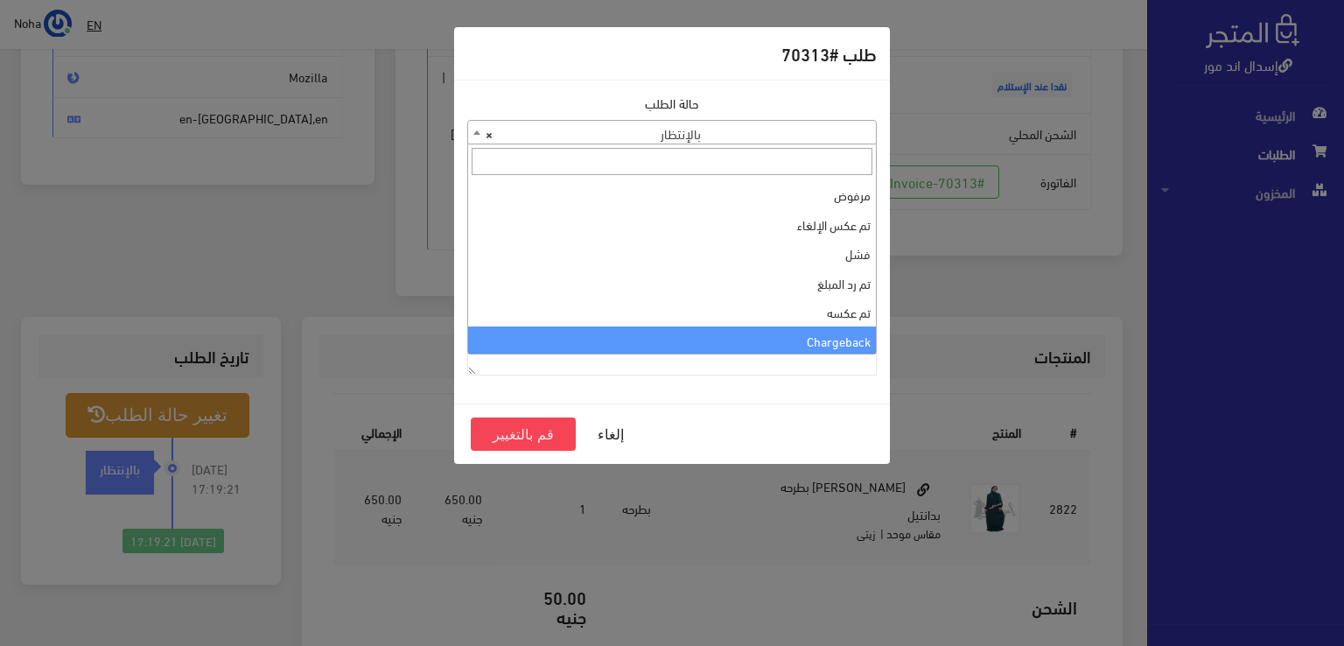
scroll to position [0, 0]
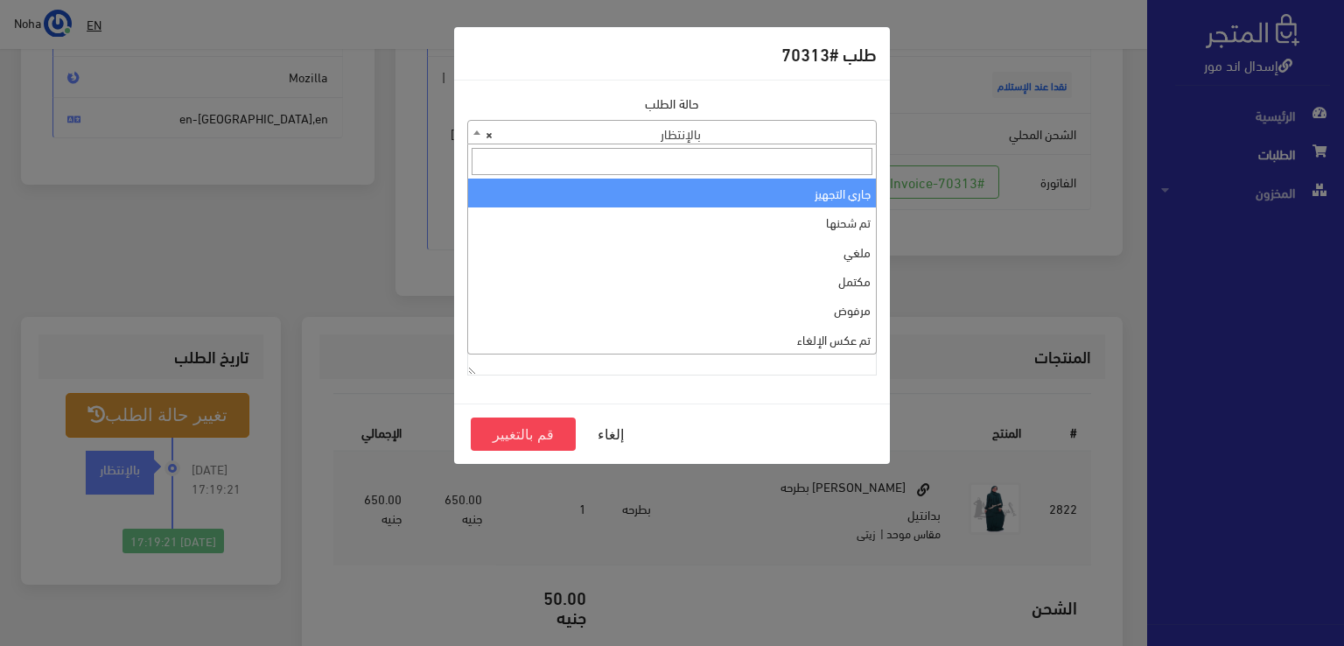
select select "1"
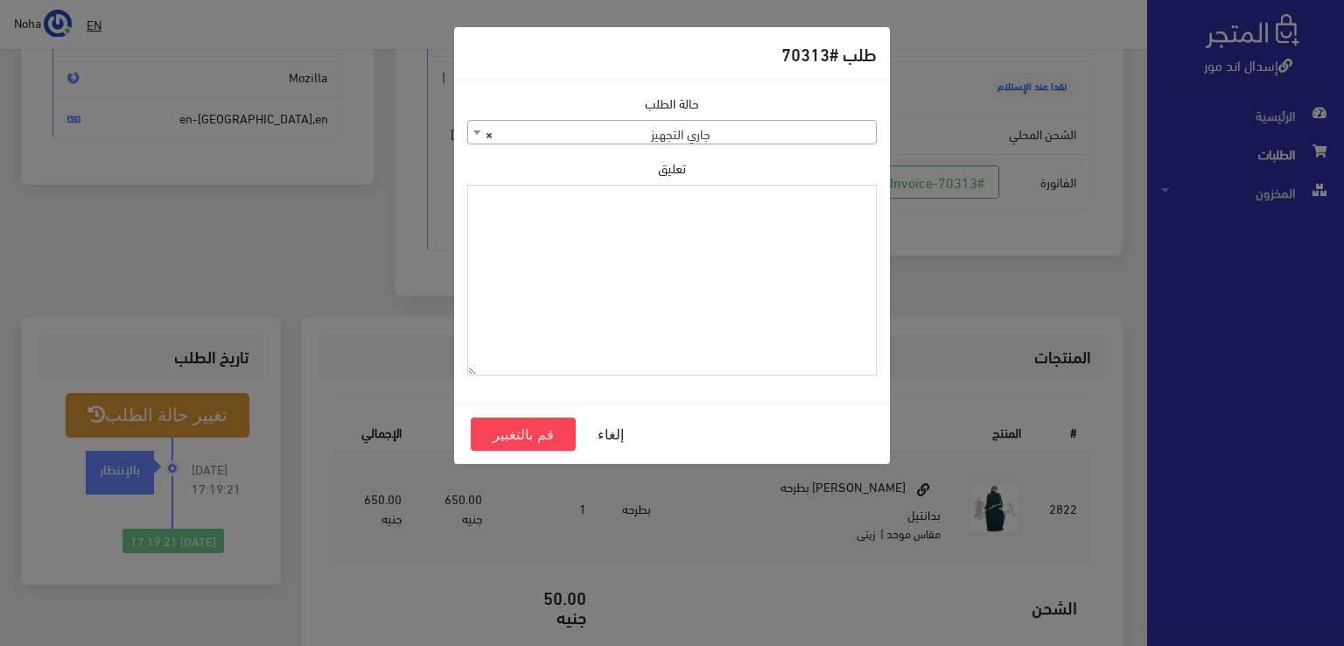
paste textarea "1118131"
type textarea "1118131"
click at [532, 438] on button "قم بالتغيير" at bounding box center [523, 433] width 105 height 33
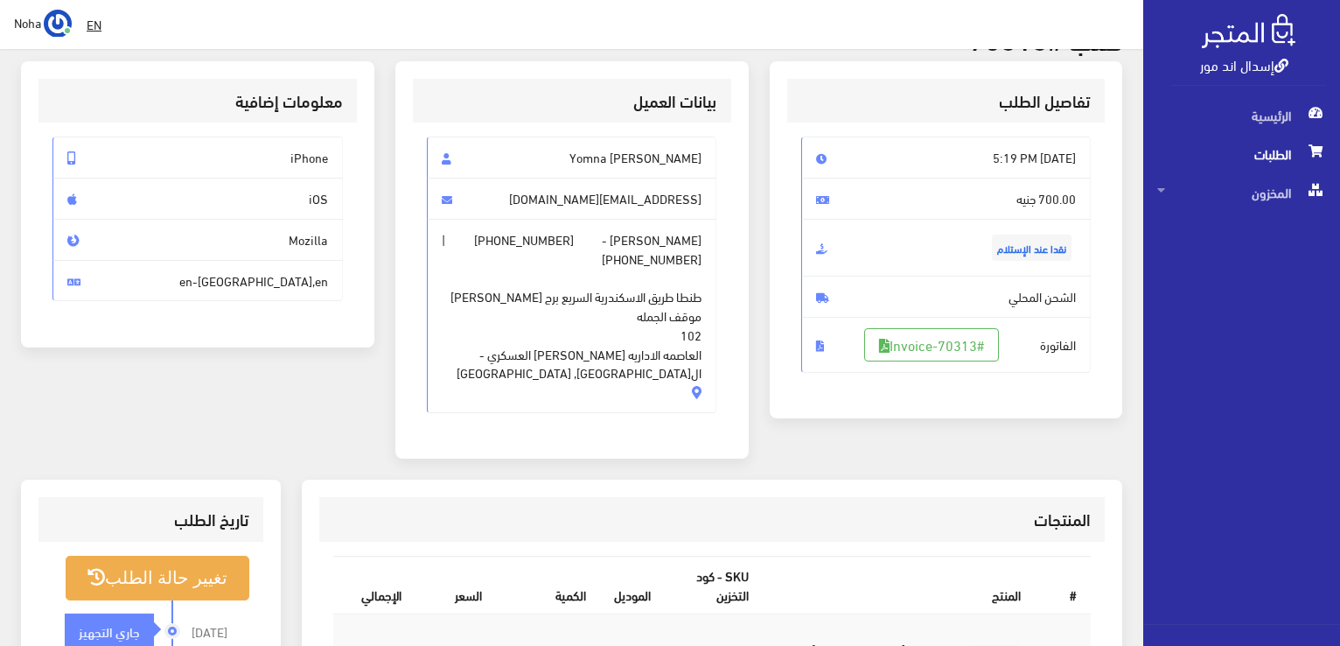
scroll to position [175, 0]
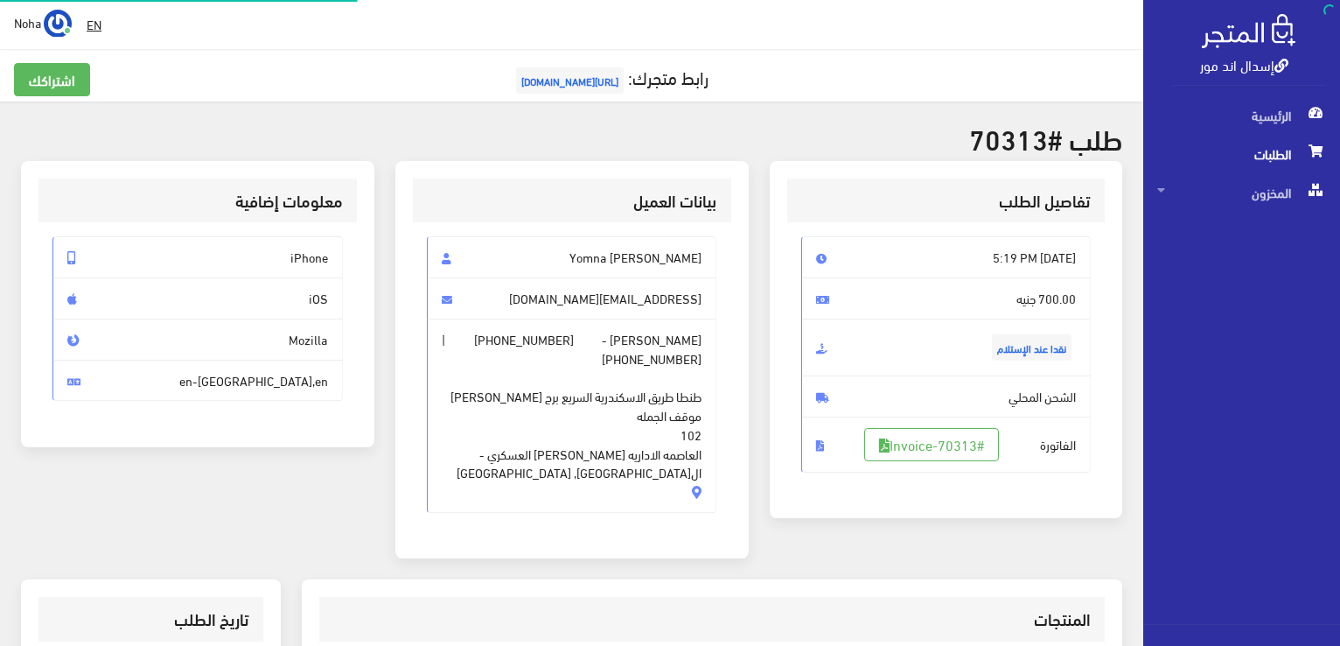
scroll to position [251, 0]
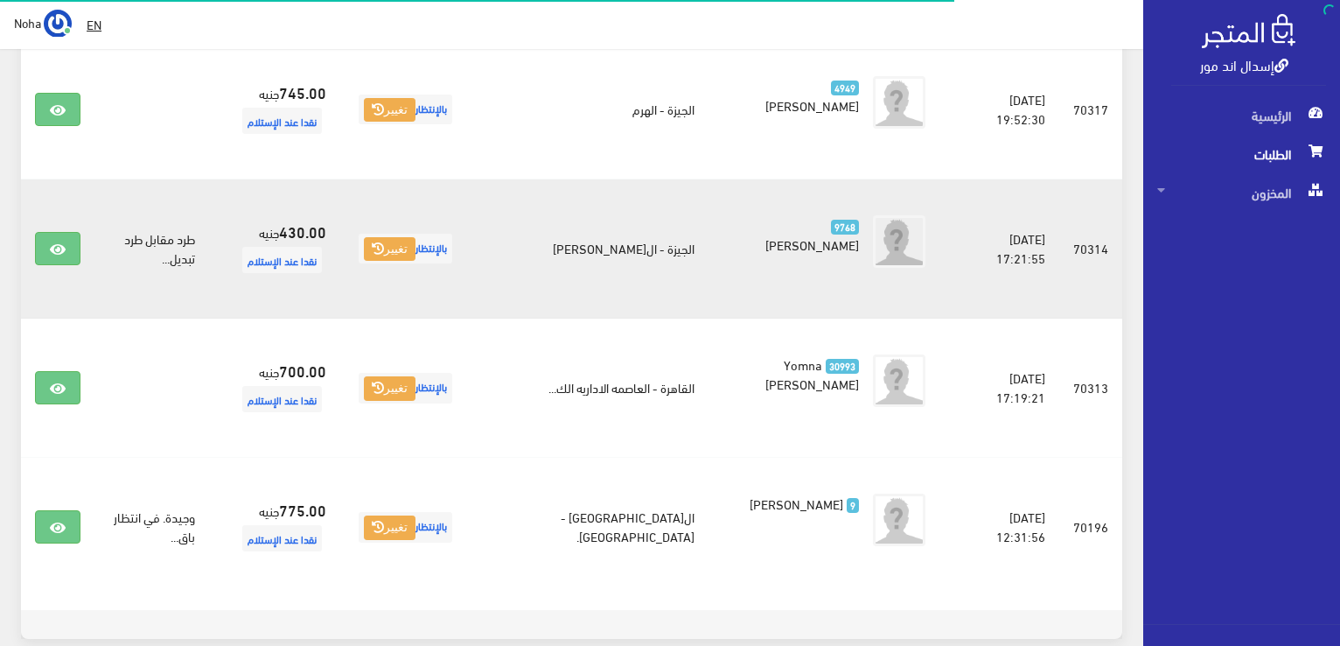
scroll to position [1040, 0]
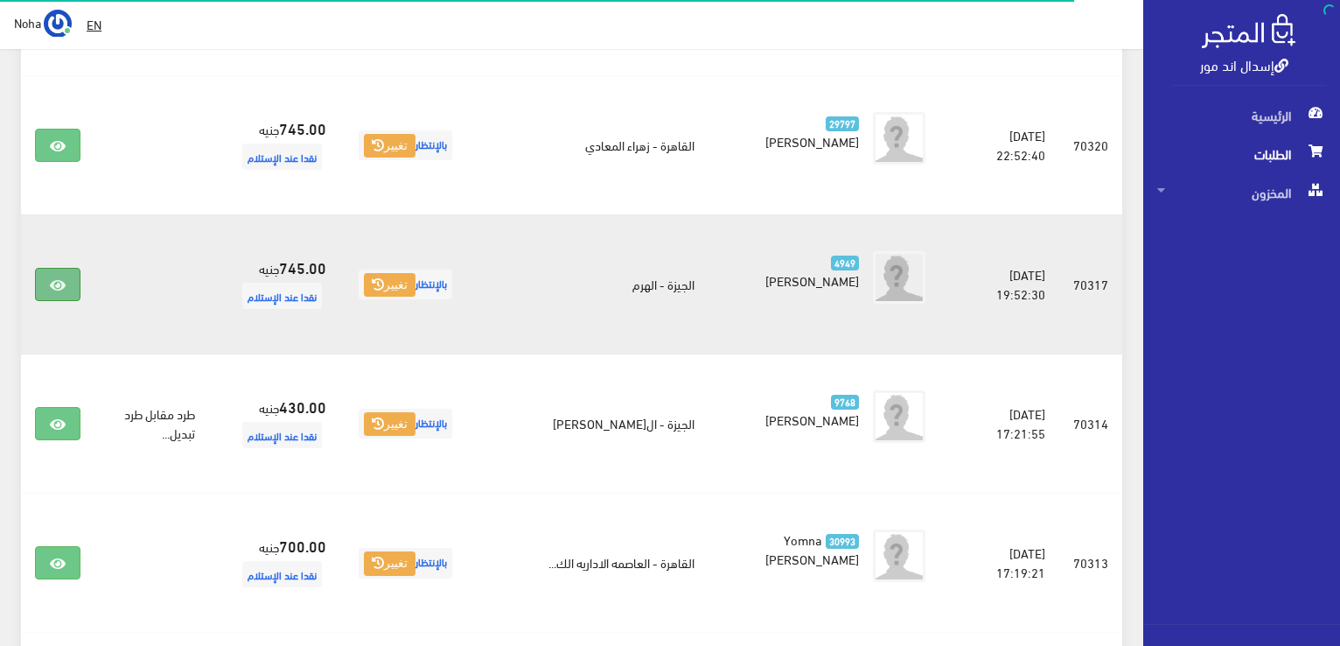
click at [72, 283] on link at bounding box center [57, 284] width 45 height 33
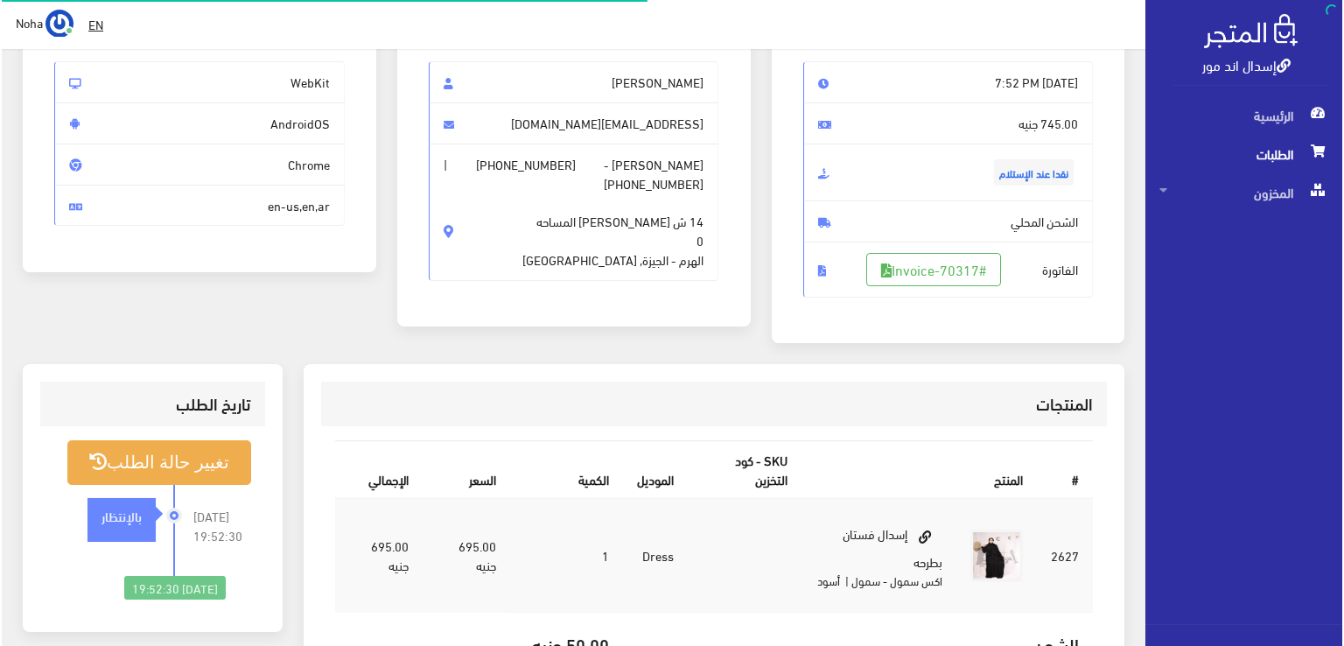
scroll to position [175, 0]
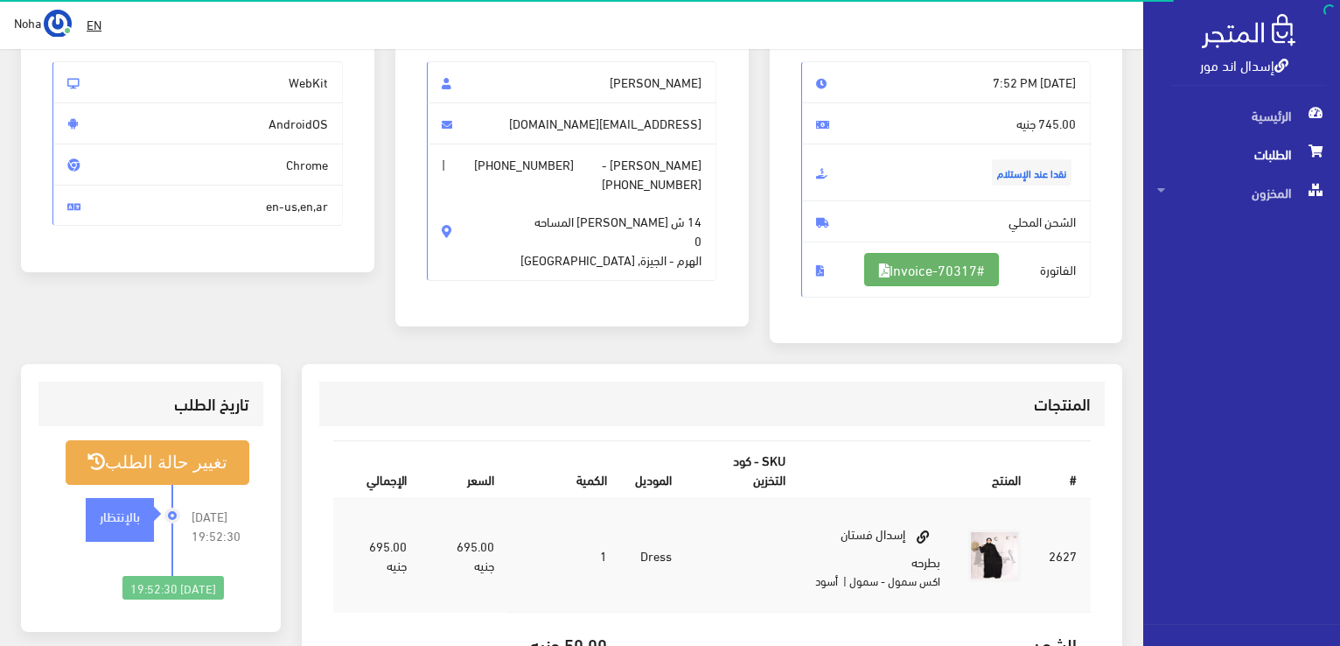
click at [891, 262] on link "#Invoice-70317" at bounding box center [931, 269] width 135 height 33
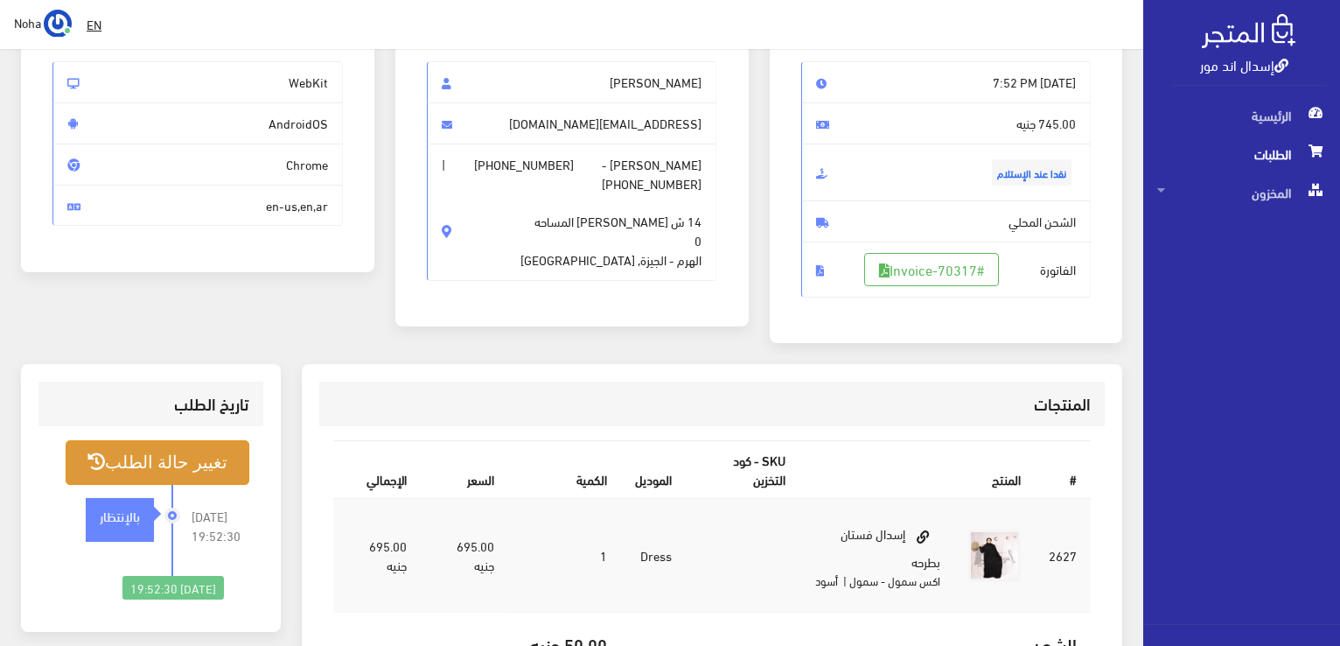
click at [199, 468] on button "تغيير حالة الطلب" at bounding box center [158, 462] width 184 height 45
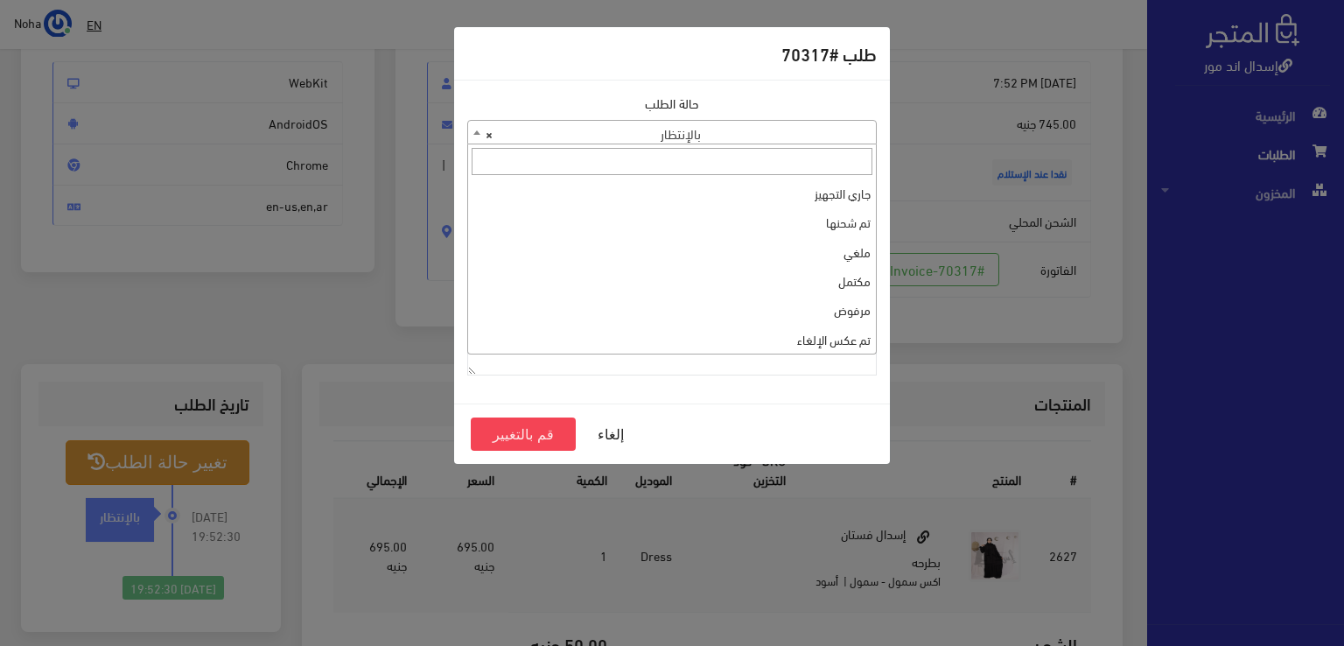
click at [658, 123] on span "× بالإنتظار" at bounding box center [672, 133] width 408 height 24
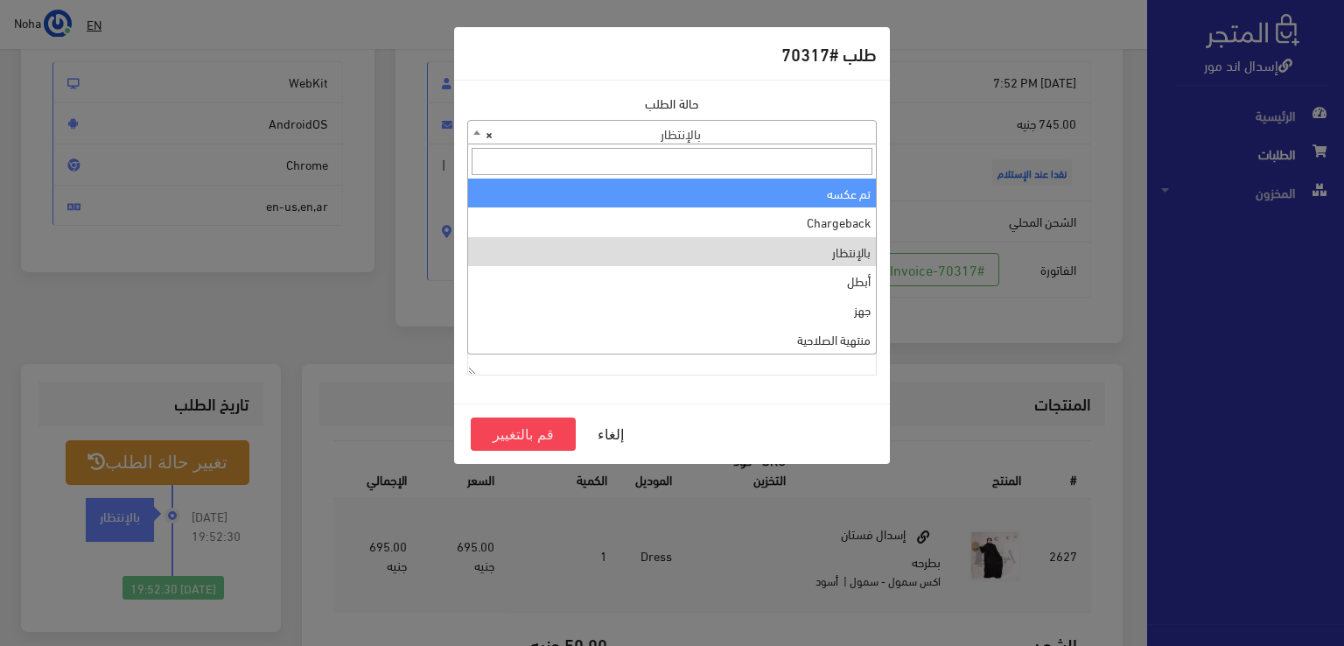
scroll to position [0, 0]
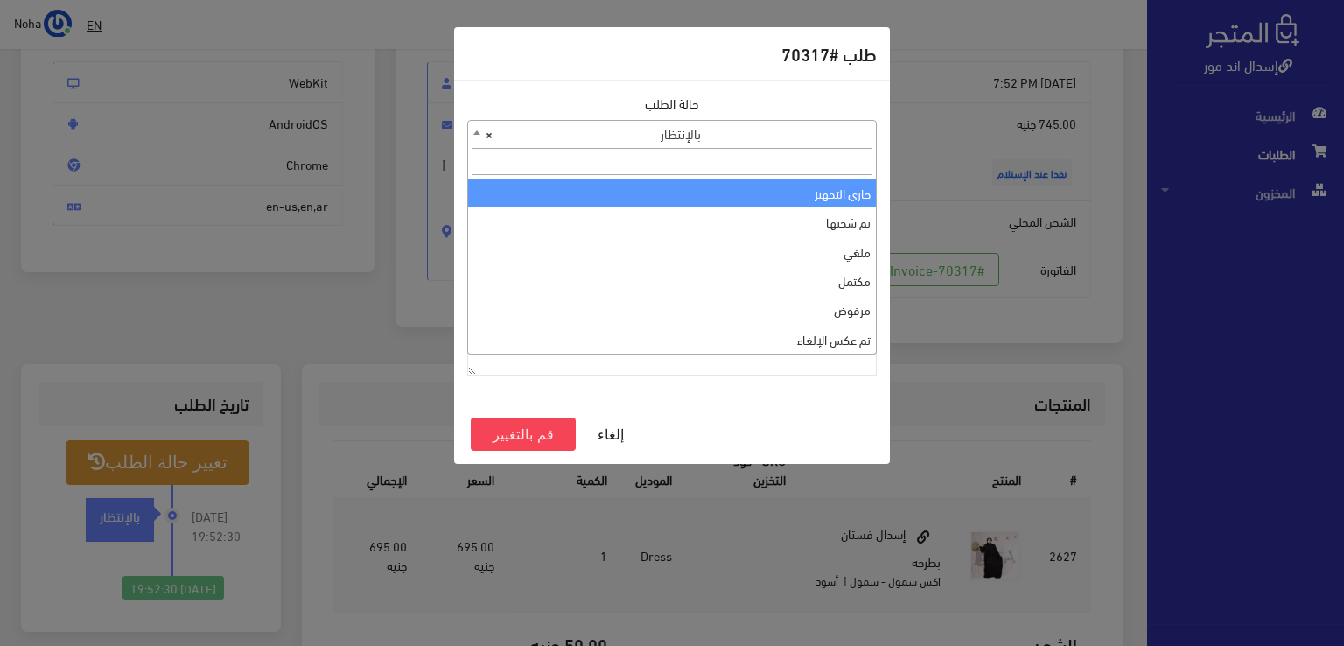
select select "1"
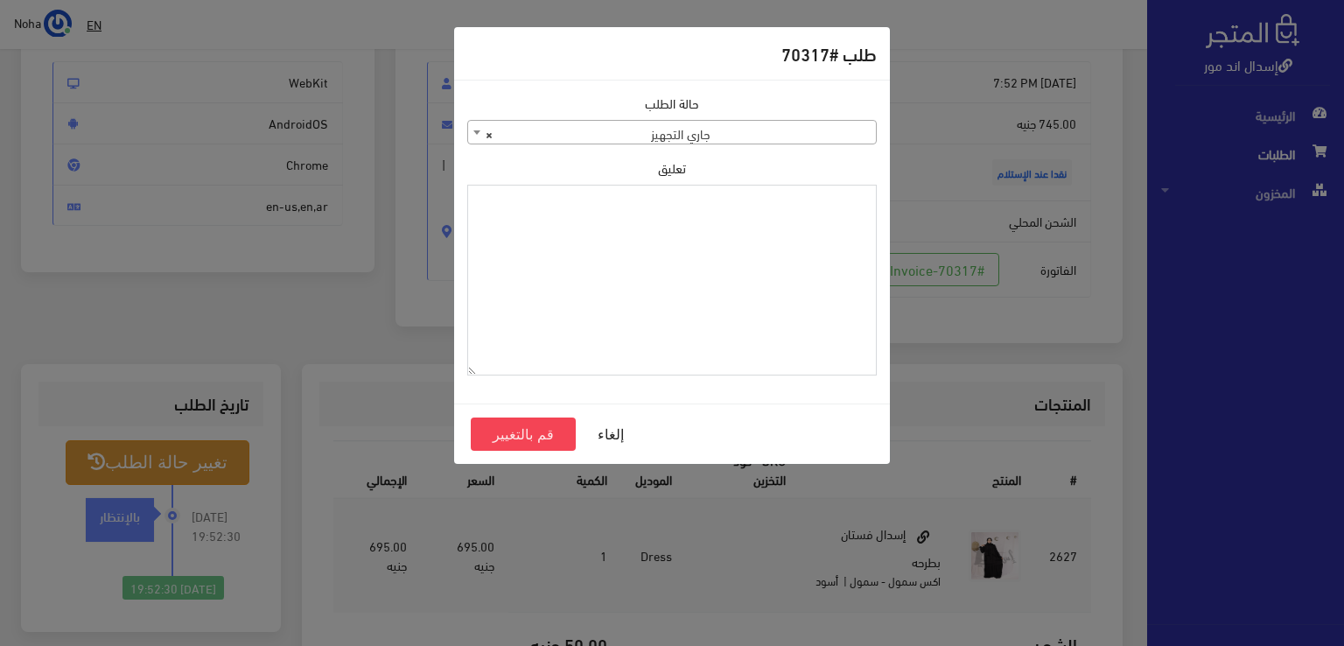
paste textarea "1118131"
type textarea "1118131"
click at [552, 432] on button "قم بالتغيير" at bounding box center [523, 433] width 105 height 33
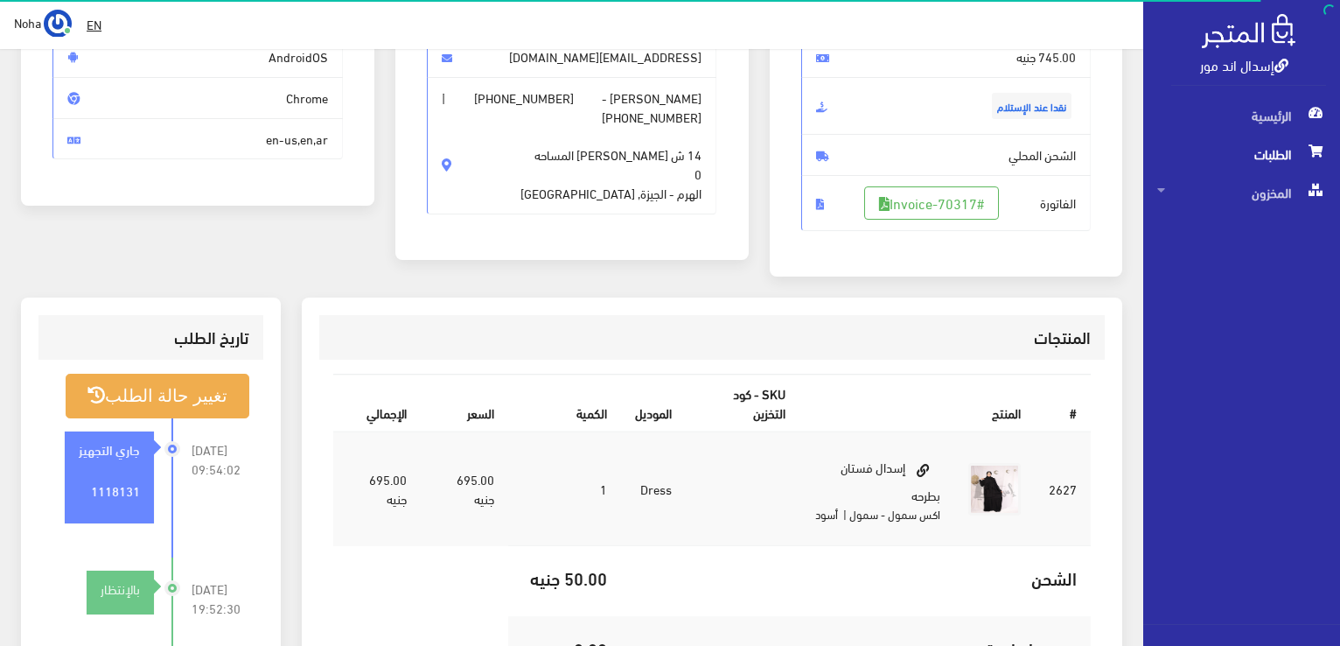
scroll to position [262, 0]
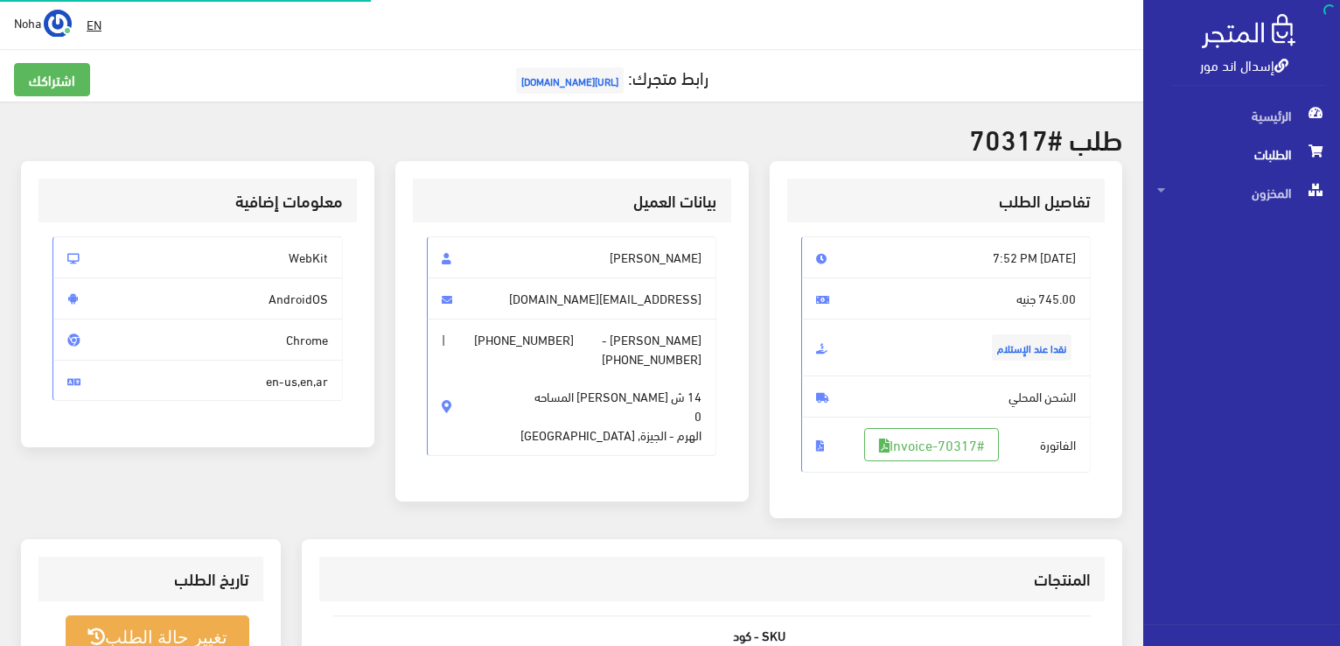
scroll to position [175, 0]
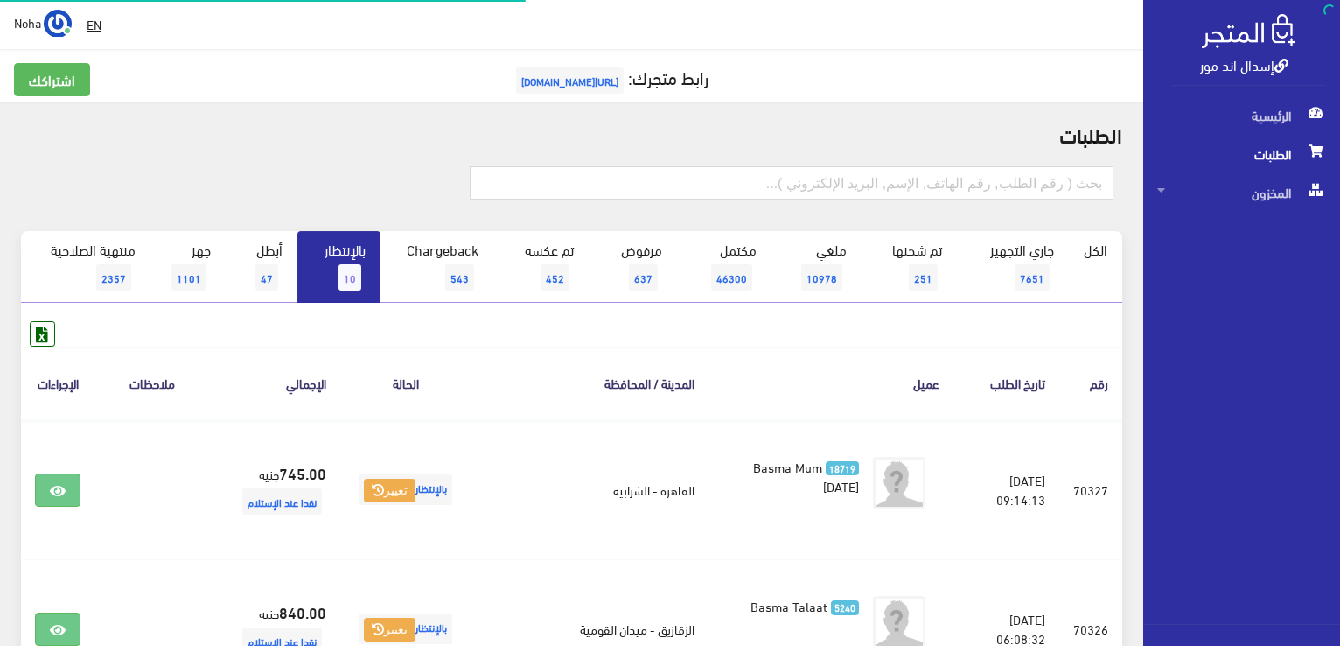
scroll to position [1040, 0]
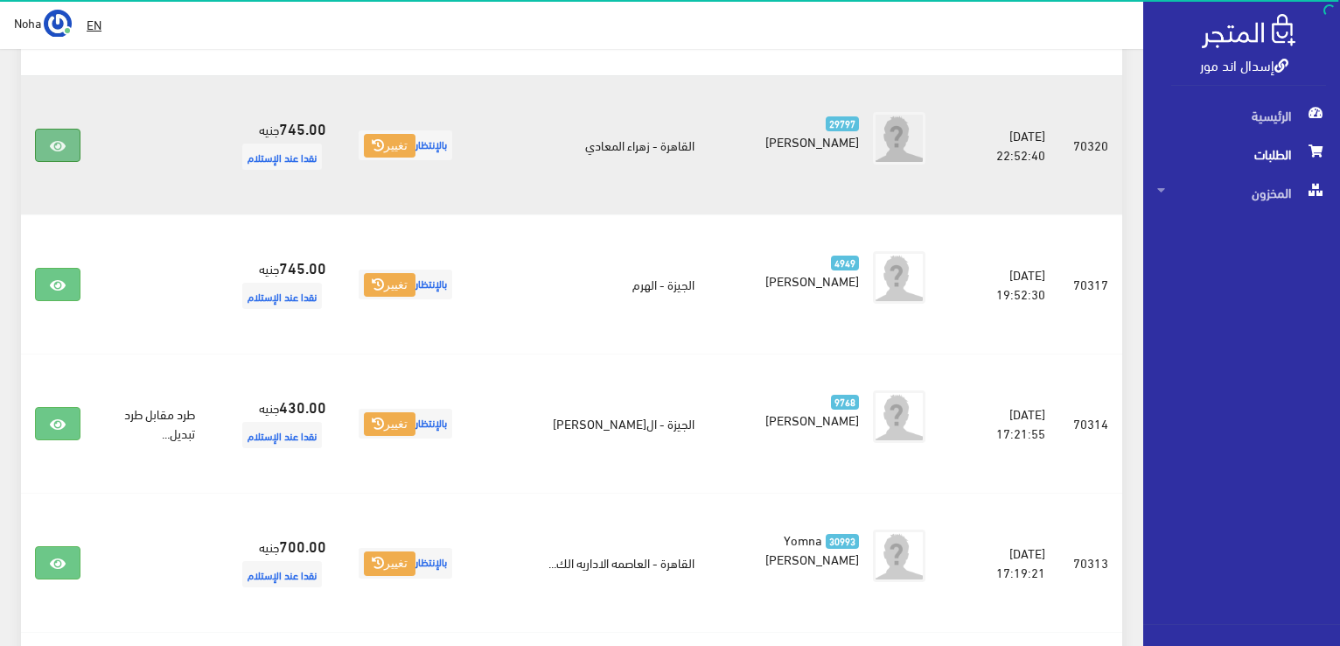
click at [66, 142] on link at bounding box center [57, 145] width 45 height 33
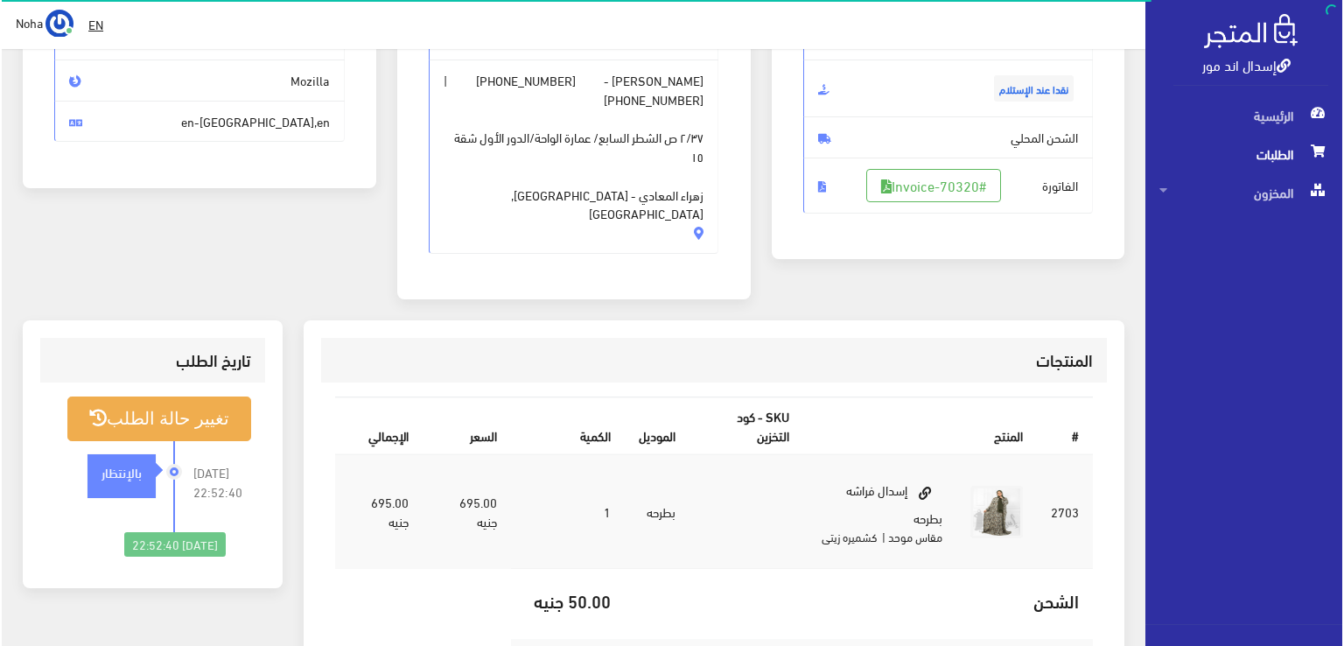
scroll to position [262, 0]
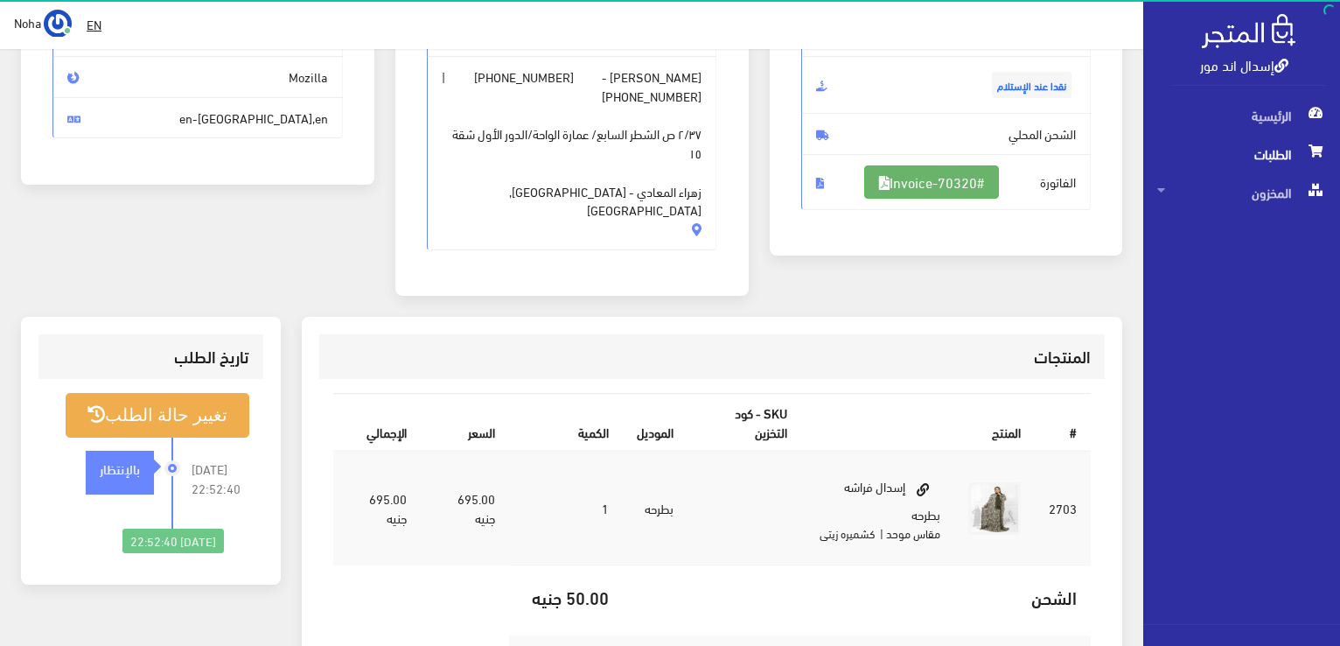
click at [934, 190] on link "#Invoice-70320" at bounding box center [931, 181] width 135 height 33
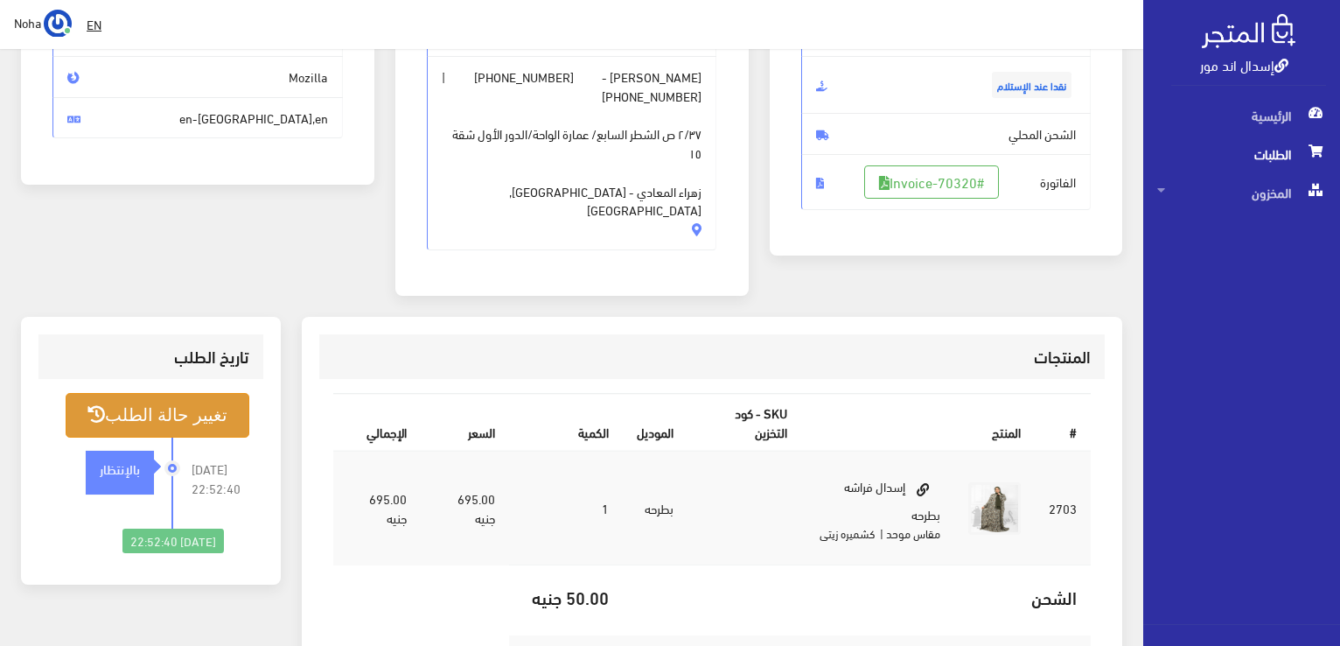
click at [207, 393] on button "تغيير حالة الطلب" at bounding box center [158, 415] width 184 height 45
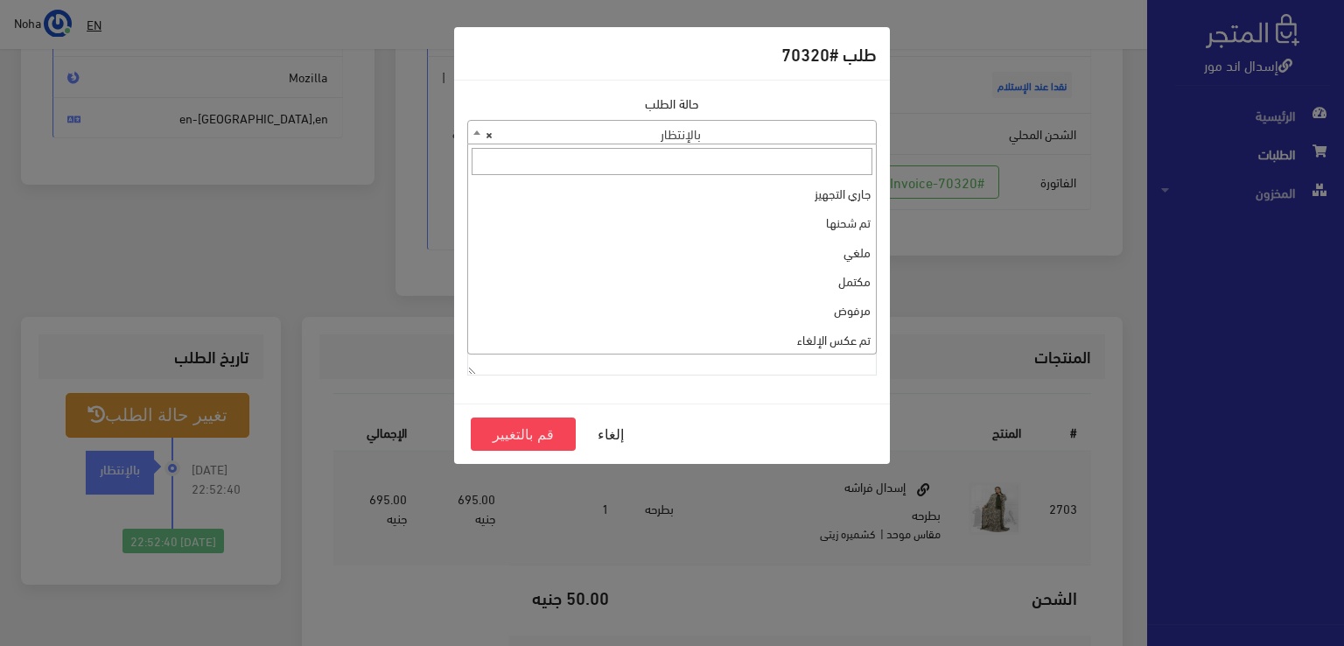
click at [644, 134] on span "× بالإنتظار" at bounding box center [672, 133] width 408 height 24
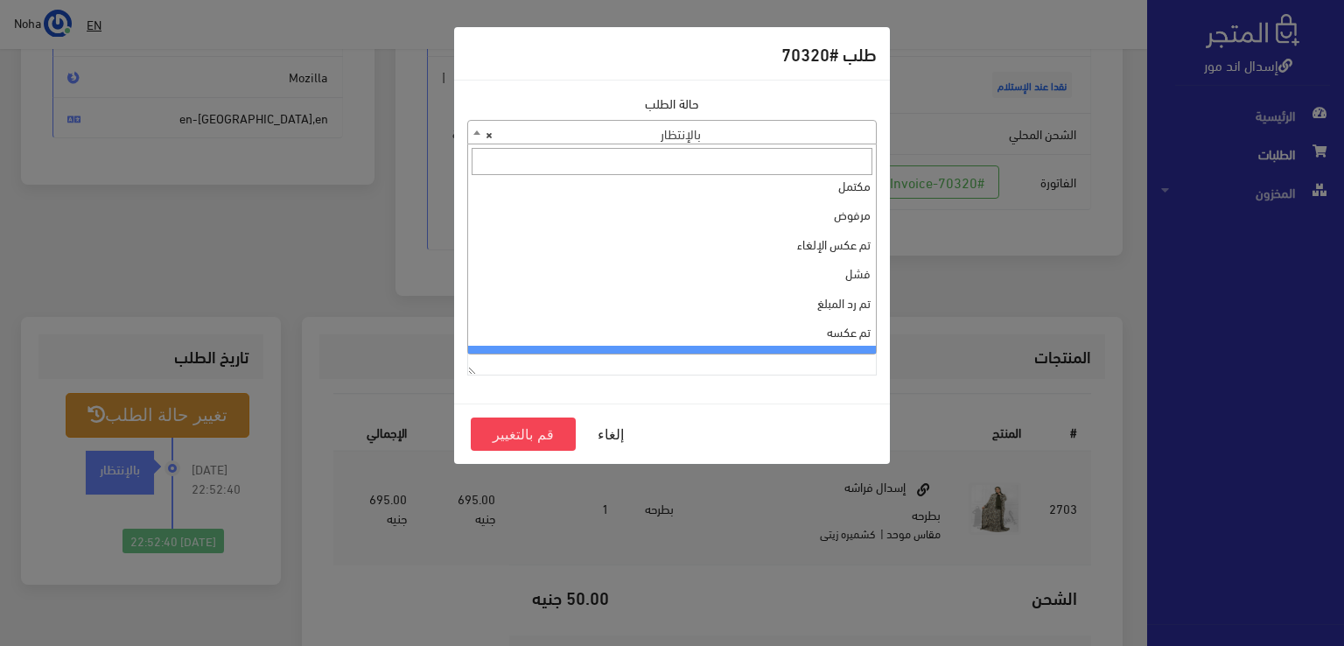
scroll to position [0, 0]
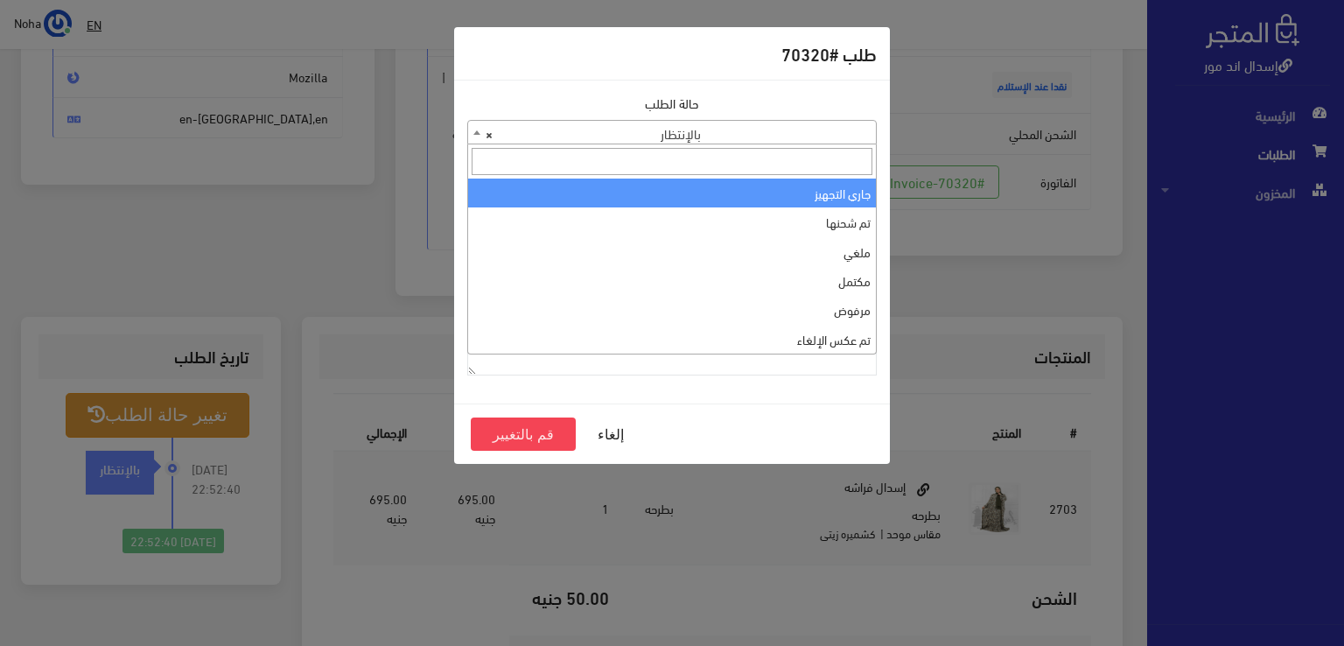
select select "1"
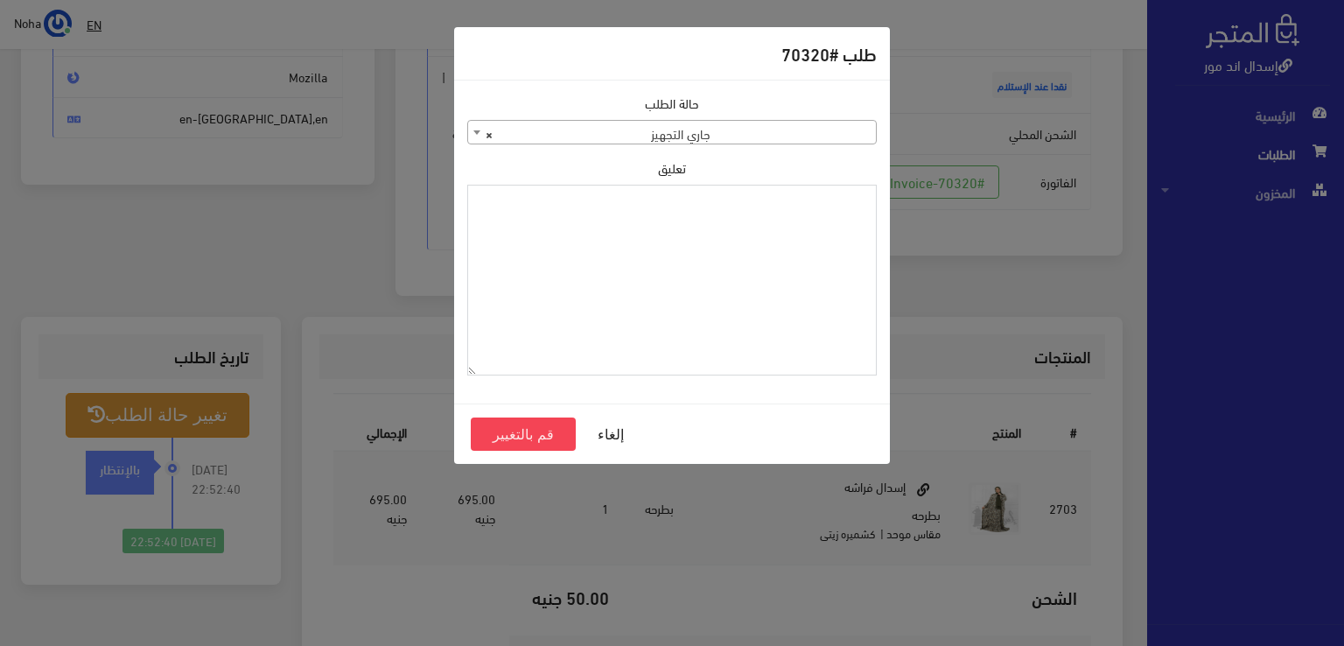
paste textarea "1118131"
type textarea "1118131"
click at [537, 426] on button "قم بالتغيير" at bounding box center [523, 433] width 105 height 33
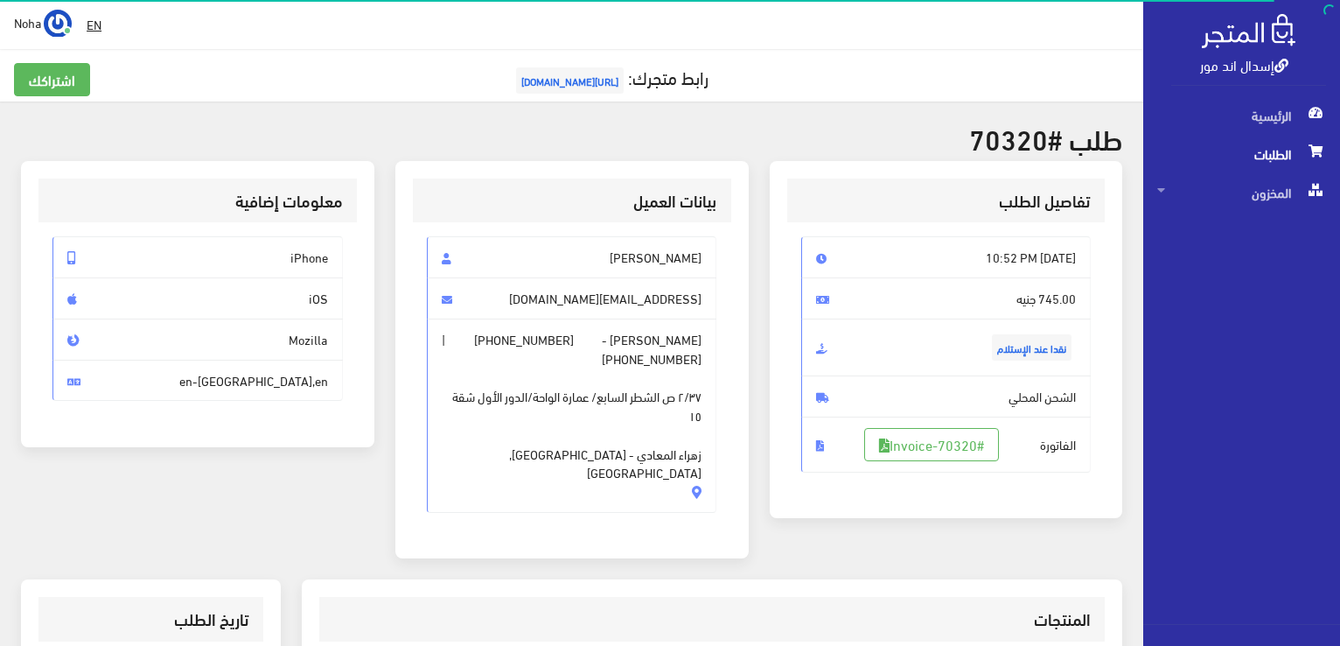
scroll to position [262, 0]
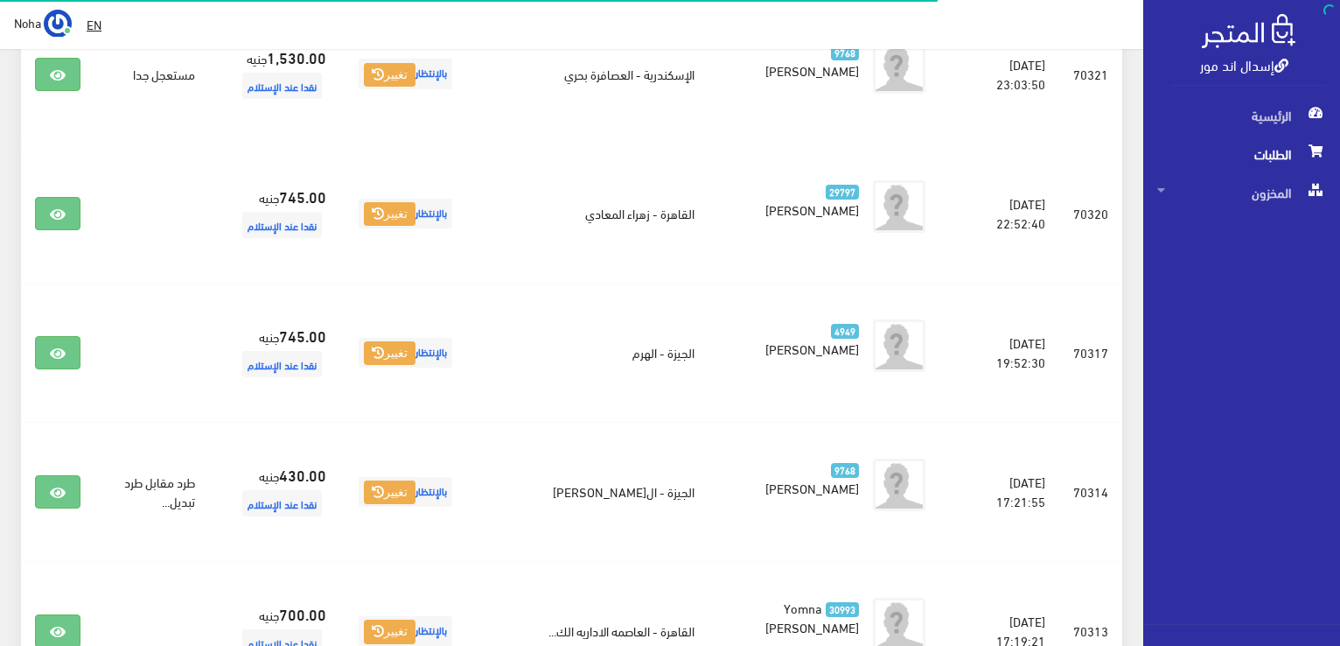
scroll to position [953, 0]
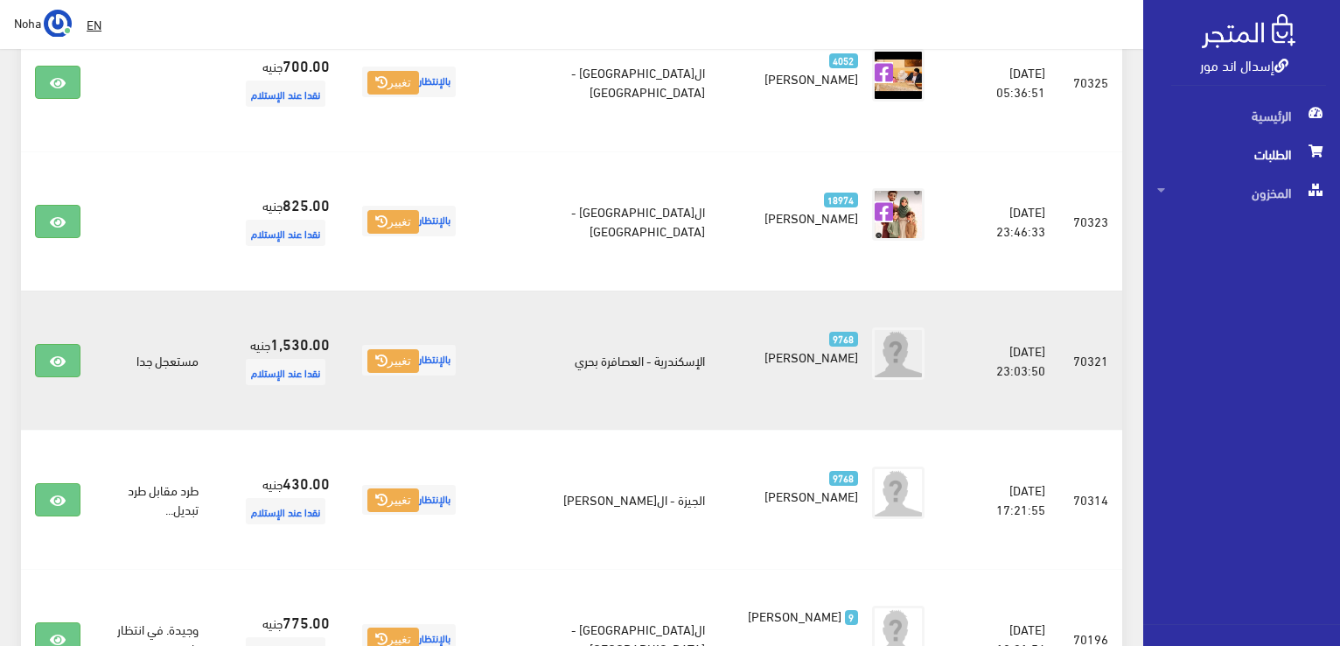
scroll to position [711, 0]
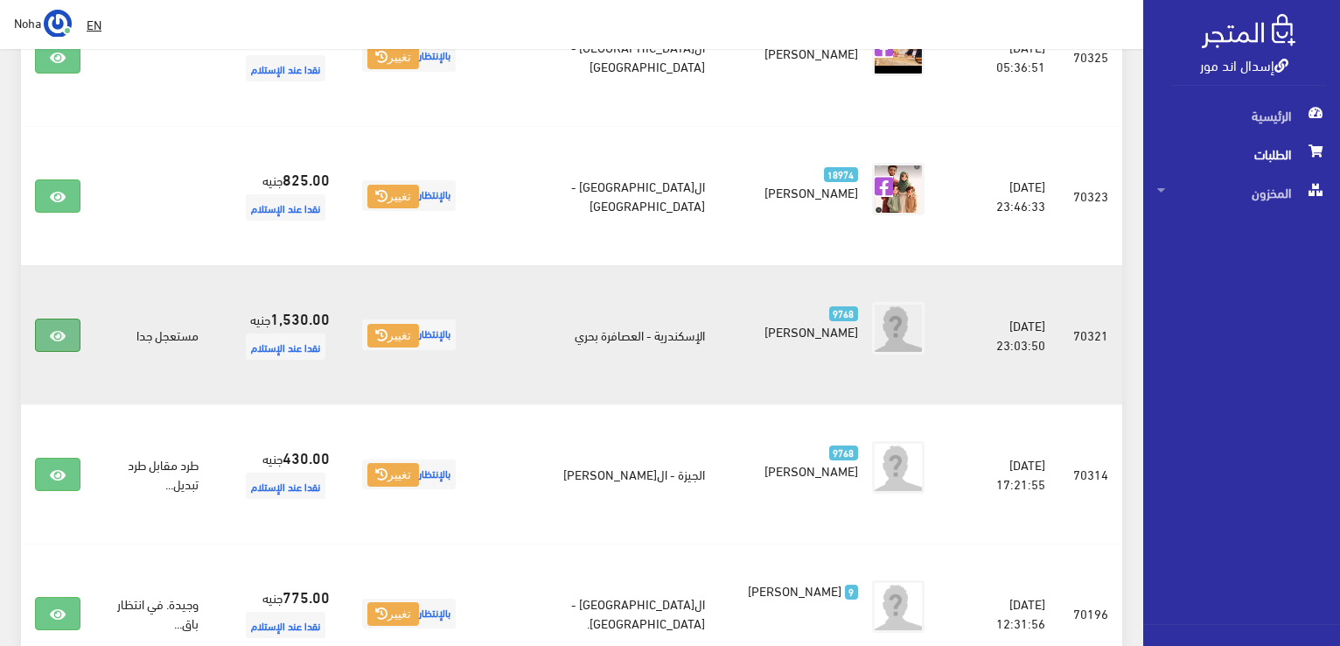
click at [50, 318] on link at bounding box center [57, 334] width 45 height 33
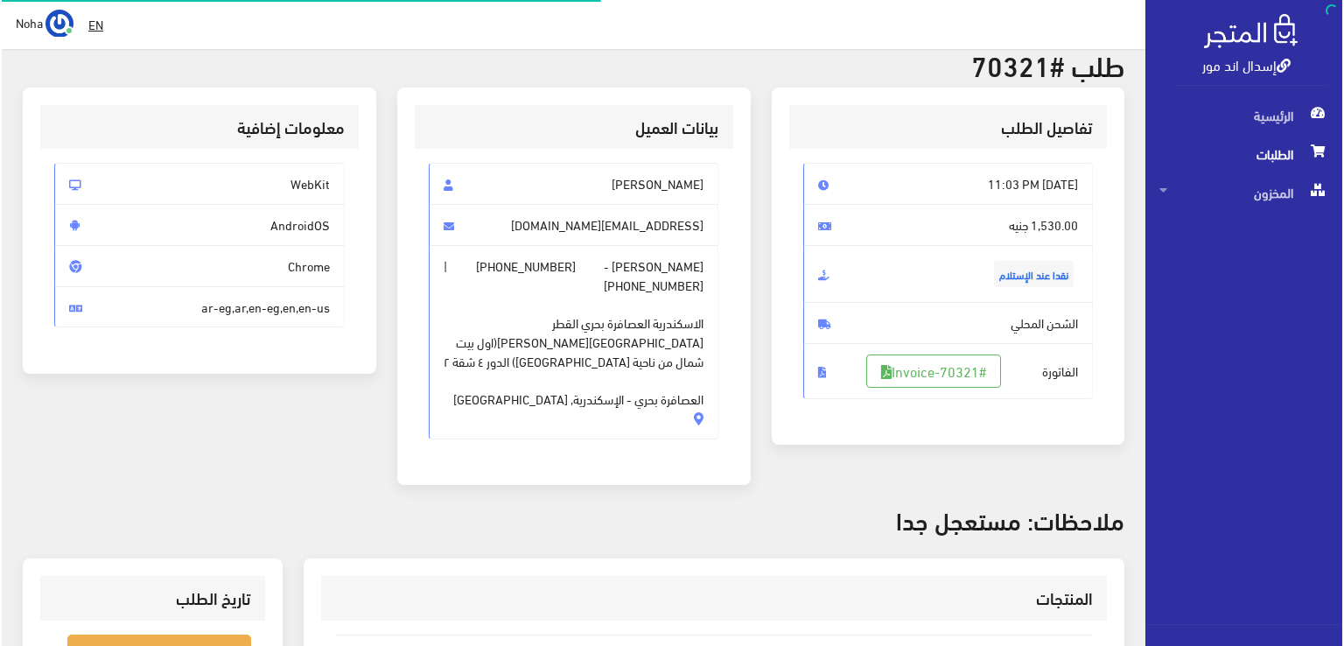
scroll to position [175, 0]
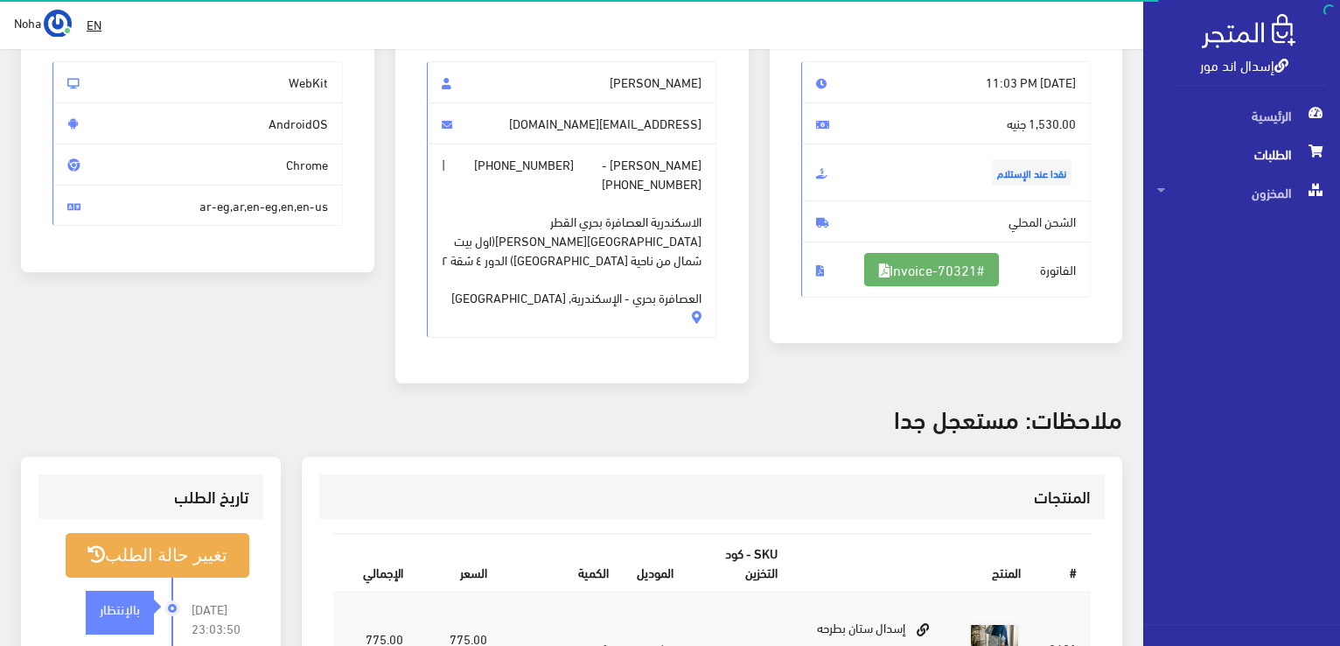
click at [947, 259] on link "#Invoice-70321" at bounding box center [931, 269] width 135 height 33
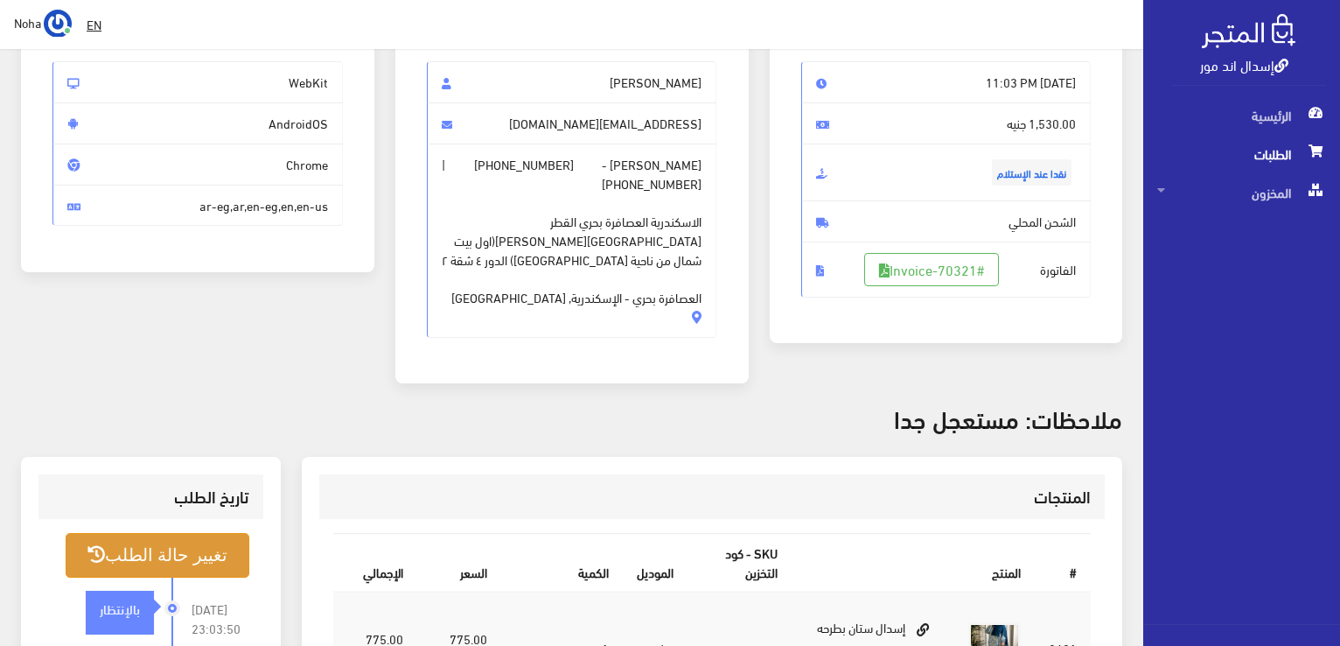
click at [185, 561] on button "تغيير حالة الطلب" at bounding box center [158, 555] width 184 height 45
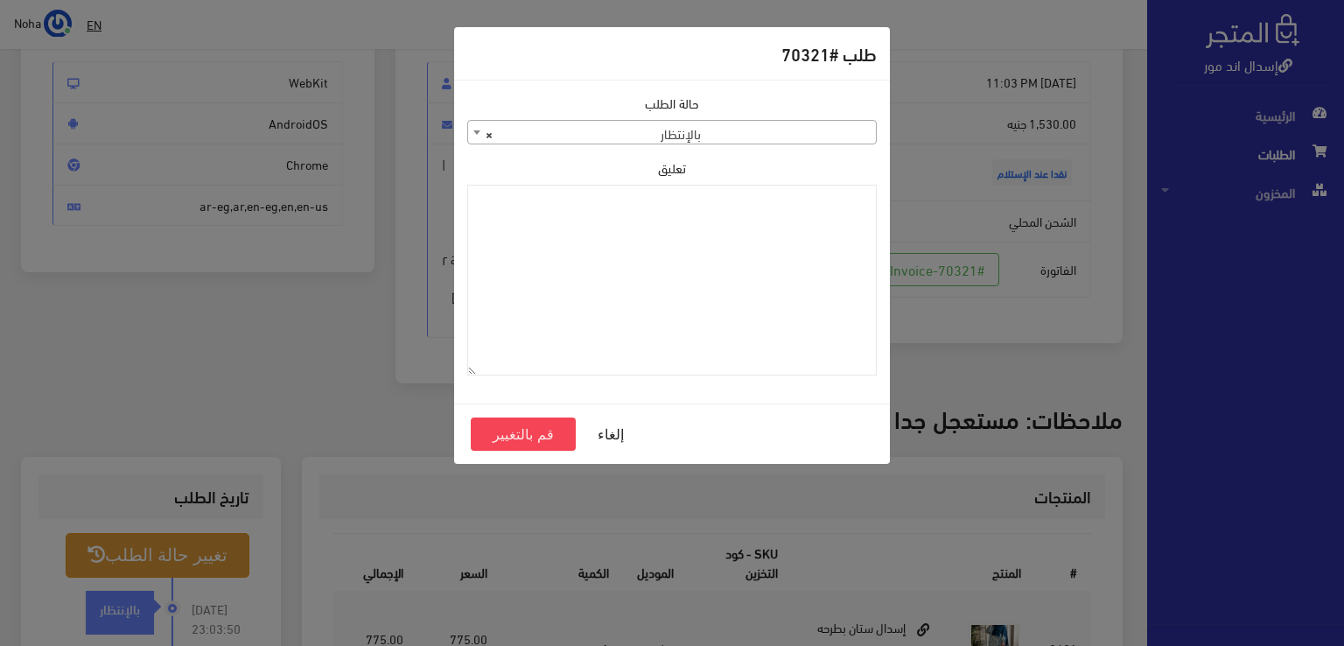
click at [690, 141] on span "× بالإنتظار" at bounding box center [672, 133] width 408 height 24
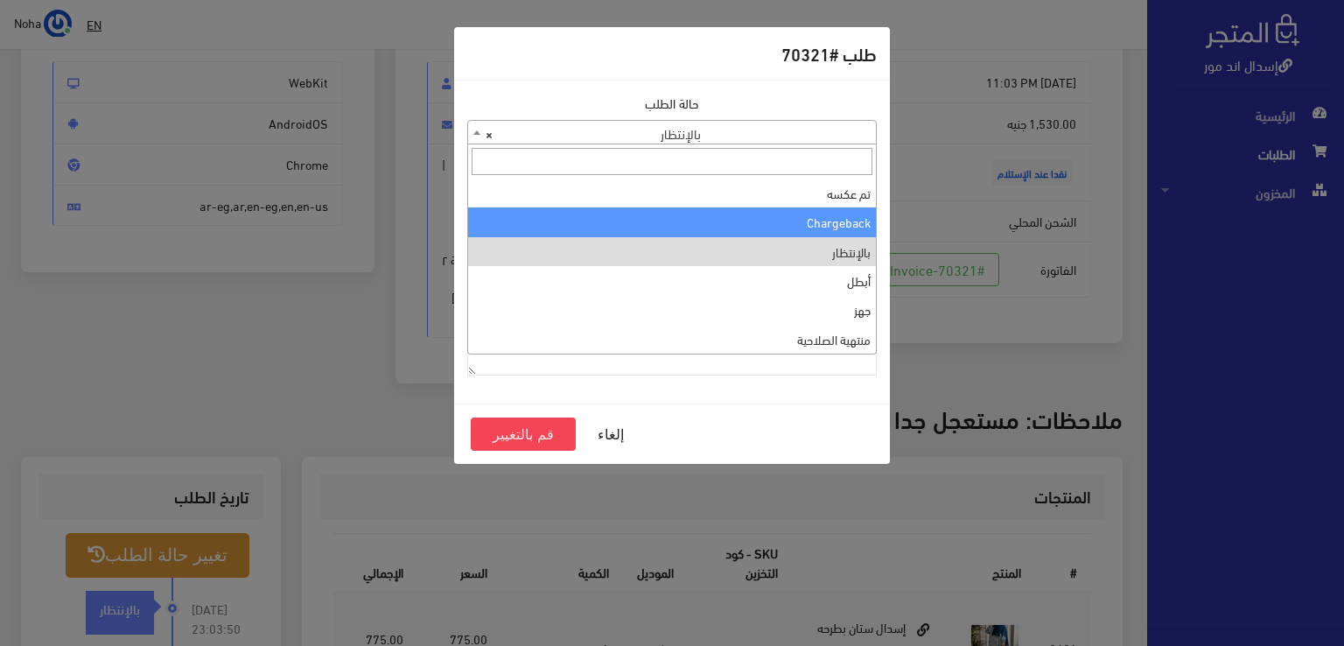
scroll to position [0, 0]
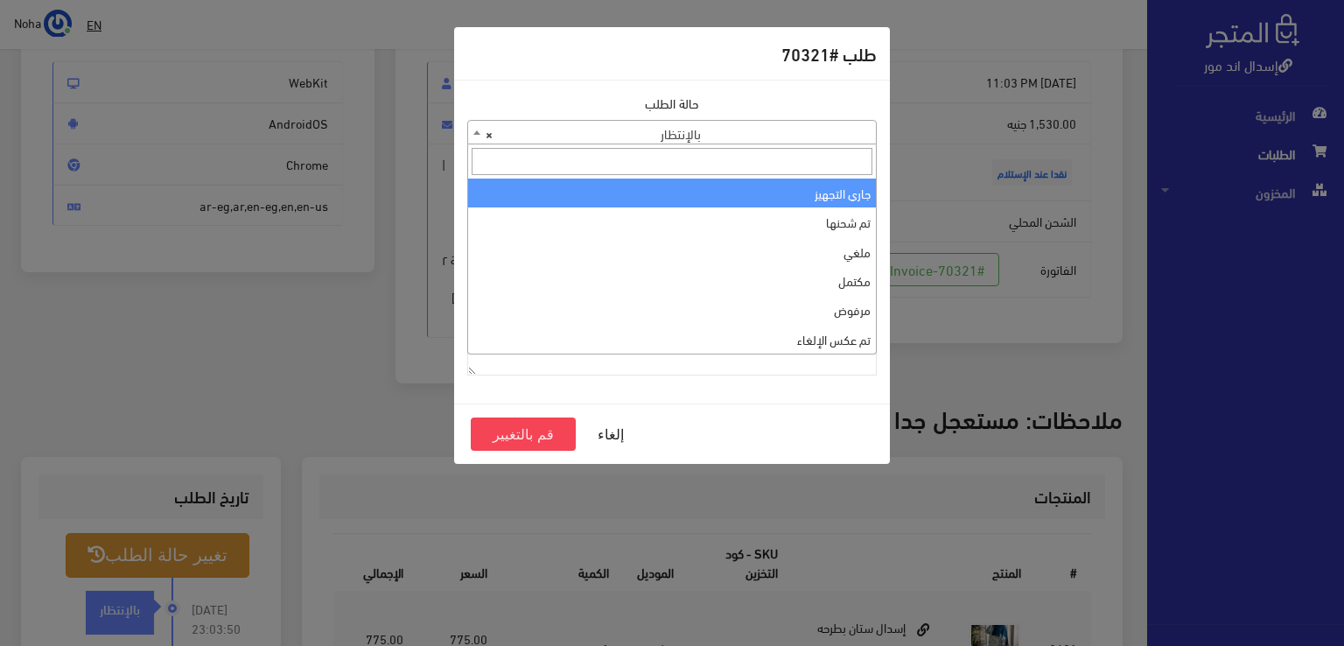
select select "1"
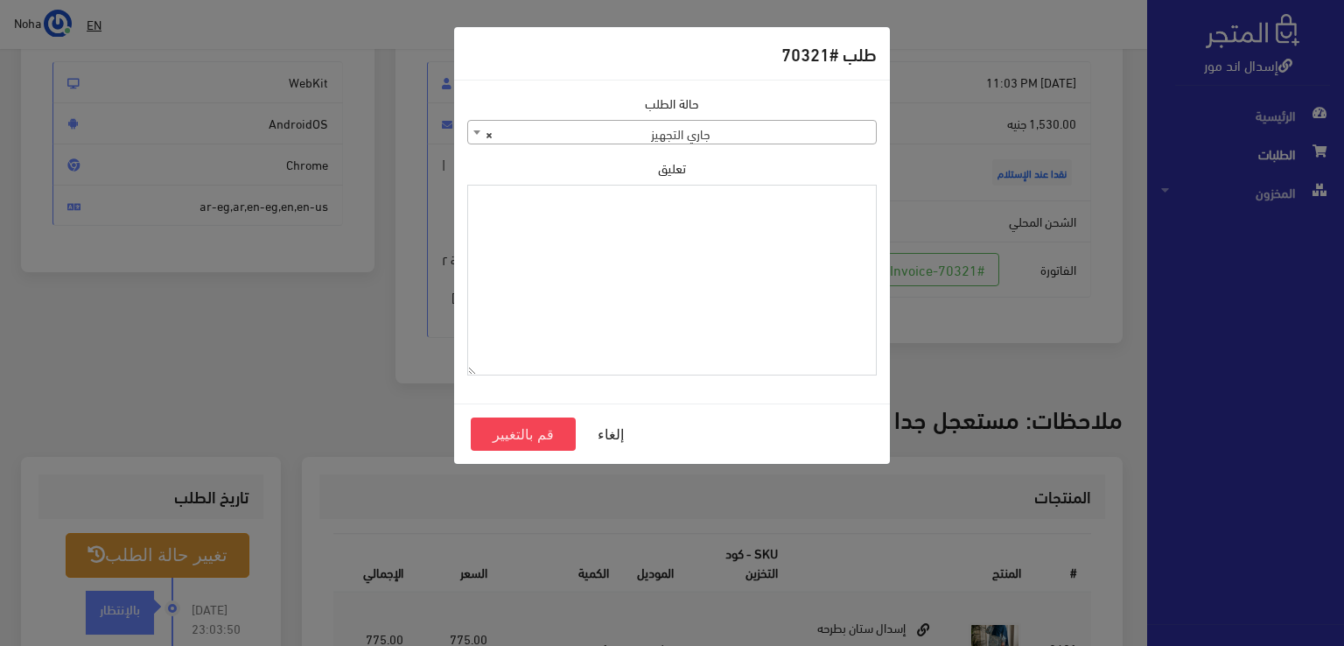
paste textarea "1118131"
type textarea "1118131"
click at [490, 438] on button "قم بالتغيير" at bounding box center [523, 433] width 105 height 33
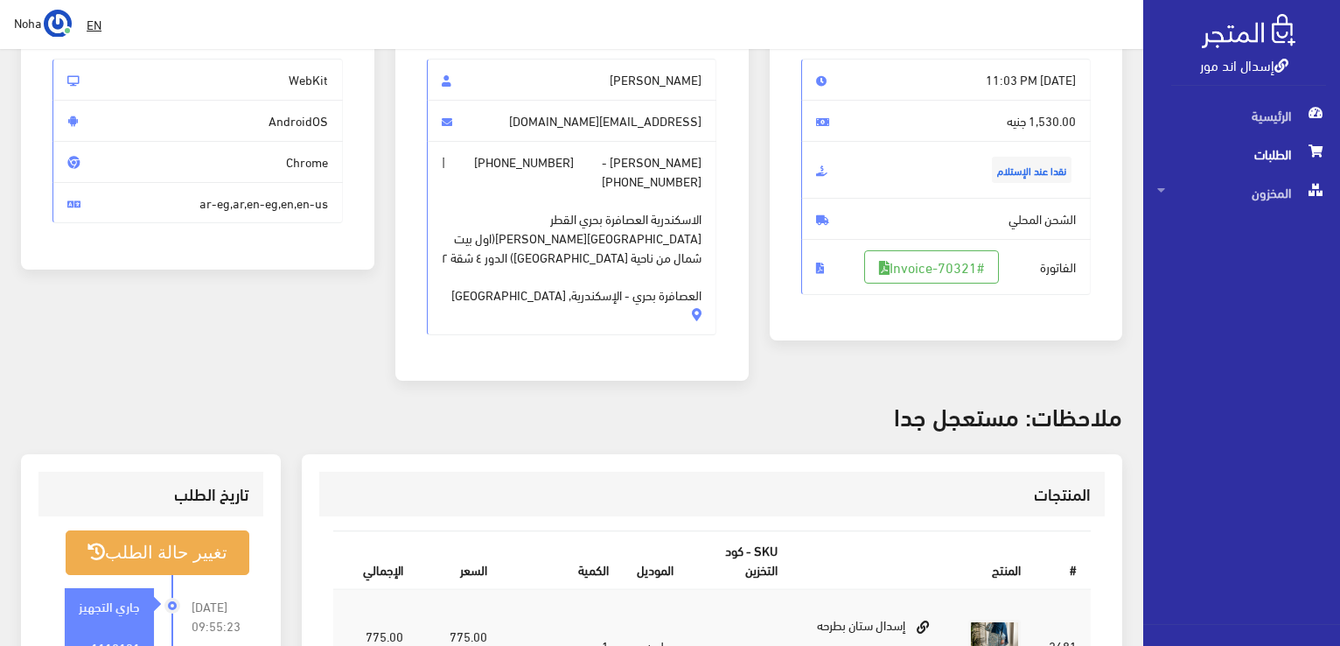
scroll to position [350, 0]
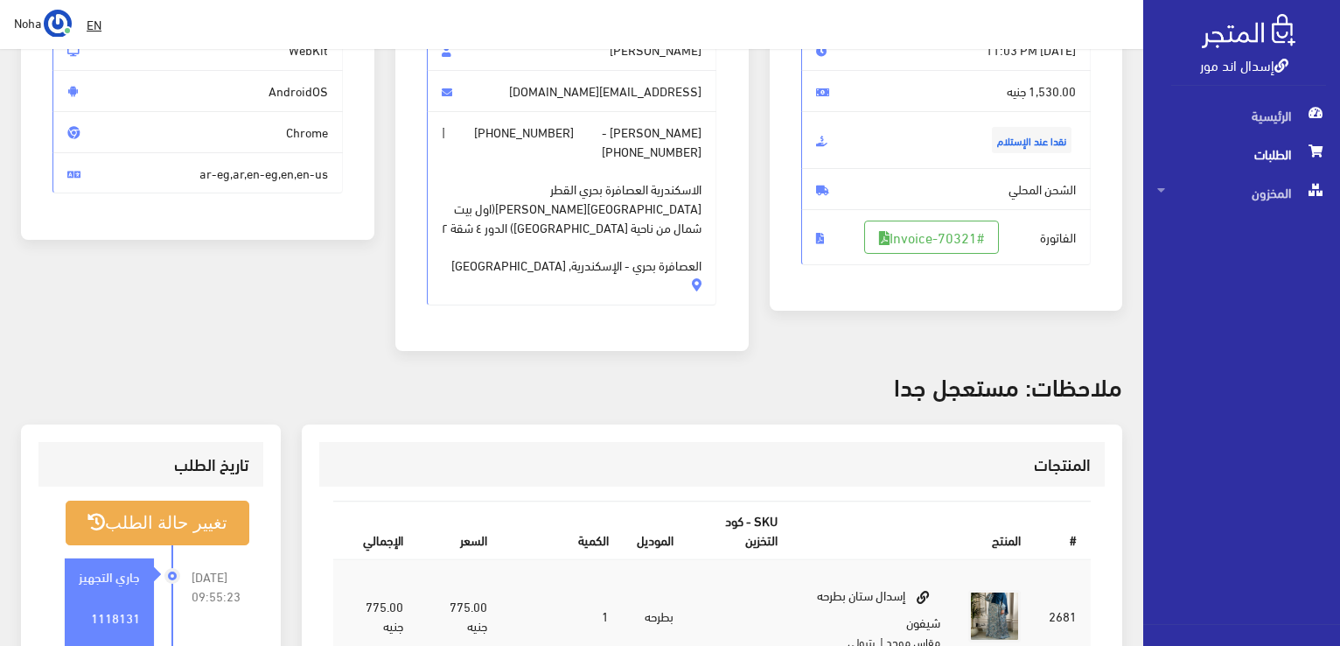
scroll to position [262, 0]
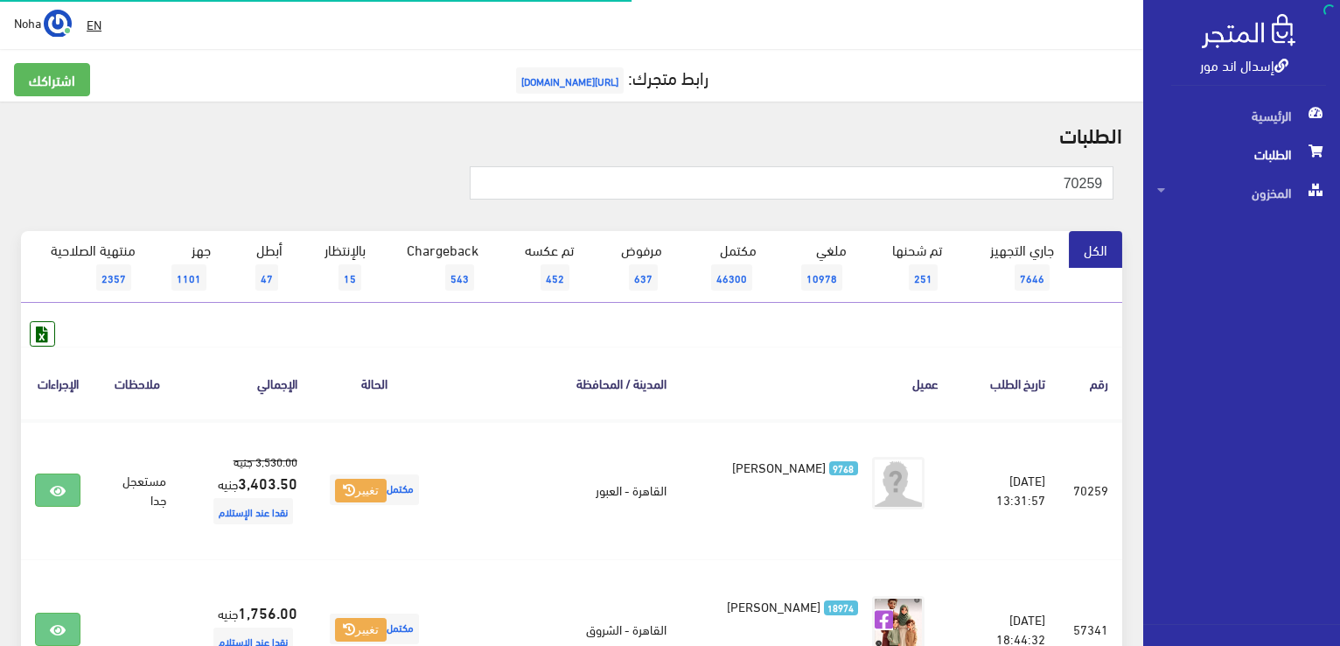
scroll to position [87, 0]
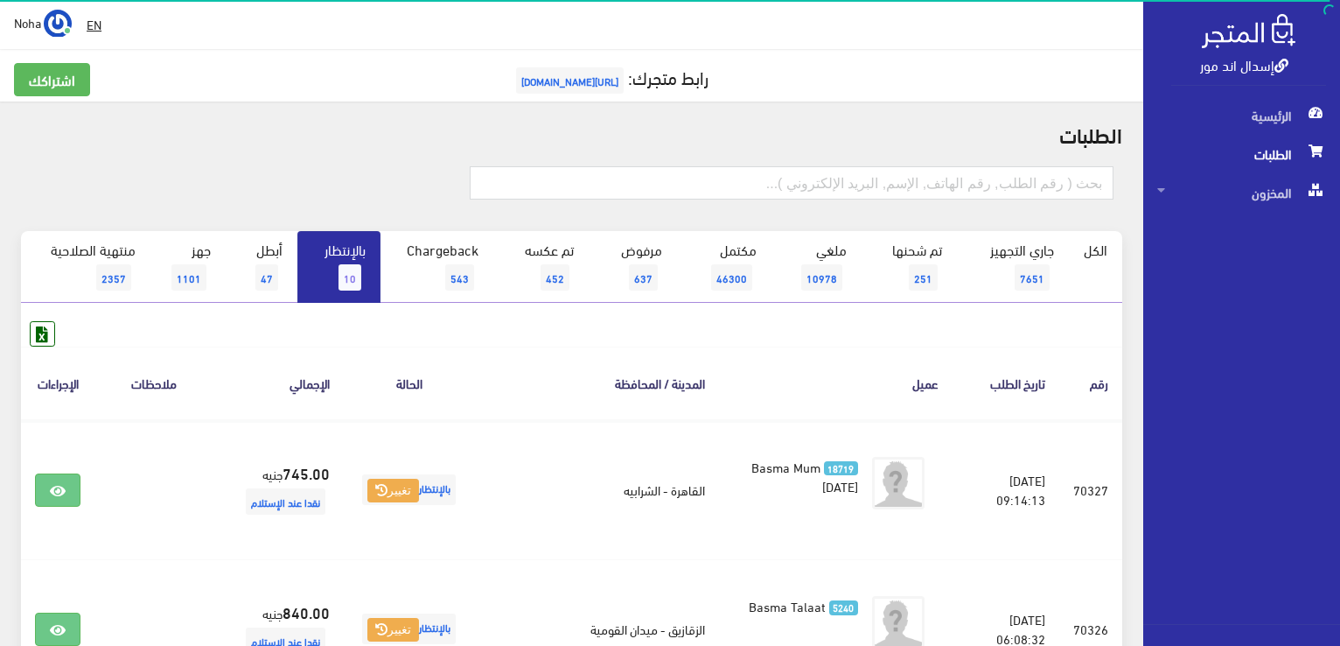
click at [340, 275] on span "10" at bounding box center [350, 277] width 23 height 26
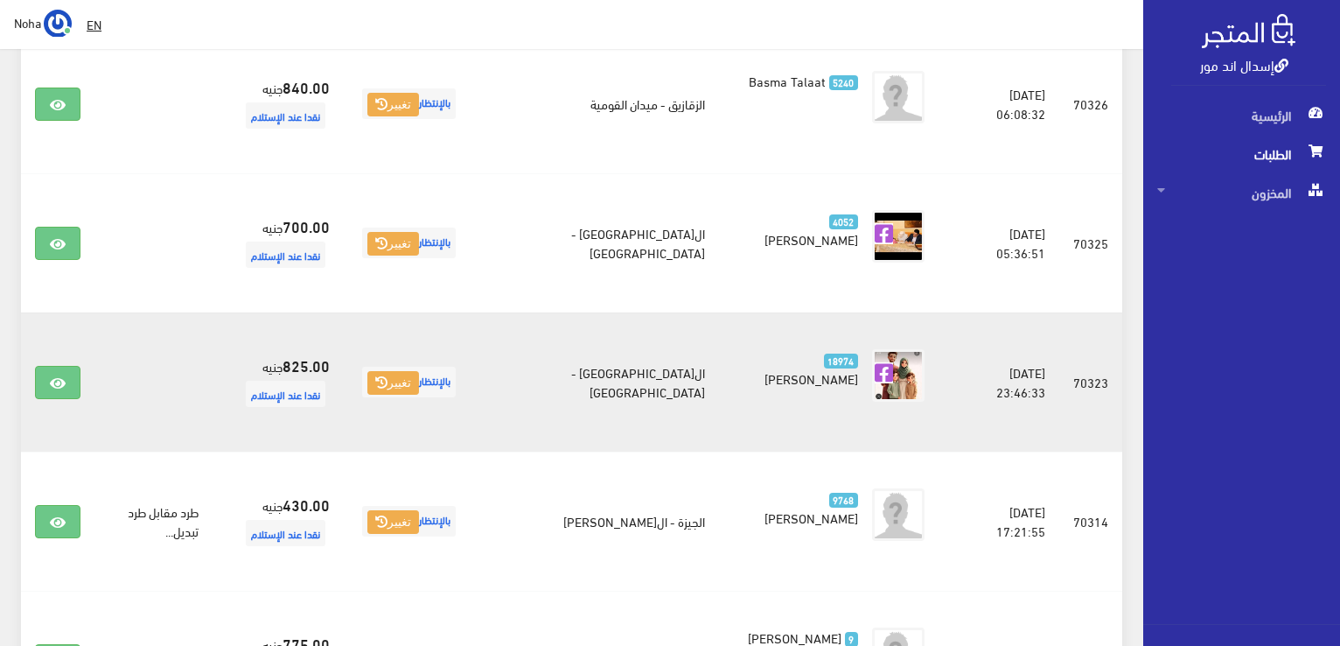
scroll to position [350, 0]
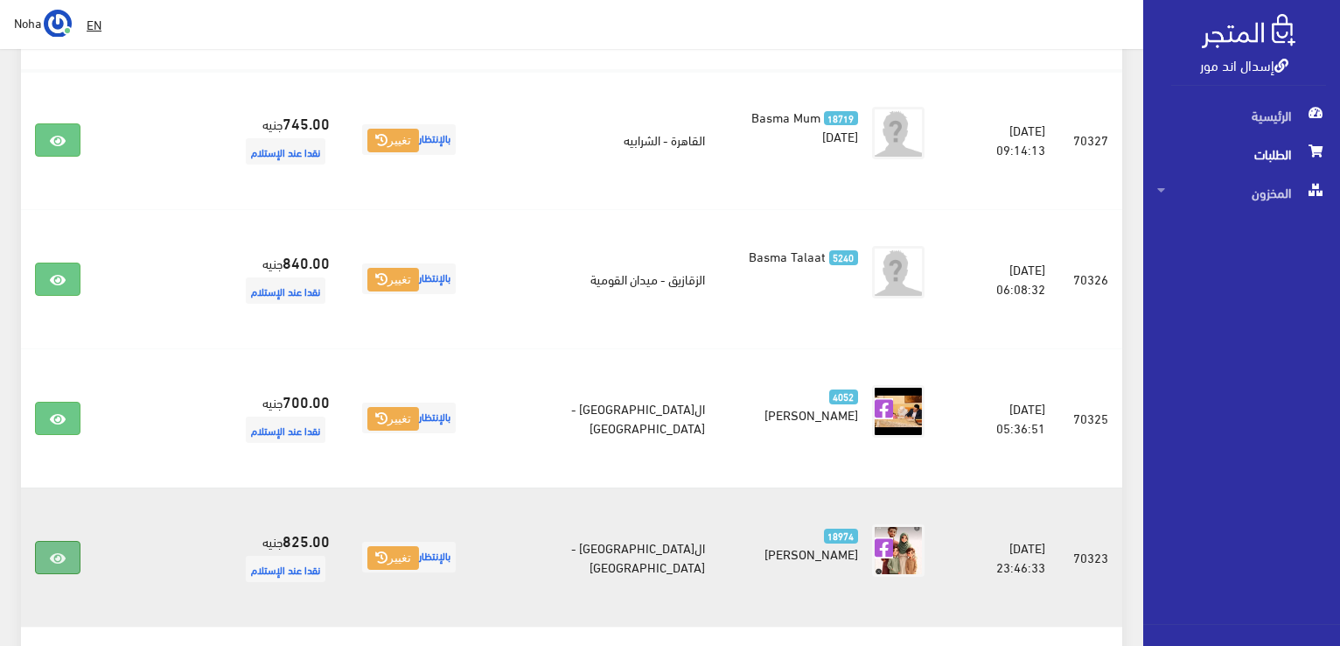
click at [75, 563] on link at bounding box center [57, 557] width 45 height 33
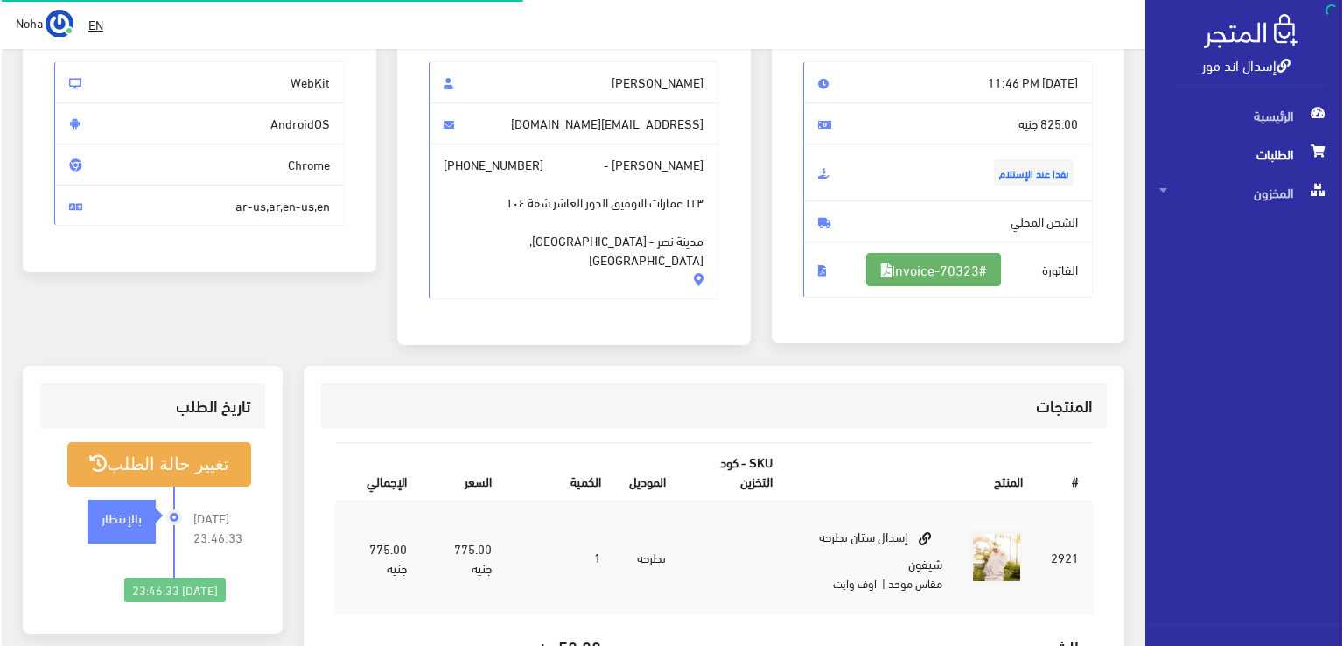
scroll to position [175, 0]
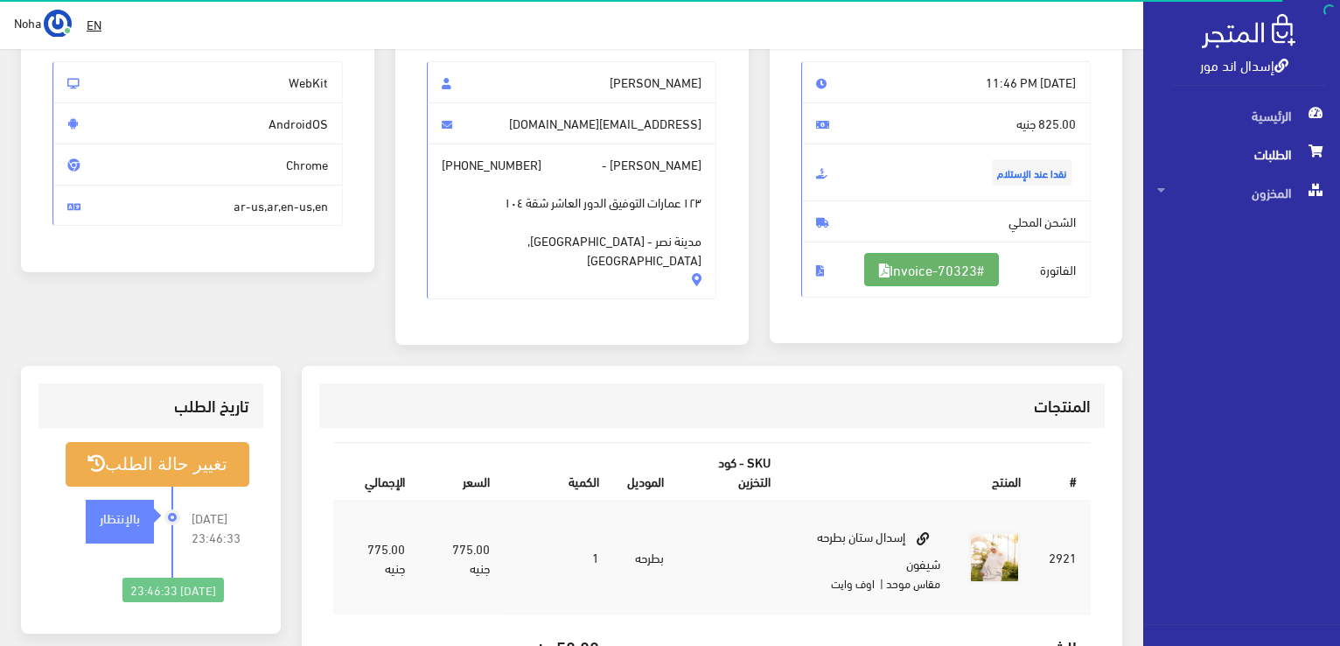
click at [893, 270] on link "#Invoice-70323" at bounding box center [931, 269] width 135 height 33
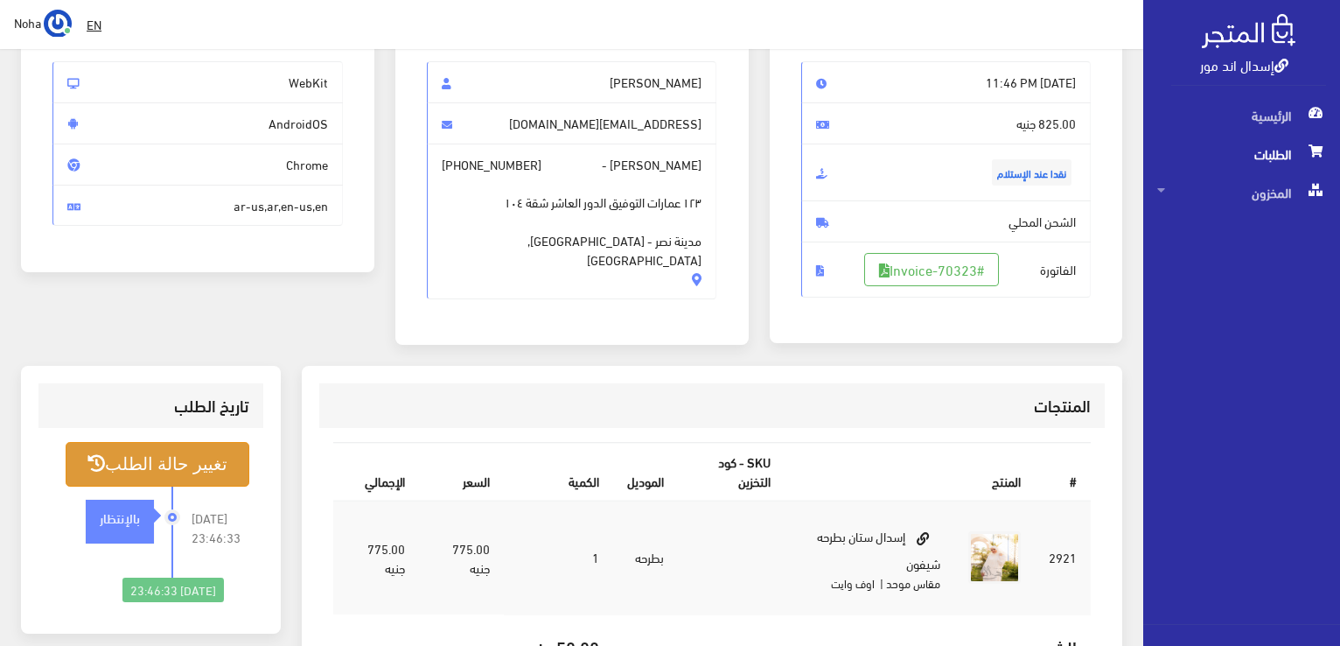
click at [156, 472] on button "تغيير حالة الطلب" at bounding box center [158, 464] width 184 height 45
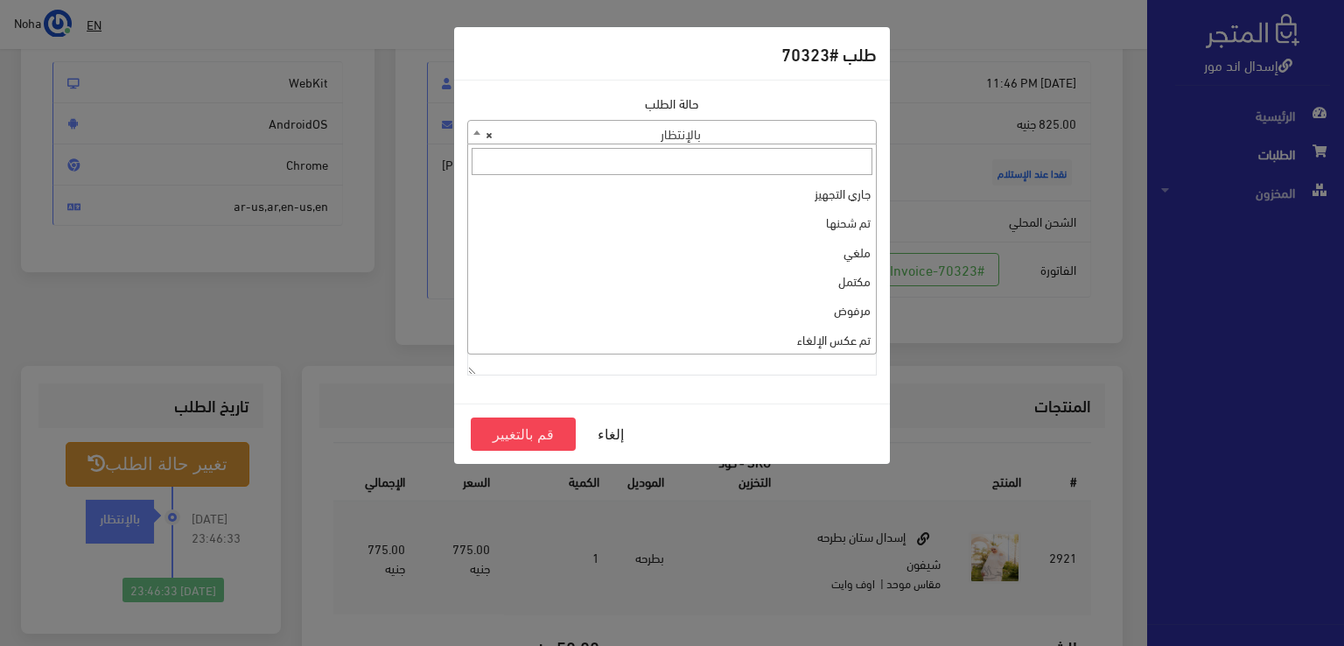
click at [697, 143] on span "× بالإنتظار" at bounding box center [672, 133] width 408 height 24
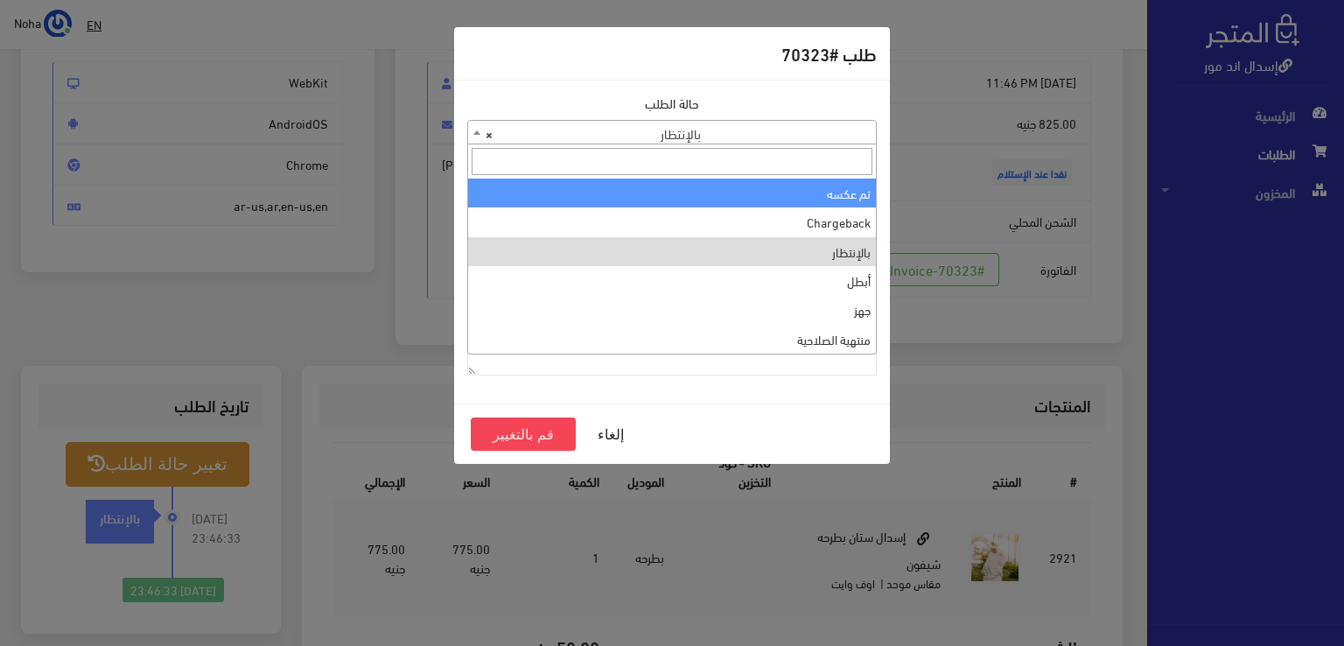
scroll to position [0, 0]
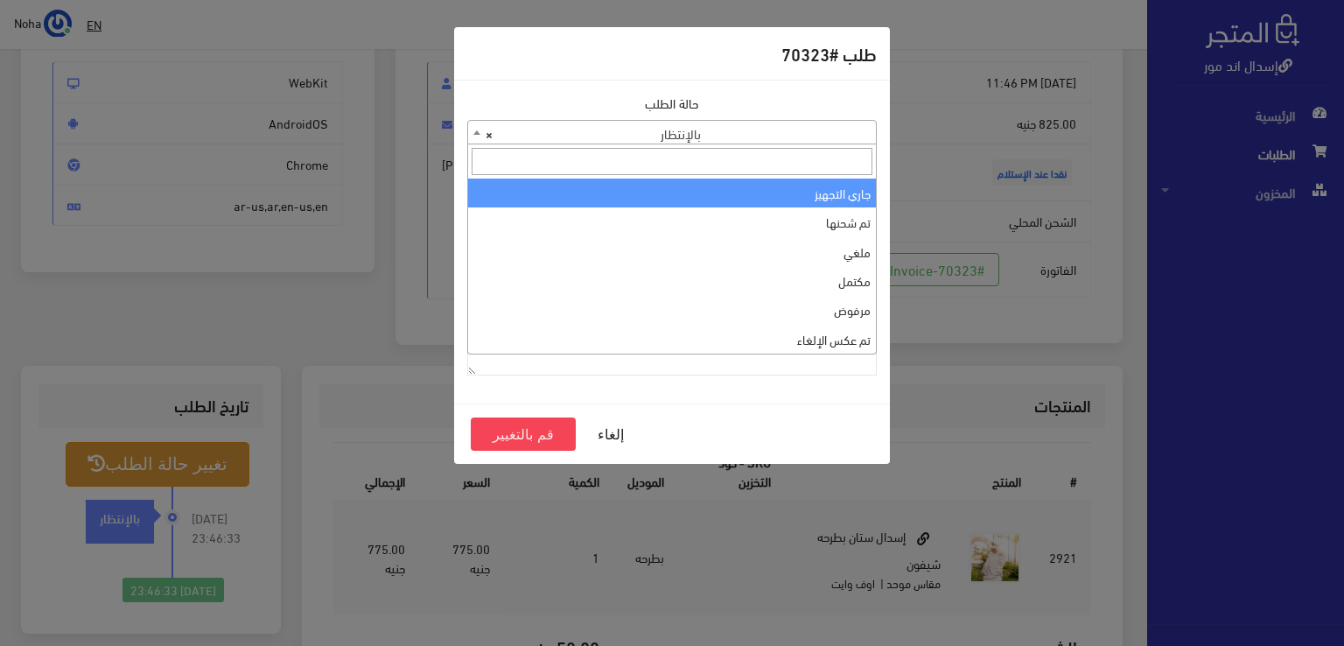
select select "1"
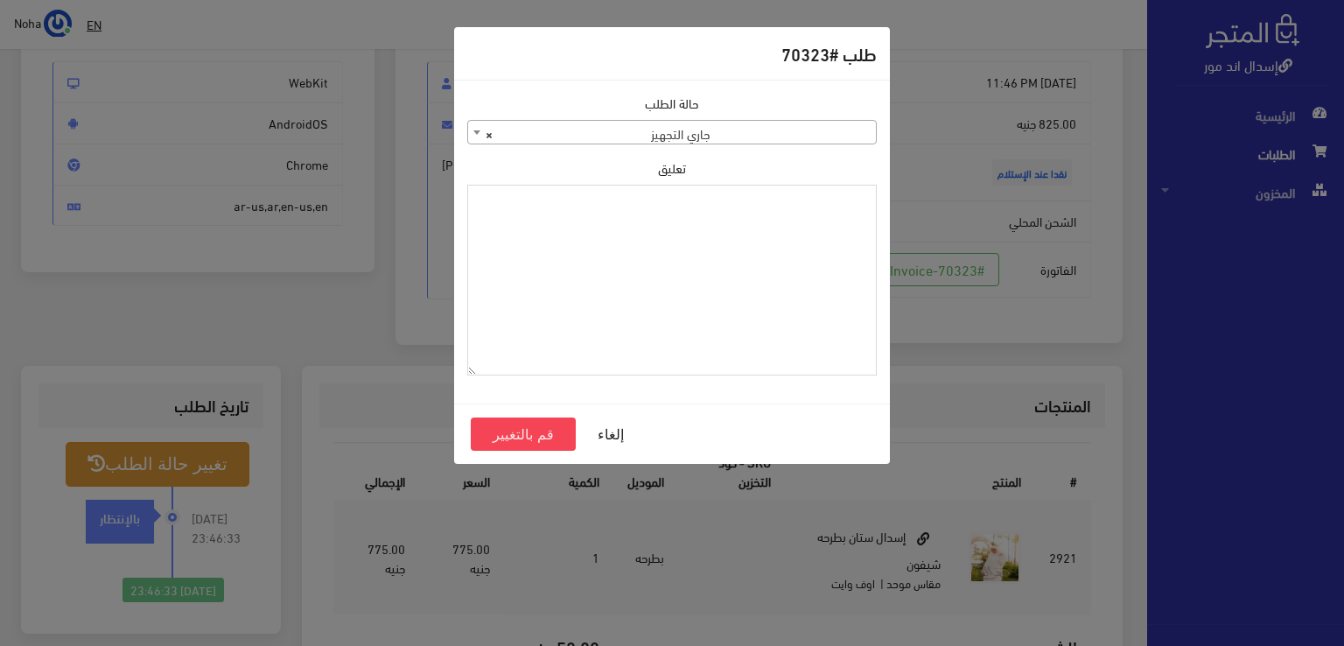
paste textarea "1118131"
type textarea "1118131"
click at [549, 430] on button "قم بالتغيير" at bounding box center [523, 433] width 105 height 33
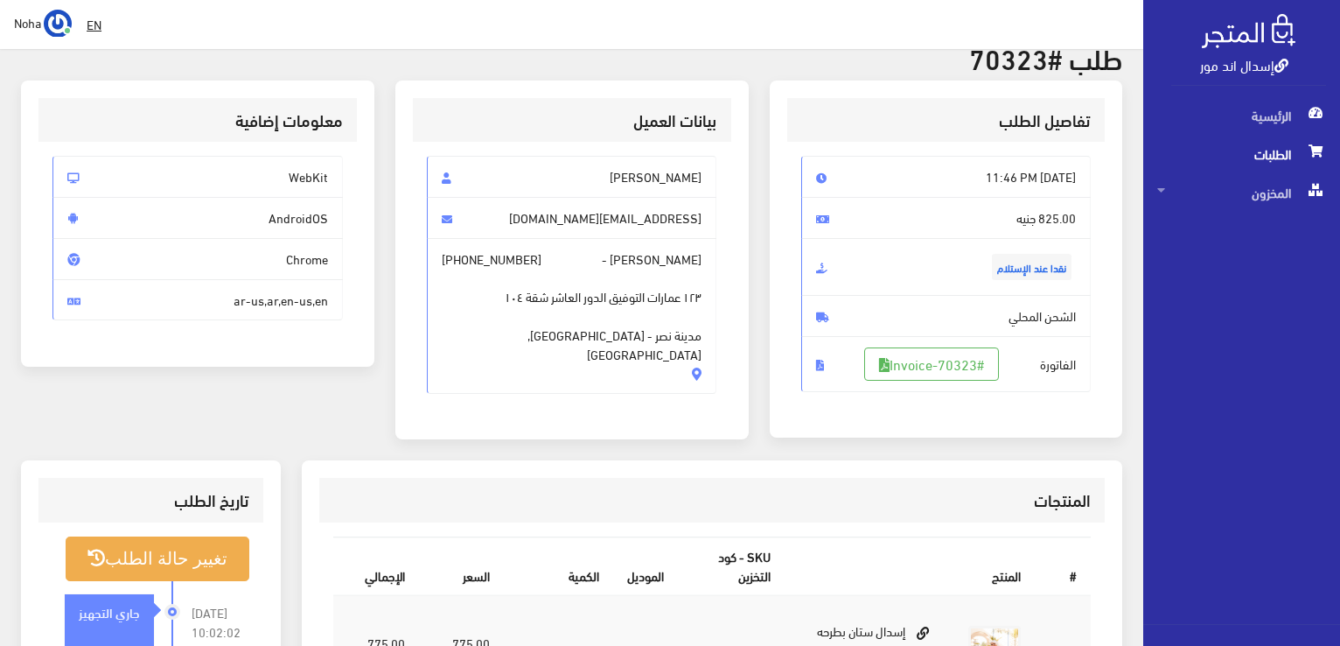
scroll to position [175, 0]
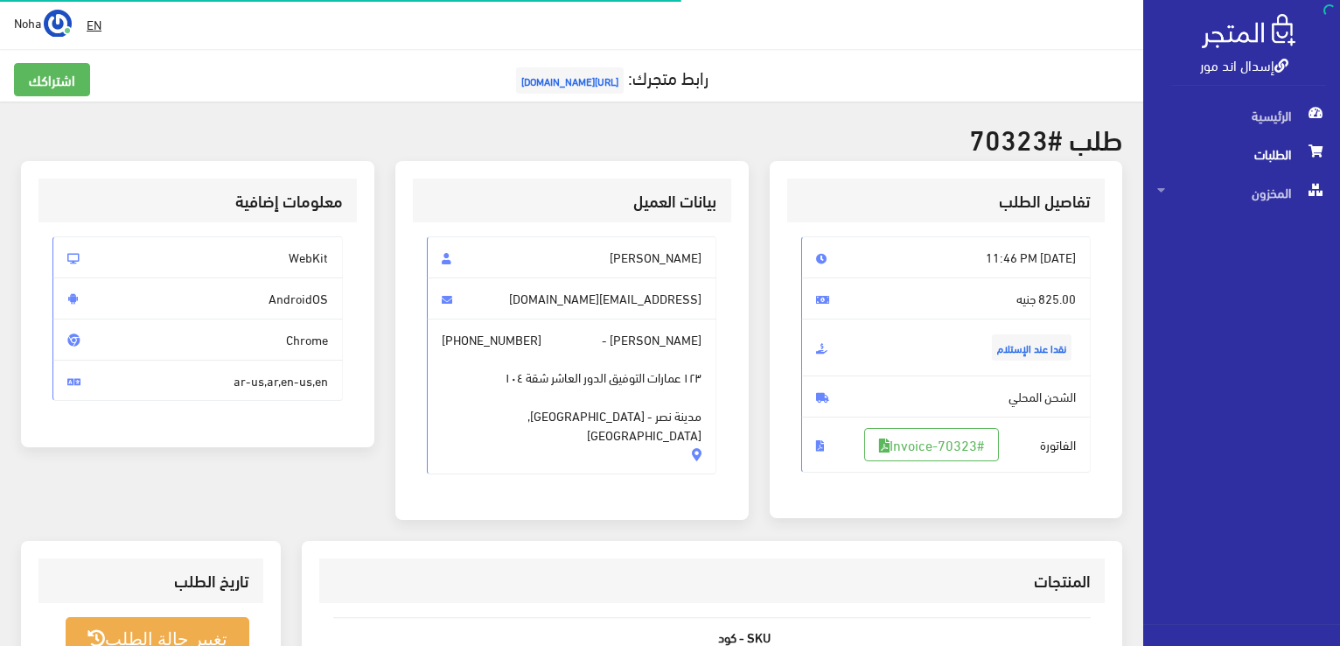
scroll to position [175, 0]
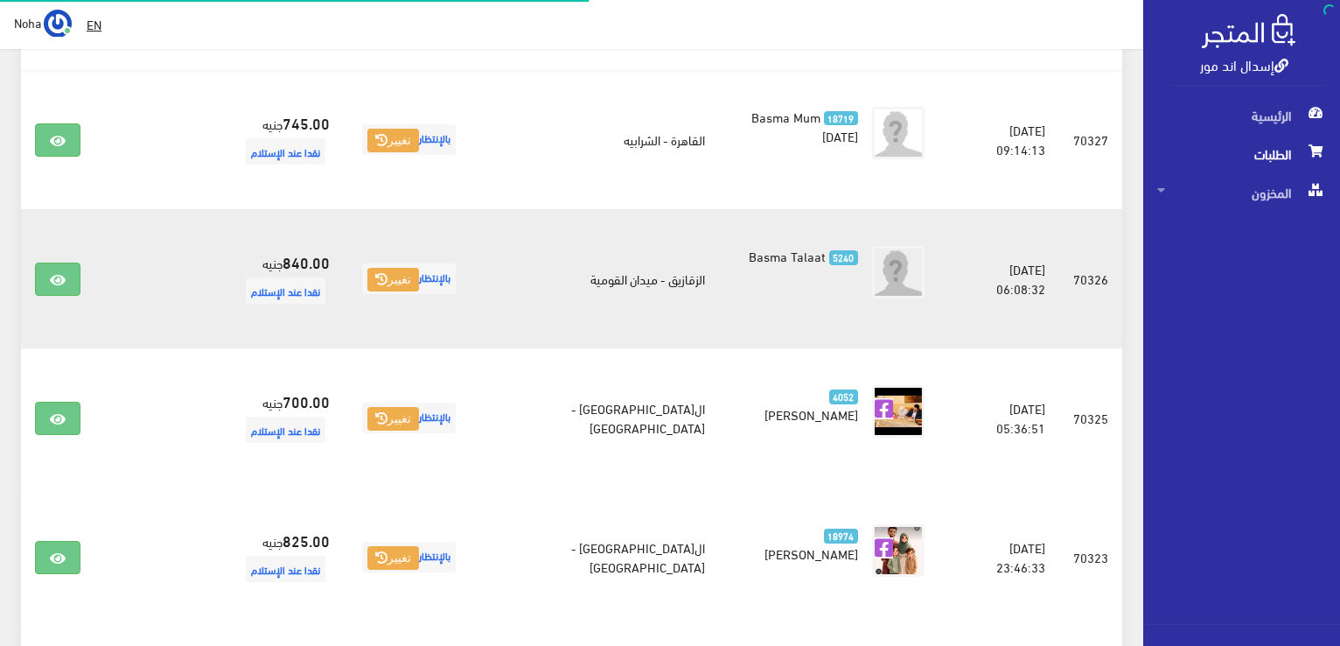
scroll to position [350, 0]
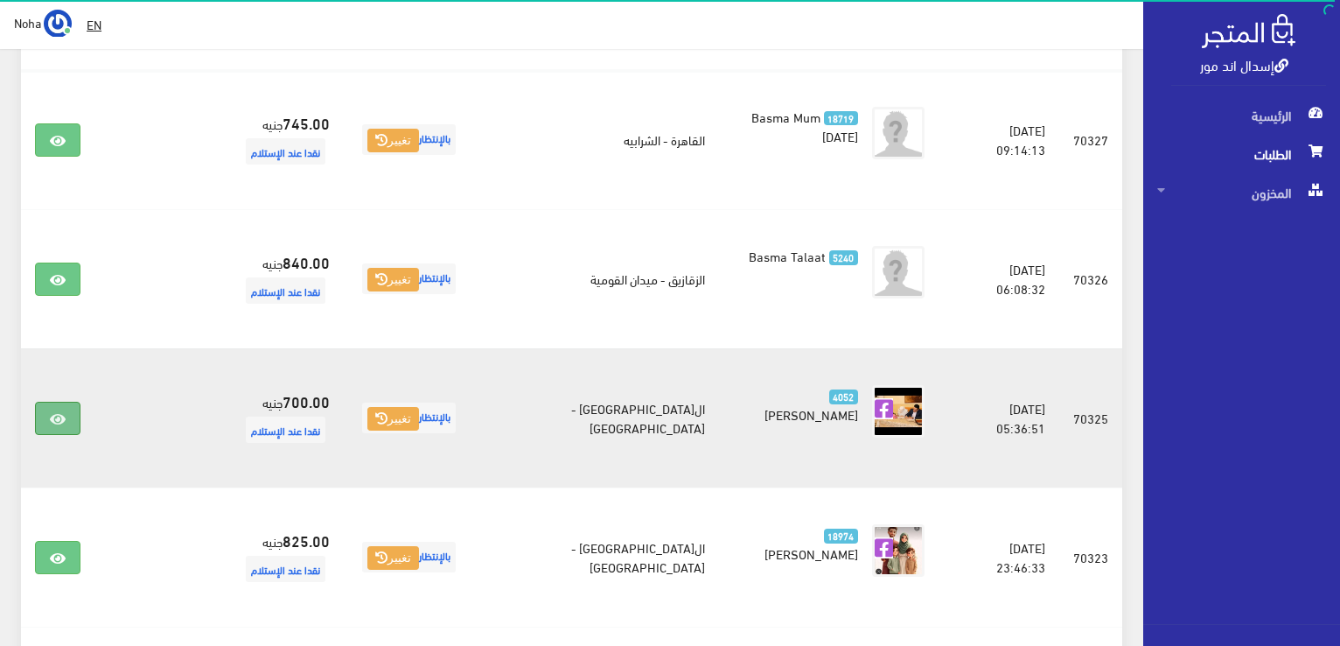
click at [73, 410] on link at bounding box center [57, 418] width 45 height 33
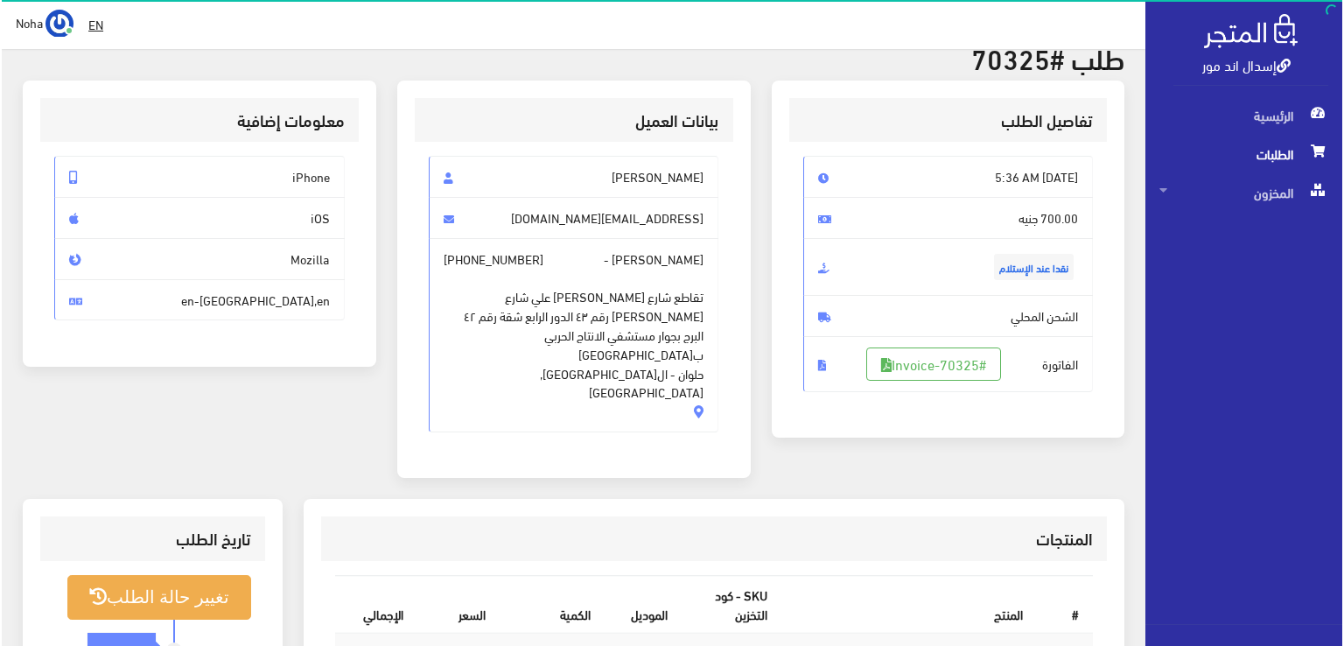
scroll to position [175, 0]
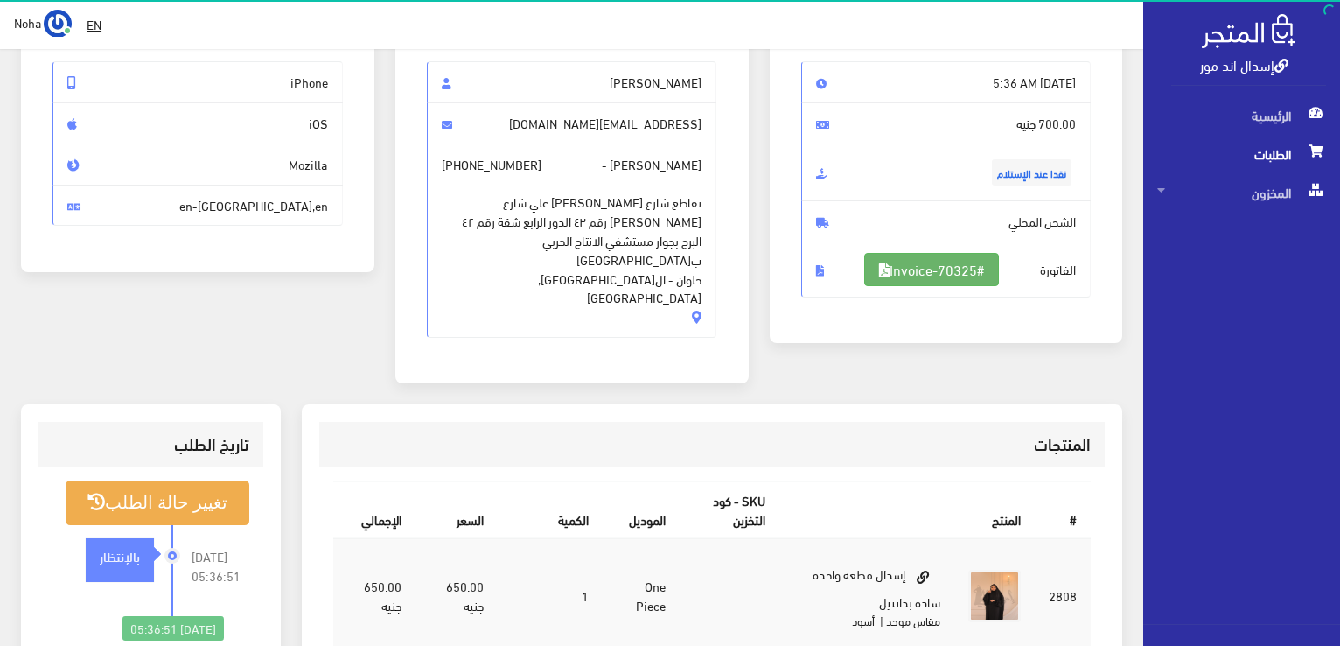
click at [921, 260] on link "#Invoice-70325" at bounding box center [931, 269] width 135 height 33
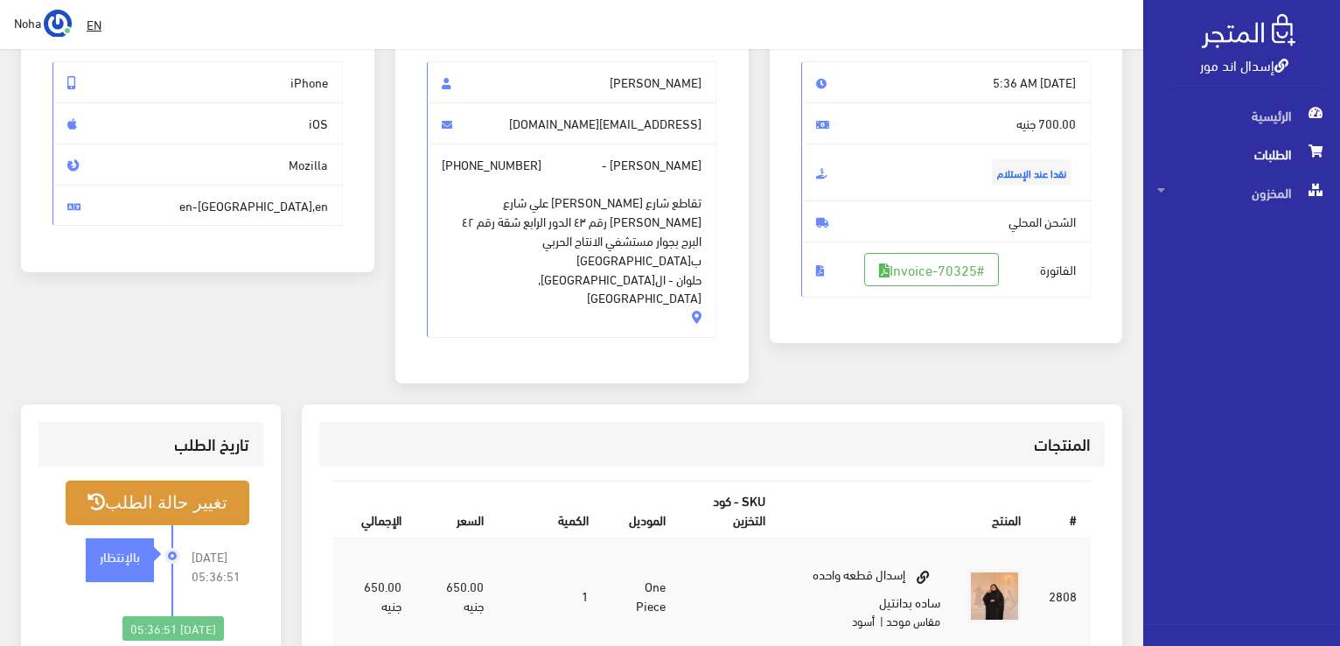
click at [237, 480] on button "تغيير حالة الطلب" at bounding box center [158, 502] width 184 height 45
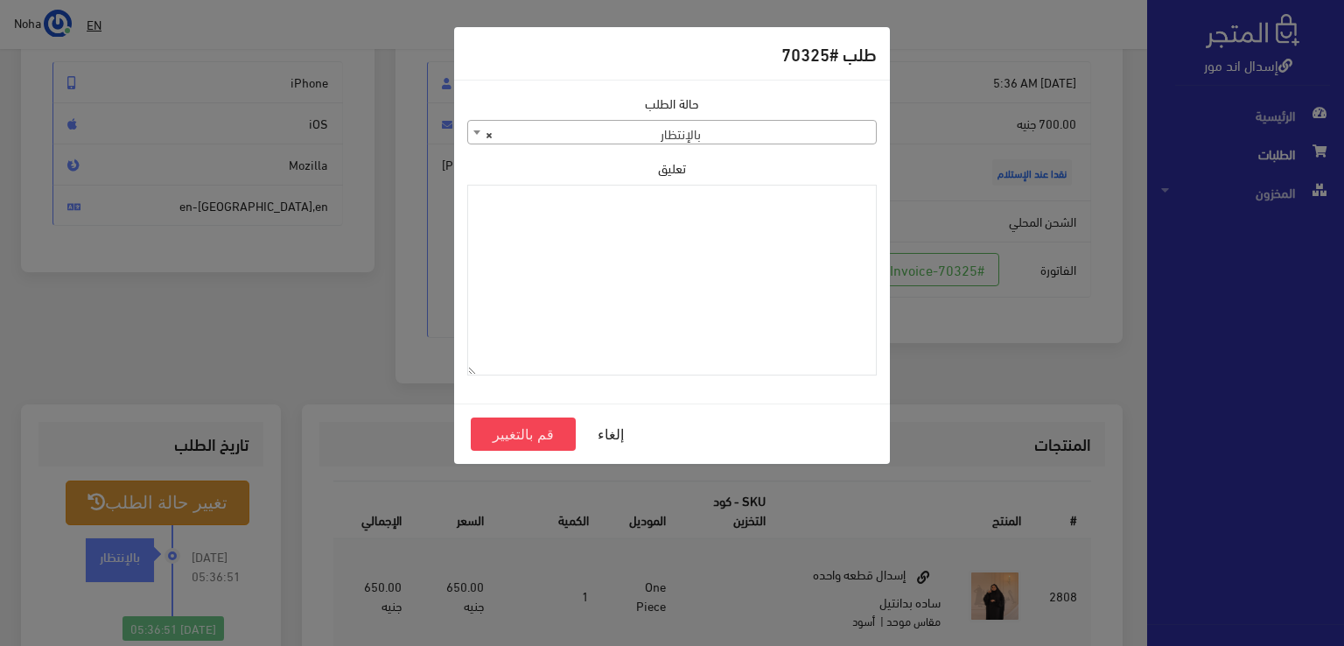
click at [735, 127] on span "× بالإنتظار" at bounding box center [672, 133] width 408 height 24
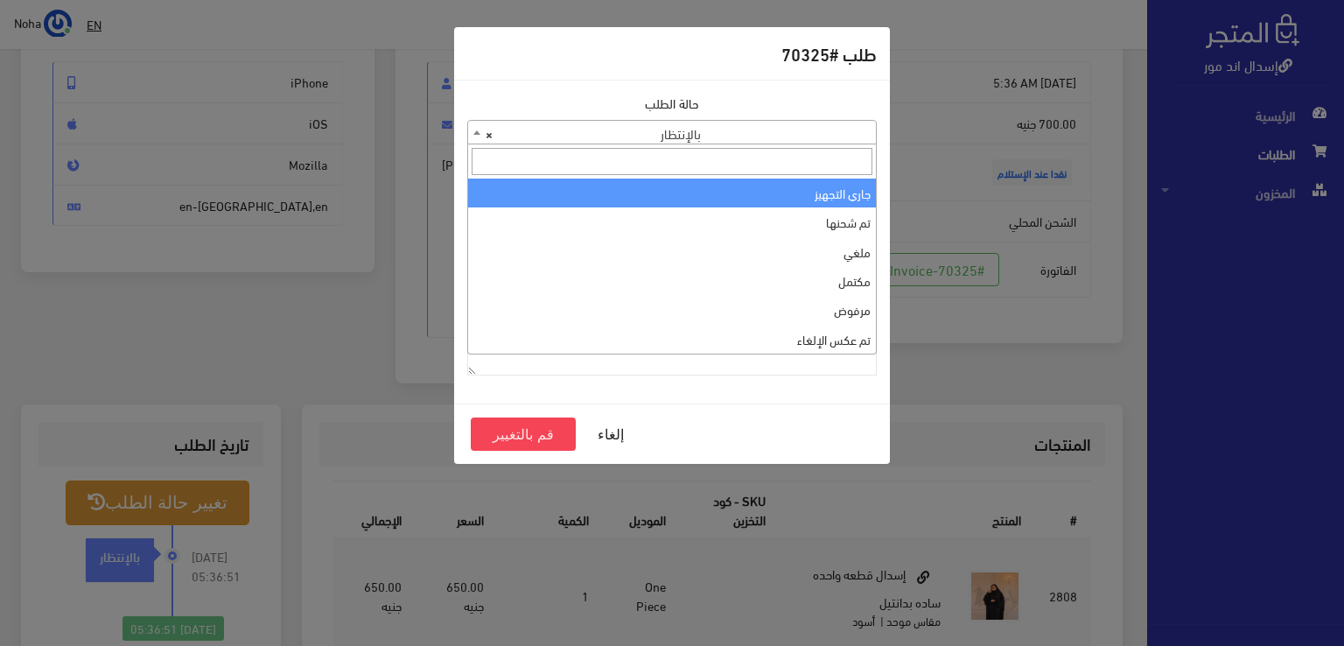
select select "1"
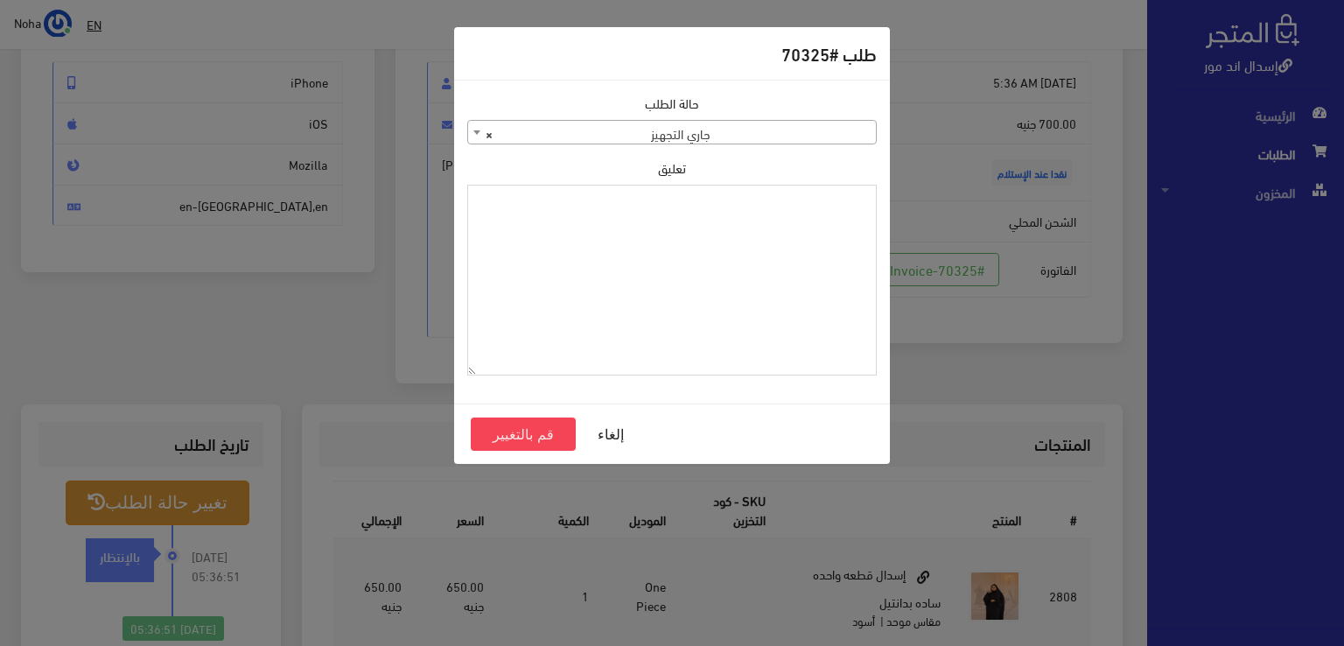
paste textarea "1118131"
type textarea "1118131"
click at [542, 441] on button "قم بالتغيير" at bounding box center [523, 433] width 105 height 33
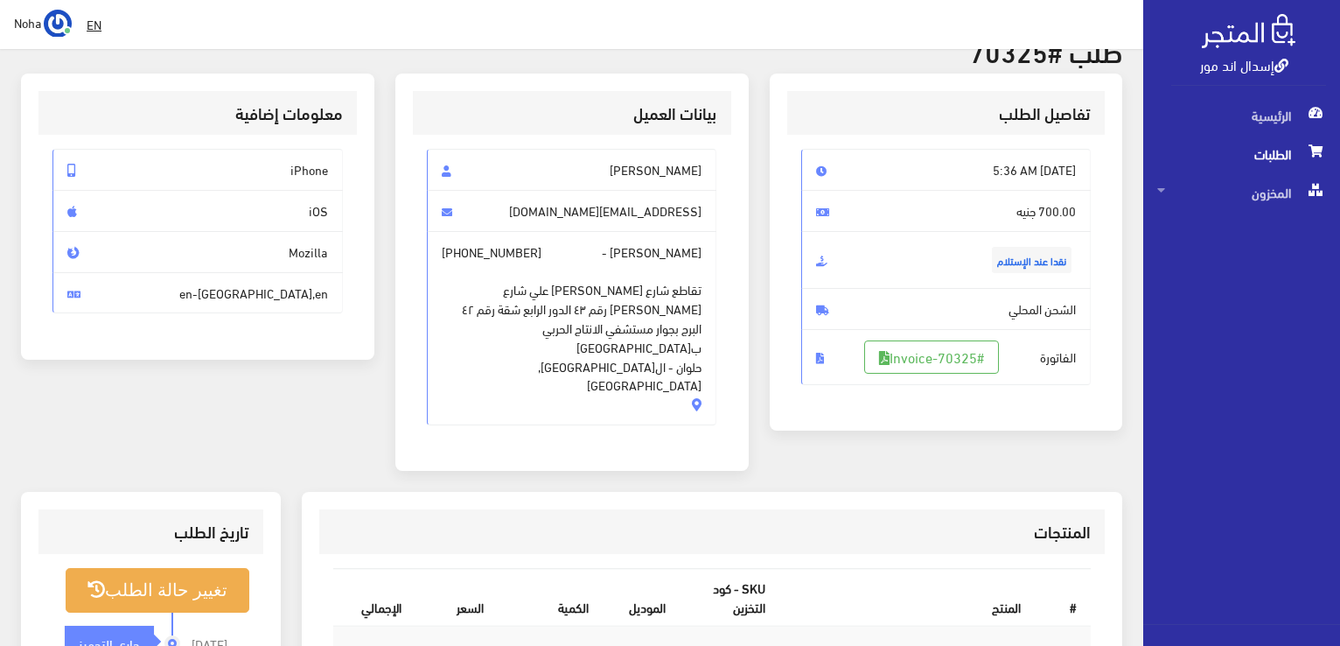
scroll to position [175, 0]
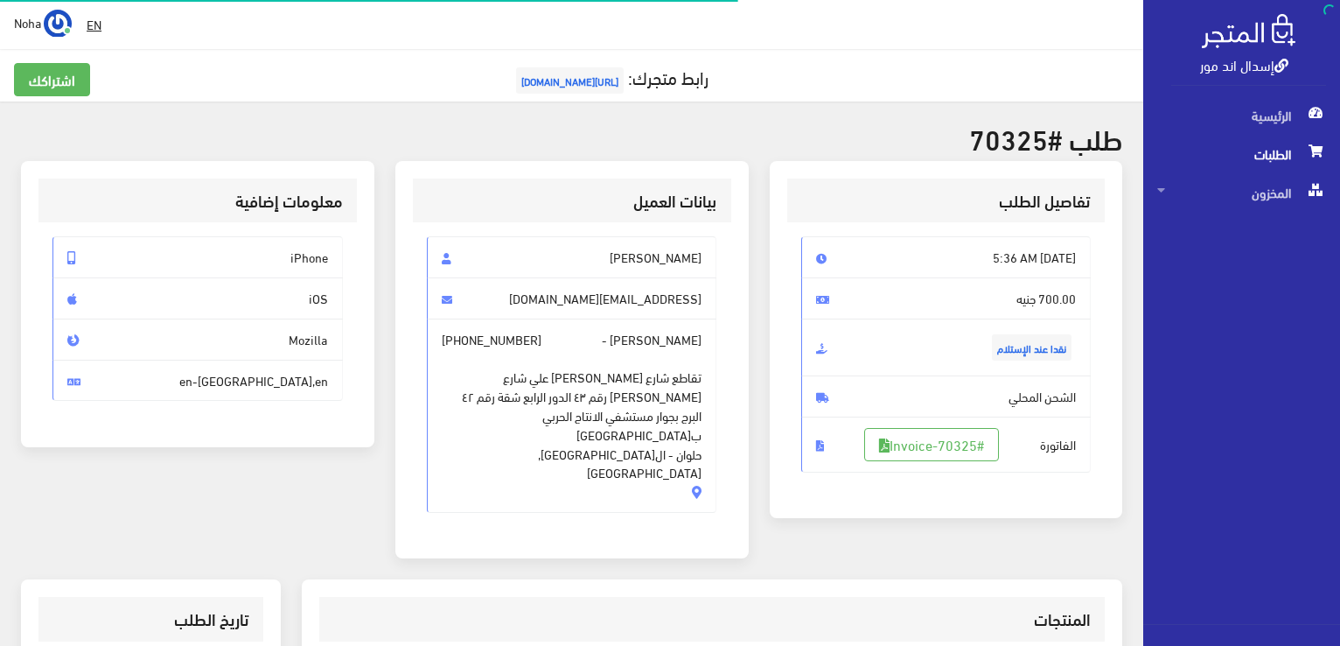
scroll to position [175, 0]
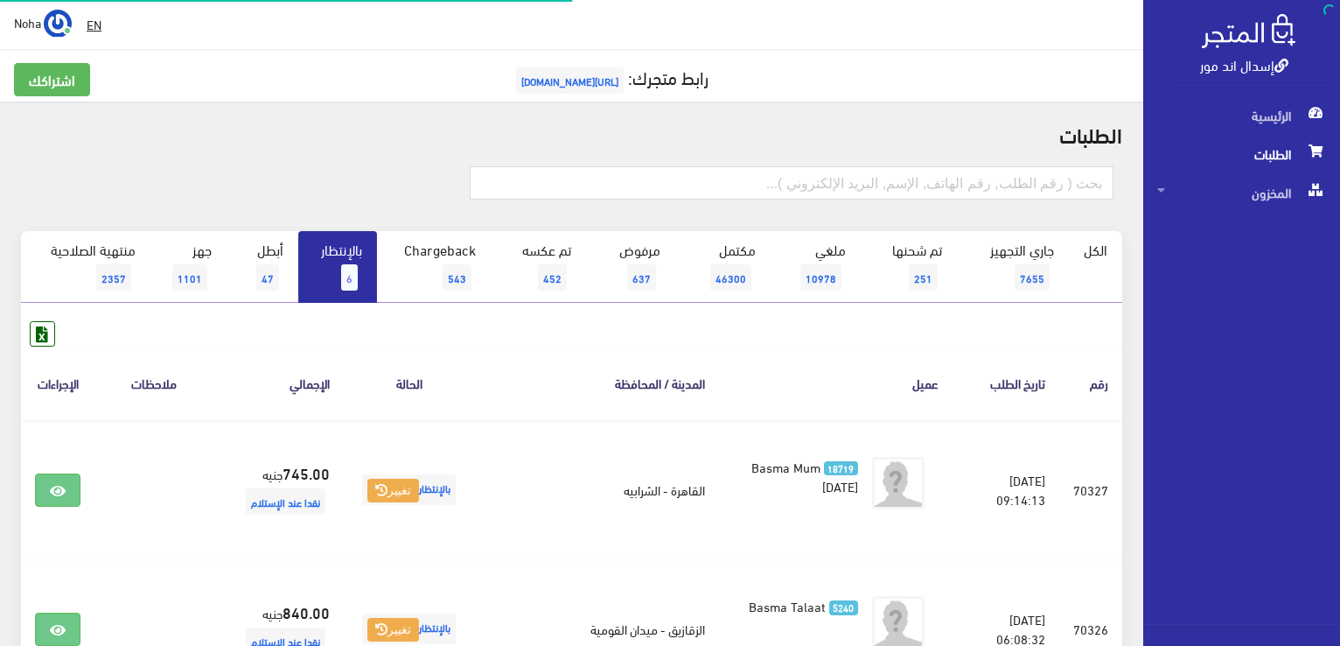
scroll to position [350, 0]
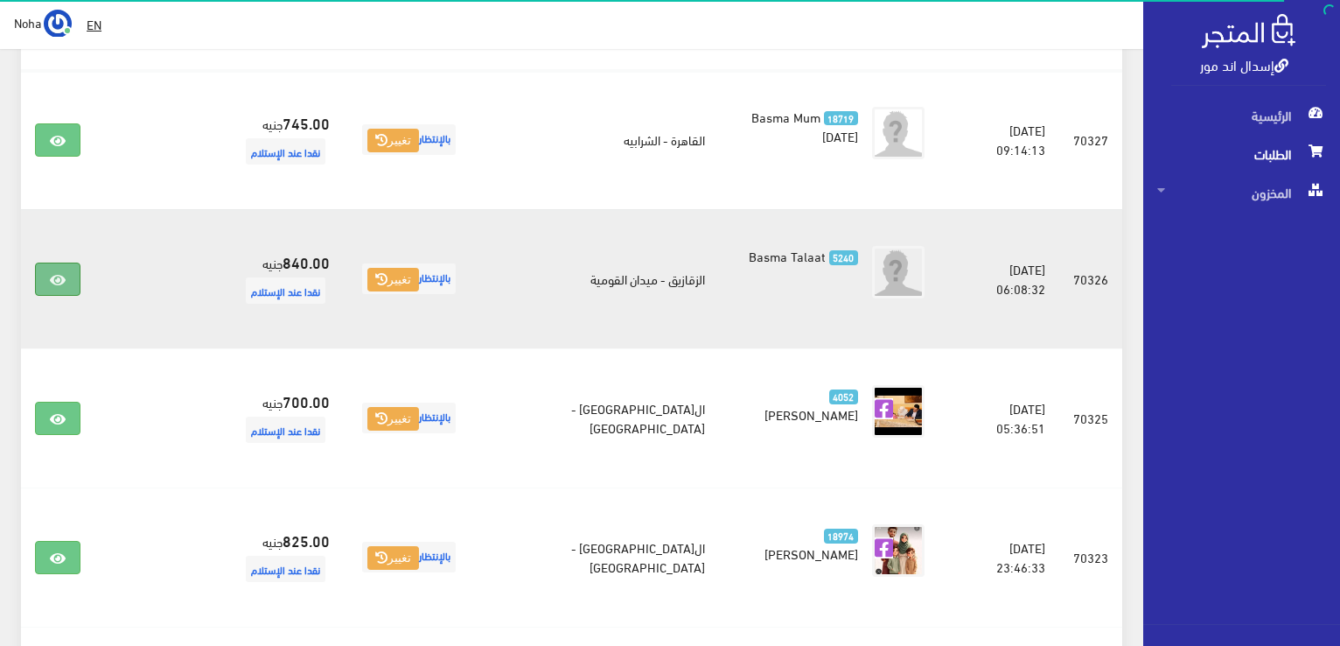
click at [67, 275] on link at bounding box center [57, 278] width 45 height 33
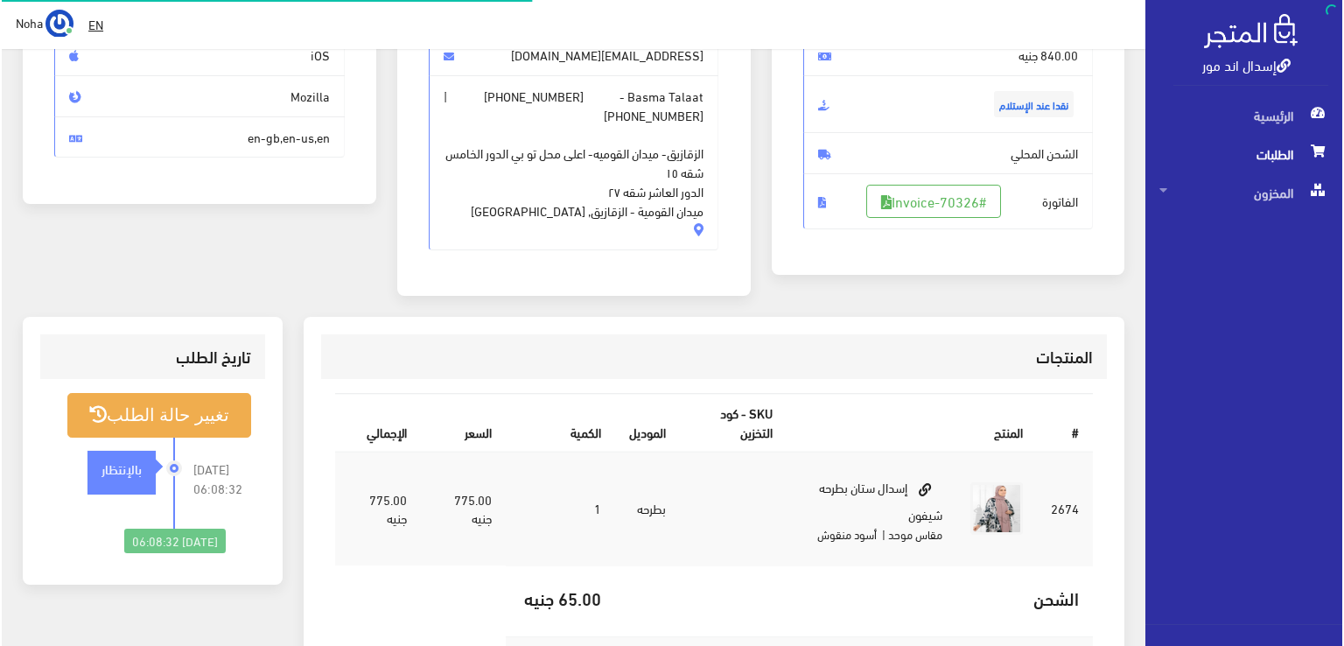
scroll to position [262, 0]
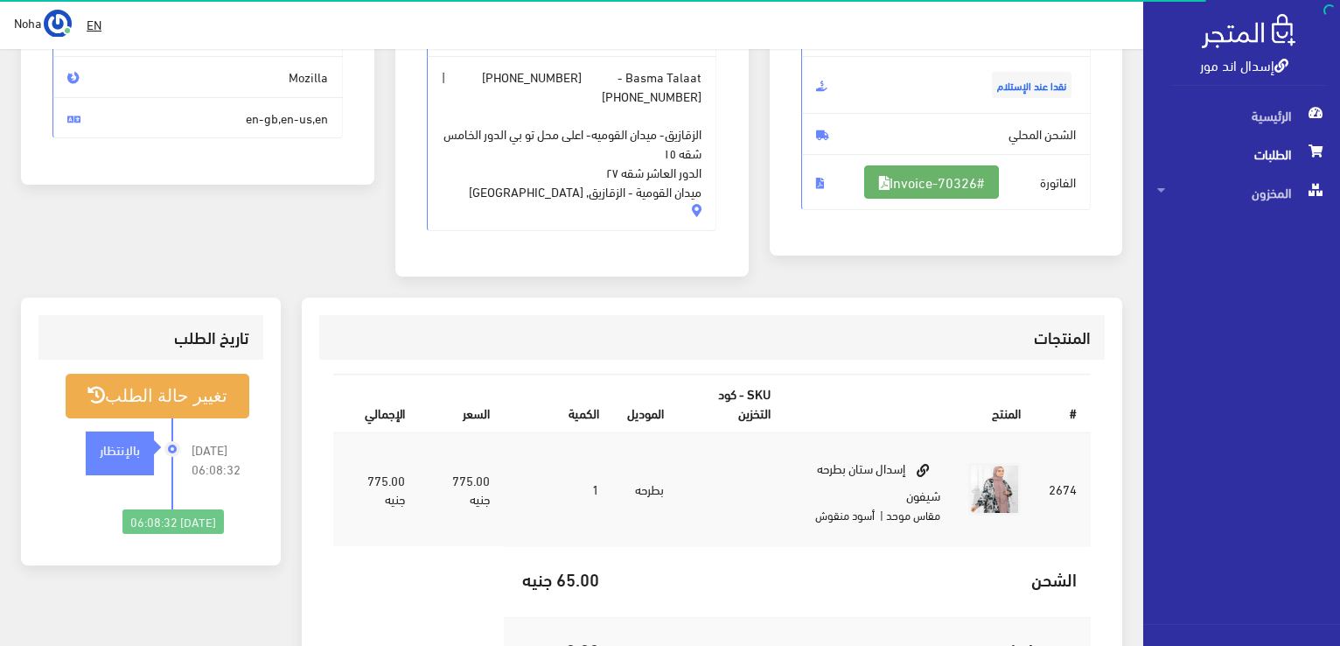
click at [956, 176] on link "#Invoice-70326" at bounding box center [931, 181] width 135 height 33
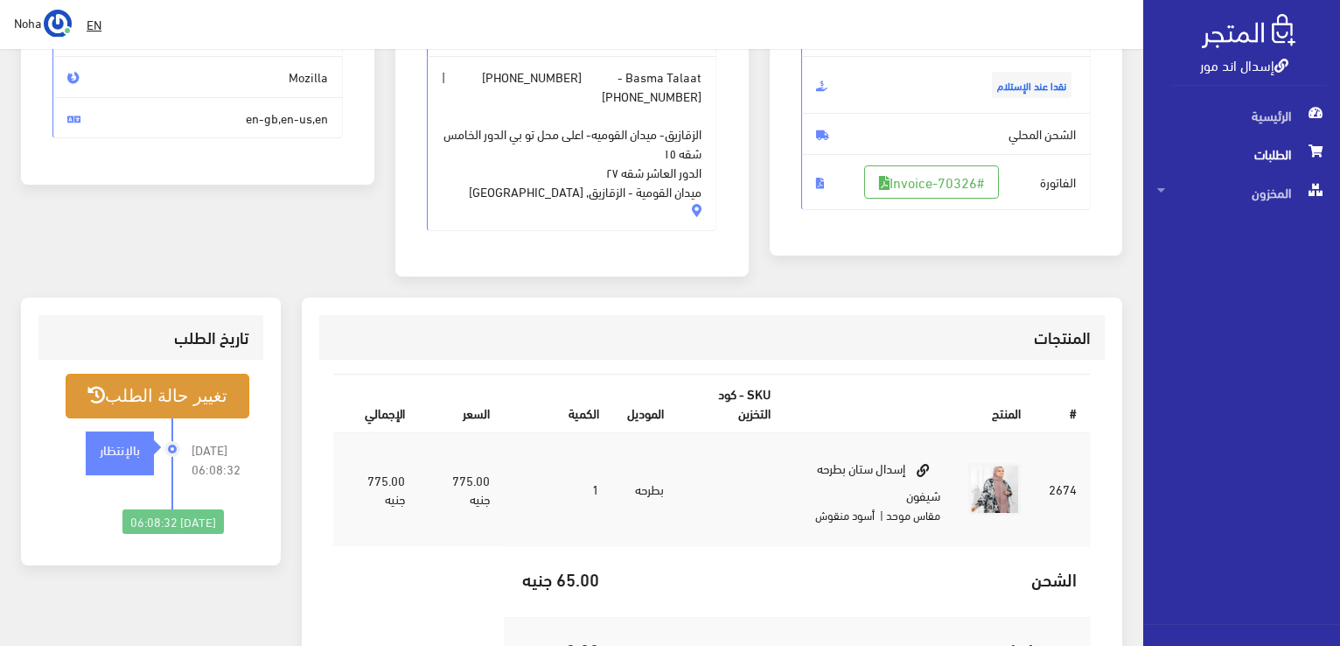
click at [141, 386] on button "تغيير حالة الطلب" at bounding box center [158, 396] width 184 height 45
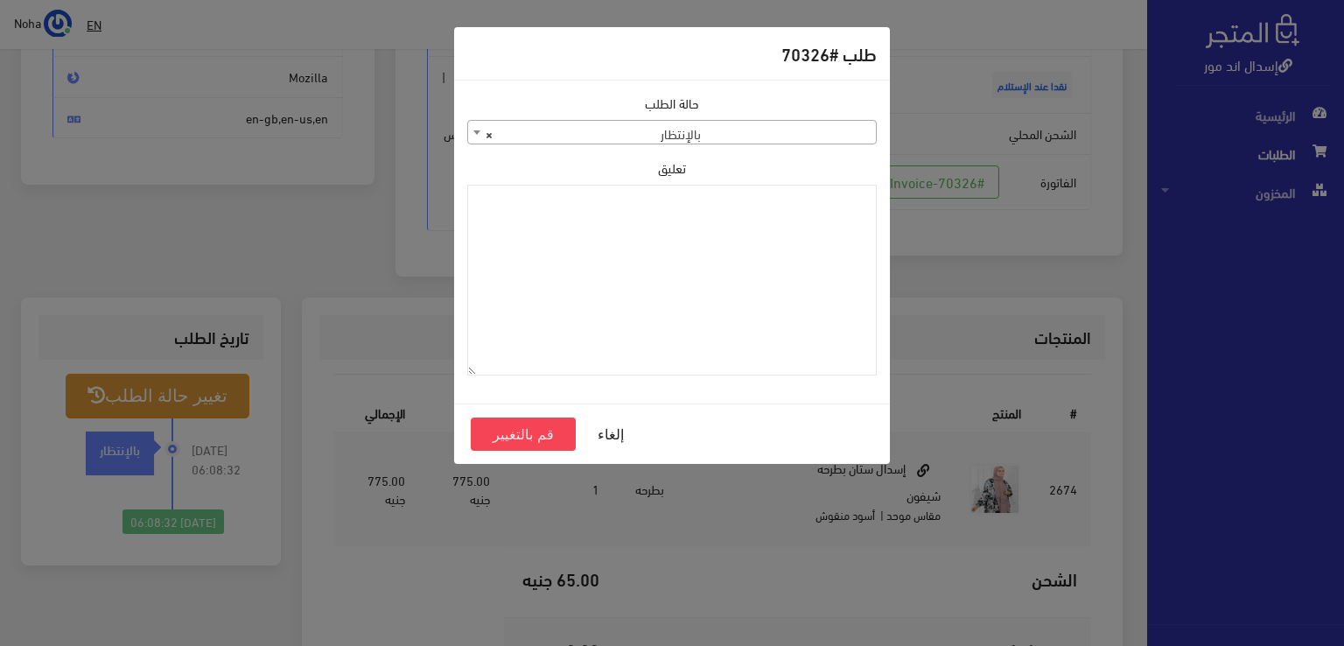
click at [646, 131] on span "× بالإنتظار" at bounding box center [672, 133] width 408 height 24
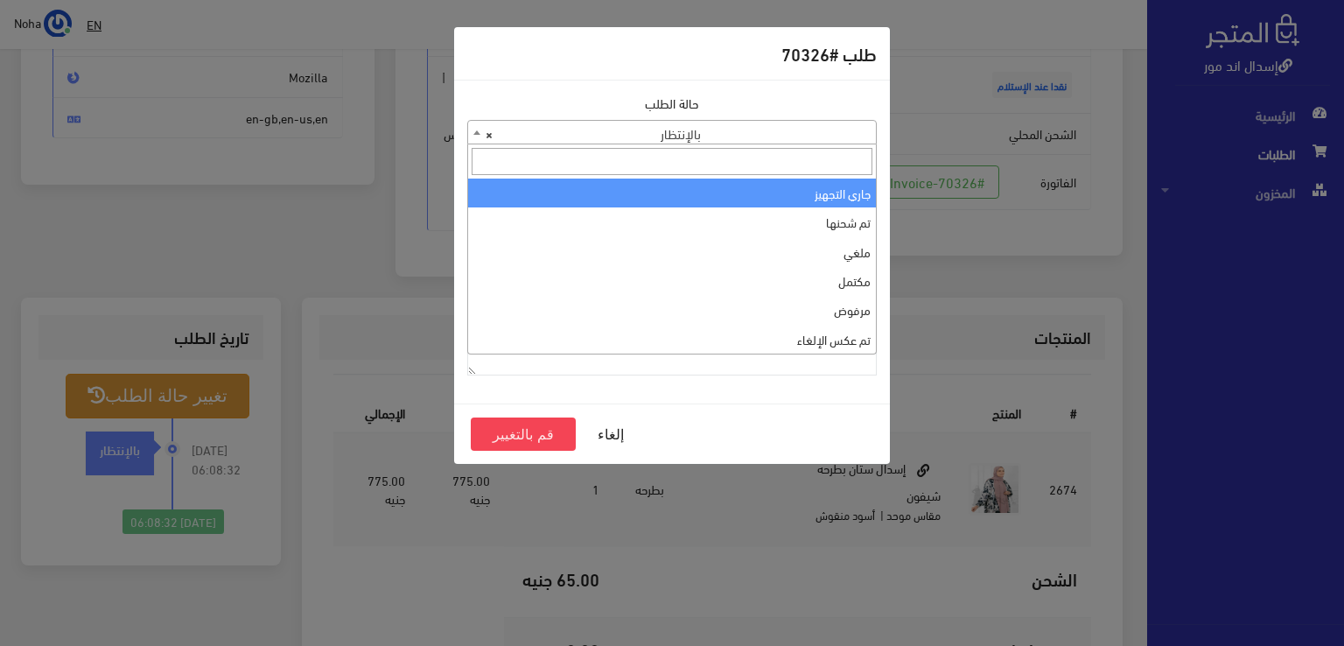
select select "1"
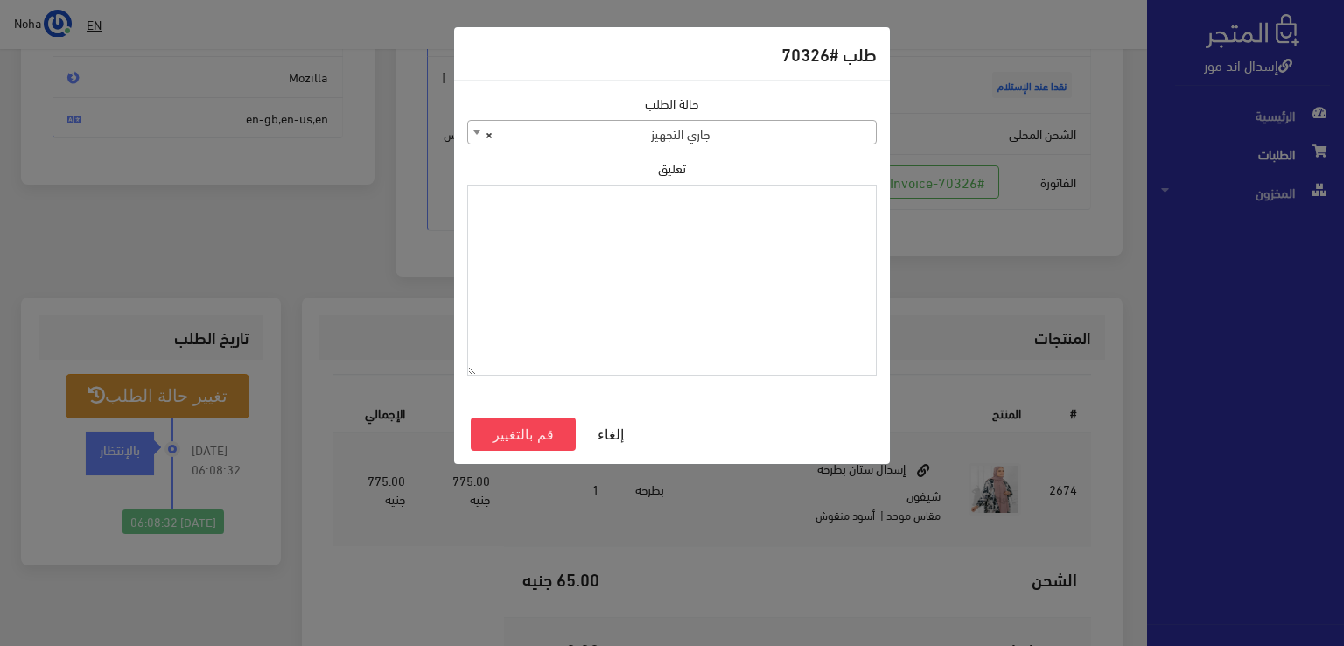
paste textarea "1118131"
type textarea "1118131"
click at [553, 428] on button "قم بالتغيير" at bounding box center [523, 433] width 105 height 33
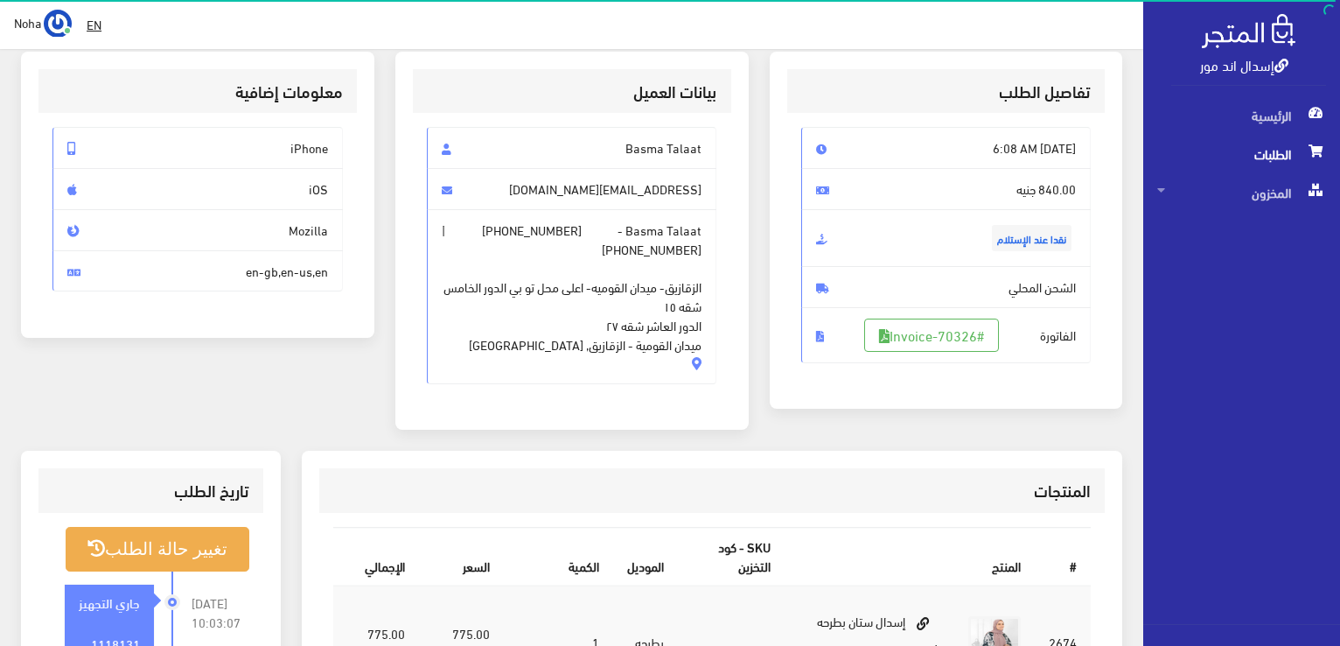
scroll to position [262, 0]
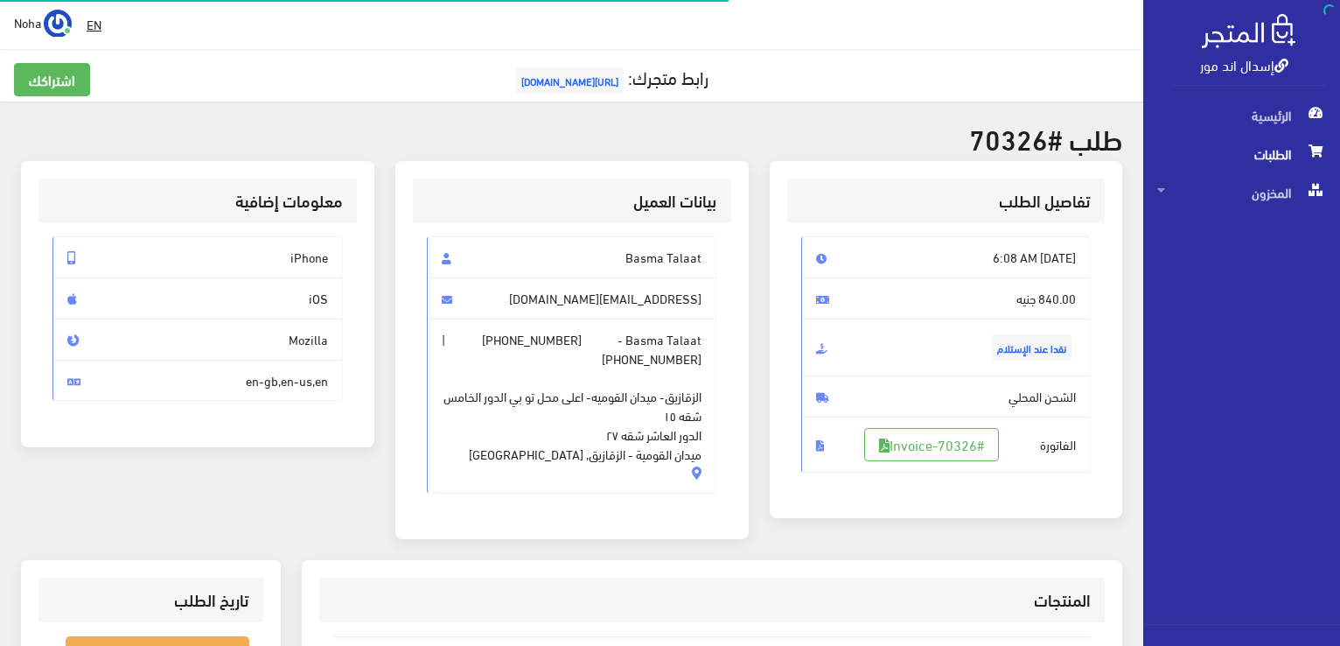
scroll to position [251, 0]
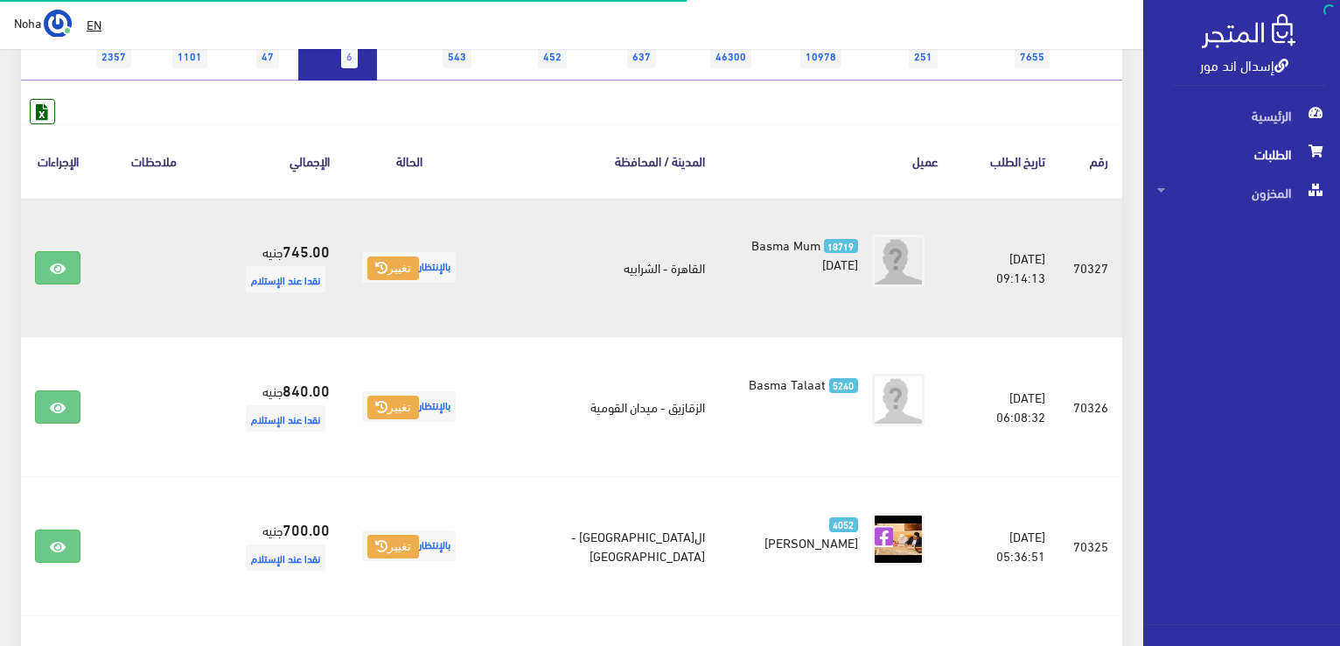
scroll to position [175, 0]
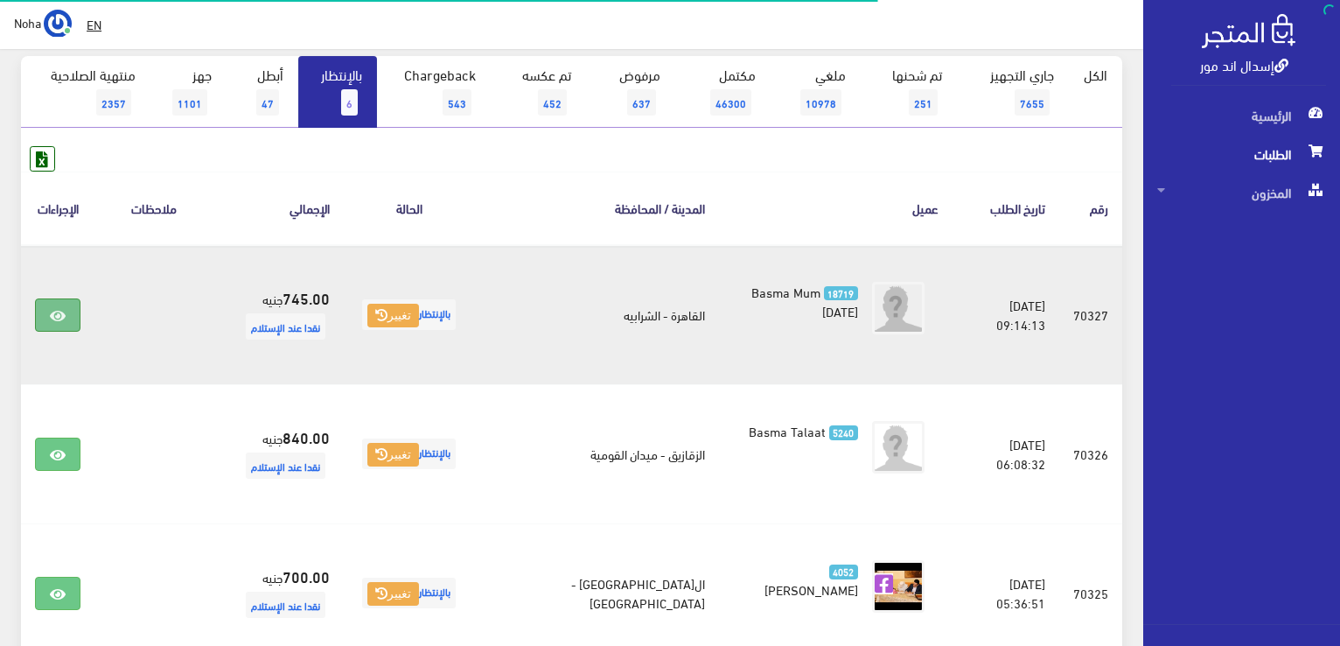
click at [71, 312] on link at bounding box center [57, 314] width 45 height 33
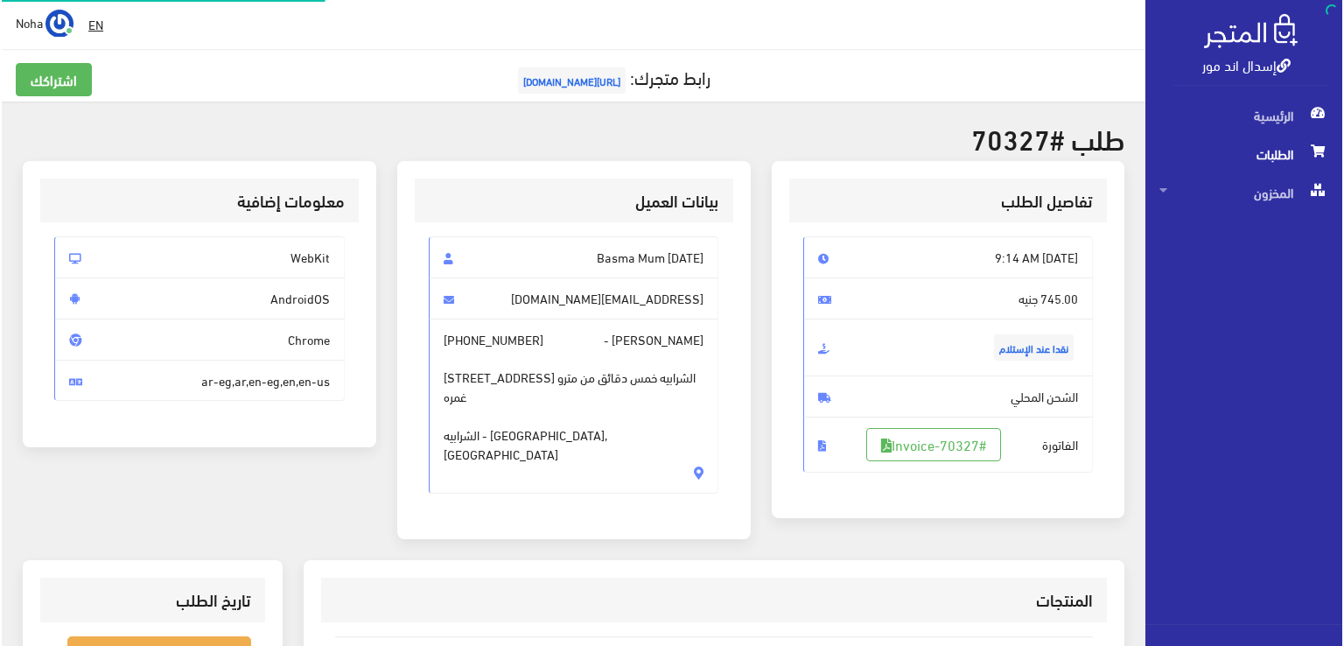
scroll to position [262, 0]
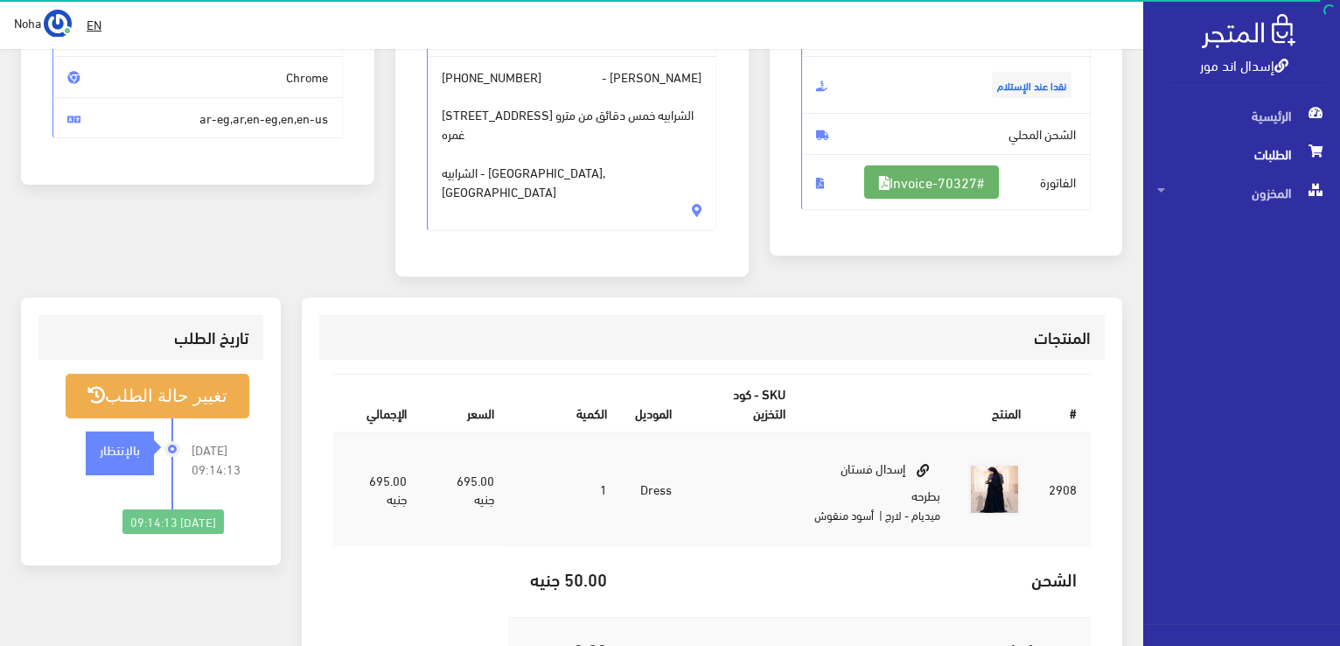
click at [930, 173] on link "#Invoice-70327" at bounding box center [931, 181] width 135 height 33
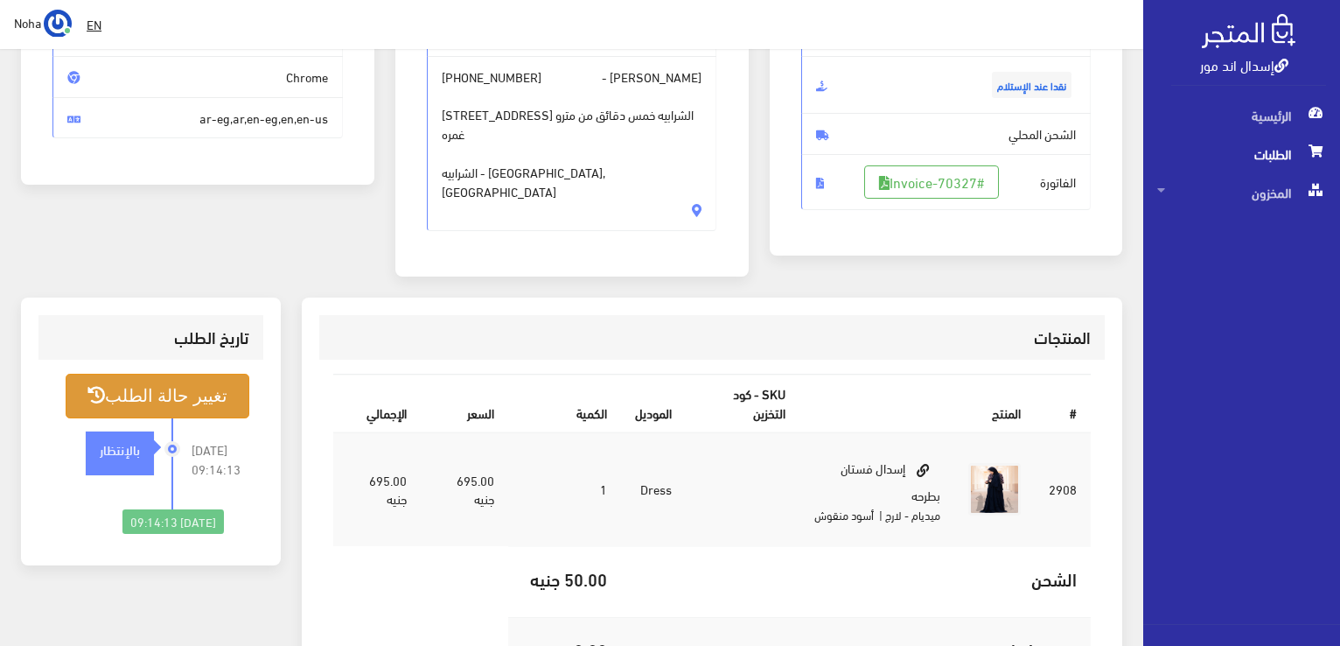
click at [174, 374] on button "تغيير حالة الطلب" at bounding box center [158, 396] width 184 height 45
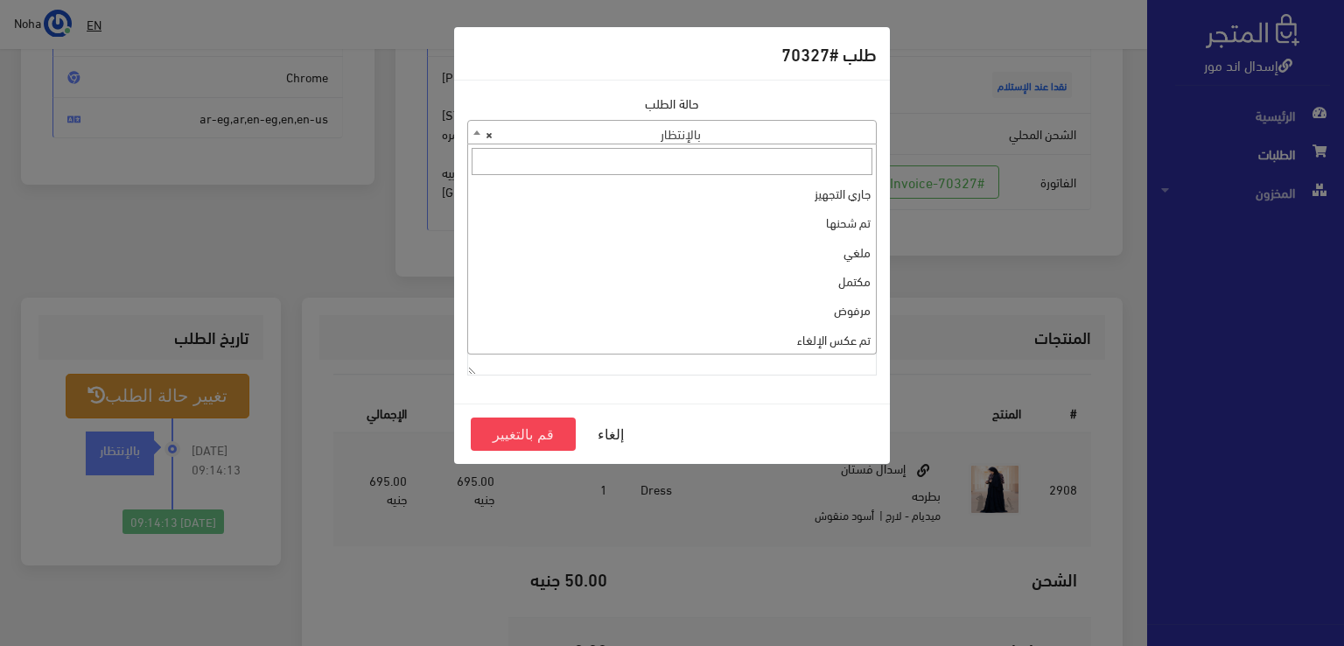
click at [612, 128] on span "× بالإنتظار" at bounding box center [672, 133] width 408 height 24
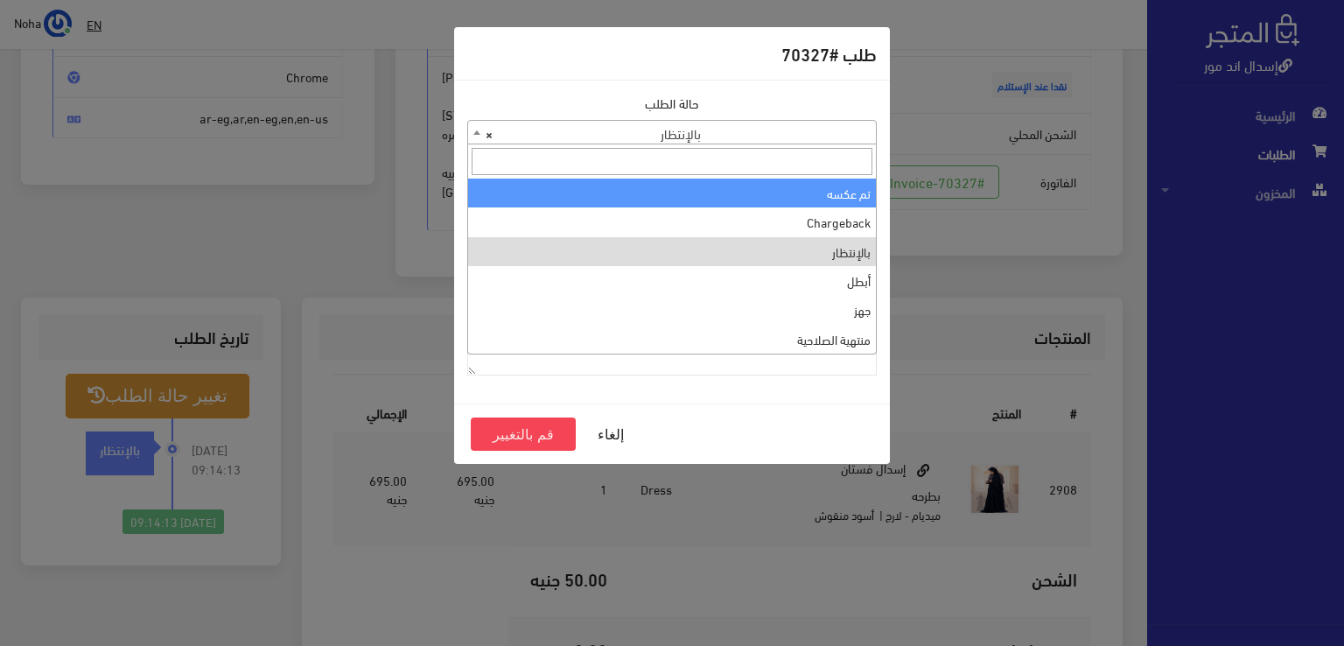
scroll to position [0, 0]
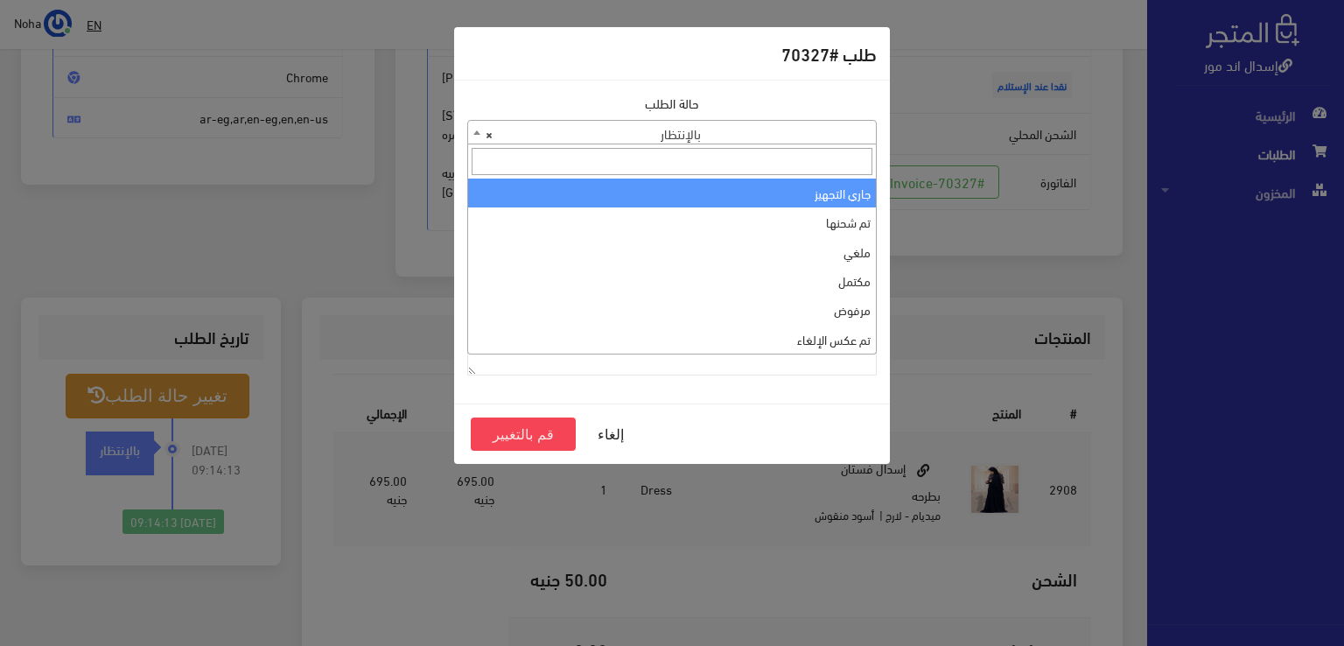
select select "1"
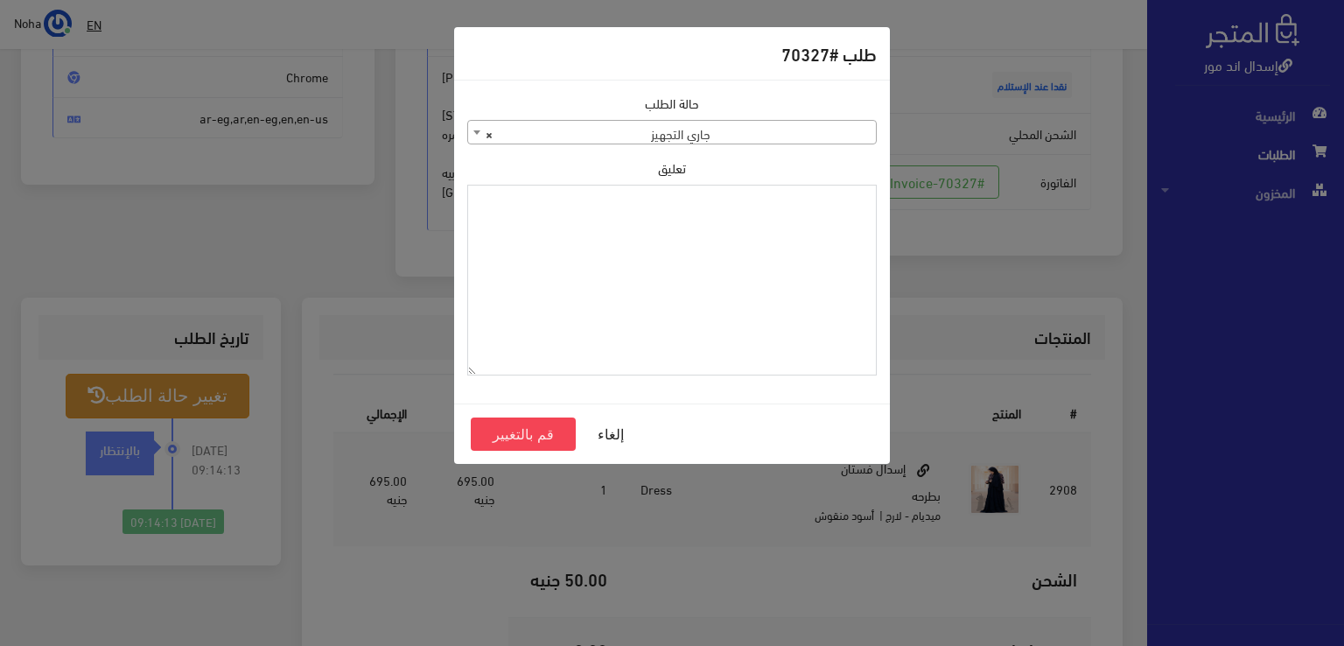
paste textarea "1118131"
type textarea "1118131"
click at [520, 435] on button "قم بالتغيير" at bounding box center [523, 433] width 105 height 33
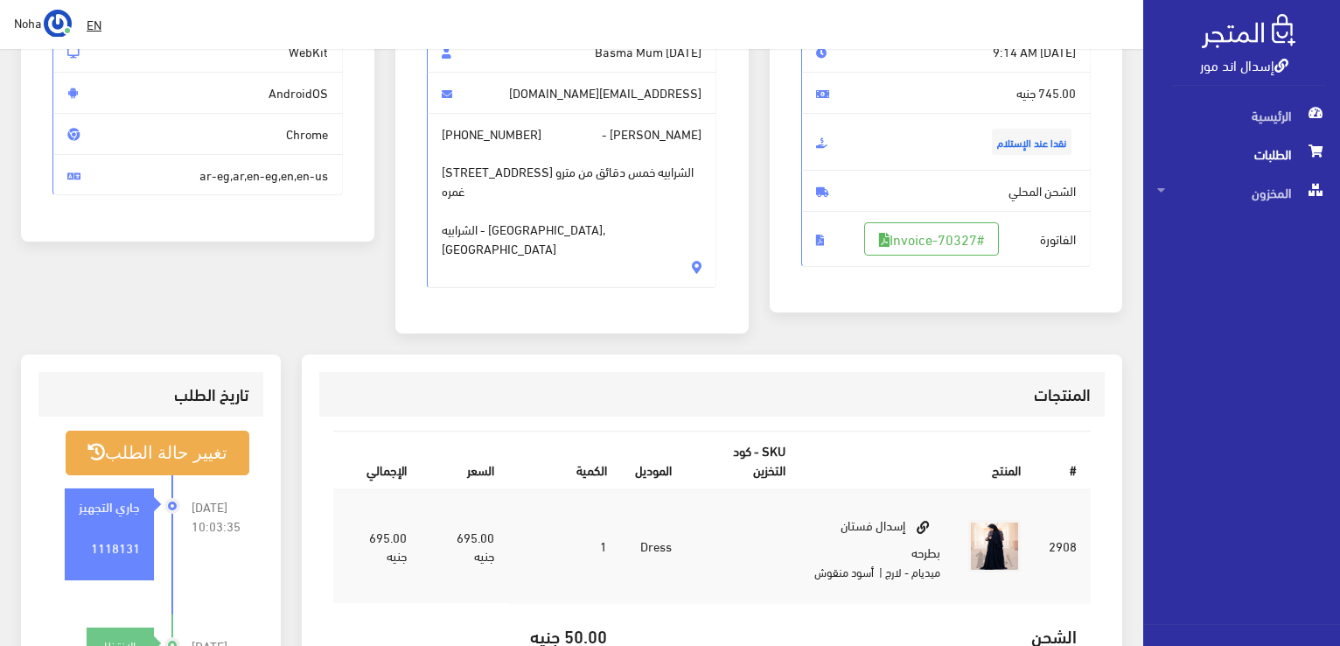
scroll to position [262, 0]
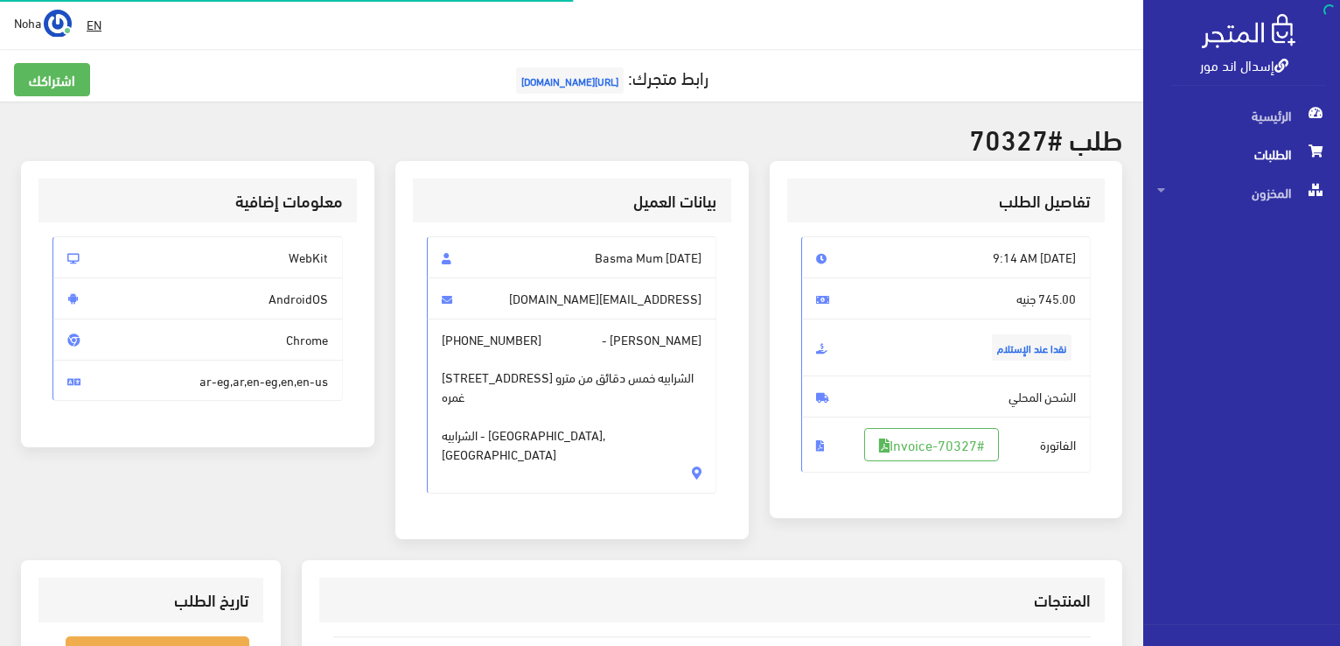
scroll to position [251, 0]
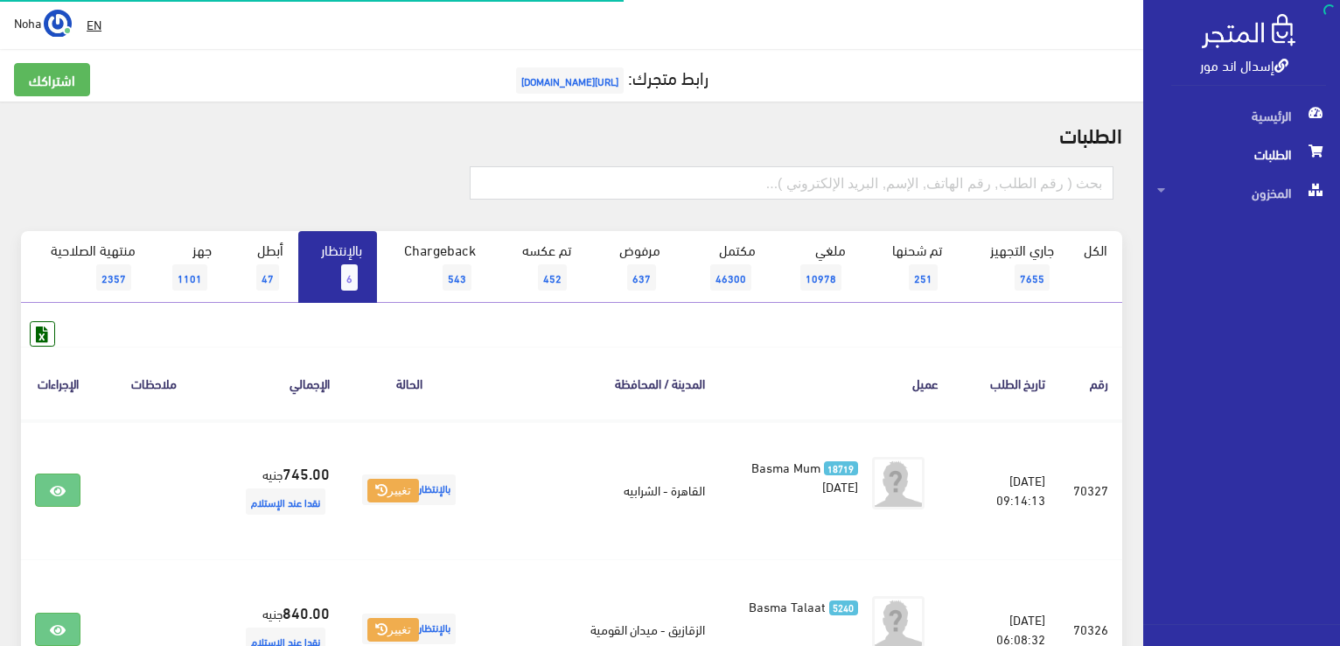
scroll to position [175, 0]
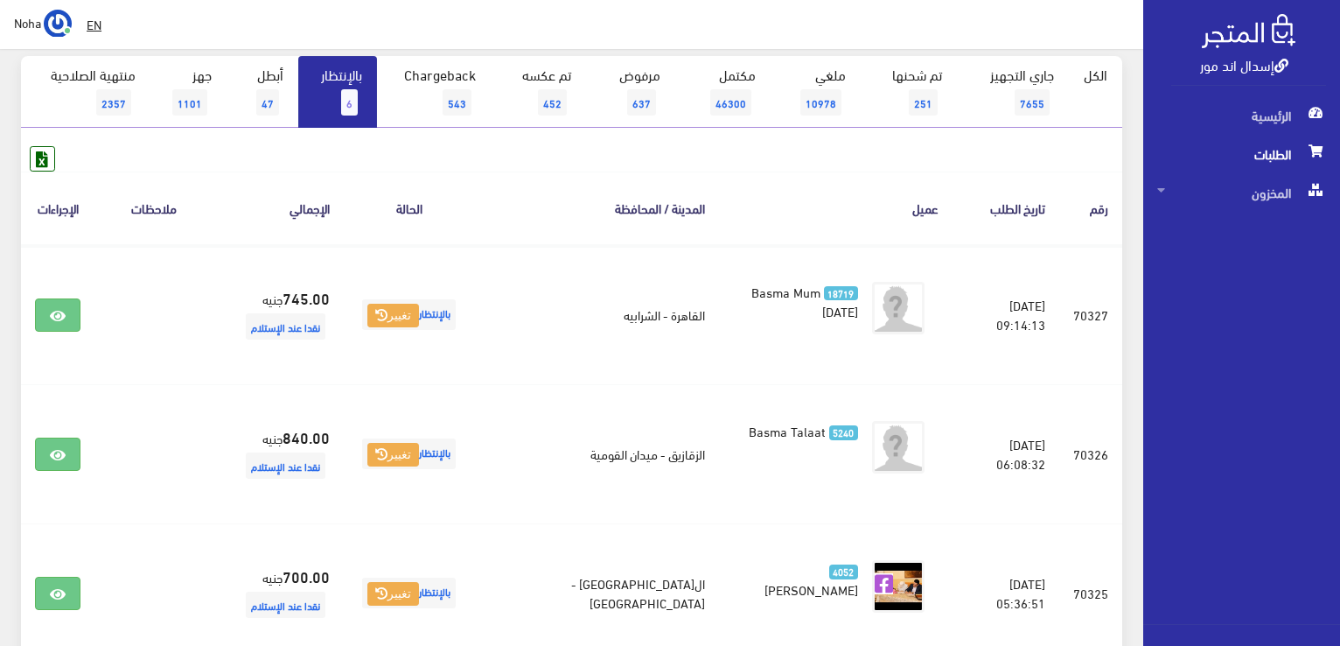
click at [344, 109] on span "6" at bounding box center [349, 102] width 17 height 26
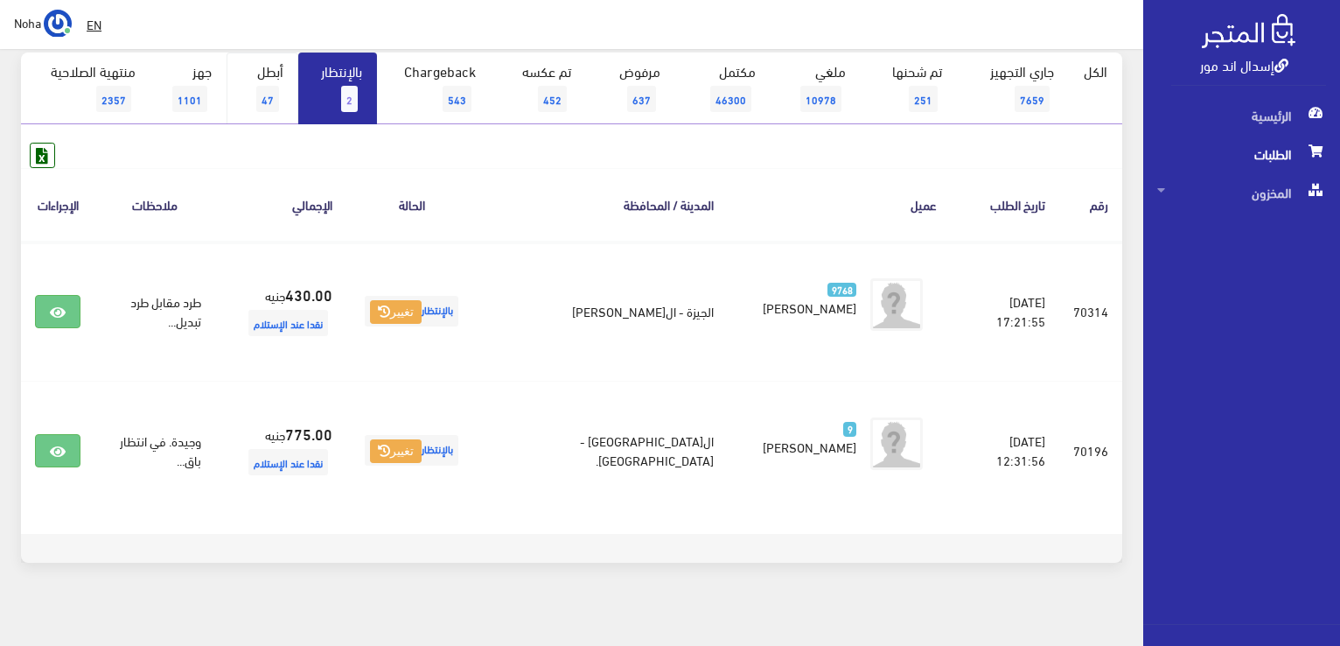
scroll to position [192, 0]
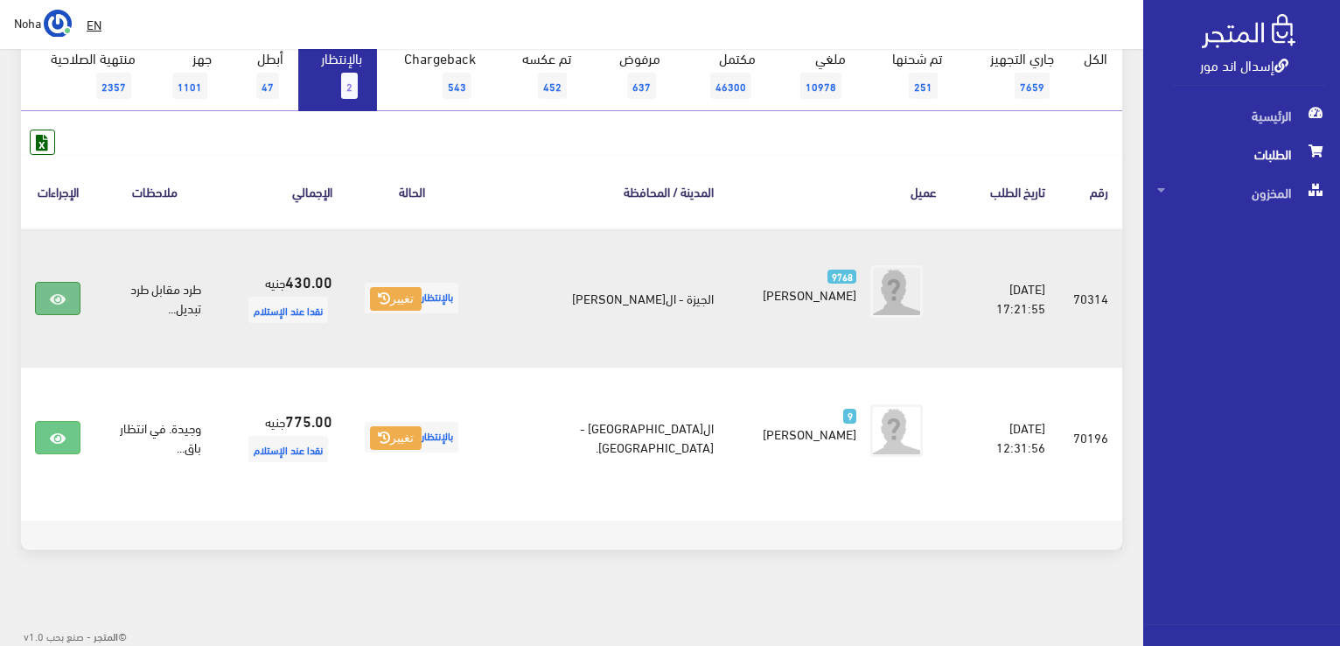
click at [68, 300] on link at bounding box center [57, 298] width 45 height 33
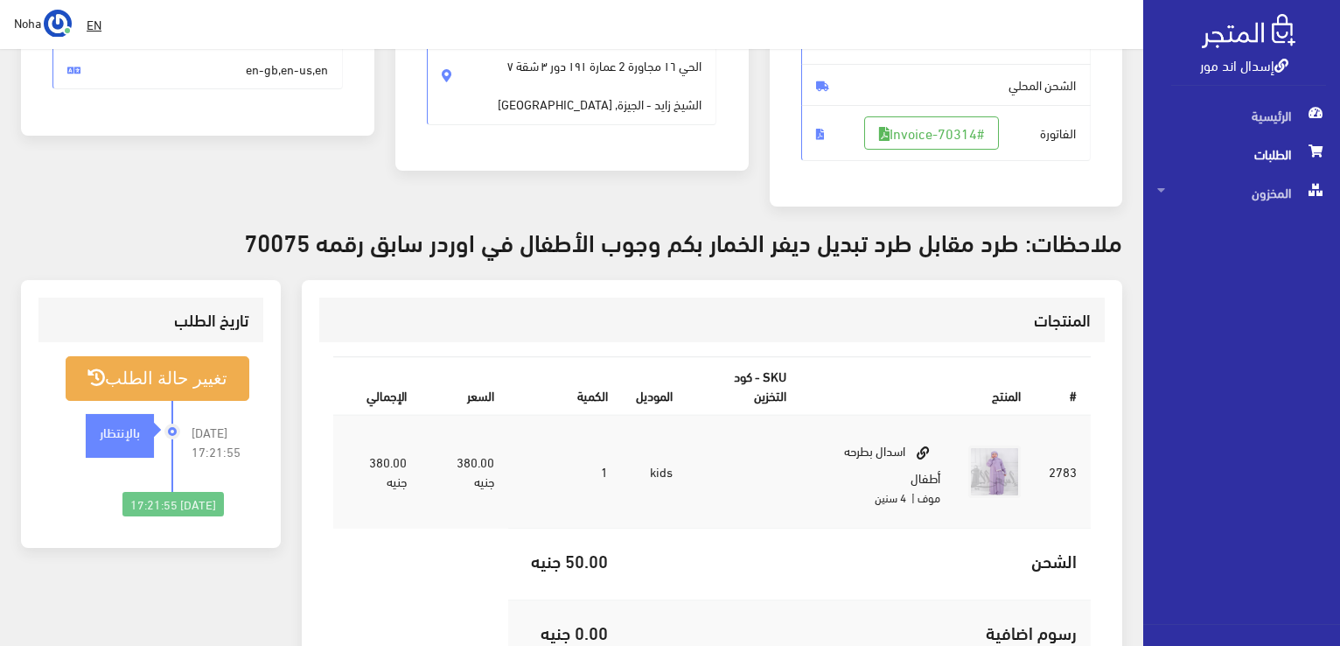
scroll to position [350, 0]
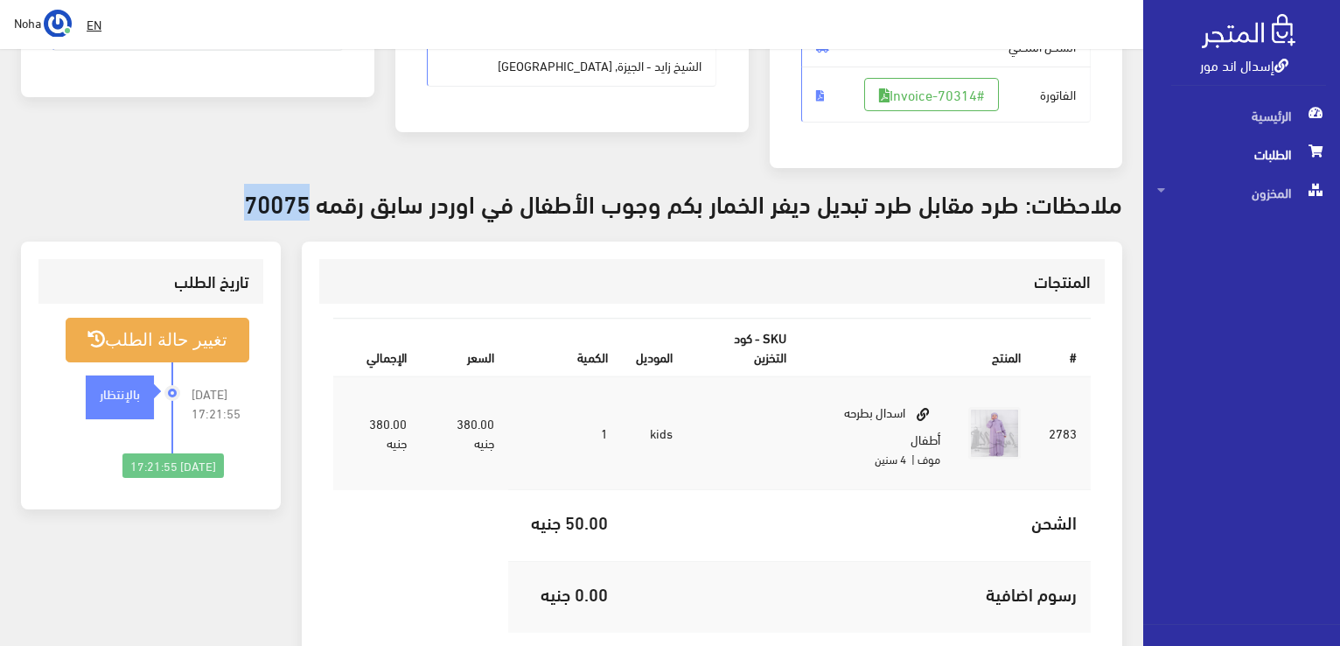
drag, startPoint x: 312, startPoint y: 205, endPoint x: 255, endPoint y: 193, distance: 58.0
click at [255, 193] on h3 "ملاحظات: طرد مقابل طرد تبديل ديفر الخمار بكم وجوب الأطفال في اوردر سابق رقمه 70…" at bounding box center [571, 202] width 1101 height 27
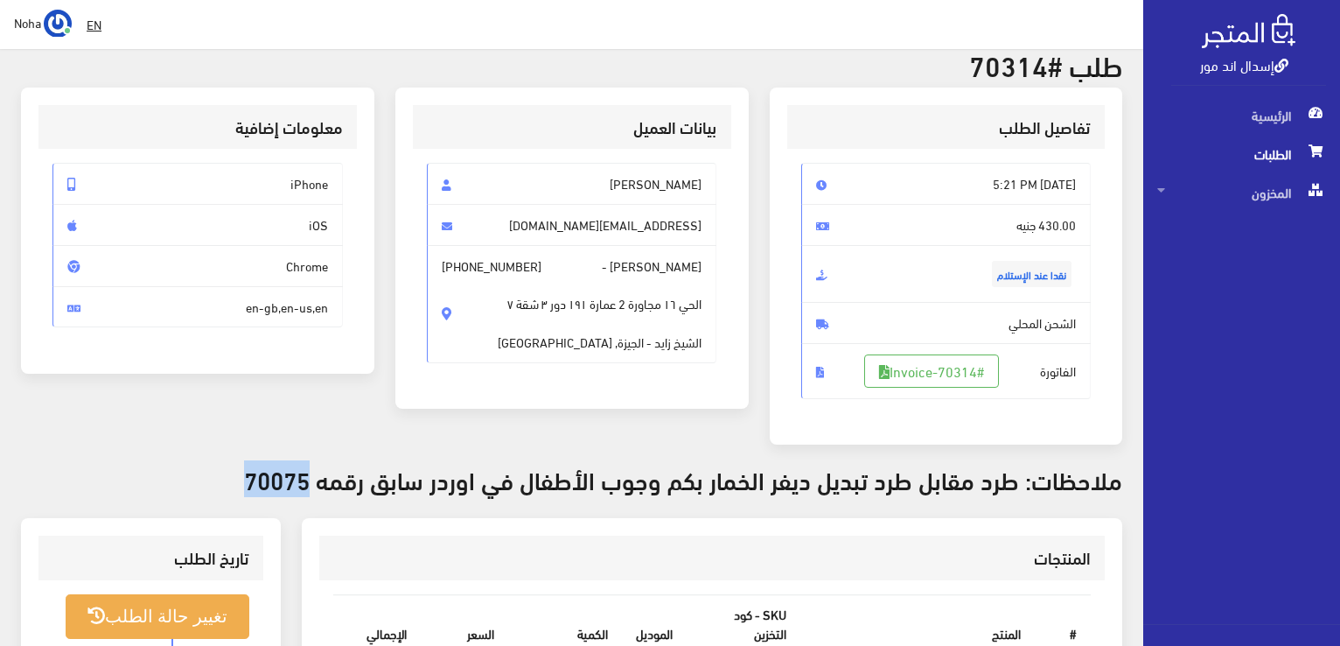
scroll to position [0, 0]
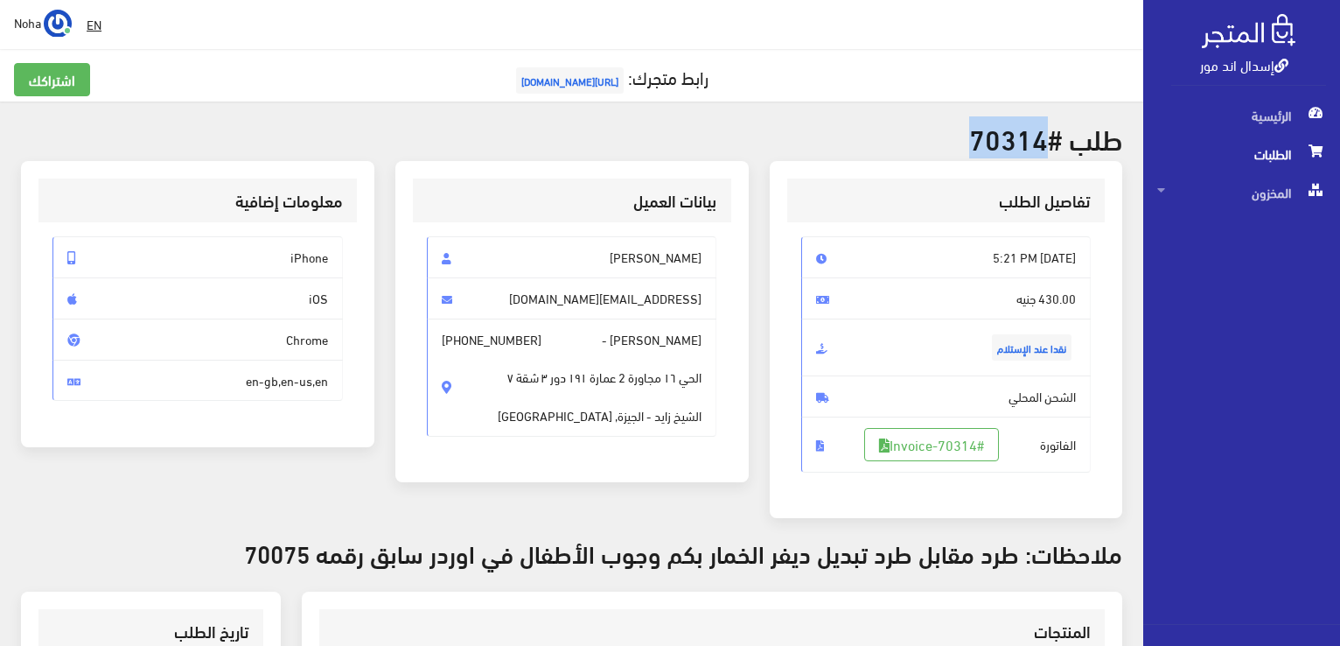
drag, startPoint x: 1046, startPoint y: 137, endPoint x: 977, endPoint y: 120, distance: 71.3
click at [977, 122] on h2 "طلب #70314" at bounding box center [571, 137] width 1101 height 31
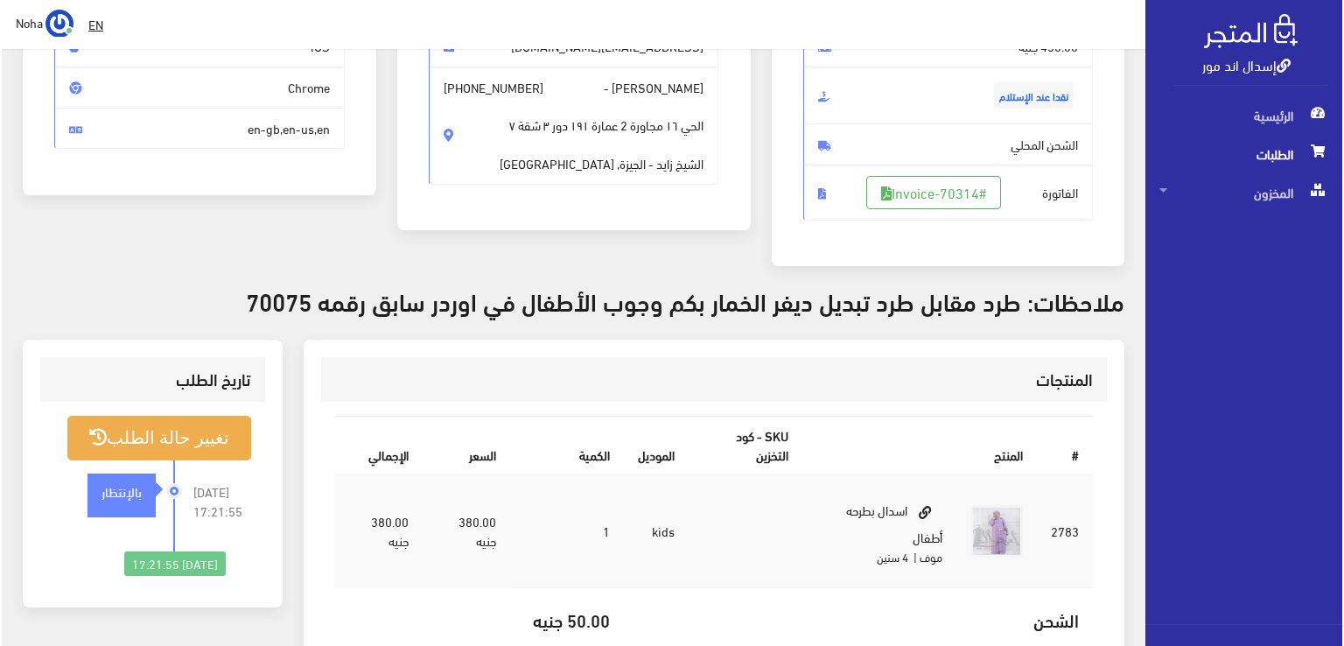
scroll to position [262, 0]
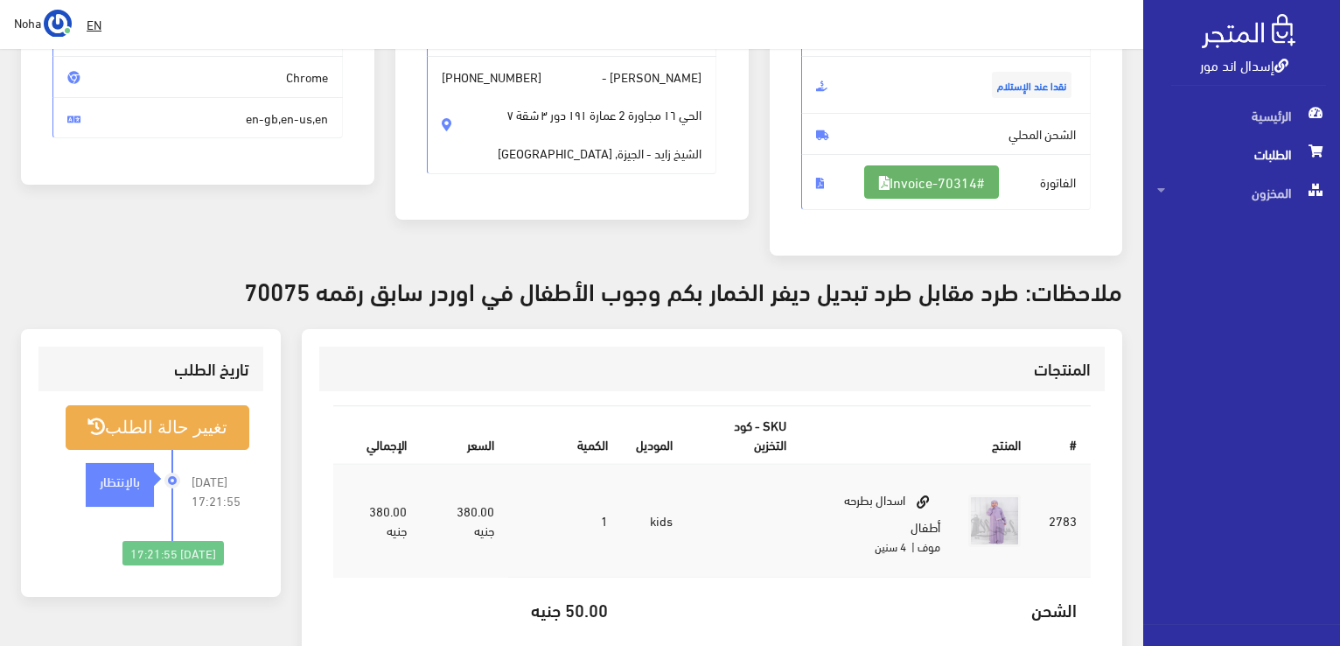
click at [958, 190] on link "#Invoice-70314" at bounding box center [931, 181] width 135 height 33
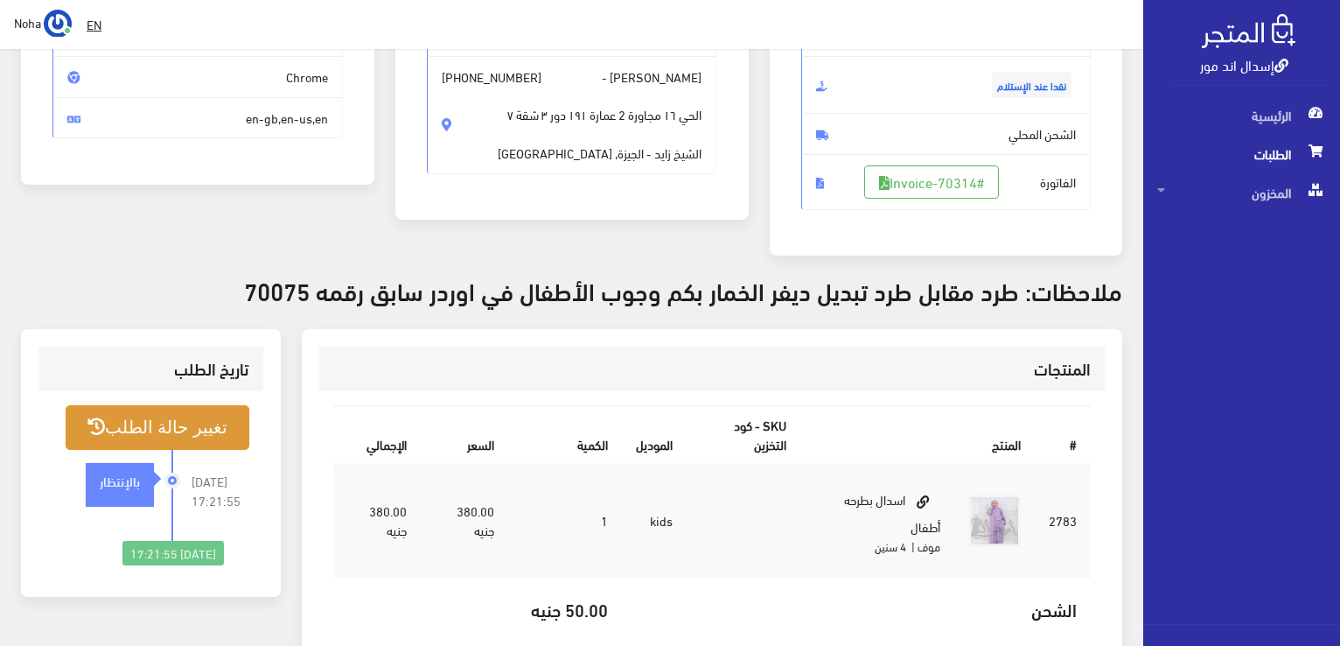
click at [217, 430] on button "تغيير حالة الطلب" at bounding box center [158, 427] width 184 height 45
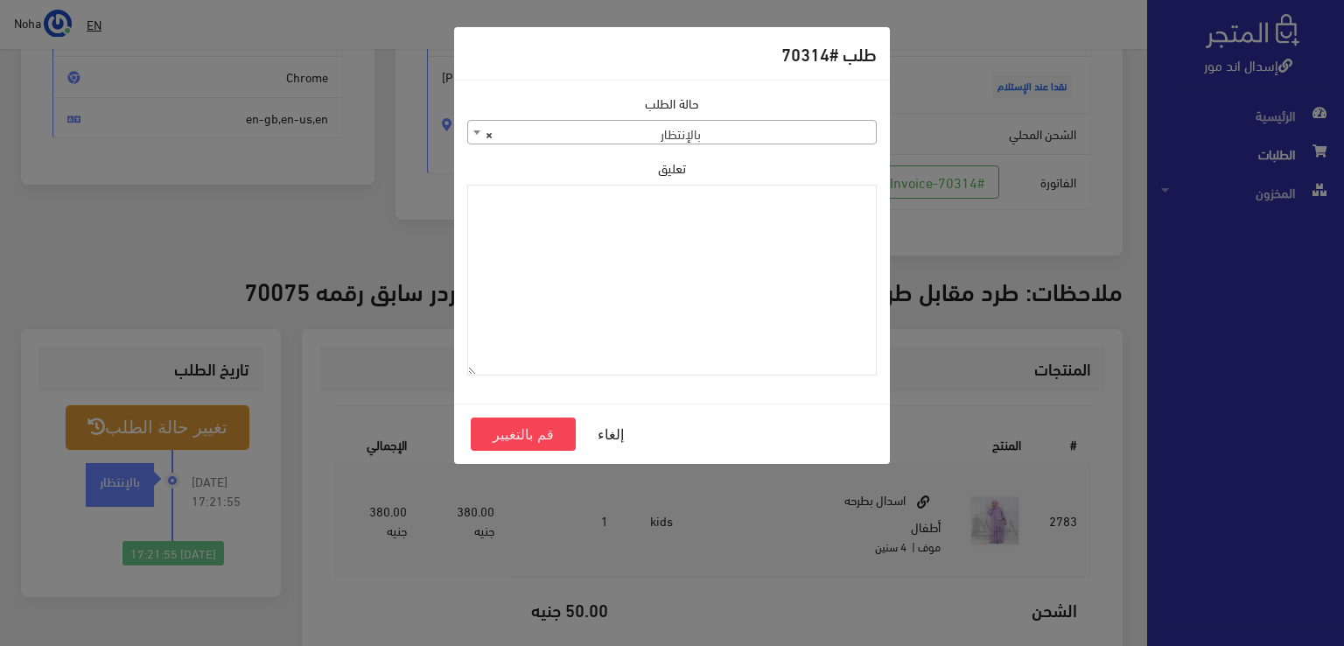
click at [799, 147] on div "حالة الطلب جاري التجهيز تم شحنها ملغي مكتمل مرفوض تم عكس الإلغاء فشل تم رد المب…" at bounding box center [672, 242] width 430 height 296
click at [801, 136] on span "× بالإنتظار" at bounding box center [672, 133] width 408 height 24
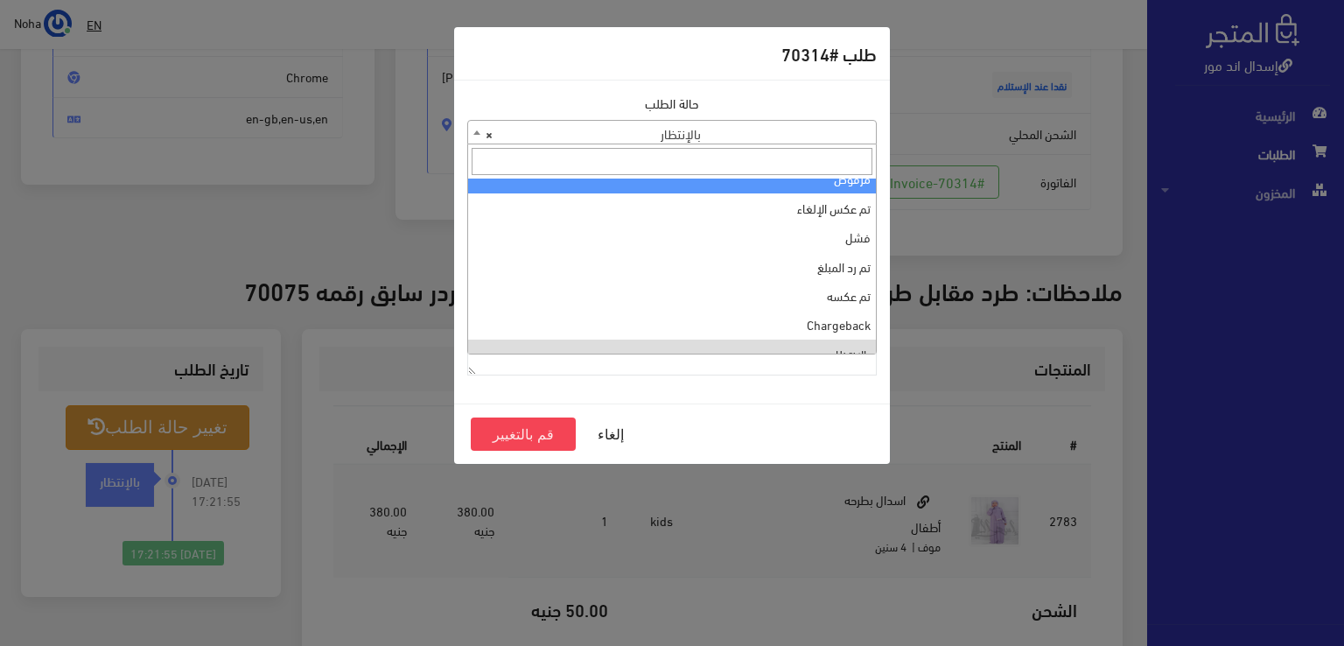
scroll to position [0, 0]
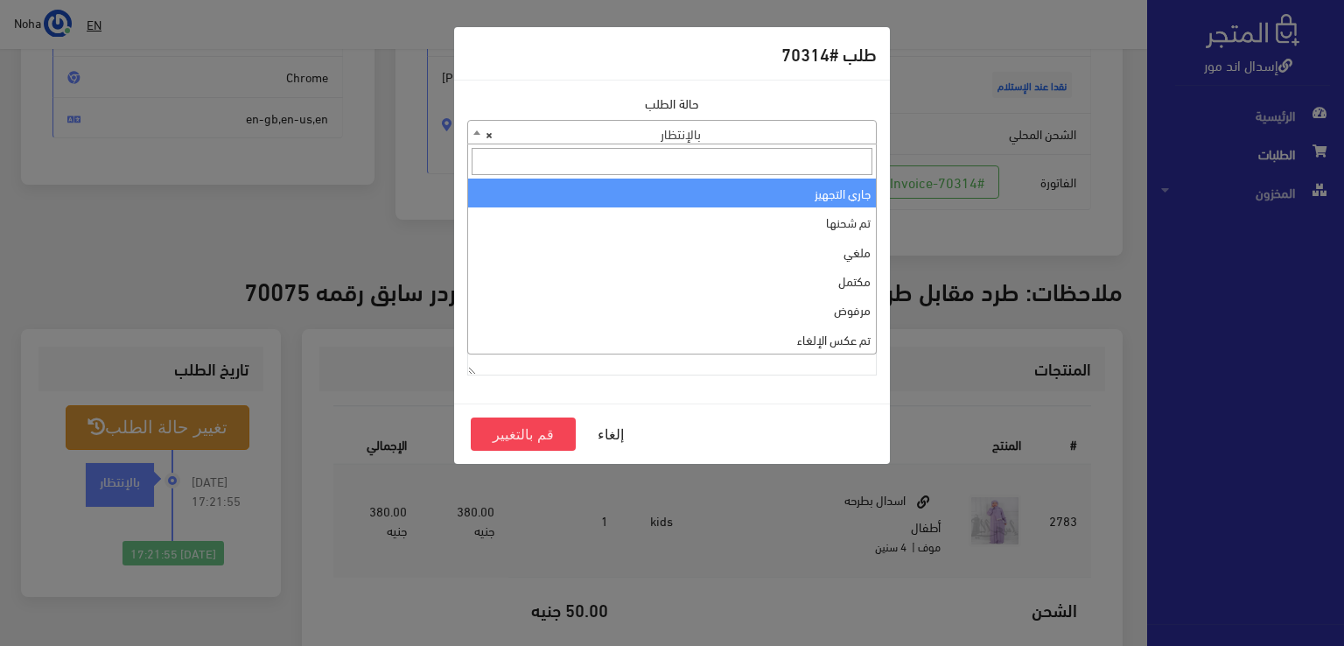
select select "1"
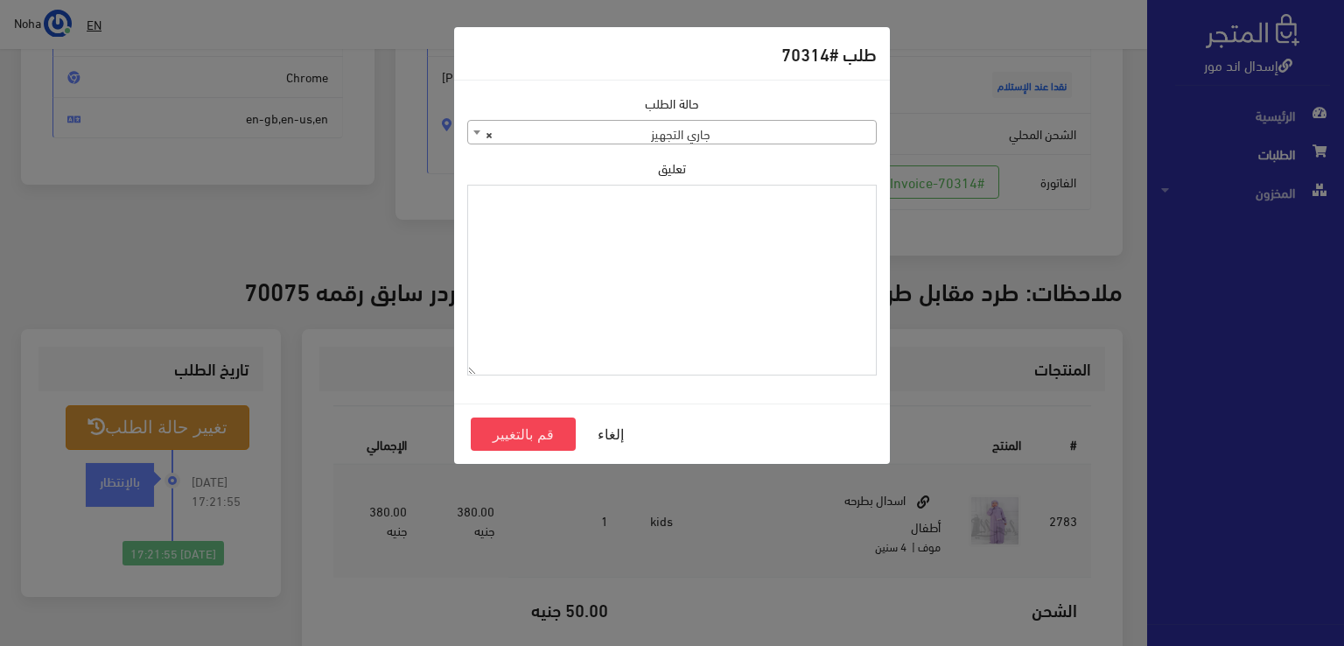
paste textarea "1118131"
type textarea "1118131"
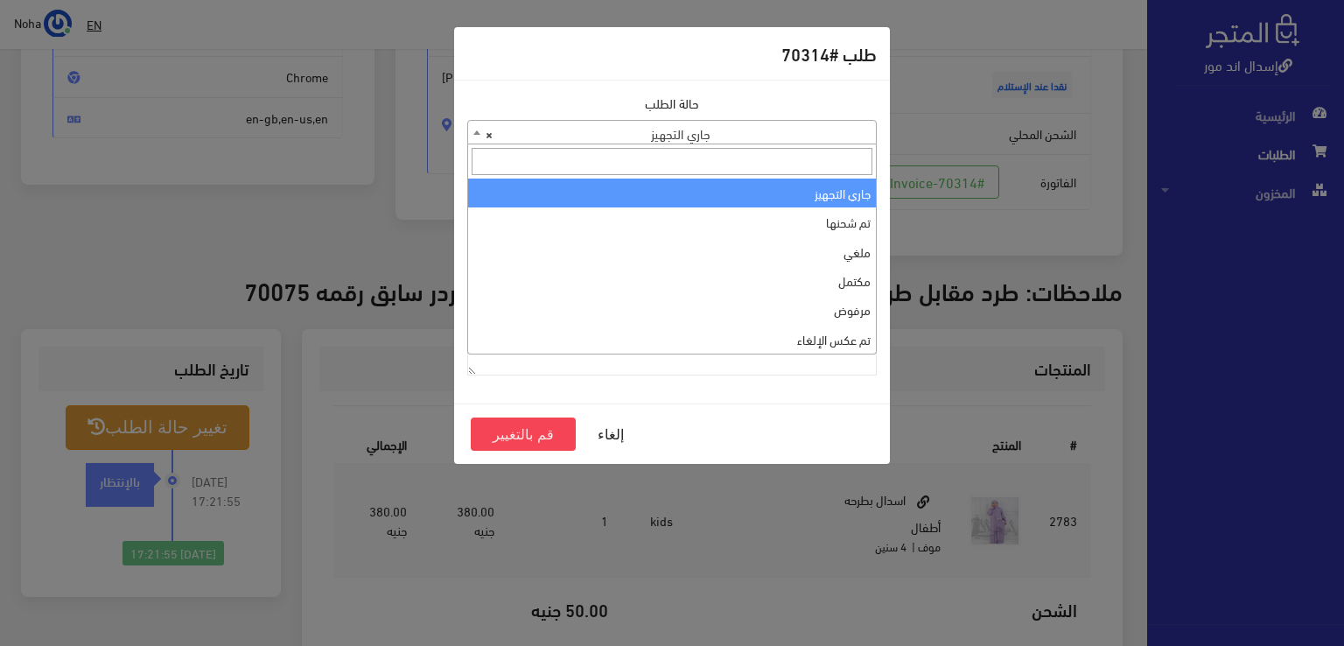
click at [644, 125] on span "× جاري التجهيز" at bounding box center [672, 133] width 408 height 24
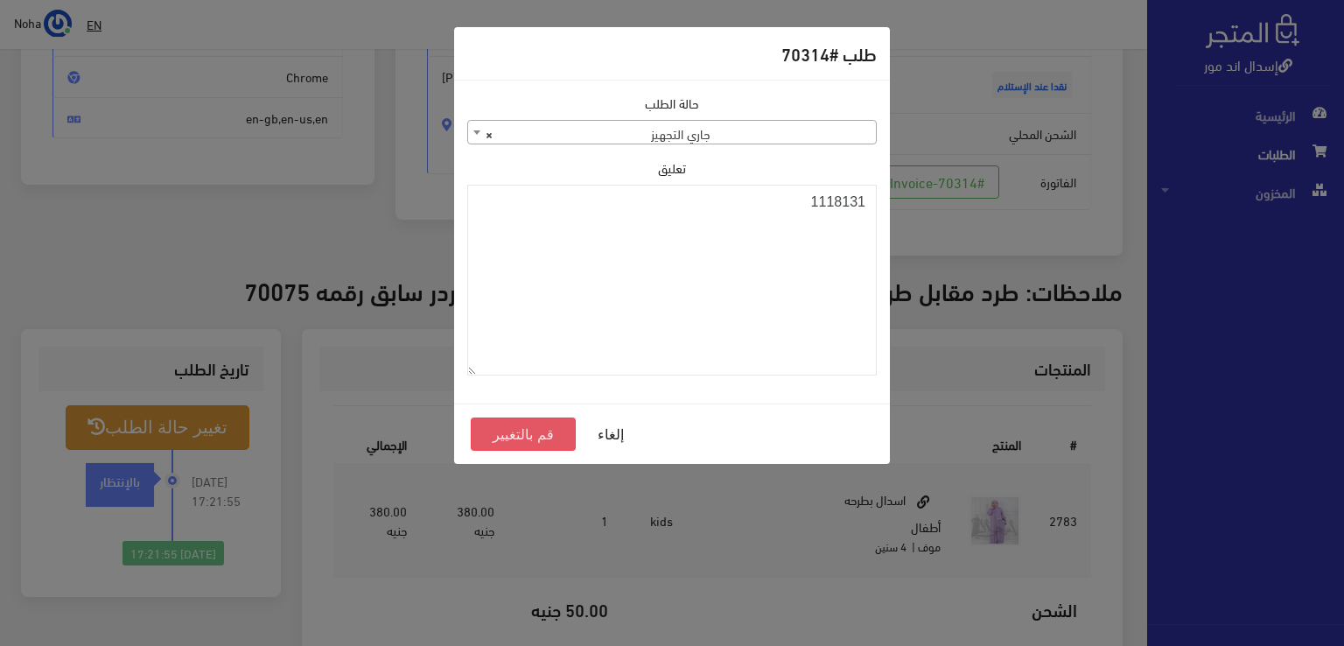
drag, startPoint x: 723, startPoint y: 235, endPoint x: 532, endPoint y: 433, distance: 275.3
click at [532, 433] on button "قم بالتغيير" at bounding box center [523, 433] width 105 height 33
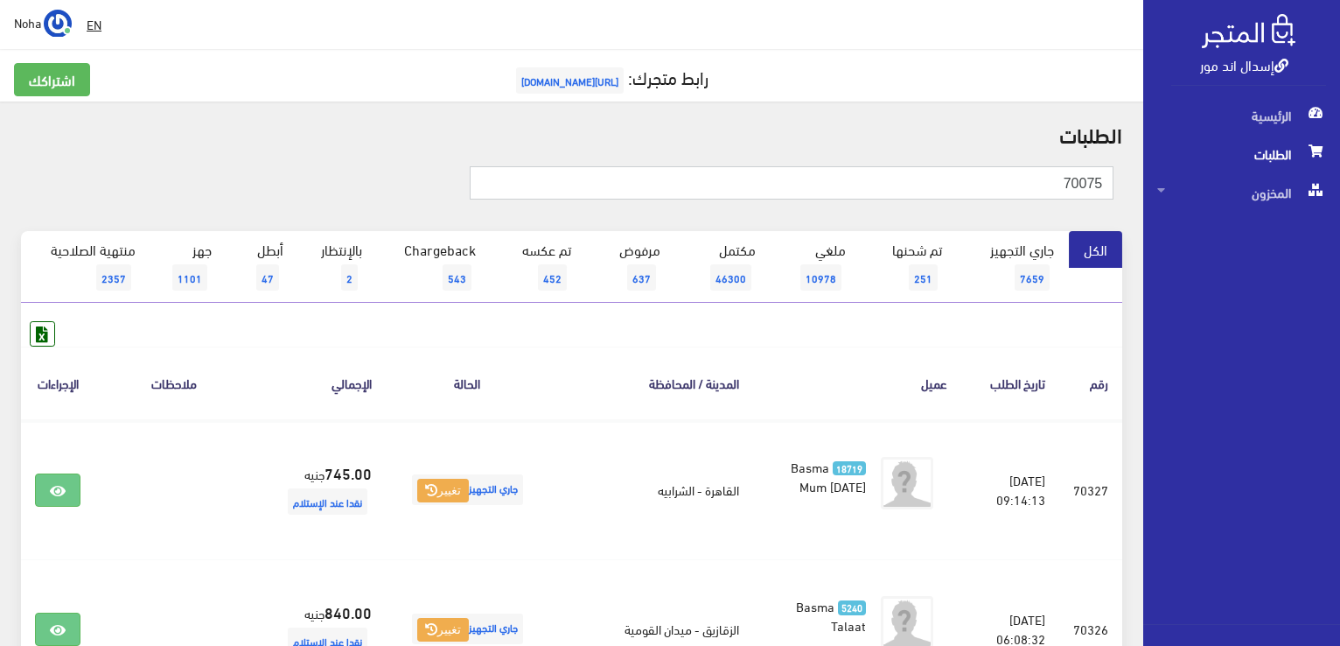
type input "70075"
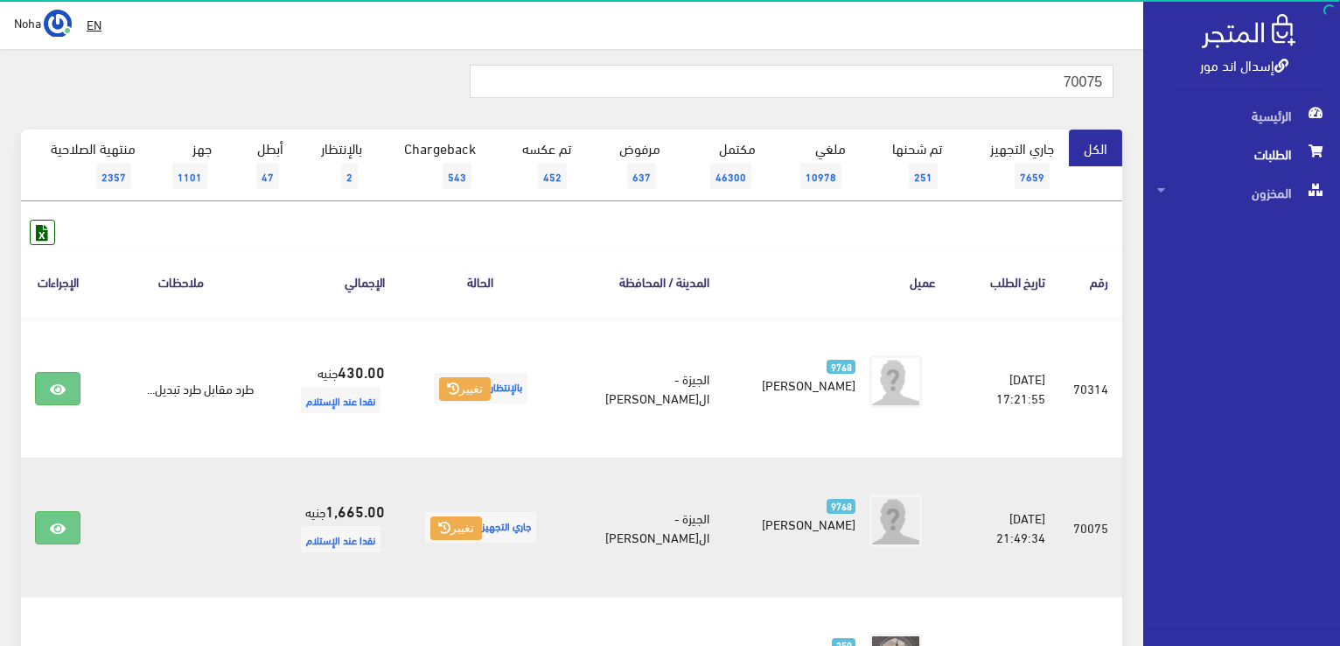
scroll to position [175, 0]
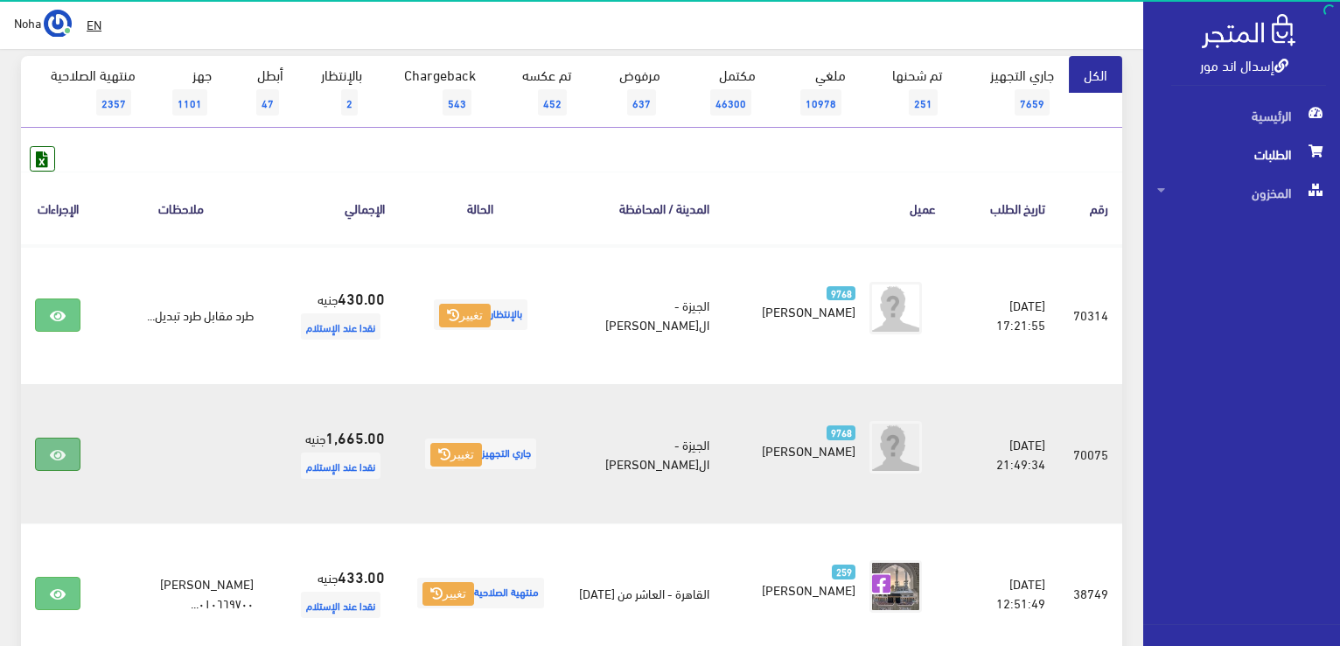
click at [66, 445] on link at bounding box center [57, 453] width 45 height 33
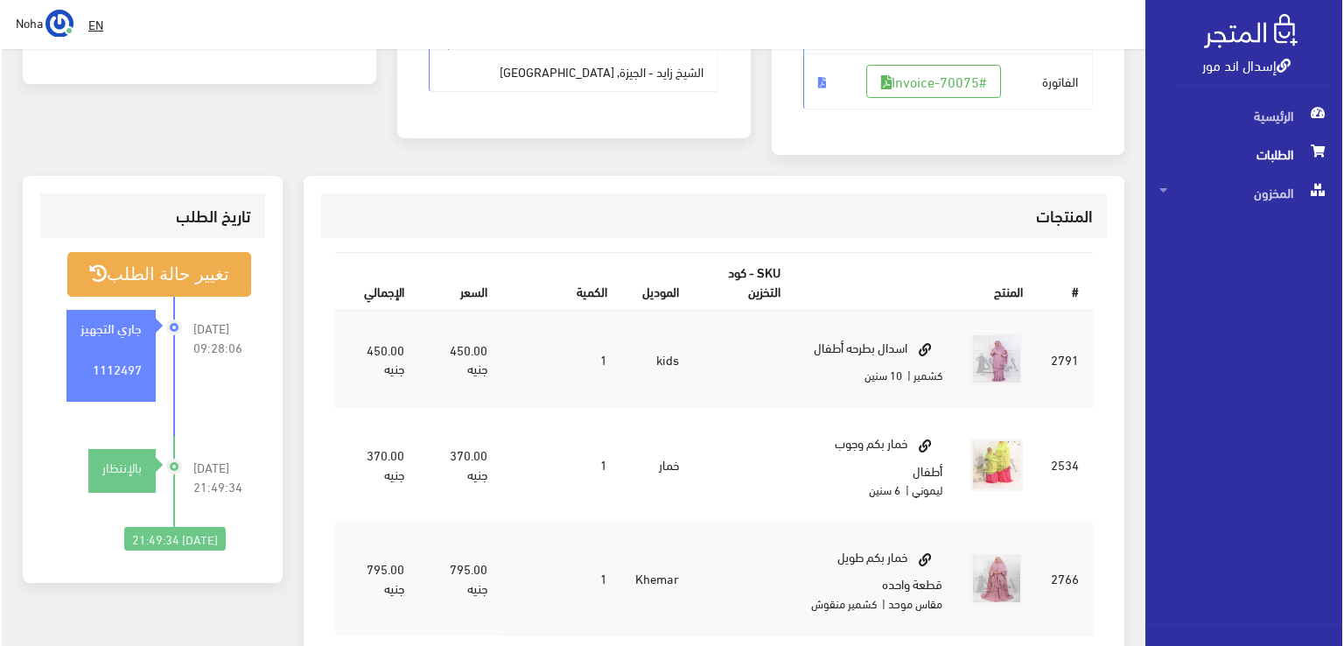
scroll to position [262, 0]
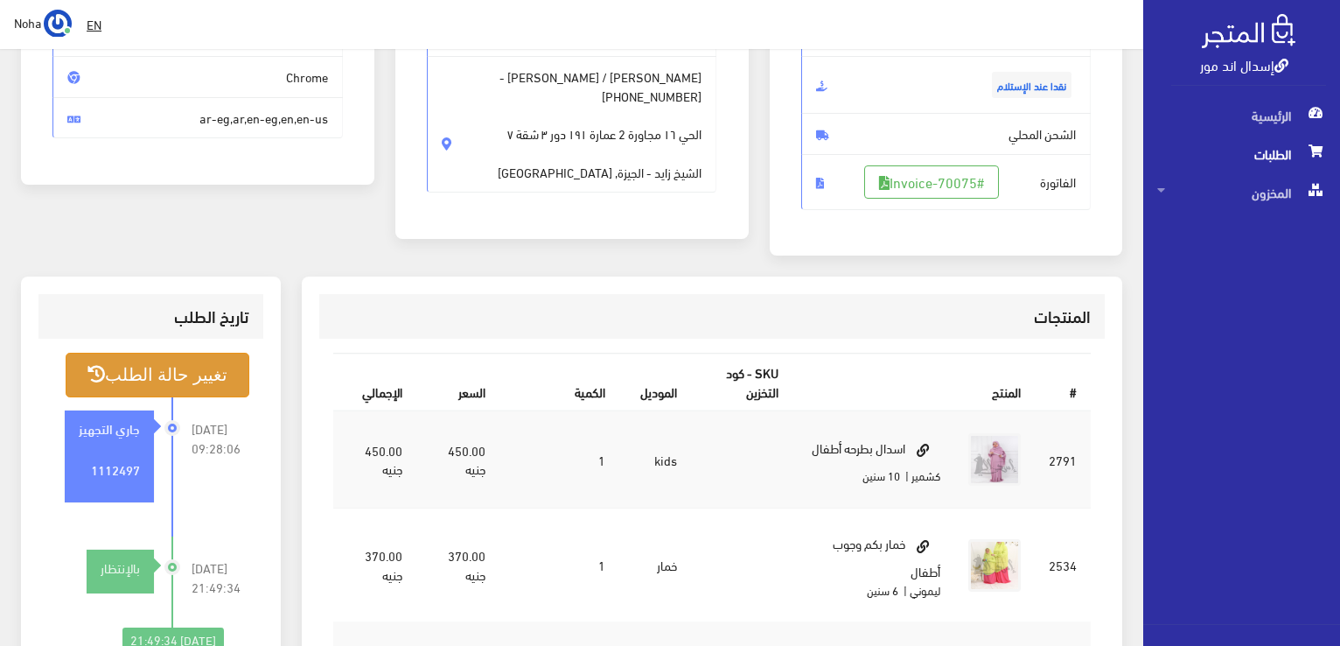
click at [129, 381] on button "تغيير حالة الطلب" at bounding box center [158, 375] width 184 height 45
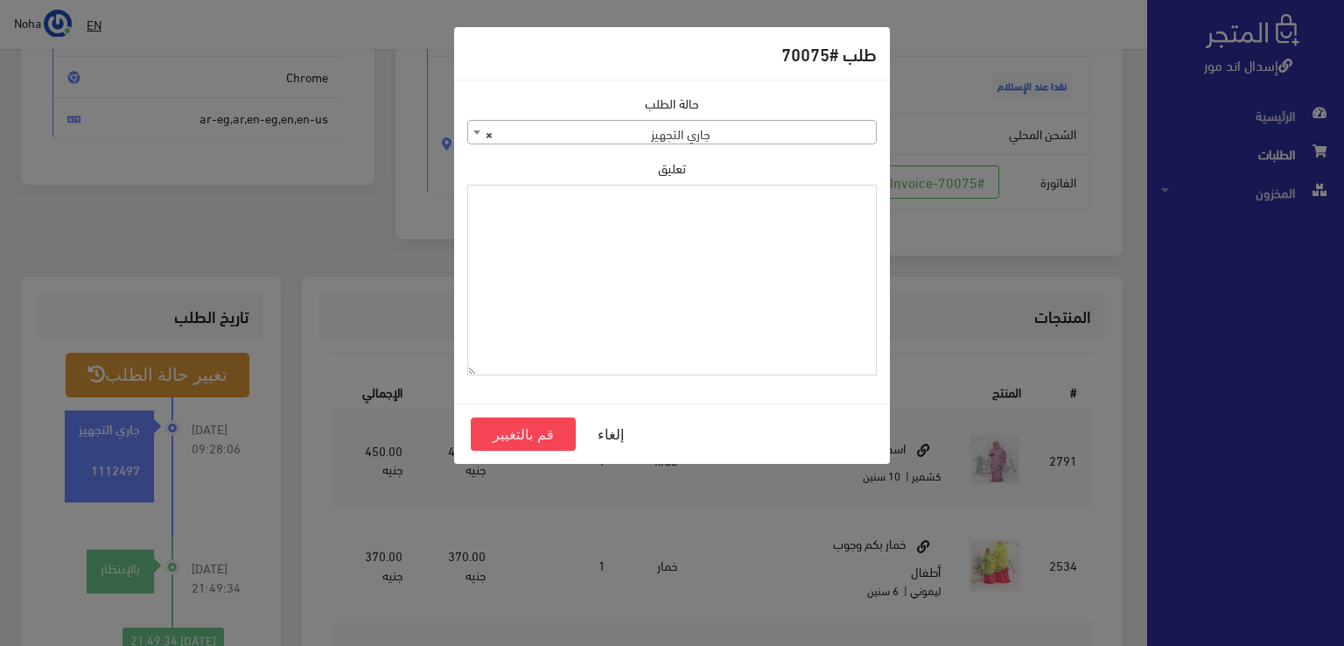
click at [793, 214] on textarea "تعليق" at bounding box center [671, 281] width 409 height 192
type textarea "i"
type textarea "هتبدل الطقم ديفوه فى اوردر 70314"
click at [518, 431] on button "قم بالتغيير" at bounding box center [523, 433] width 105 height 33
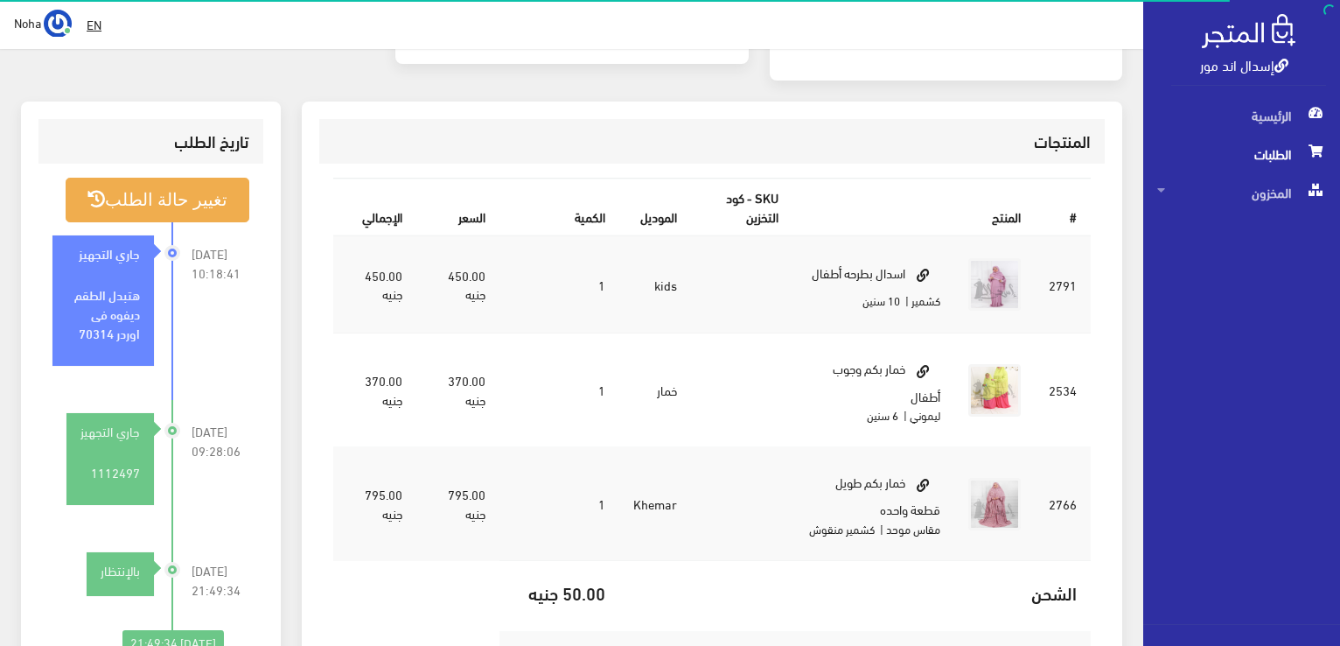
scroll to position [525, 0]
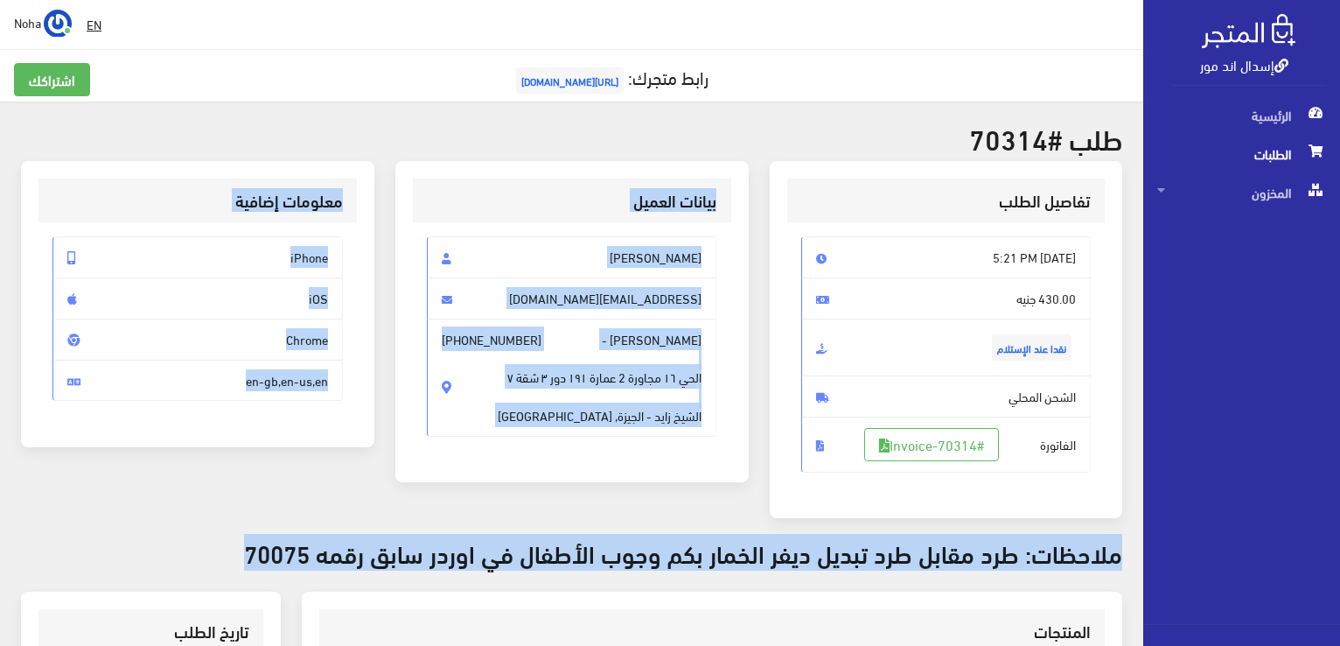
drag, startPoint x: 825, startPoint y: 534, endPoint x: 639, endPoint y: 637, distance: 213.0
click at [639, 637] on div "طلب #70314 تفاصيل الطلب Sat, Aug 30, 2025 5:21 PM نقدا عند الإستلام" at bounding box center [571, 630] width 1143 height 1058
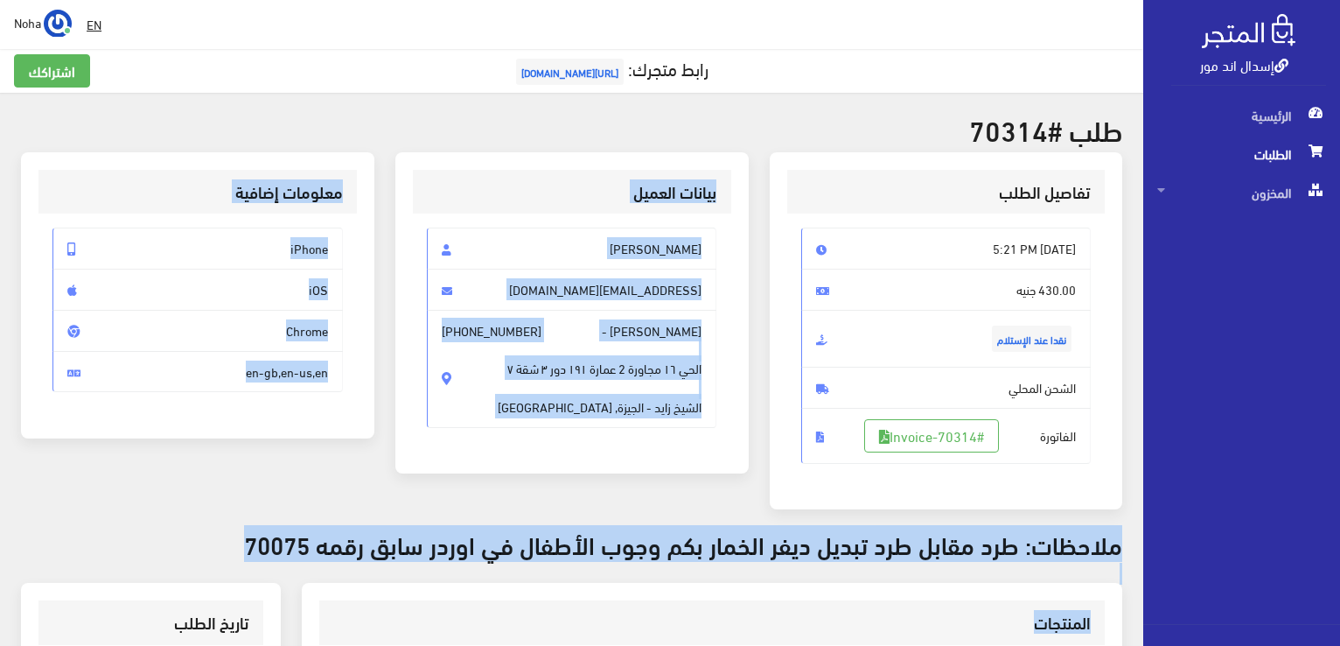
click at [395, 209] on div "بيانات العميل Asmaa Osama asmaa10osama@gmail.com خديجة حسين - +201098306171 الح…" at bounding box center [571, 312] width 353 height 321
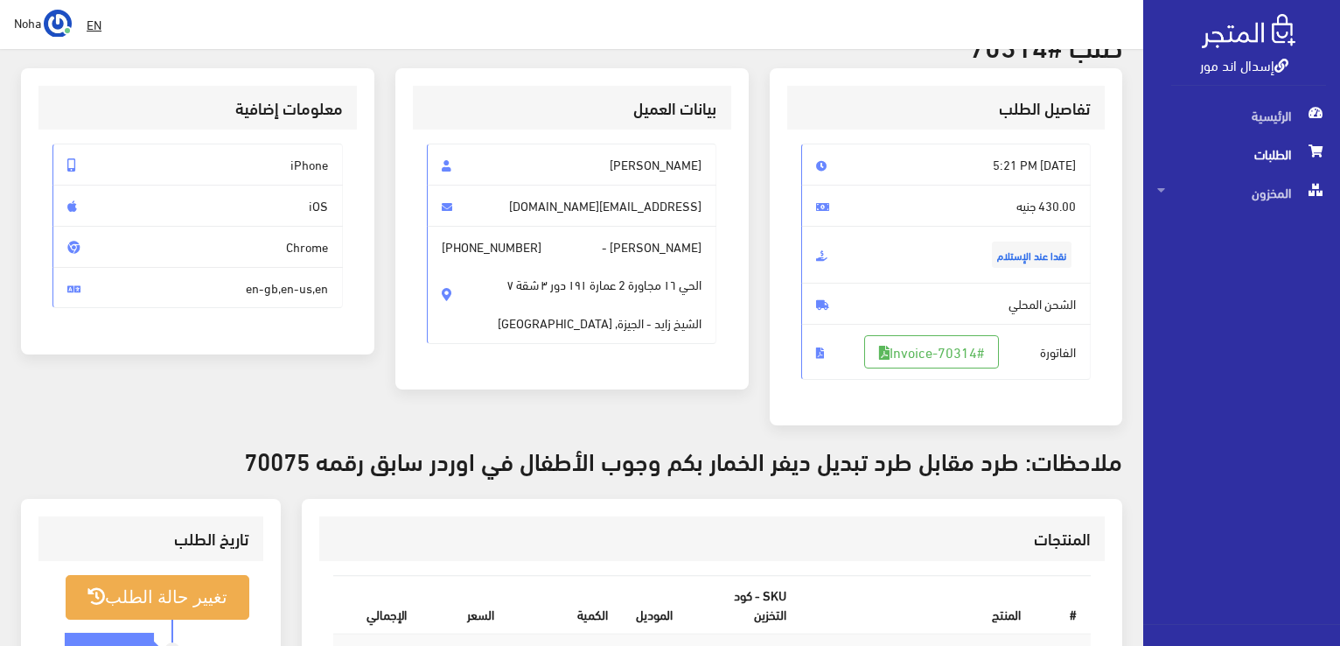
scroll to position [271, 0]
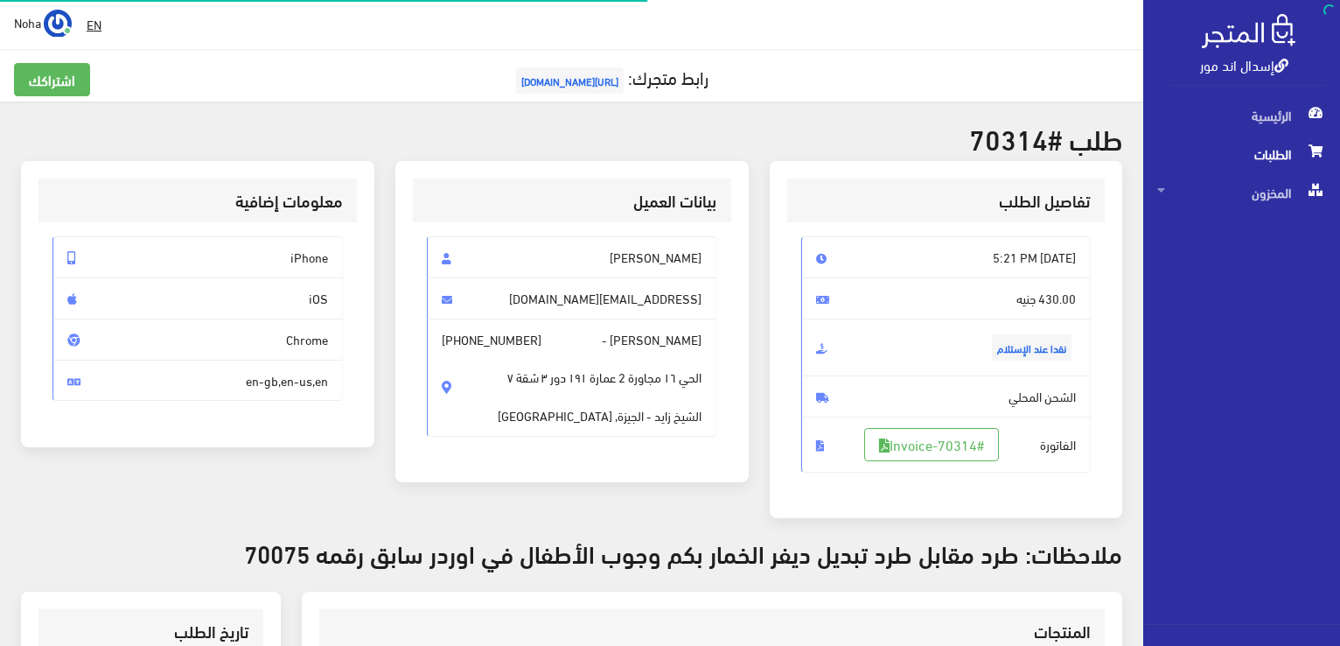
scroll to position [251, 0]
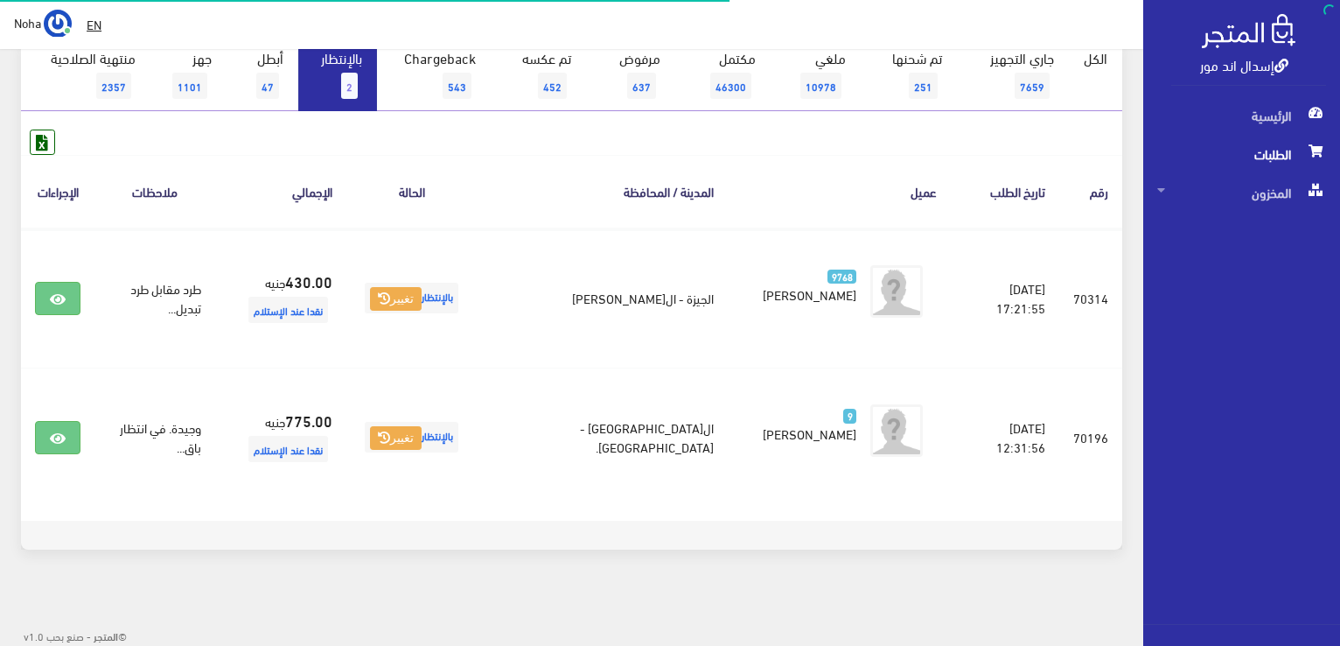
scroll to position [192, 0]
click at [368, 87] on link "بالإنتظار 2" at bounding box center [337, 75] width 79 height 72
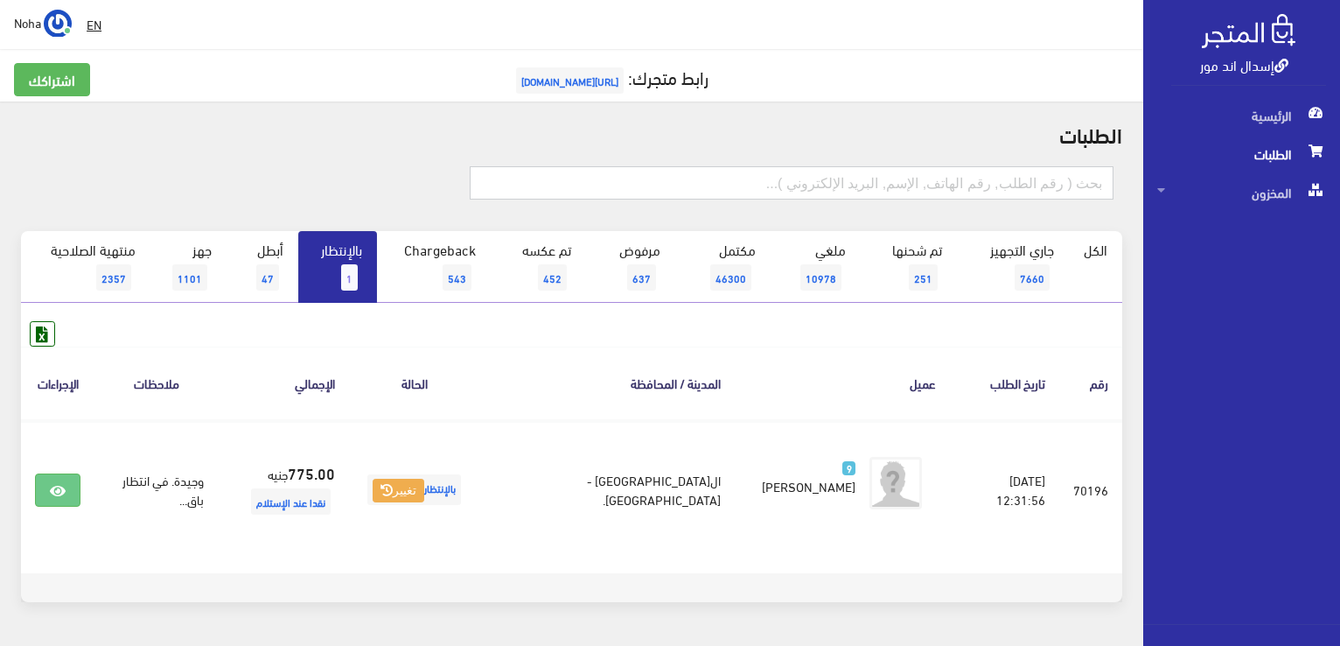
click at [896, 179] on input "text" at bounding box center [792, 182] width 644 height 33
type input "70266"
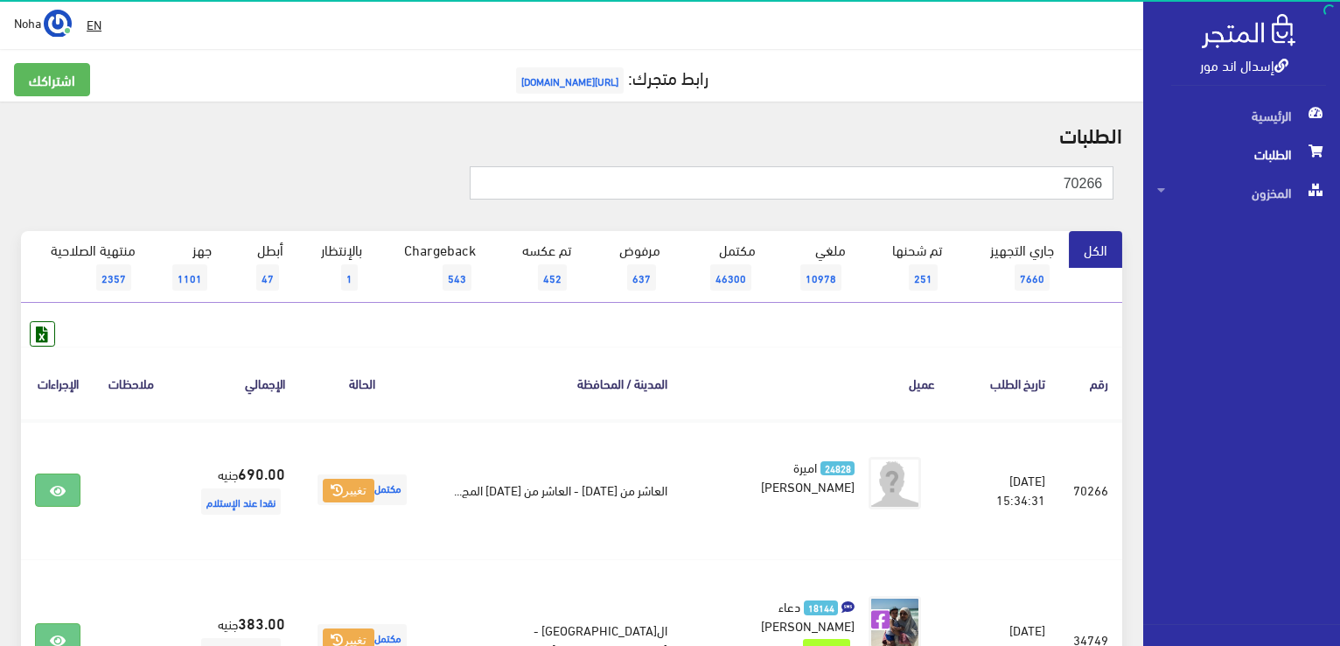
drag, startPoint x: 1032, startPoint y: 185, endPoint x: 1343, endPoint y: 193, distance: 310.7
click at [1339, 193] on html "إسدال اند مور الرئيسية الطلبات" at bounding box center [670, 323] width 1340 height 646
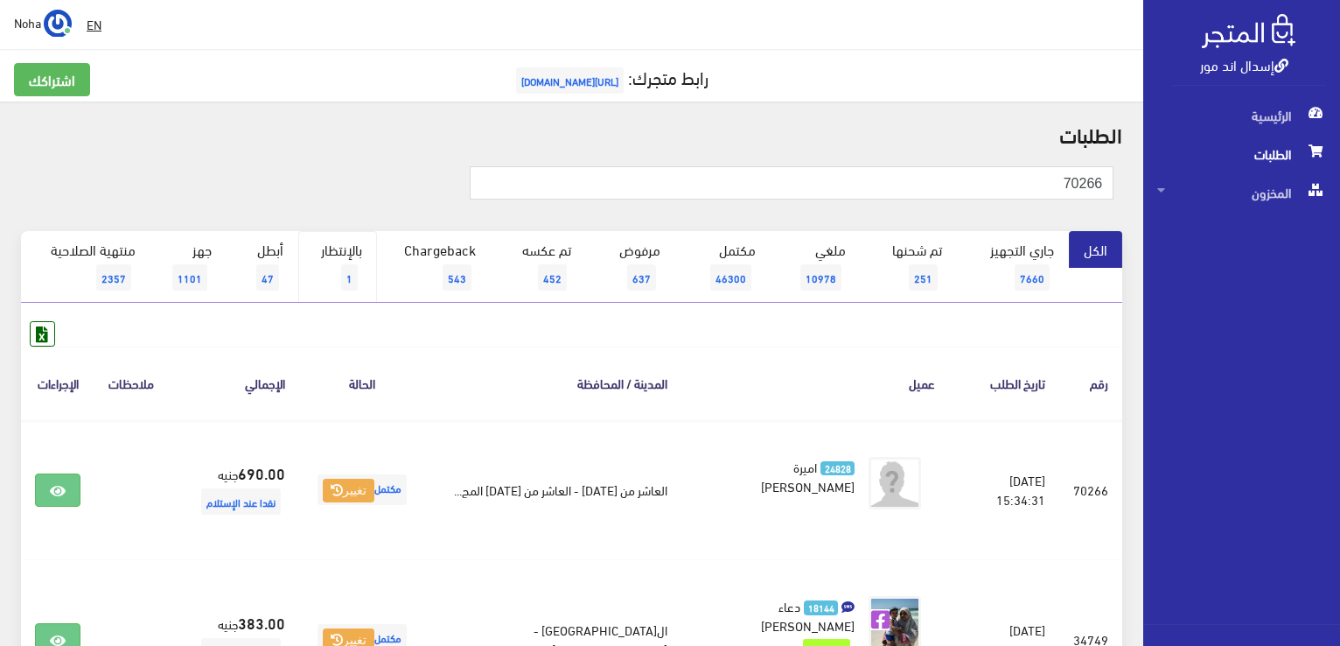
click at [346, 254] on link "بالإنتظار 1" at bounding box center [337, 267] width 79 height 72
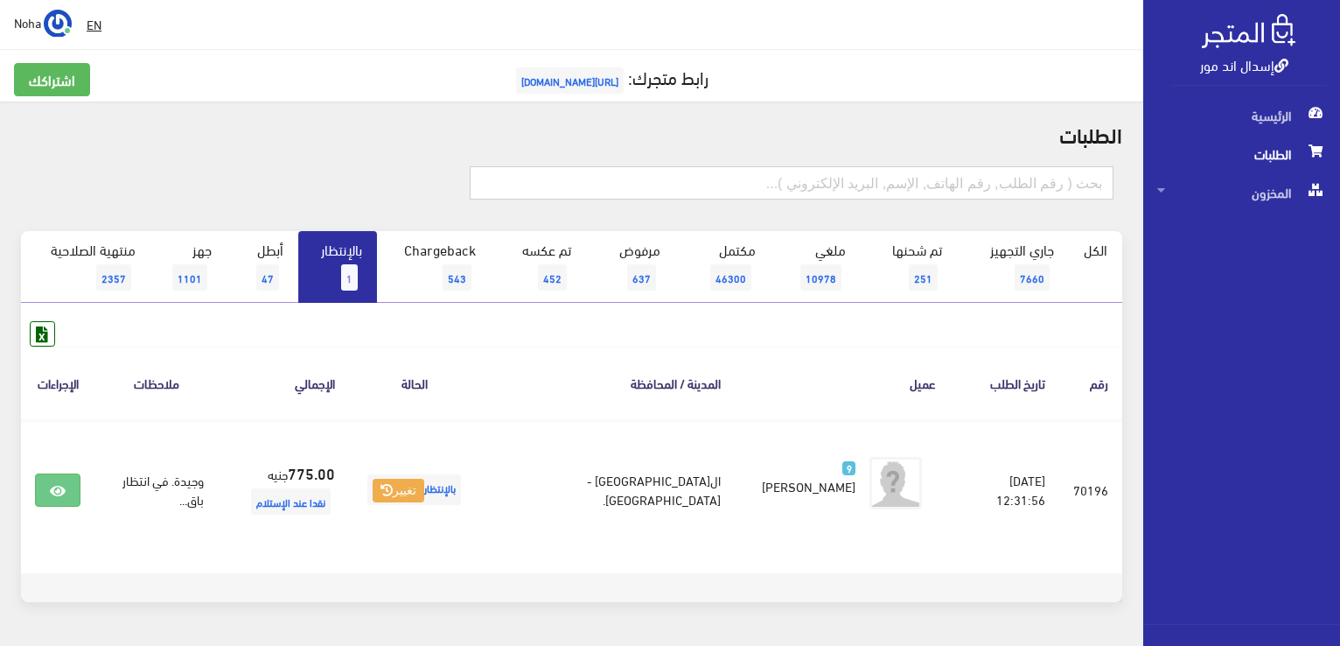
click at [777, 188] on input "text" at bounding box center [792, 182] width 644 height 33
type input "69785"
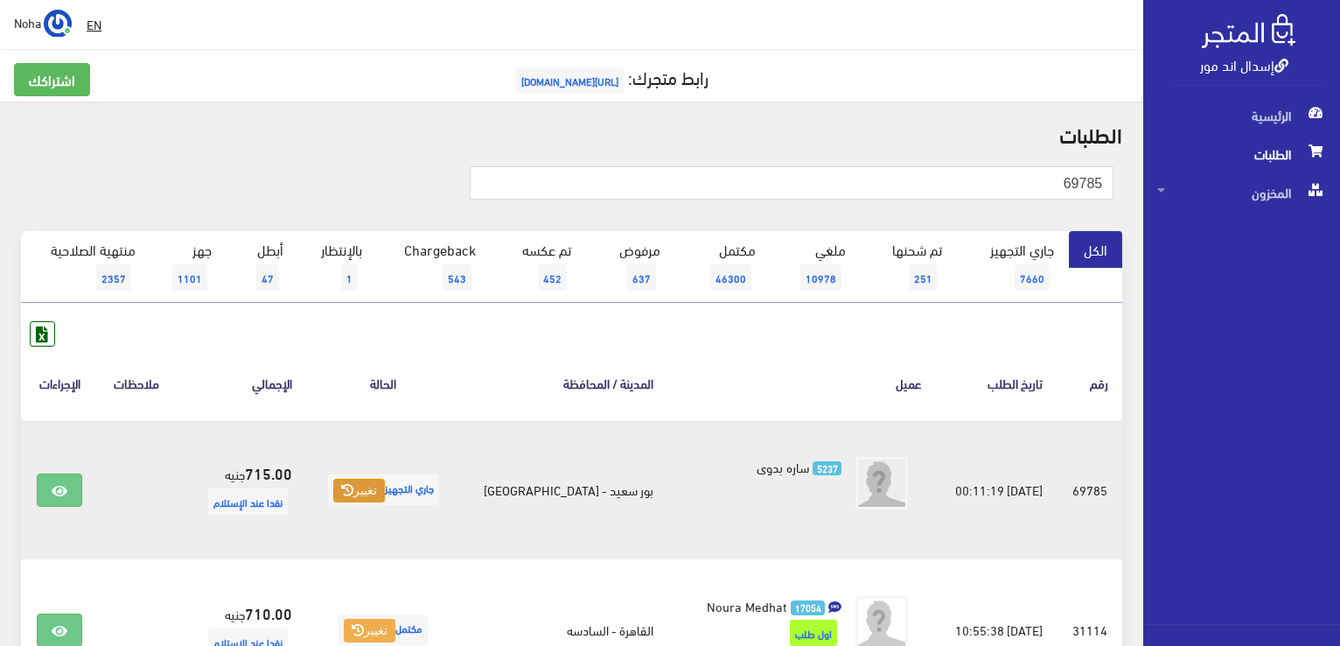
click at [374, 479] on button "تغيير" at bounding box center [359, 491] width 52 height 24
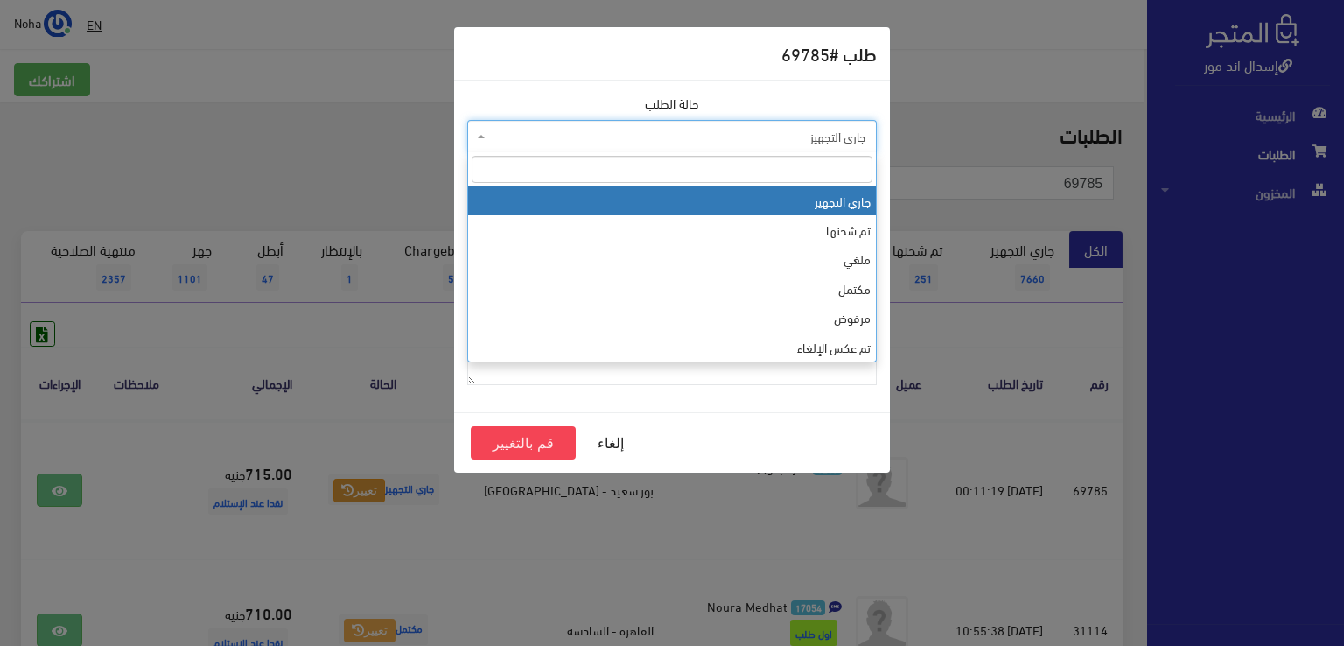
click at [528, 139] on span "جاري التجهيز" at bounding box center [677, 136] width 376 height 17
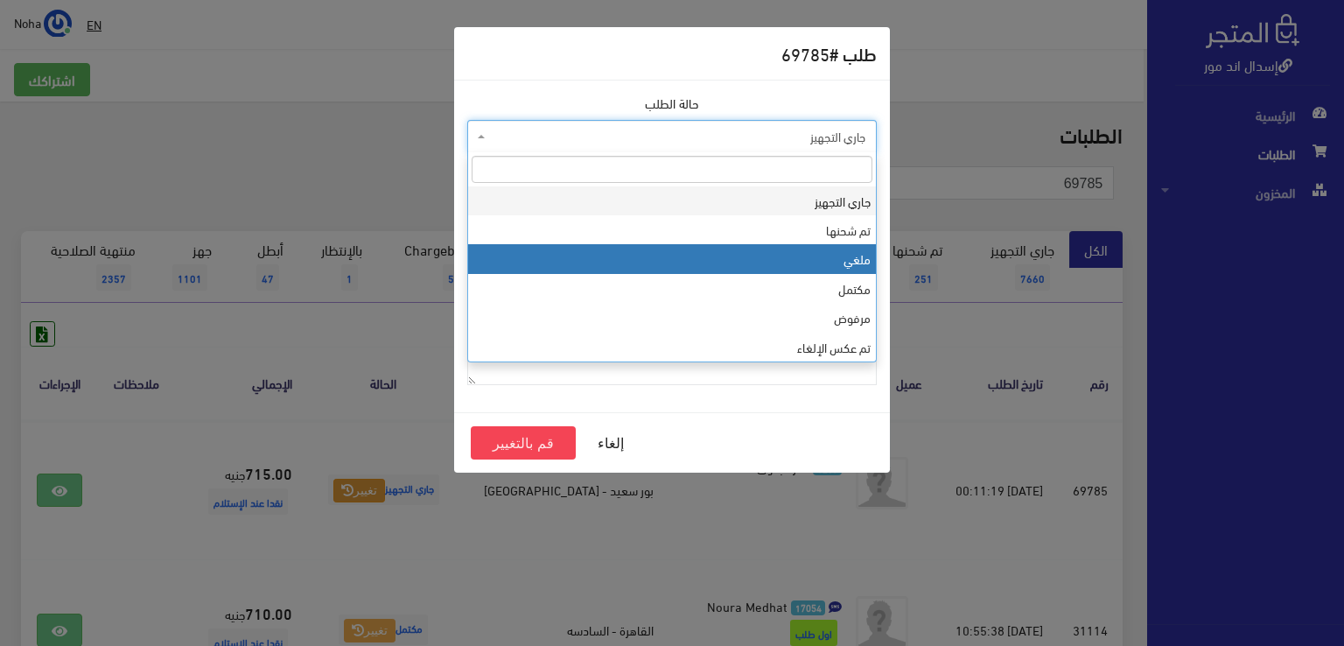
select select "3"
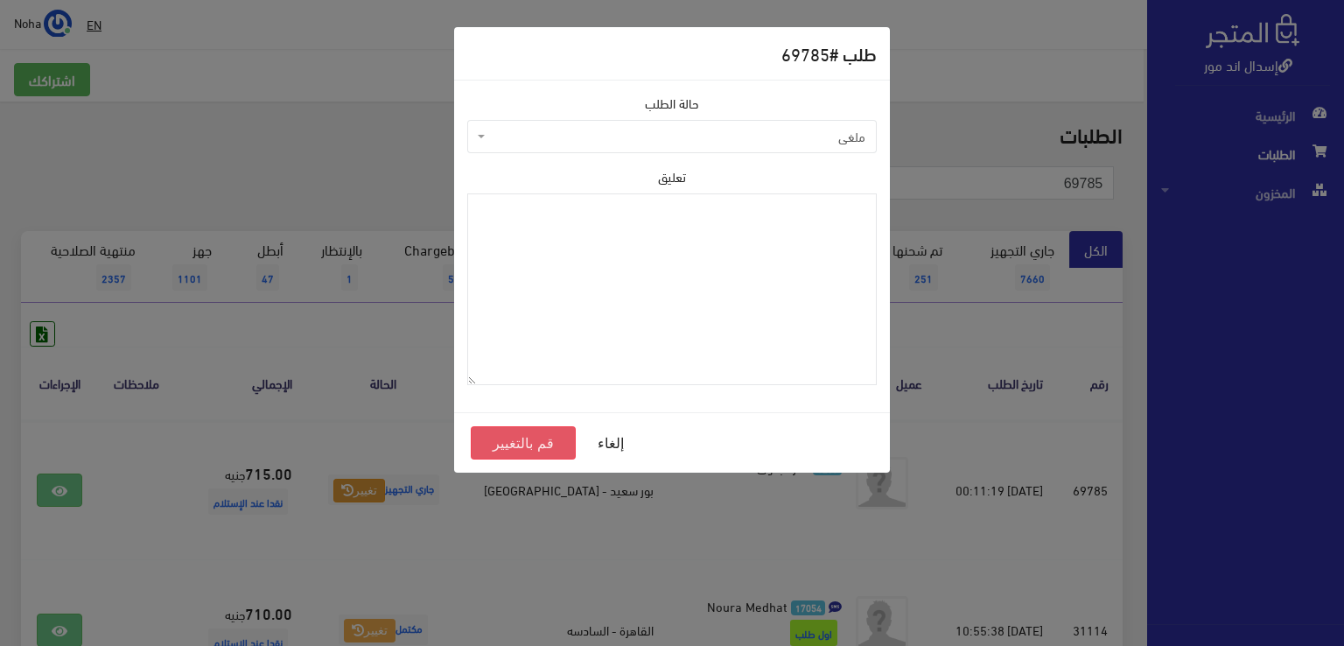
click at [534, 445] on button "قم بالتغيير" at bounding box center [523, 442] width 105 height 33
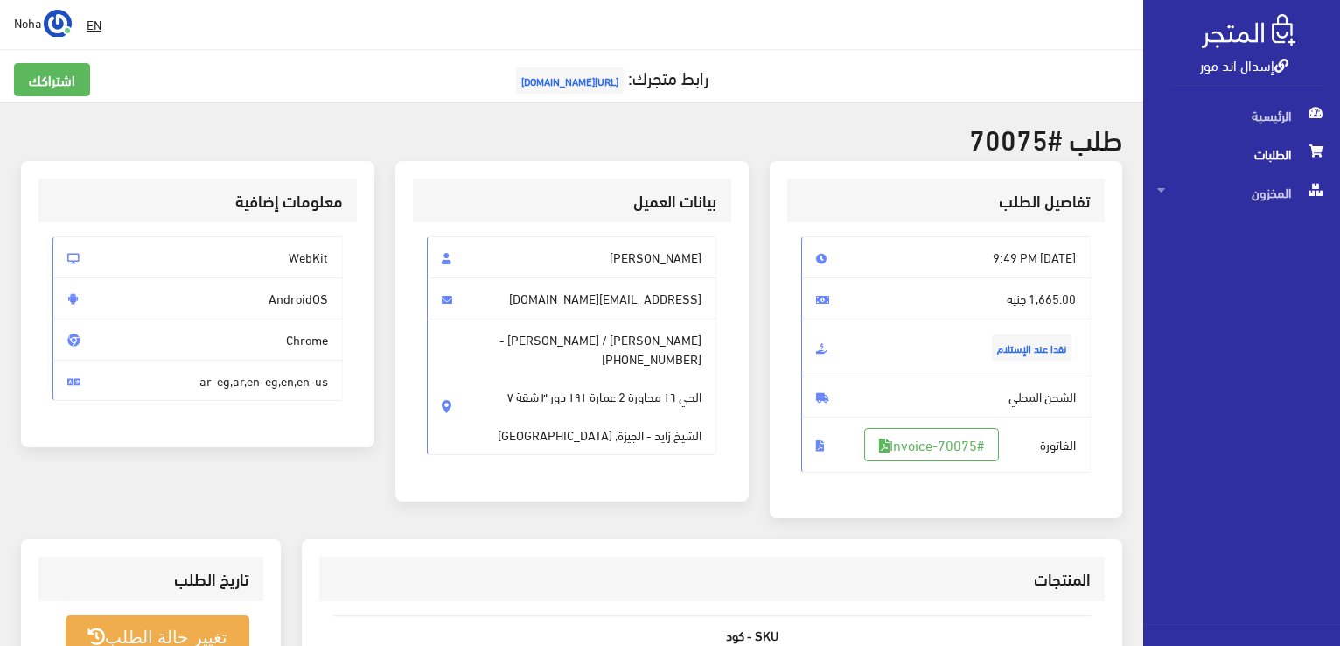
scroll to position [525, 0]
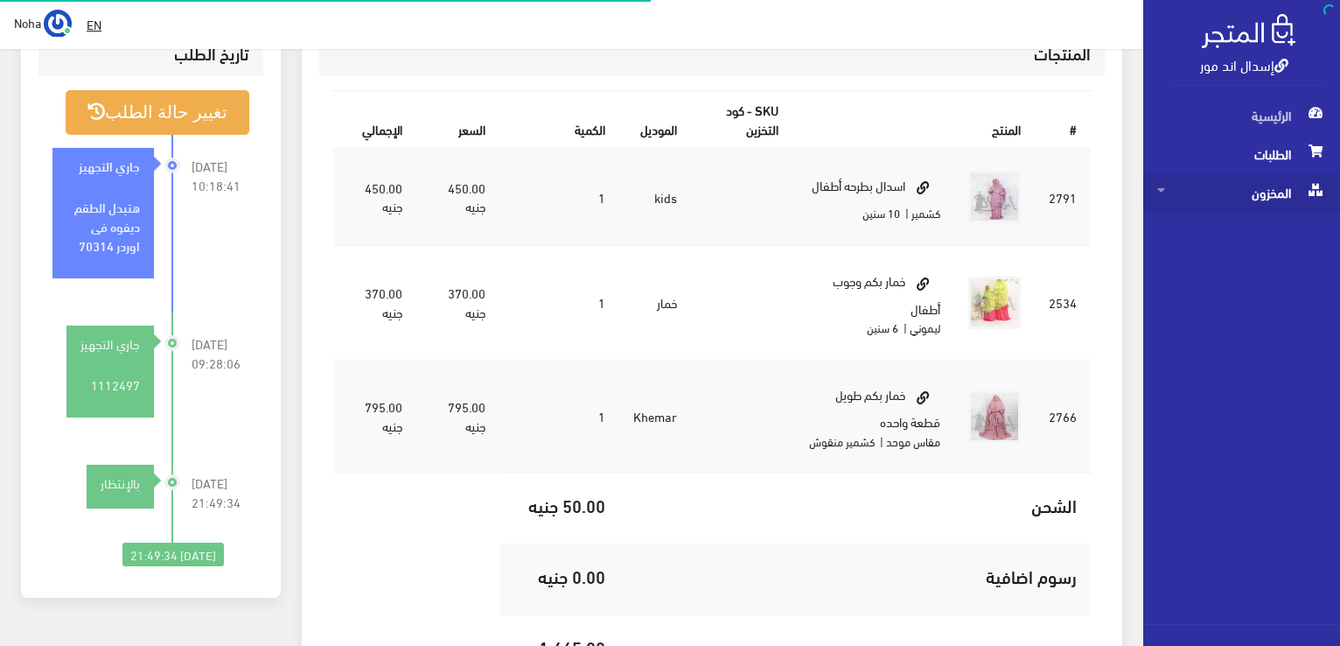
click at [1256, 193] on span "المخزون" at bounding box center [1241, 192] width 169 height 38
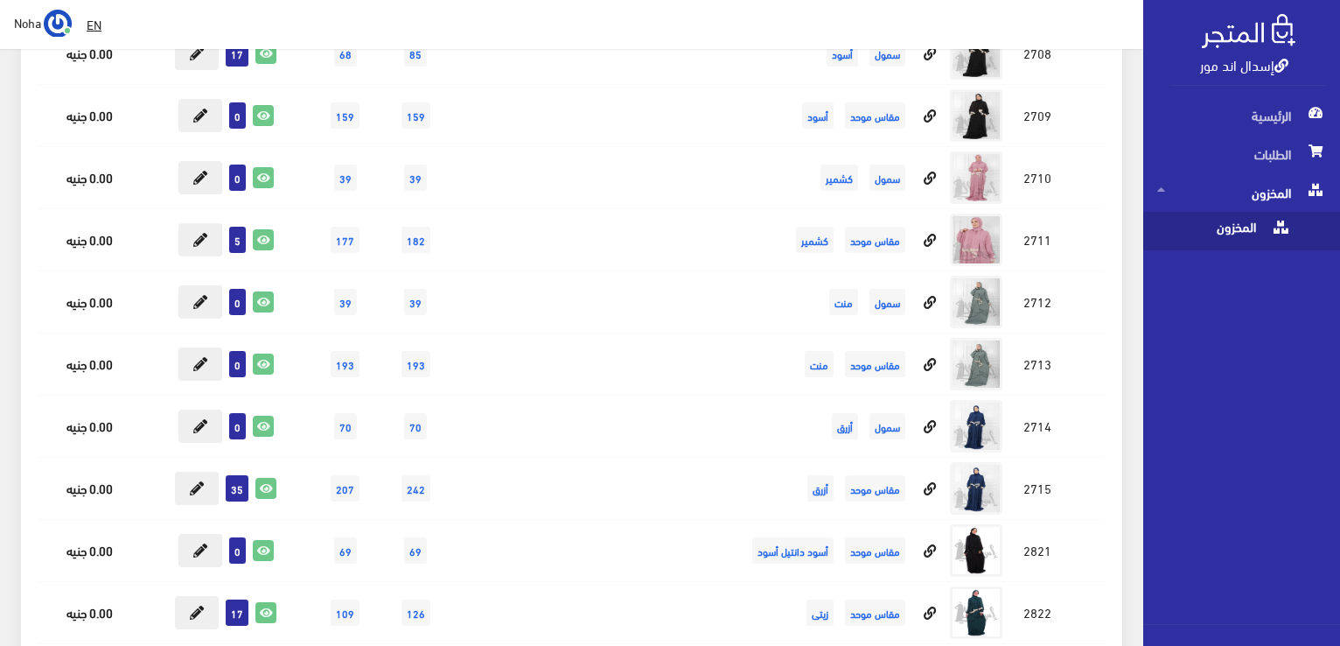
scroll to position [7348, 0]
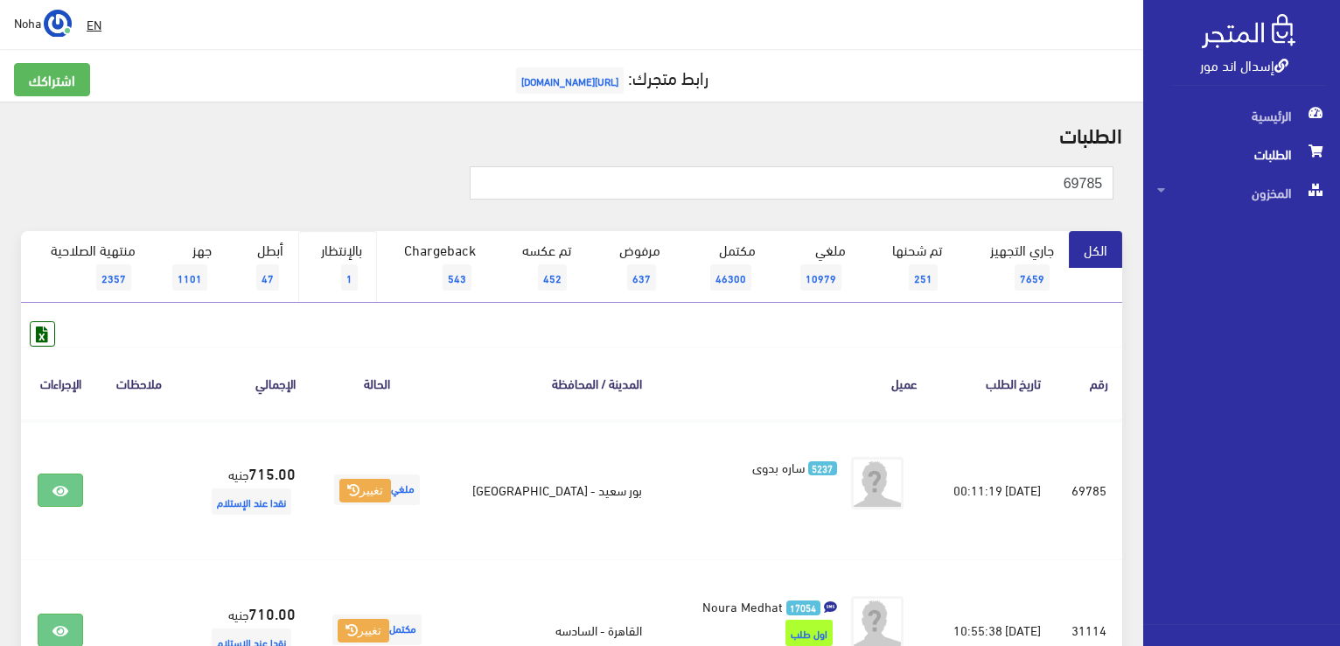
click at [339, 254] on link "بالإنتظار 1" at bounding box center [337, 267] width 79 height 72
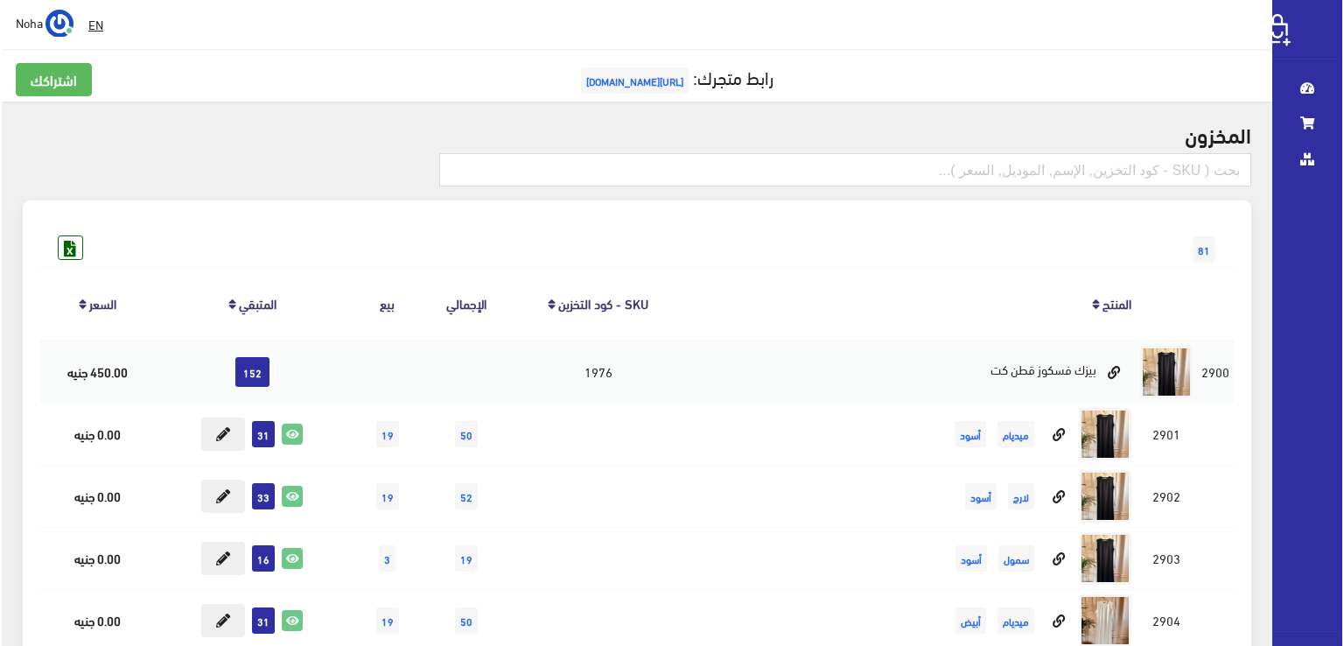
scroll to position [7348, 0]
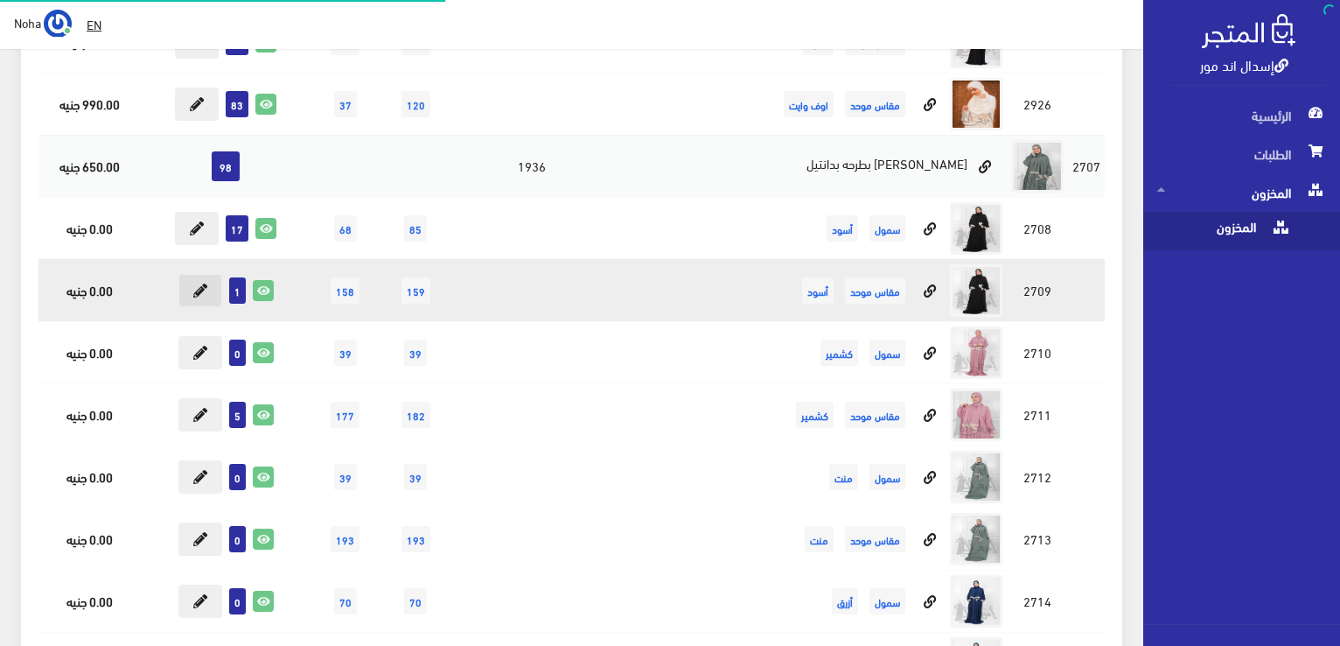
click at [208, 276] on button at bounding box center [200, 290] width 44 height 33
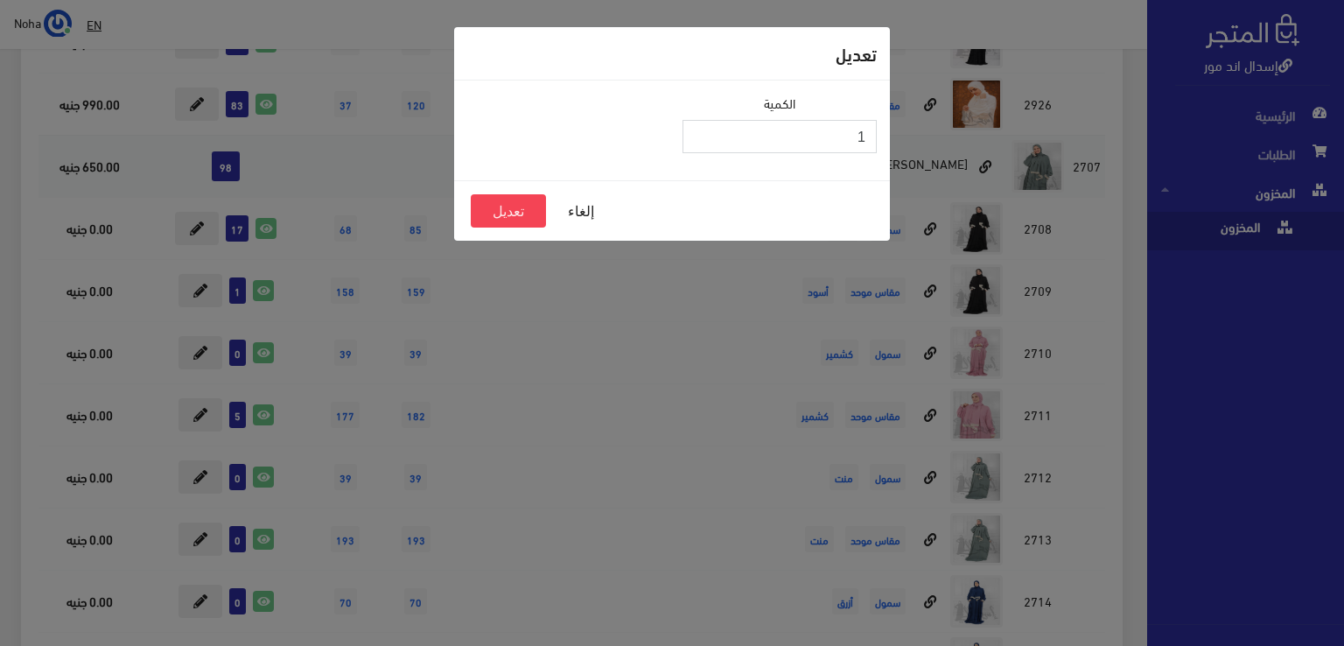
type input "0"
click at [699, 141] on input "0" at bounding box center [779, 136] width 194 height 33
click at [527, 218] on button "تعديل" at bounding box center [508, 210] width 75 height 33
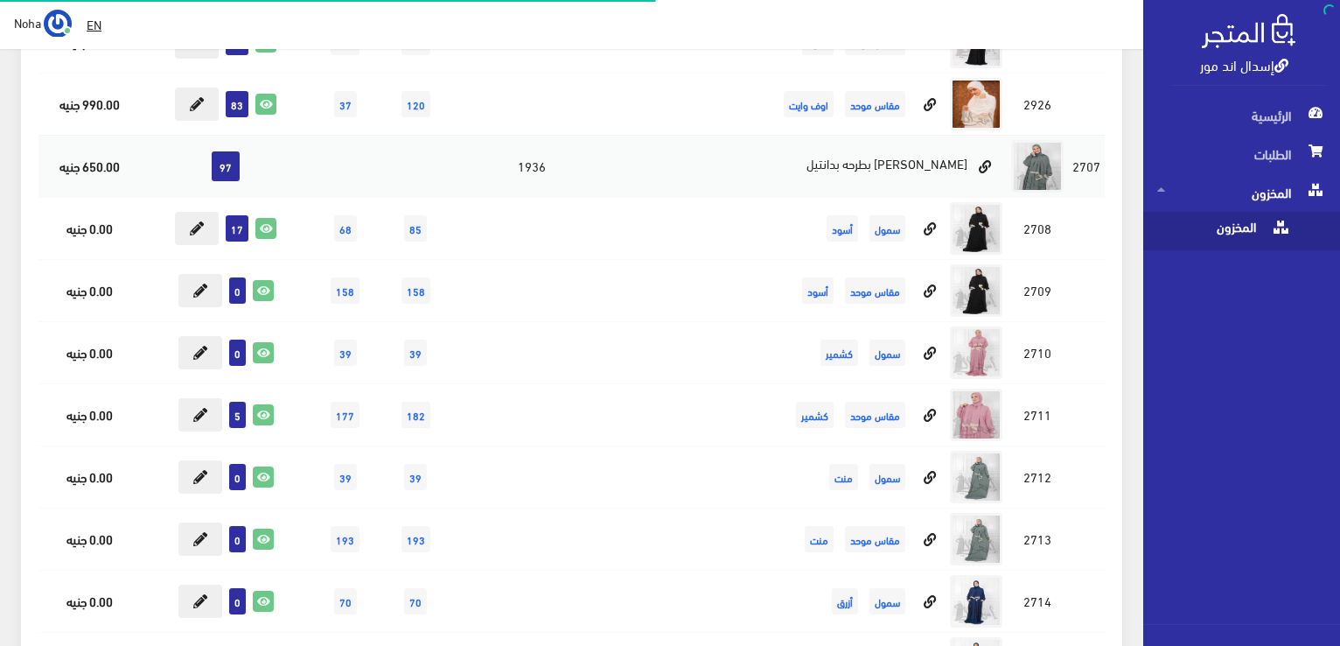
scroll to position [7348, 0]
